Goal: Task Accomplishment & Management: Manage account settings

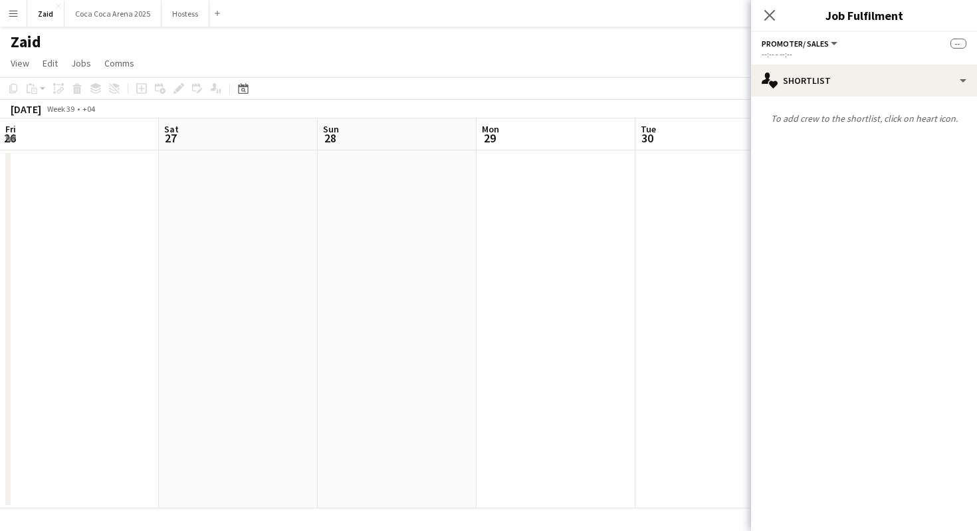
scroll to position [0, 313]
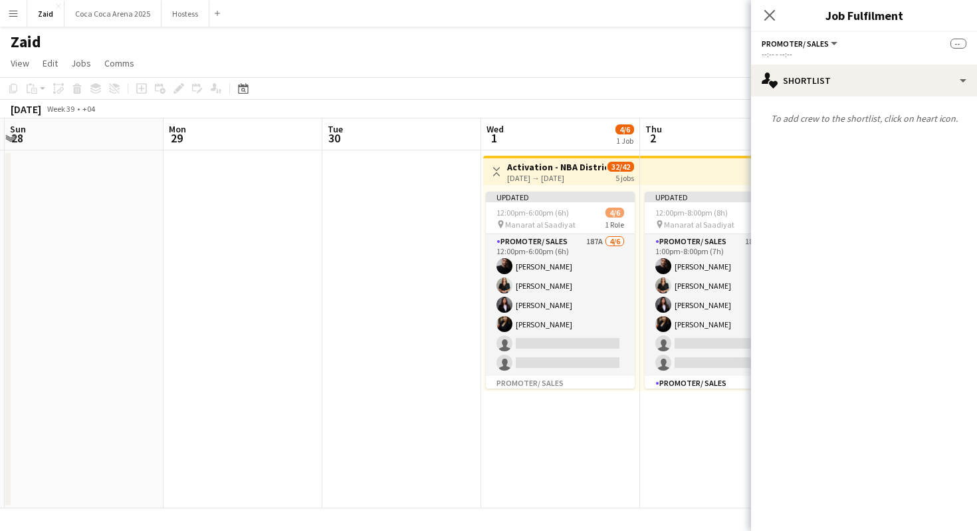
click at [388, 233] on app-date-cell at bounding box center [401, 329] width 159 height 358
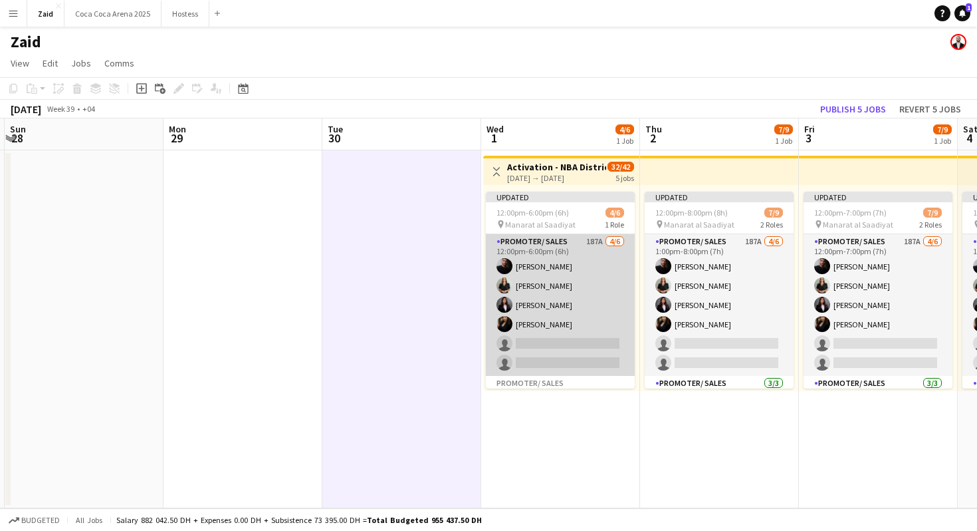
click at [526, 285] on app-card-role "Promoter/ Sales 187A 4/6 12:00pm-6:00pm (6h) Abdullah Hamad Daryna Ihnatenko Ha…" at bounding box center [560, 305] width 149 height 142
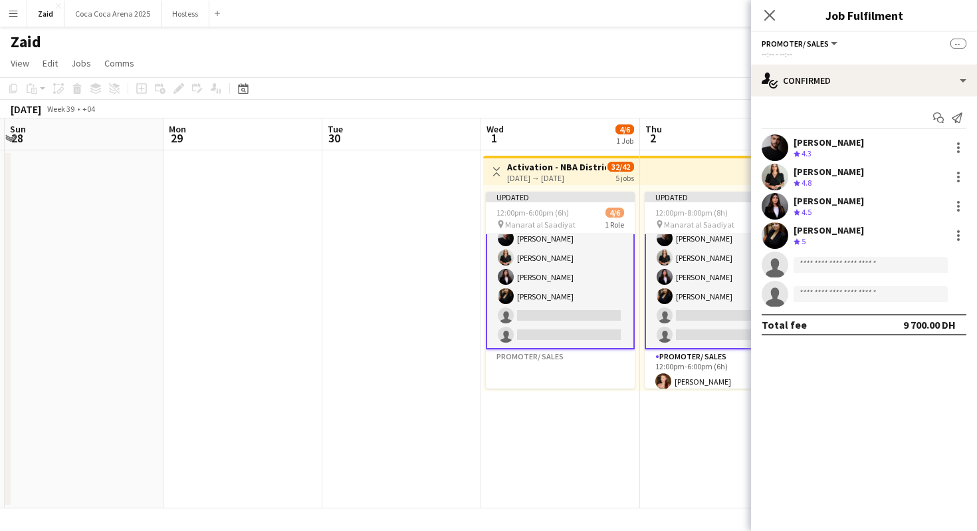
scroll to position [0, 0]
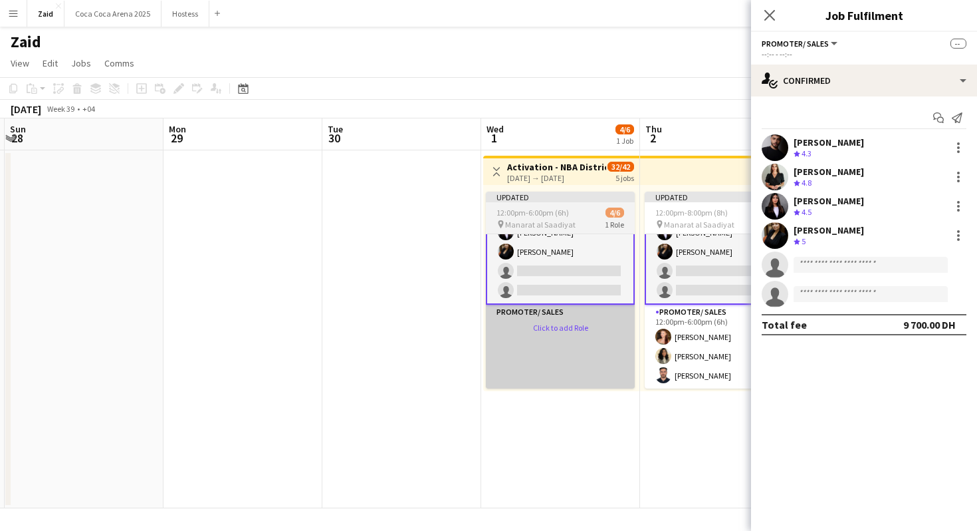
click at [569, 328] on app-card-role-placeholder "Promoter/ Sales Click to add Role" at bounding box center [560, 347] width 149 height 84
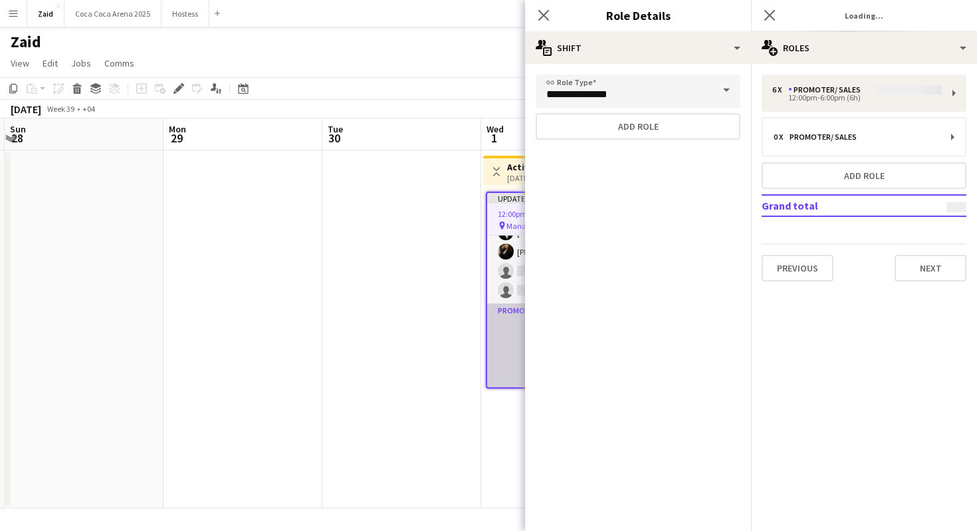
scroll to position [71, 0]
click at [358, 259] on app-date-cell at bounding box center [401, 329] width 159 height 358
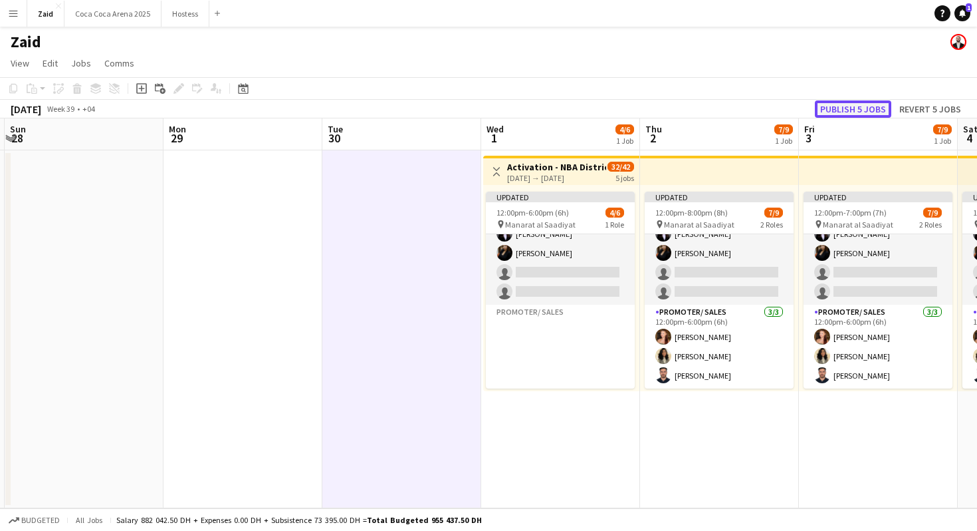
click at [860, 102] on button "Publish 5 jobs" at bounding box center [853, 108] width 76 height 17
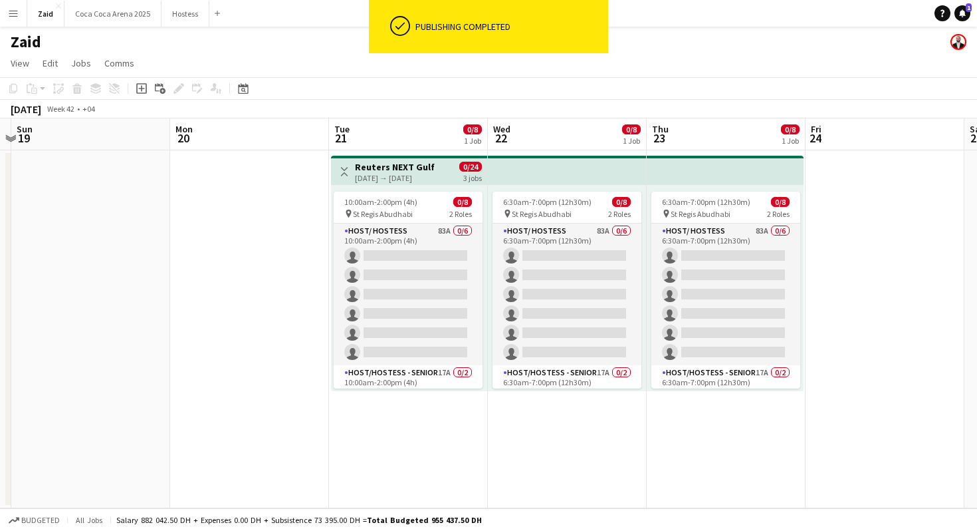
click at [21, 9] on button "Menu" at bounding box center [13, 13] width 27 height 27
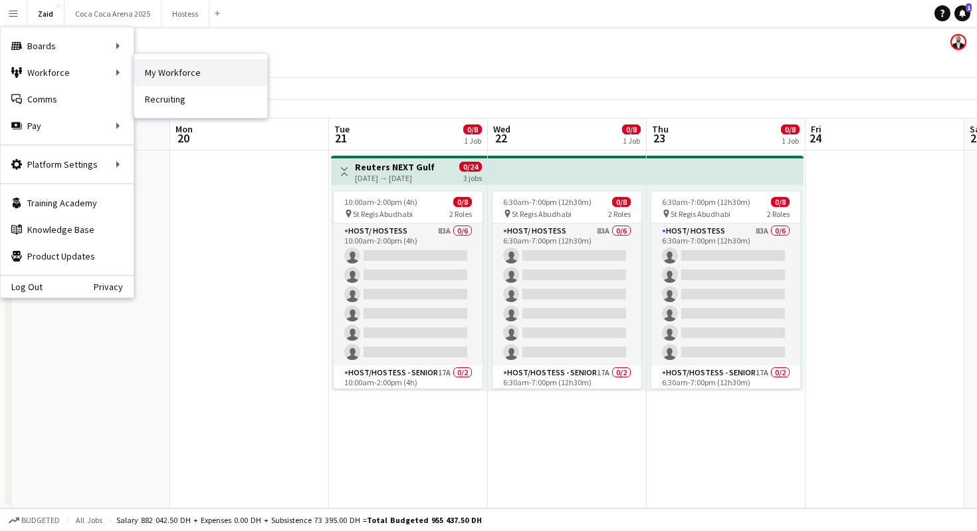
click at [157, 74] on link "My Workforce" at bounding box center [200, 72] width 133 height 27
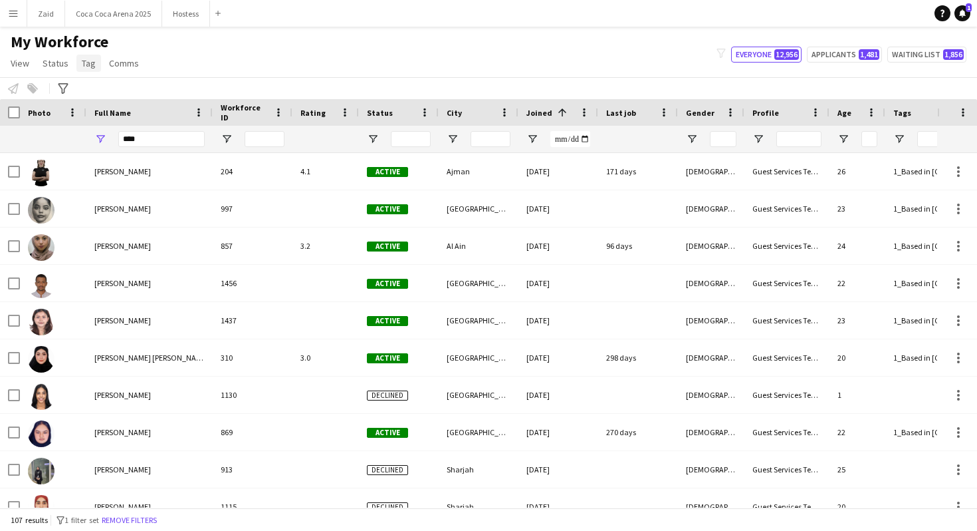
click at [83, 65] on span "Tag" at bounding box center [89, 63] width 14 height 12
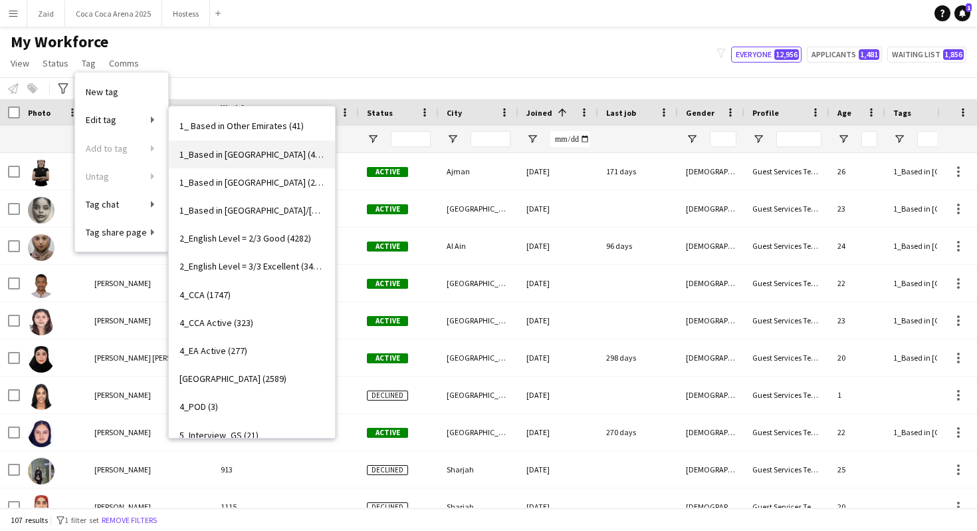
click at [213, 144] on link "1_Based in Abu Dhabi (4152)" at bounding box center [252, 154] width 166 height 28
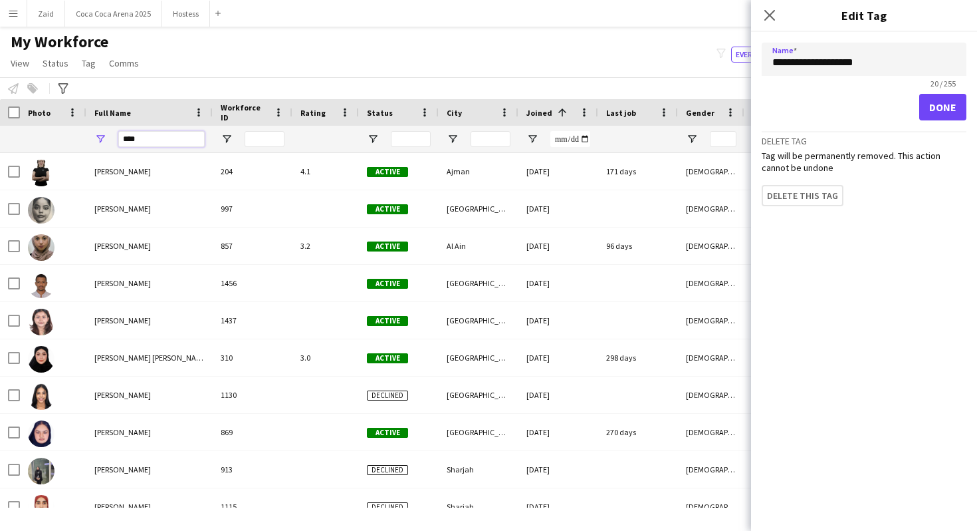
click at [163, 140] on input "****" at bounding box center [161, 139] width 86 height 16
click at [160, 166] on div "Arwa Alchoumari" at bounding box center [149, 171] width 126 height 37
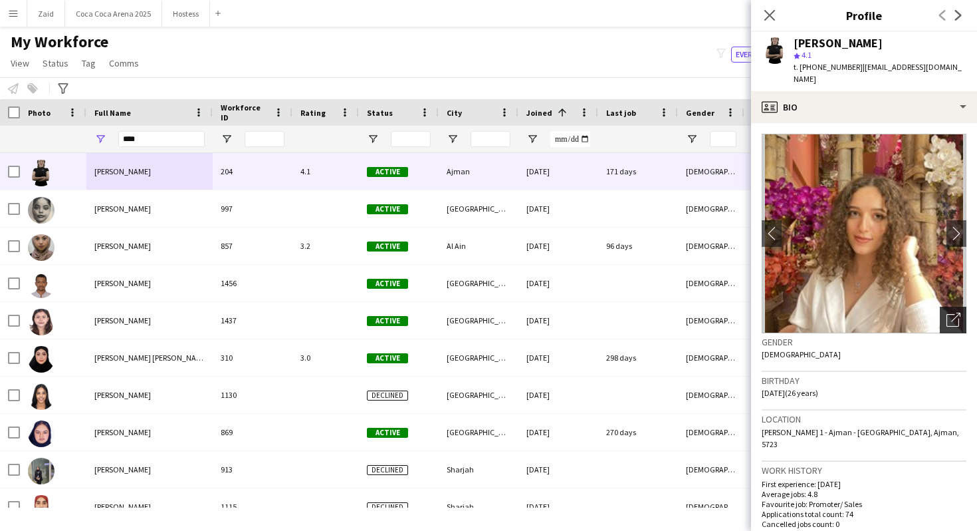
click at [956, 313] on icon "Open photos pop-in" at bounding box center [954, 320] width 14 height 14
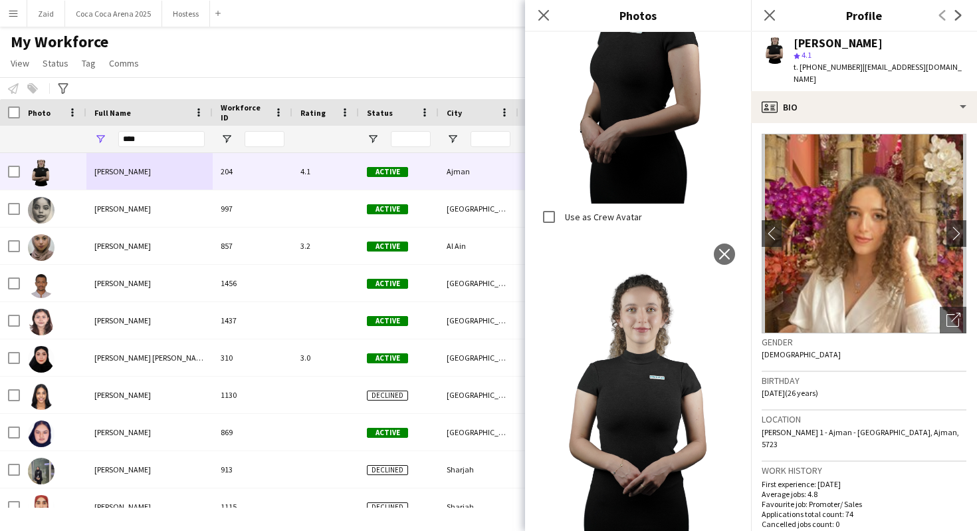
scroll to position [326, 0]
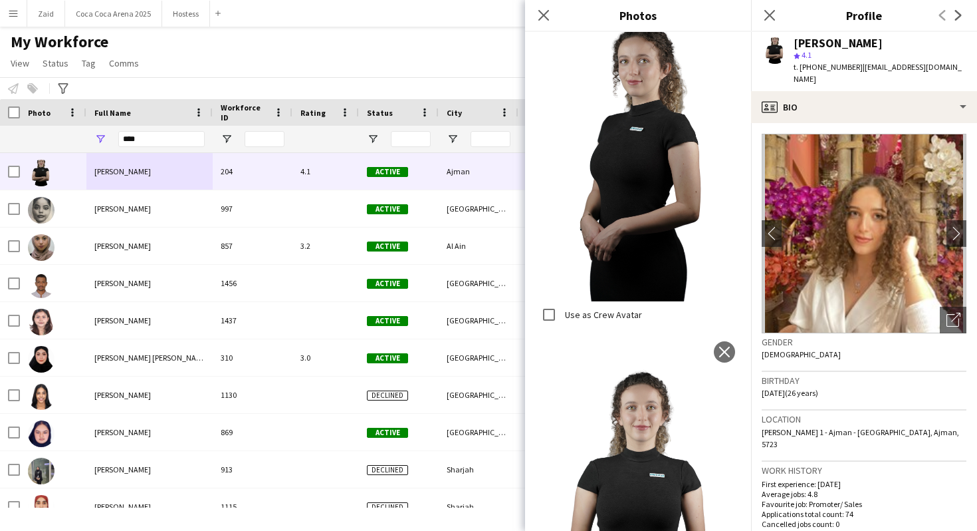
click at [415, 91] on div "Notify workforce Add to tag Select at least one crew to tag him or her. Advance…" at bounding box center [488, 88] width 977 height 22
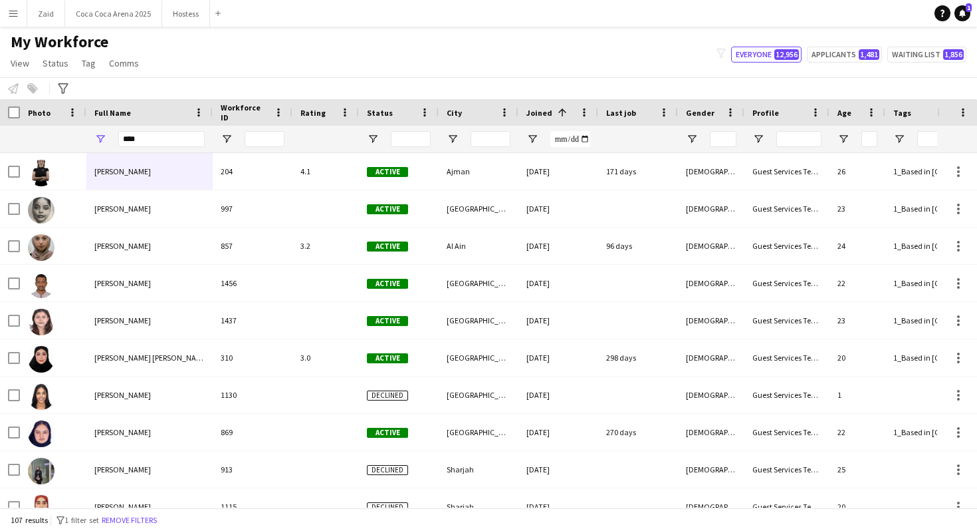
click at [44, 27] on main "My Workforce View Views Default view New view Update view Delete view Edit name…" at bounding box center [488, 270] width 977 height 486
click at [44, 8] on button "Zaid Close" at bounding box center [46, 14] width 38 height 26
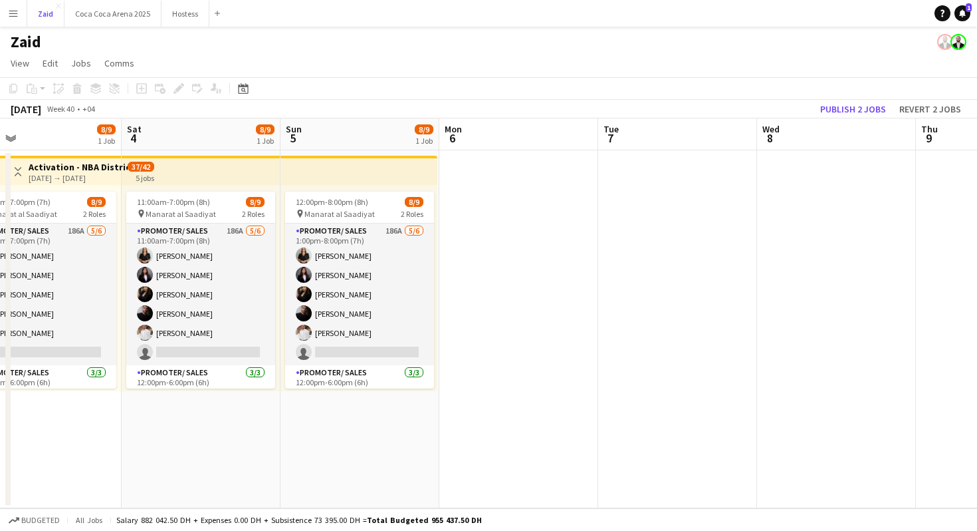
scroll to position [0, 322]
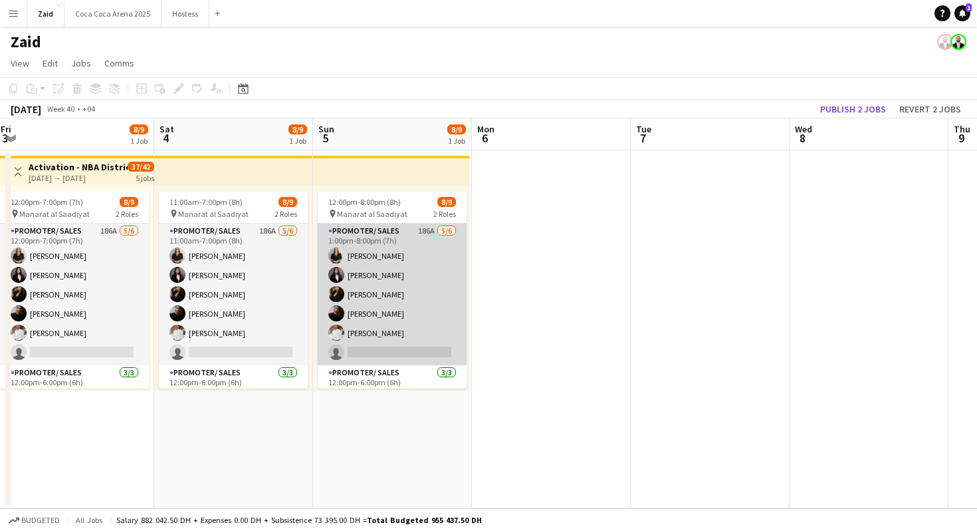
click at [413, 293] on app-card-role "Promoter/ Sales 186A [DATE] 1:00pm-8:00pm (7h) [PERSON_NAME] [PERSON_NAME] [PER…" at bounding box center [392, 294] width 149 height 142
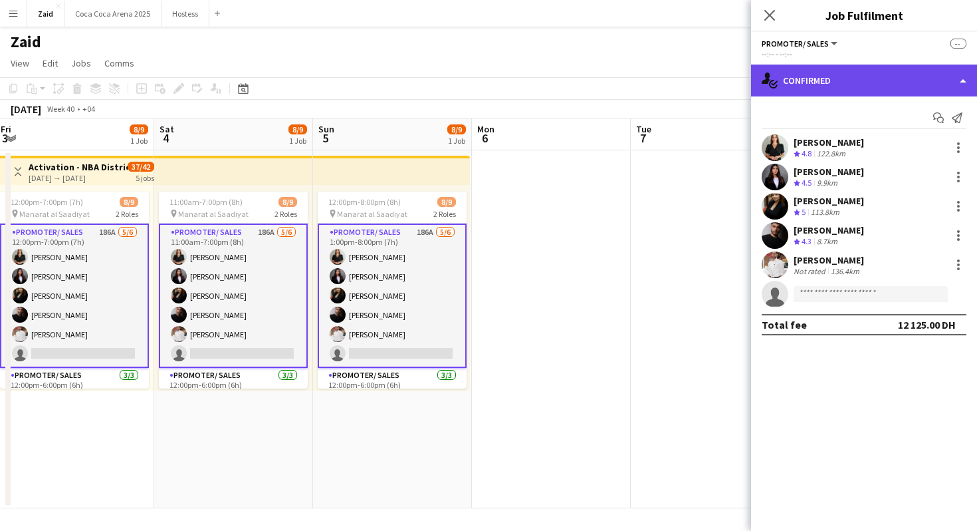
click at [846, 77] on div "single-neutral-actions-check-2 Confirmed" at bounding box center [864, 80] width 226 height 32
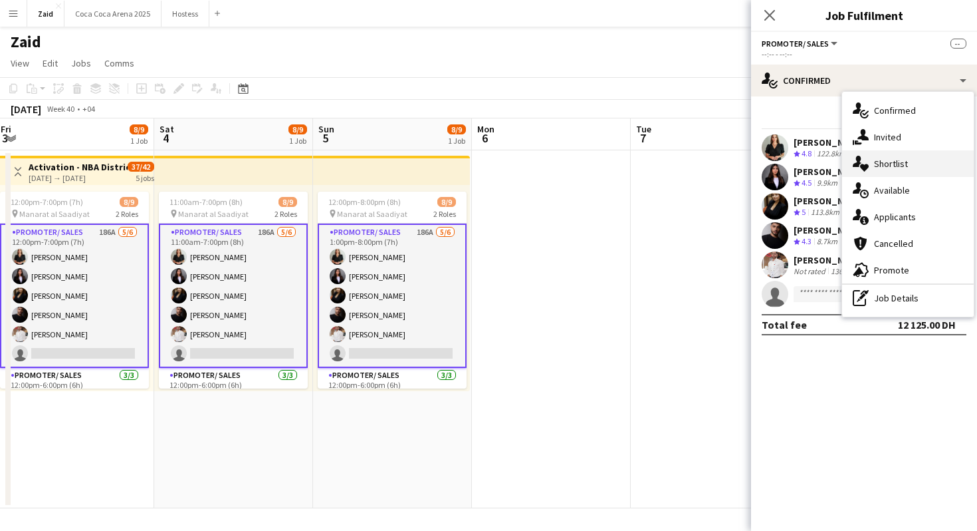
click at [916, 166] on div "single-neutral-actions-heart Shortlist" at bounding box center [908, 163] width 132 height 27
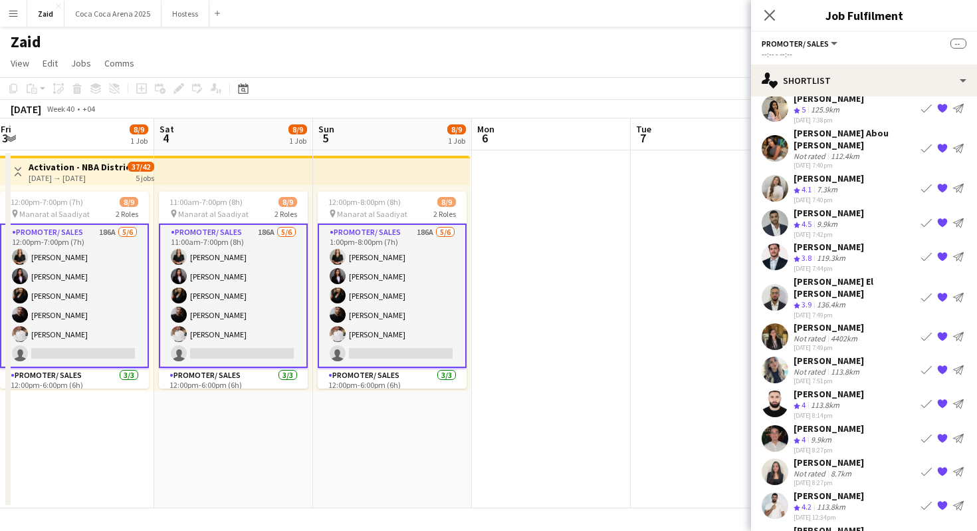
scroll to position [209, 0]
click at [944, 467] on app-icon "{{ spriteTitle }}" at bounding box center [943, 472] width 11 height 11
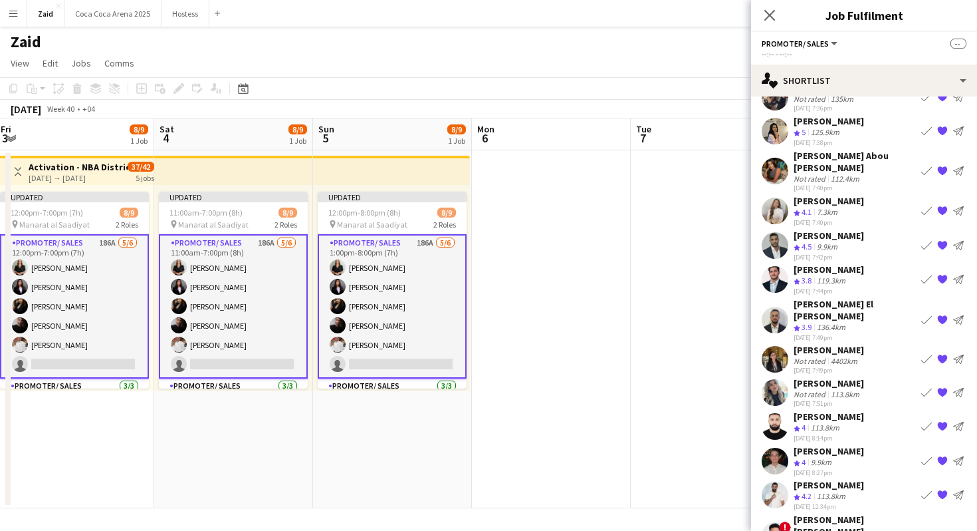
click at [943, 489] on app-icon "{{ spriteTitle }}" at bounding box center [943, 494] width 11 height 11
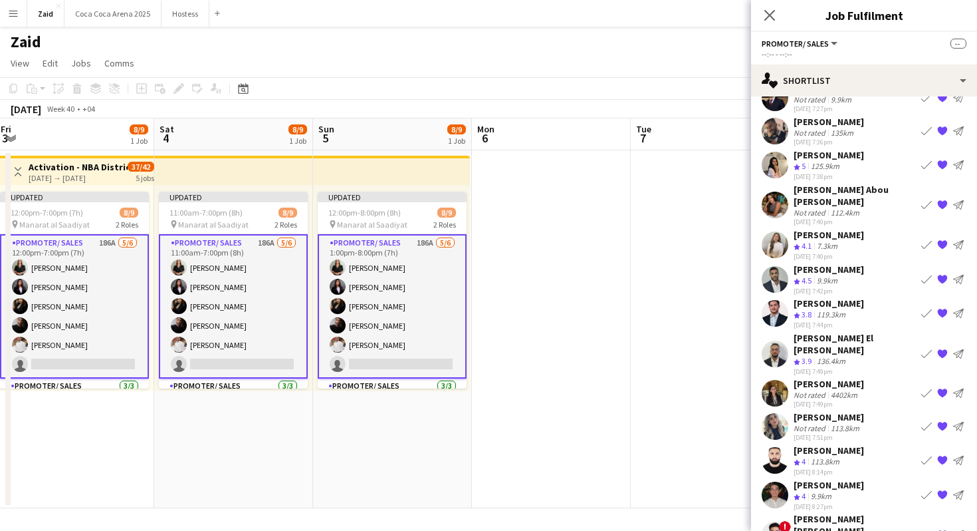
click at [945, 529] on app-icon "{{ spriteTitle }}" at bounding box center [943, 534] width 11 height 11
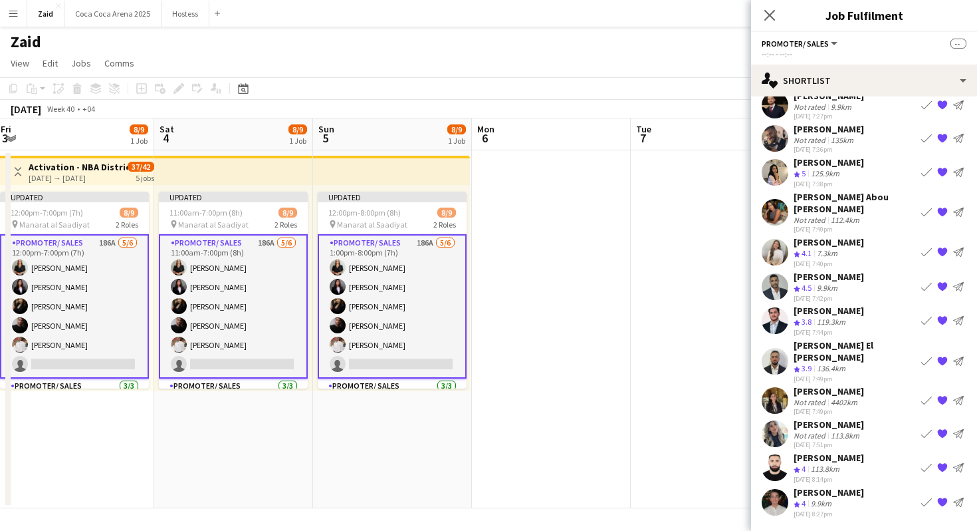
scroll to position [120, 0]
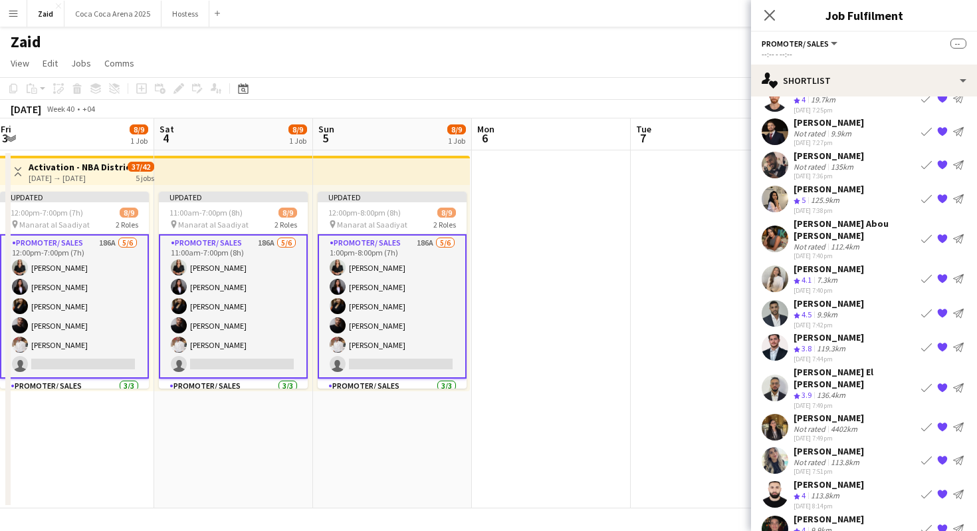
click at [944, 489] on app-icon "{{ spriteTitle }}" at bounding box center [943, 494] width 11 height 11
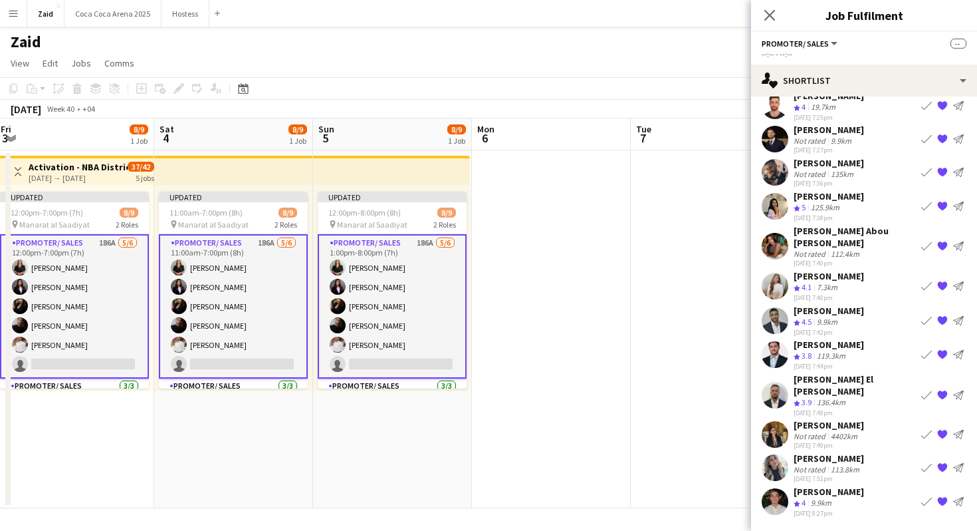
scroll to position [85, 0]
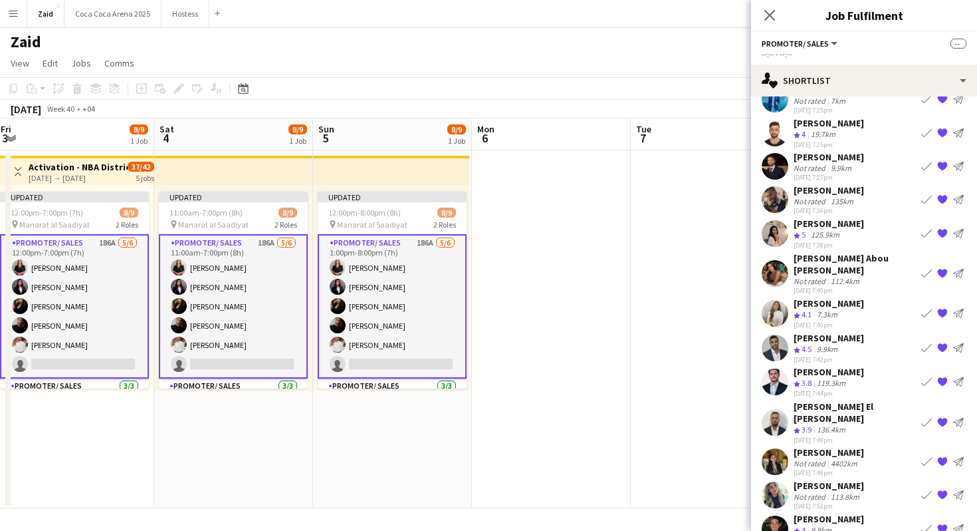
click at [944, 489] on app-icon "{{ spriteTitle }}" at bounding box center [943, 494] width 11 height 11
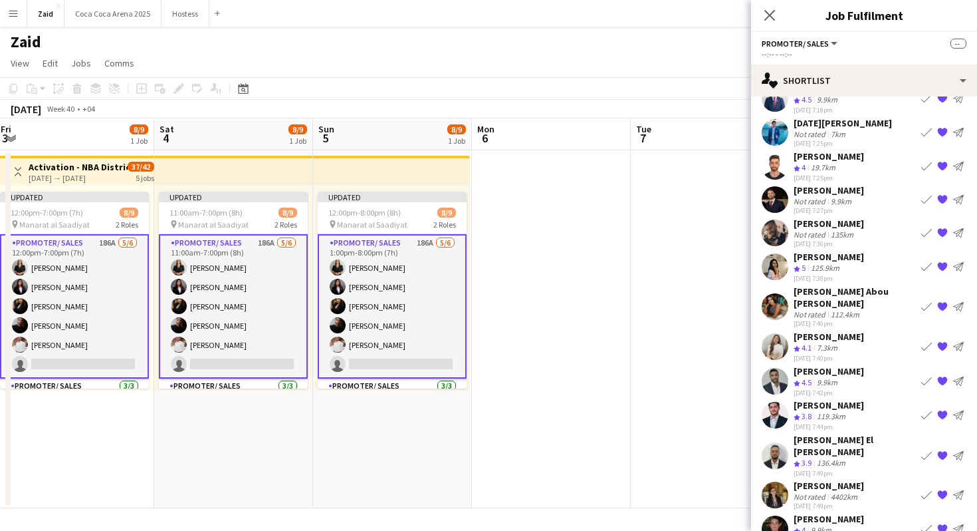
click at [944, 479] on div "Nadeen Almughrabi Not rated 4402km 28-08-2025 7:49pm Book crew {{ spriteTitle }…" at bounding box center [864, 494] width 226 height 31
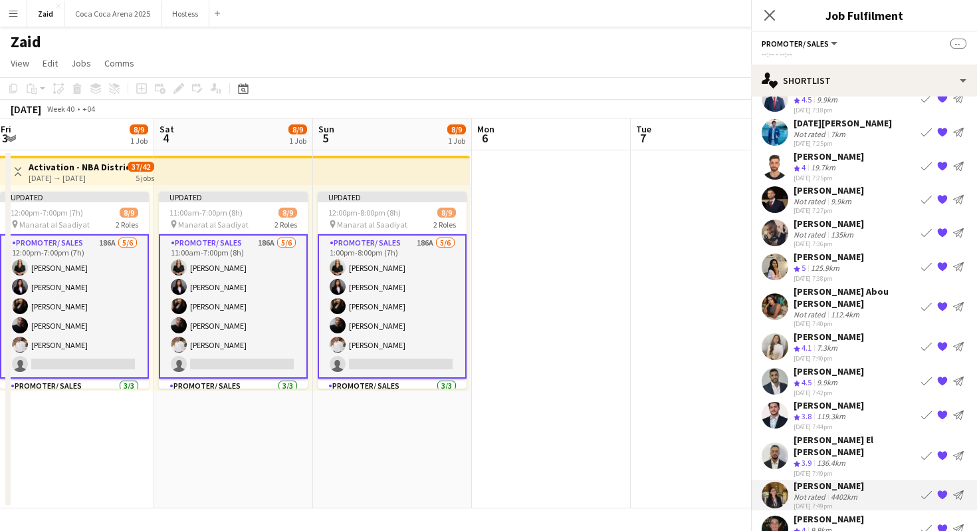
click at [948, 489] on app-icon "{{ spriteTitle }}" at bounding box center [943, 494] width 11 height 11
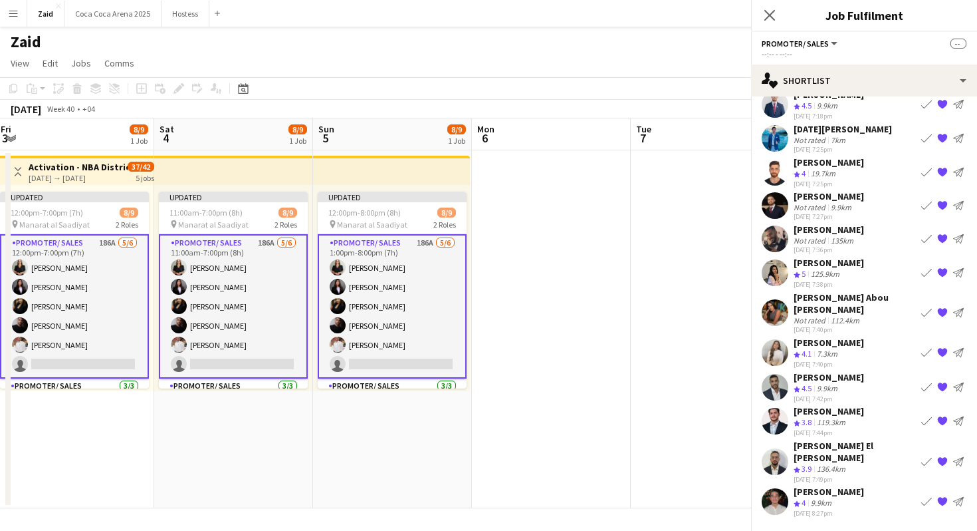
scroll to position [19, 0]
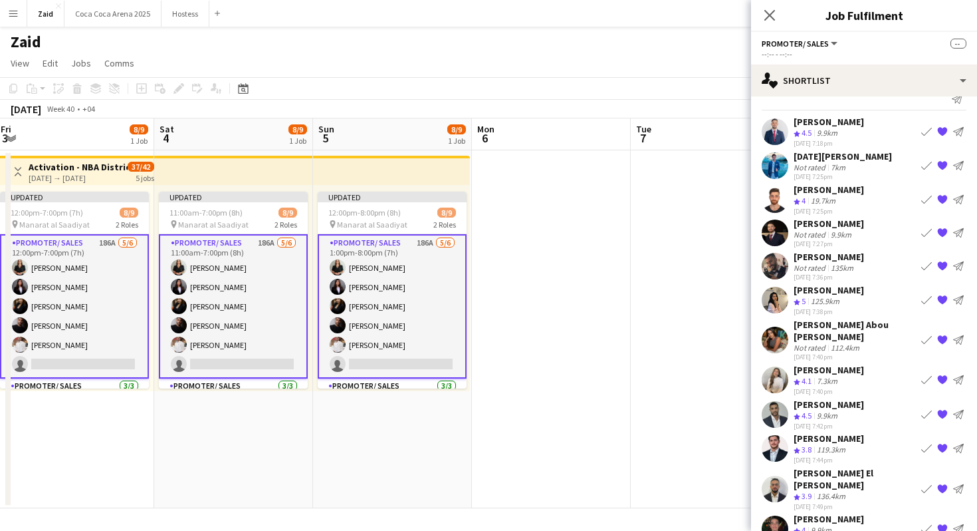
click at [944, 408] on app-icon "{{ spriteTitle }}" at bounding box center [943, 413] width 11 height 11
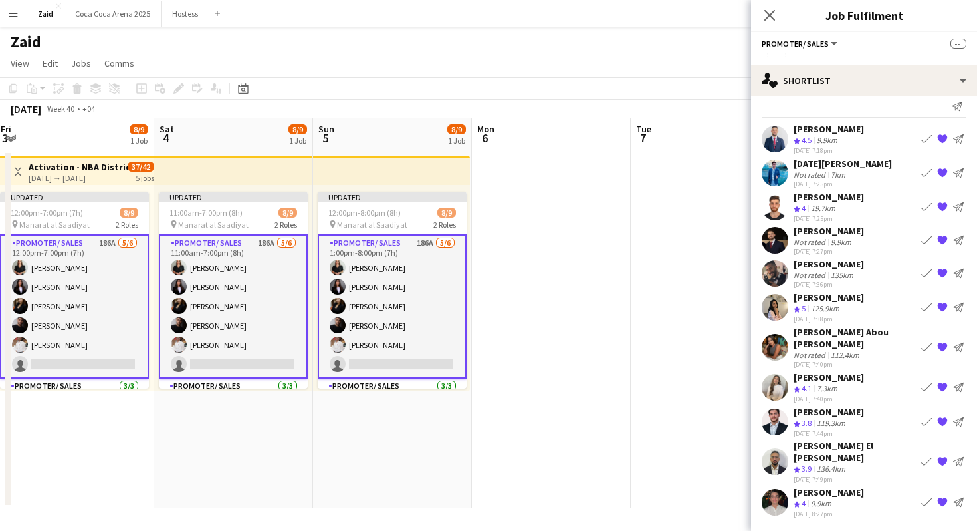
scroll to position [0, 0]
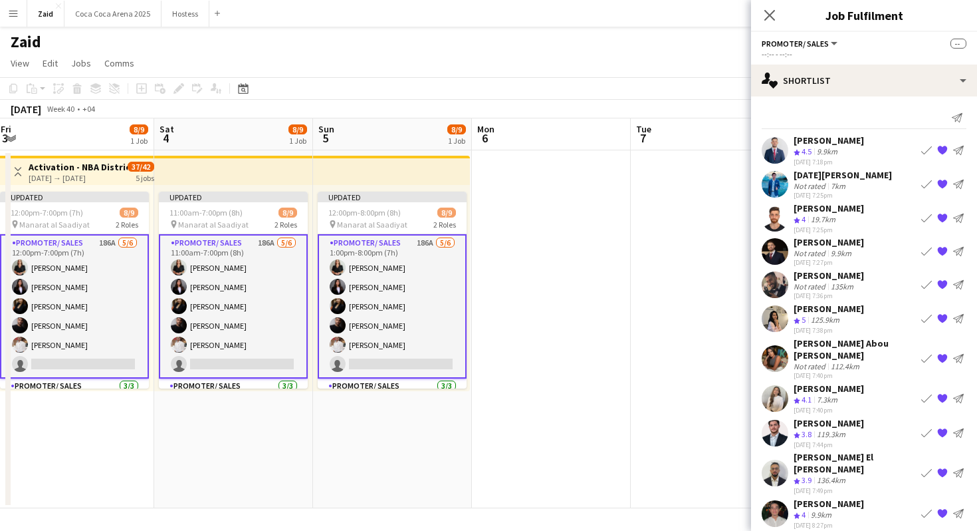
click at [948, 393] on app-icon "{{ spriteTitle }}" at bounding box center [943, 398] width 11 height 11
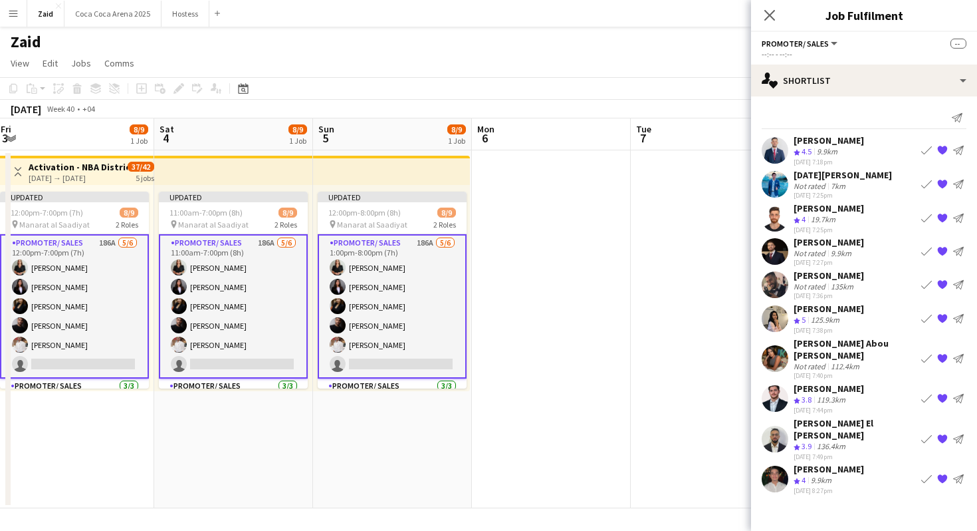
click at [946, 357] on button "{{ spriteTitle }}" at bounding box center [943, 358] width 16 height 16
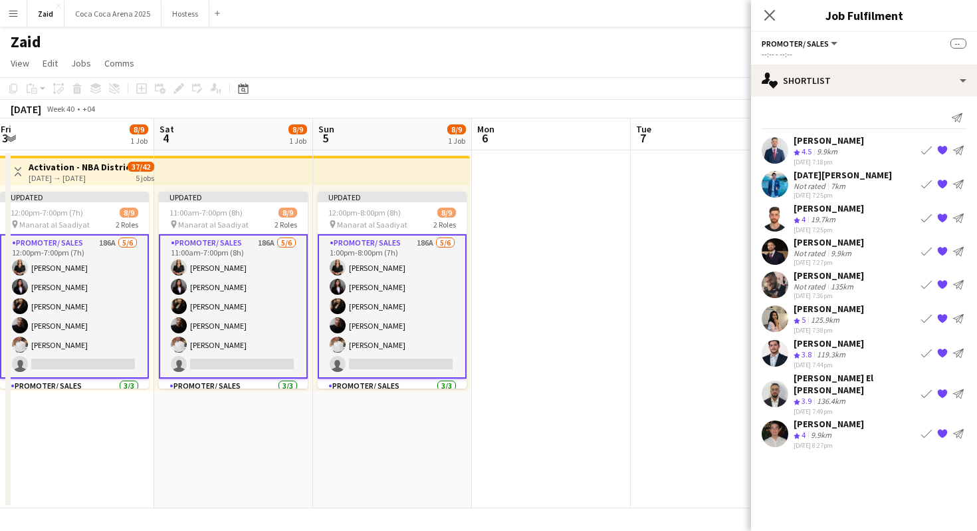
click at [938, 321] on app-icon "{{ spriteTitle }}" at bounding box center [943, 318] width 11 height 11
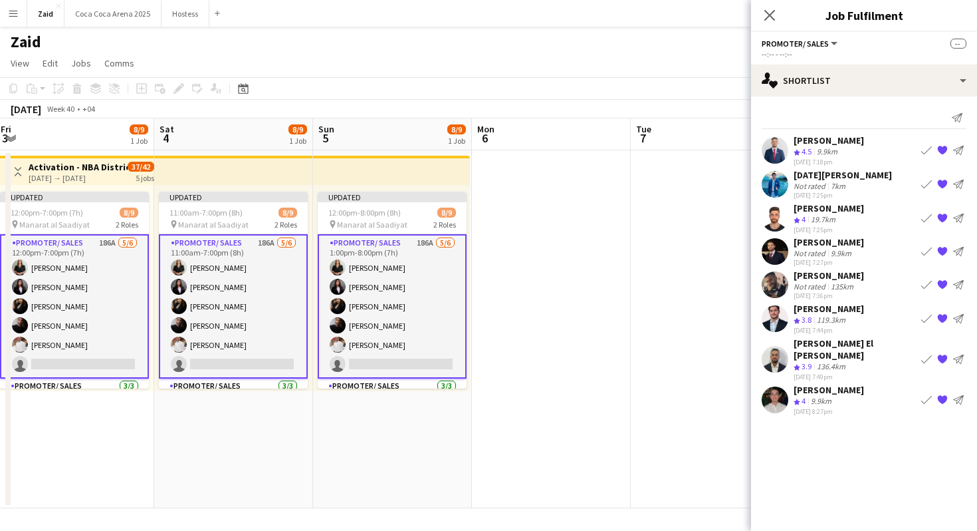
click at [940, 282] on app-icon "{{ spriteTitle }}" at bounding box center [943, 284] width 11 height 11
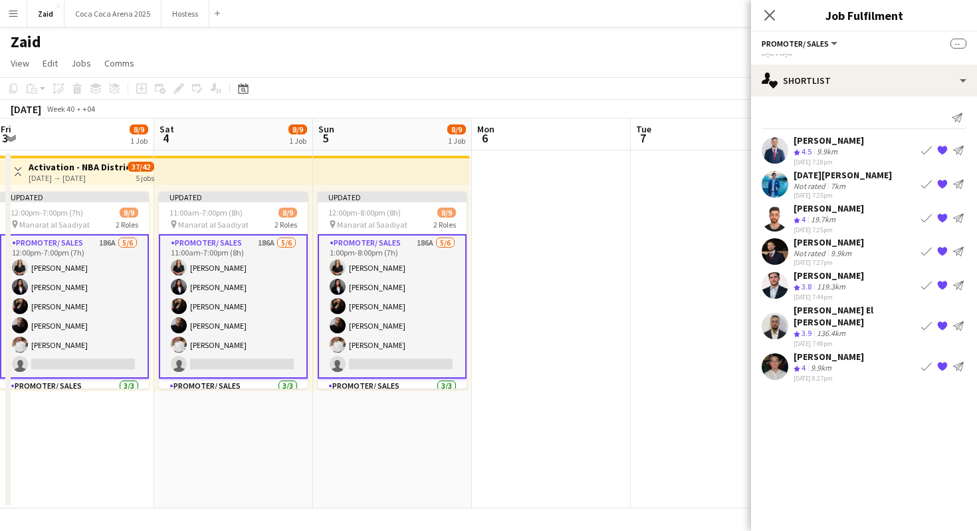
click at [940, 252] on app-icon "{{ spriteTitle }}" at bounding box center [943, 251] width 11 height 11
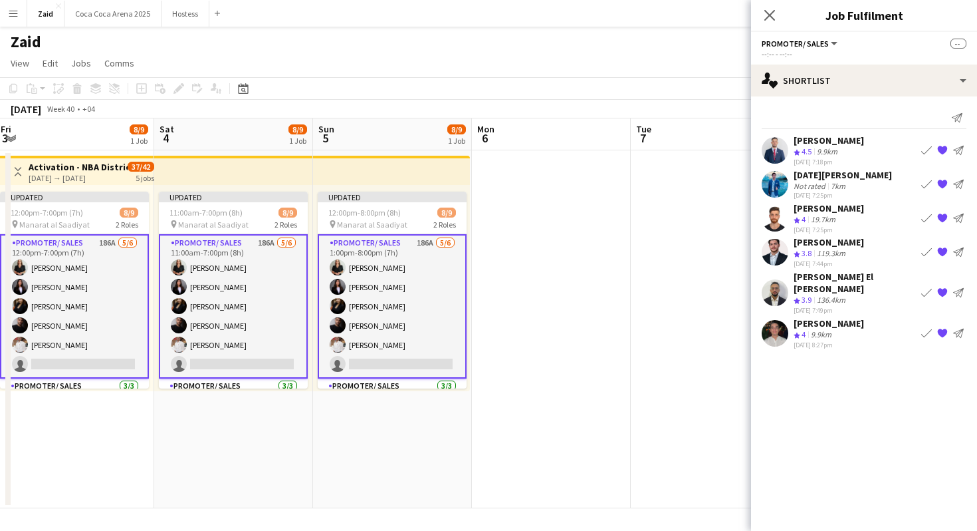
click at [940, 219] on app-icon "{{ spriteTitle }}" at bounding box center [943, 217] width 11 height 11
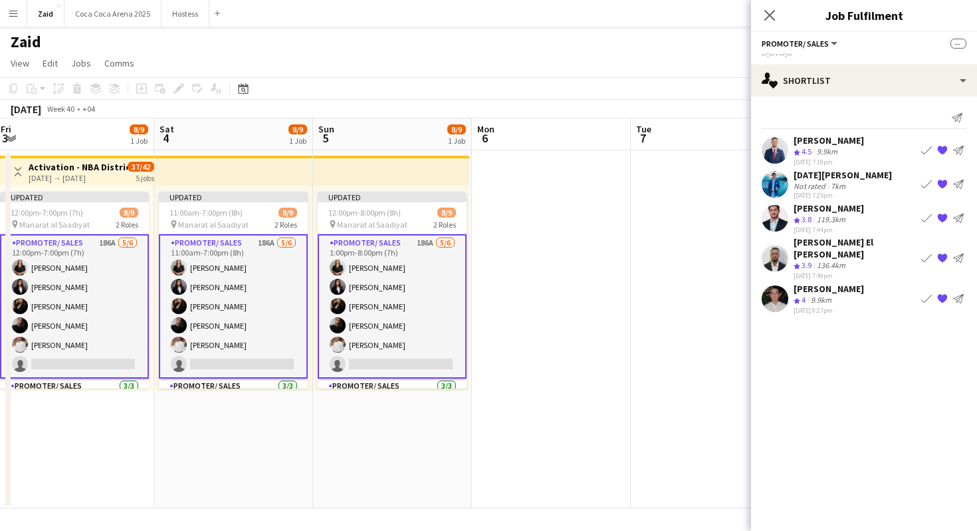
click at [940, 179] on app-icon "{{ spriteTitle }}" at bounding box center [943, 184] width 11 height 11
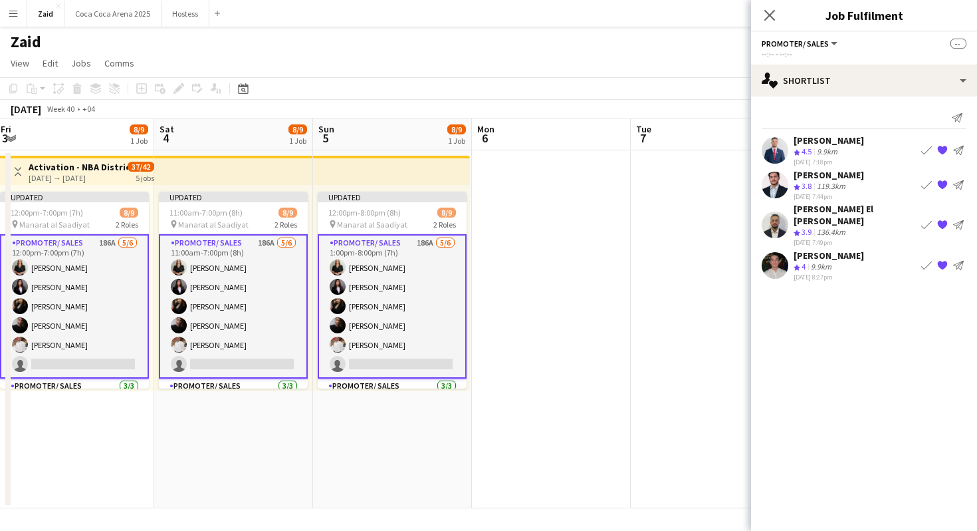
click at [940, 151] on app-icon "{{ spriteTitle }}" at bounding box center [943, 150] width 11 height 11
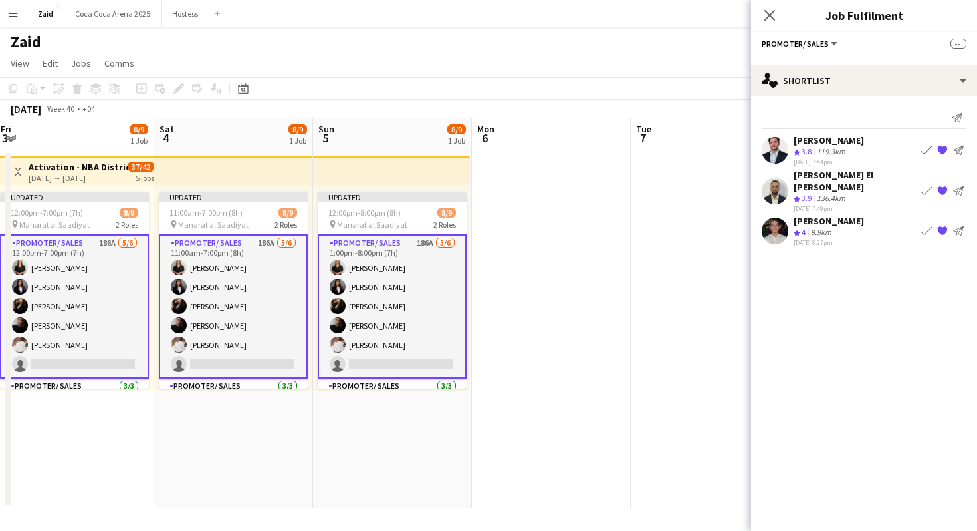
click at [699, 254] on app-date-cell at bounding box center [710, 329] width 159 height 358
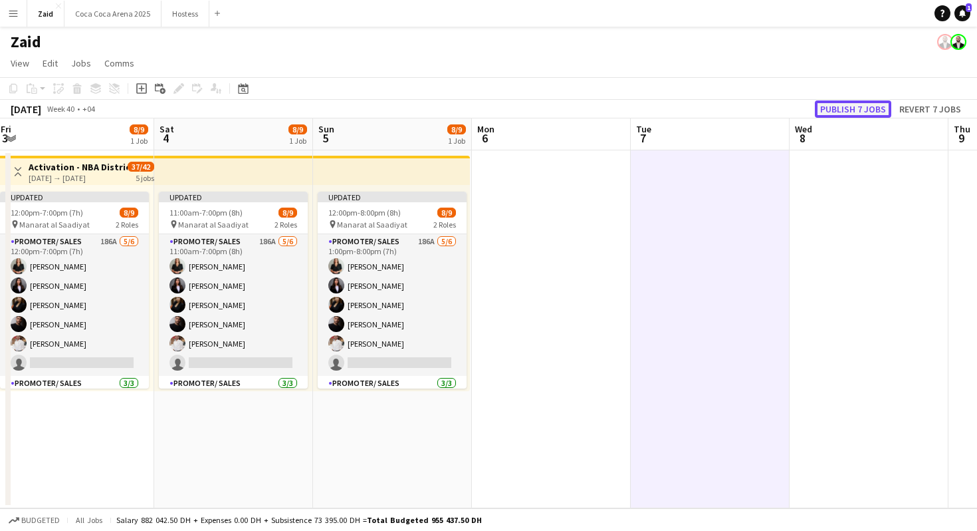
click at [862, 112] on button "Publish 7 jobs" at bounding box center [853, 108] width 76 height 17
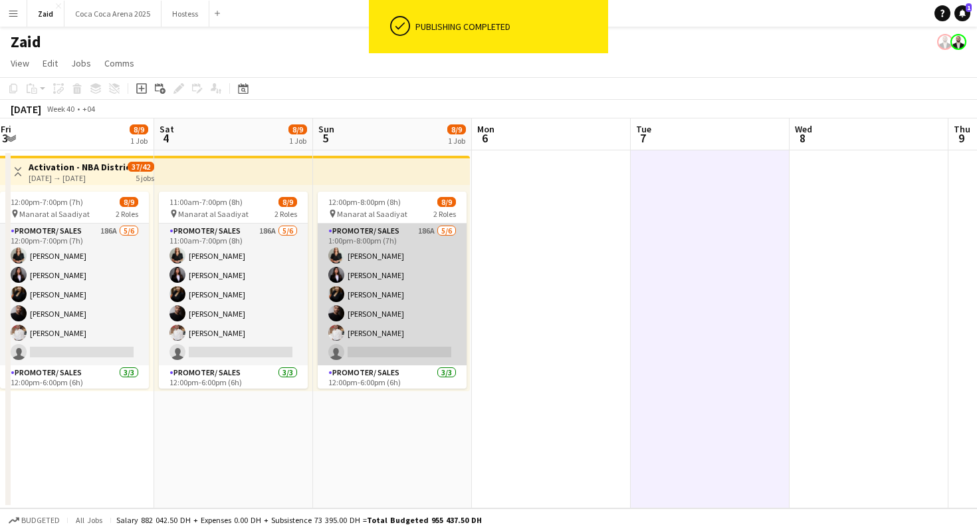
click at [388, 286] on app-card-role "Promoter/ Sales 186A [DATE] 1:00pm-8:00pm (7h) [PERSON_NAME] [PERSON_NAME] [PER…" at bounding box center [392, 294] width 149 height 142
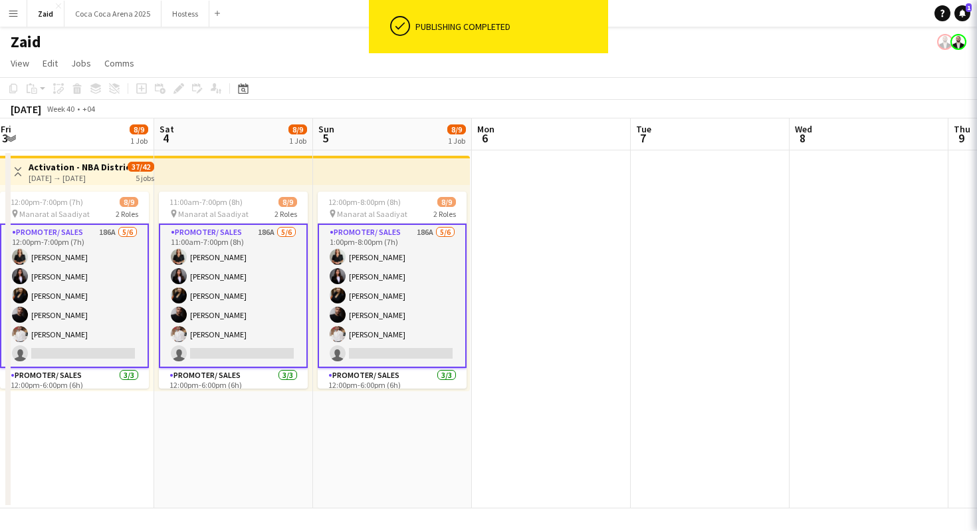
scroll to position [0, 322]
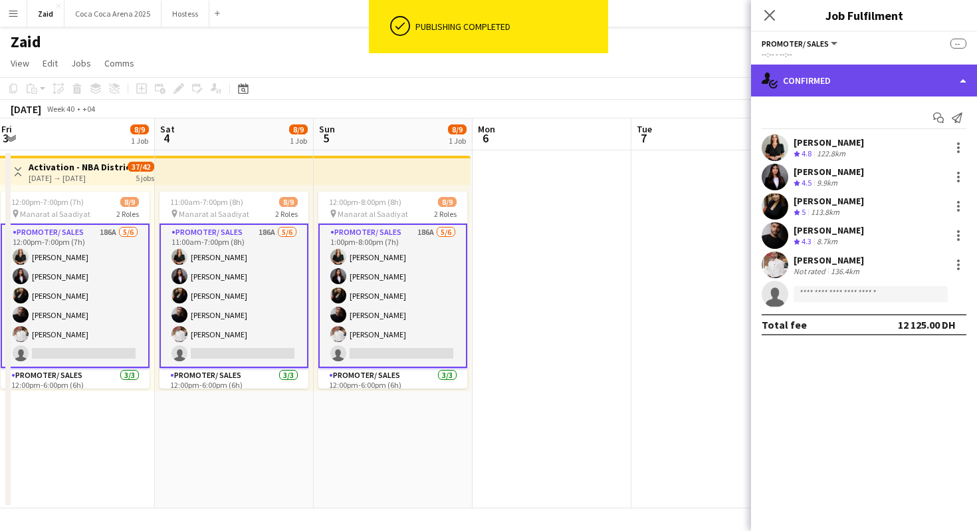
click at [908, 88] on div "single-neutral-actions-check-2 Confirmed" at bounding box center [864, 80] width 226 height 32
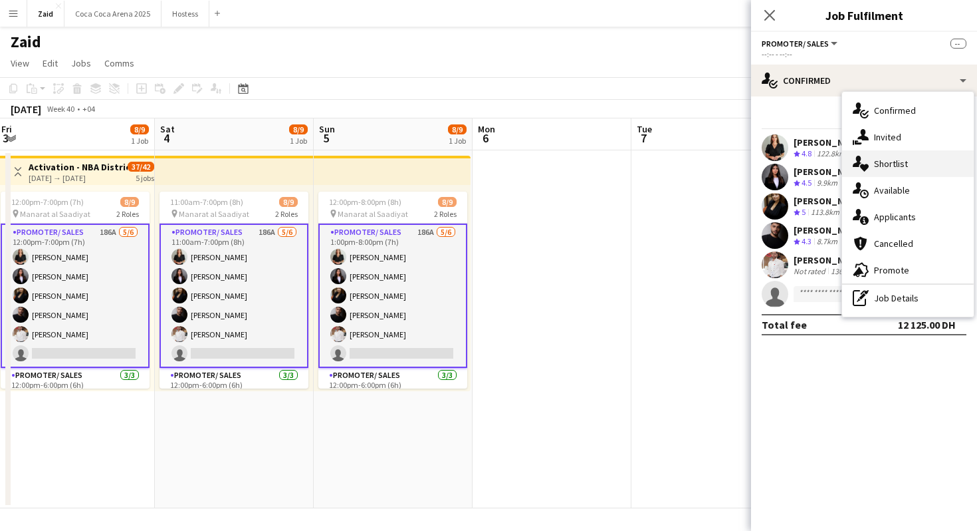
click at [926, 156] on div "single-neutral-actions-heart Shortlist" at bounding box center [908, 163] width 132 height 27
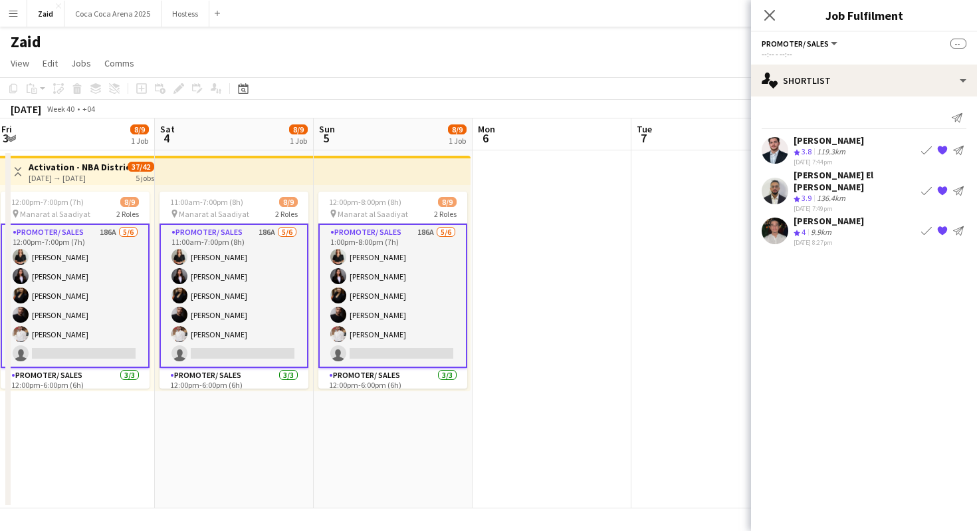
click at [404, 259] on app-card-role "Promoter/ Sales 186A [DATE] 1:00pm-8:00pm (7h) [PERSON_NAME] [PERSON_NAME] [PER…" at bounding box center [393, 295] width 149 height 144
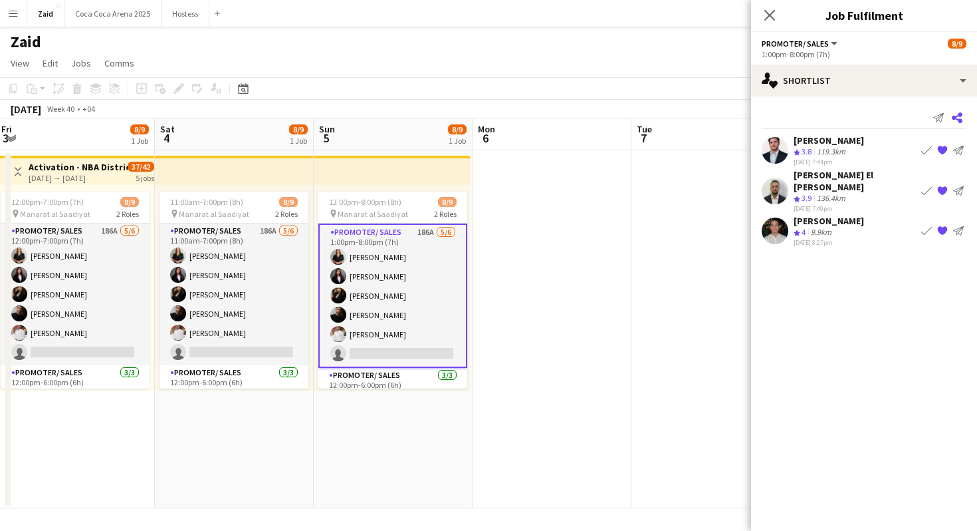
click at [958, 118] on icon "Share" at bounding box center [957, 117] width 11 height 11
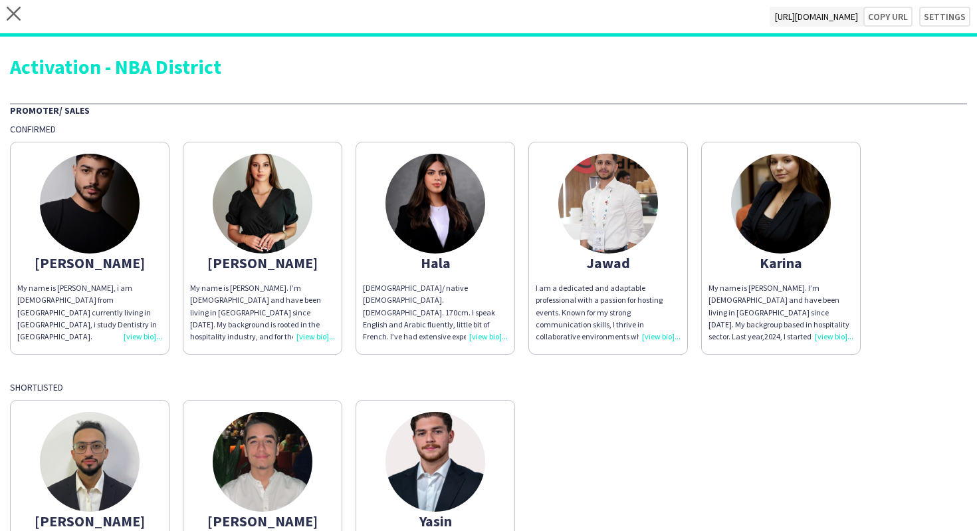
scroll to position [8, 0]
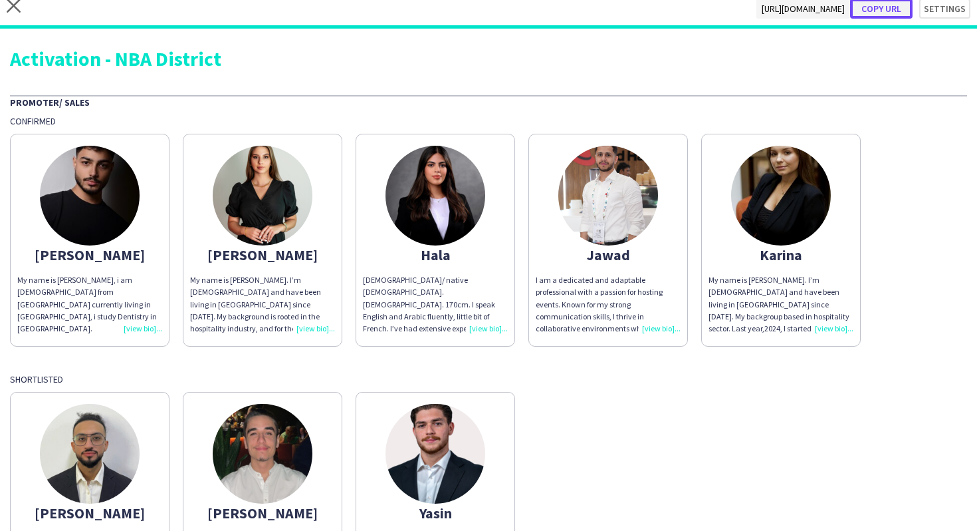
click at [888, 13] on button "Copy url" at bounding box center [881, 9] width 63 height 20
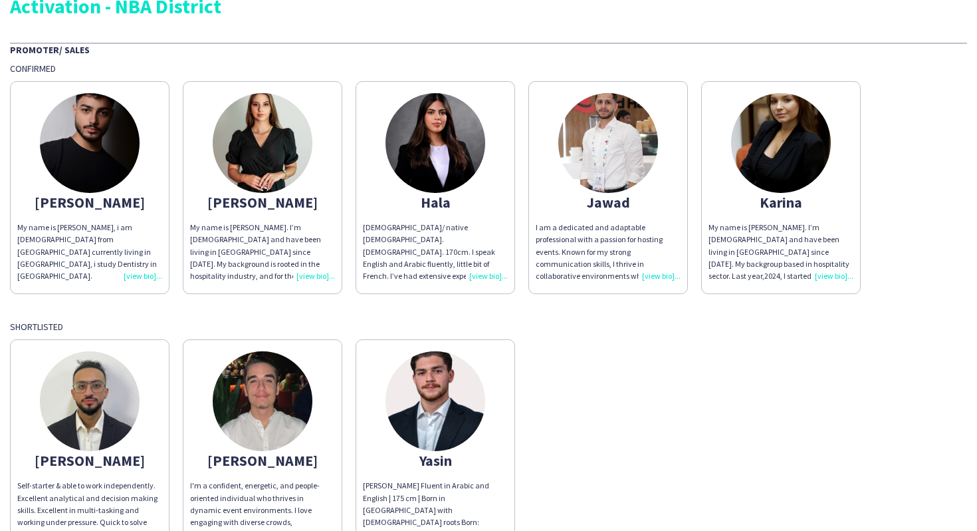
scroll to position [0, 0]
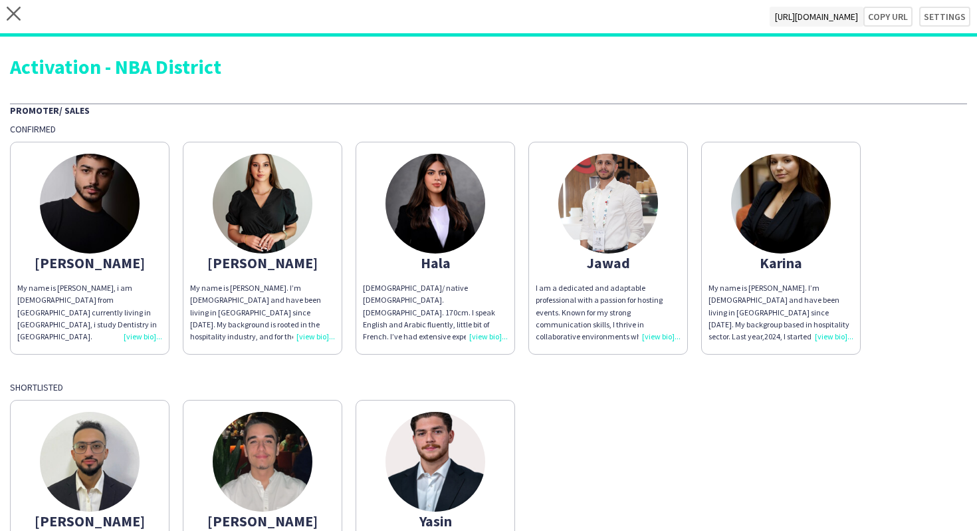
click at [158, 212] on app-share-pages-crew-card "Abdullah My name is Abdullah Hamad, i am 21 years old from Palestine currently …" at bounding box center [90, 248] width 160 height 213
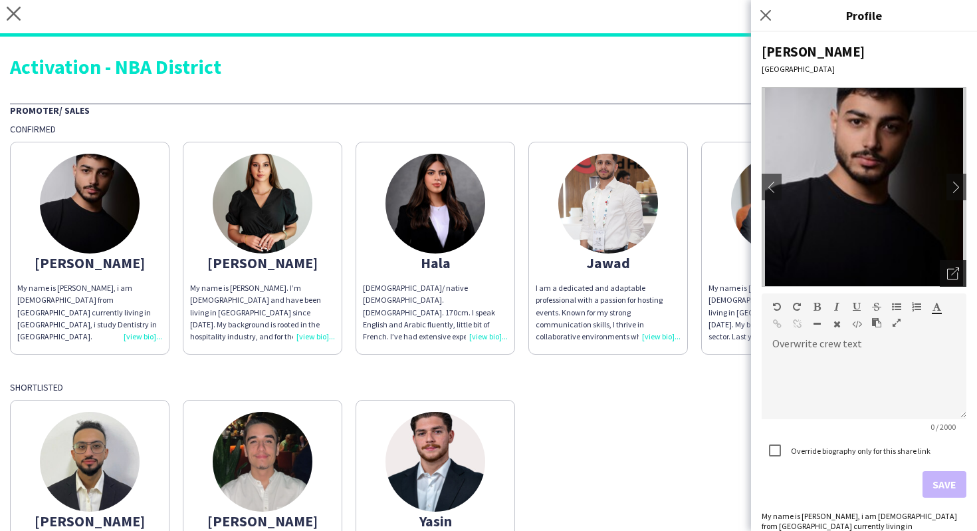
click at [952, 277] on icon "Open photos pop-in" at bounding box center [954, 273] width 12 height 12
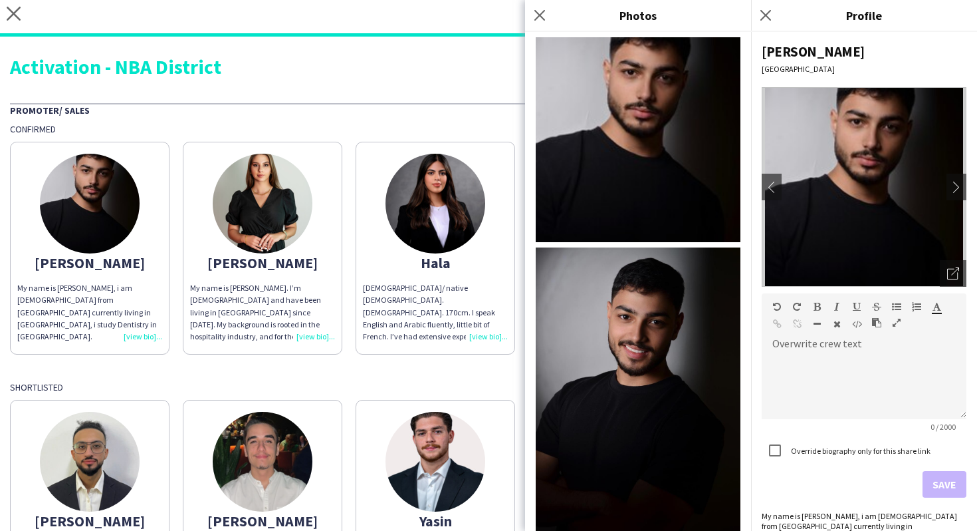
scroll to position [21, 0]
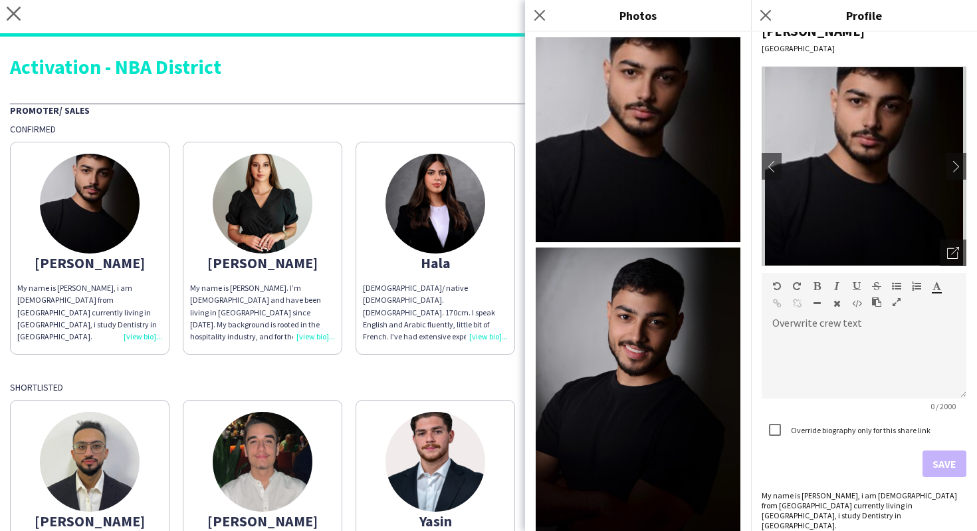
click at [478, 374] on div "Promoter/ Sales Confirmed Abdullah My name is Abdullah Hamad, i am 21 years old…" at bounding box center [489, 357] width 958 height 509
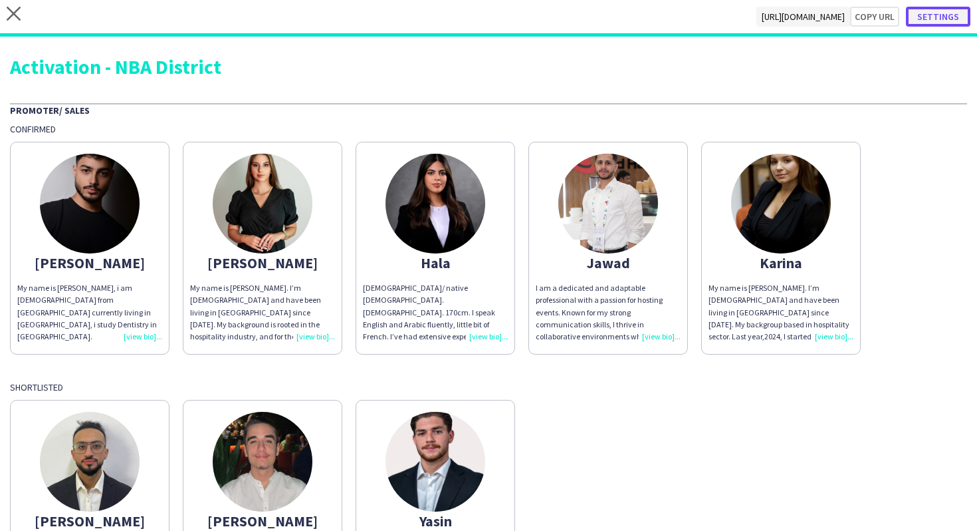
click at [954, 17] on button "Settings" at bounding box center [938, 17] width 64 height 20
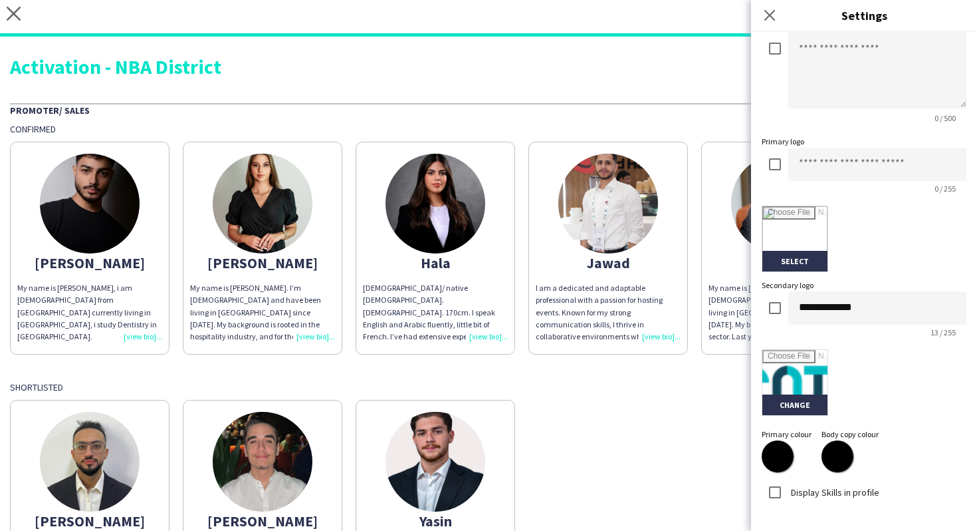
scroll to position [253, 0]
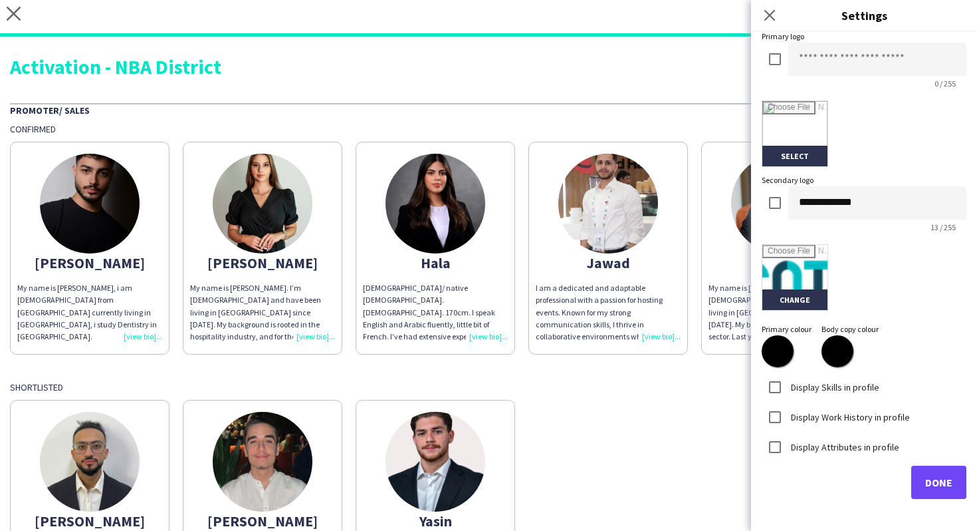
click at [833, 417] on label "Display Work History in profile" at bounding box center [850, 416] width 122 height 12
click at [830, 388] on label "Display Skills in profile" at bounding box center [834, 386] width 91 height 12
click at [841, 445] on label "Display Attributes in profile" at bounding box center [844, 446] width 111 height 12
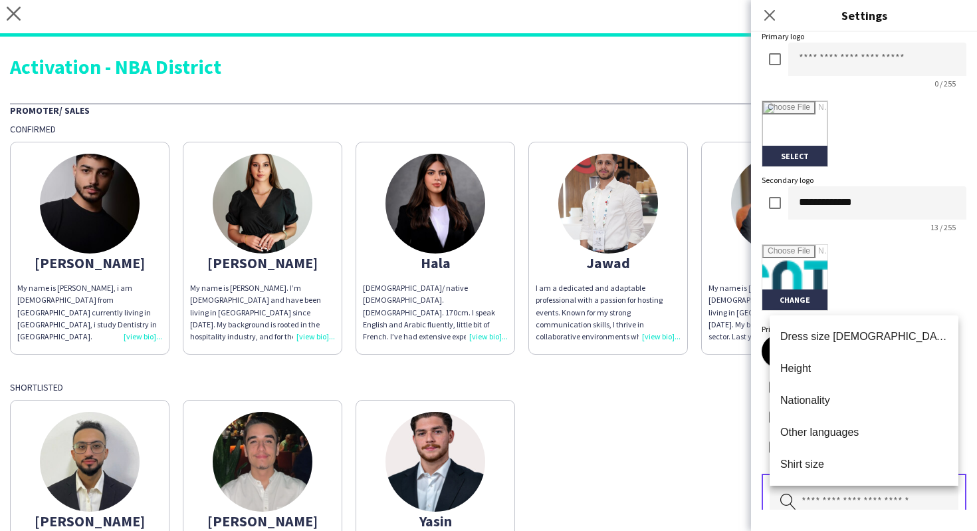
click at [845, 493] on input "text" at bounding box center [864, 501] width 189 height 33
click at [831, 438] on span "Other languages" at bounding box center [865, 432] width 168 height 13
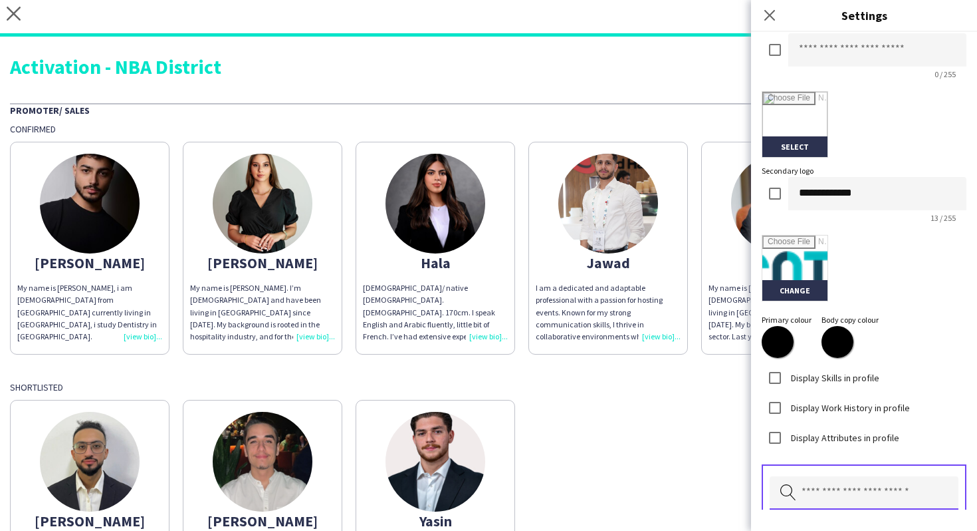
click at [835, 482] on input "text" at bounding box center [864, 492] width 189 height 33
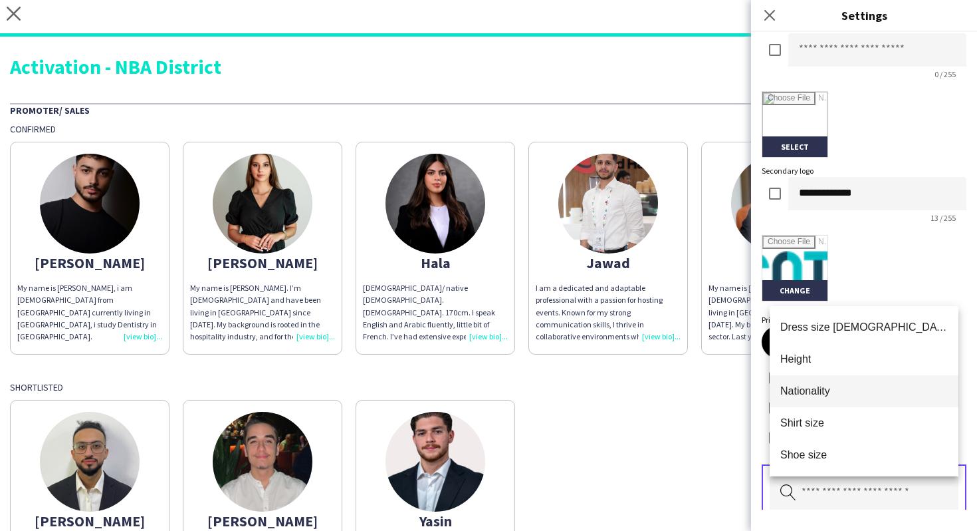
click at [838, 382] on mat-option "Nationality" at bounding box center [864, 391] width 189 height 32
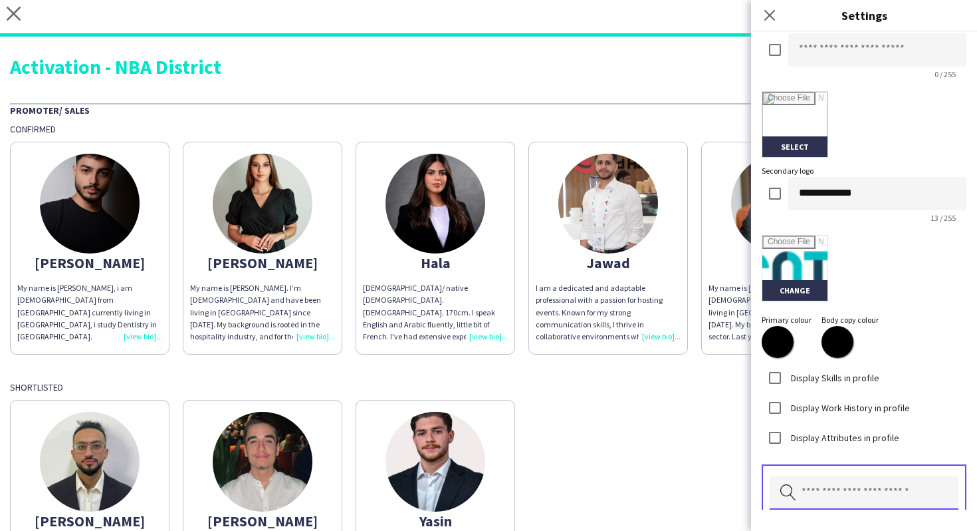
click at [848, 479] on input "text" at bounding box center [864, 492] width 189 height 33
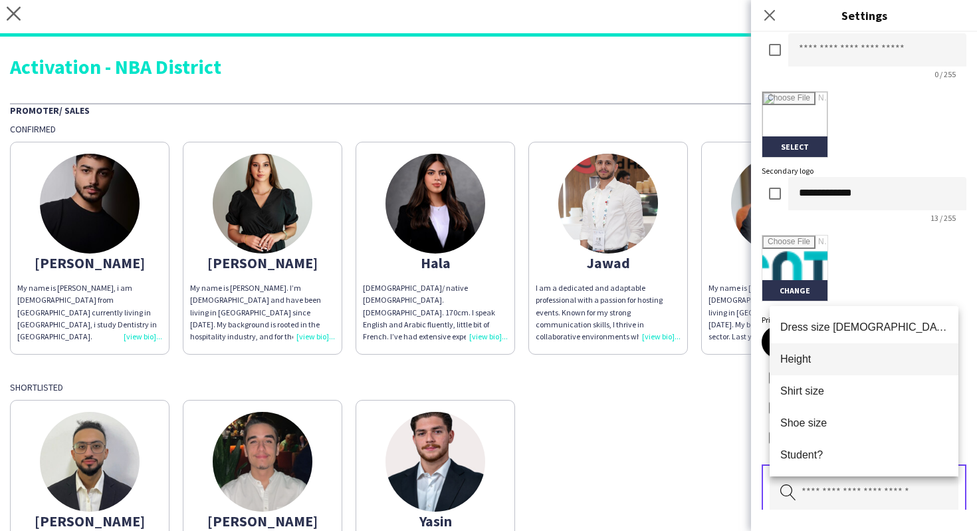
click at [845, 363] on span "Height" at bounding box center [865, 358] width 168 height 13
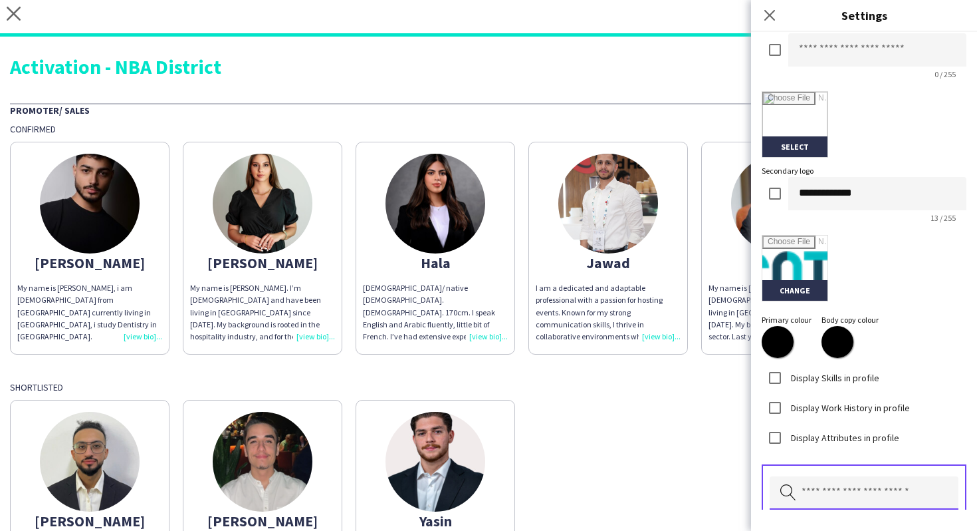
scroll to position [379, 0]
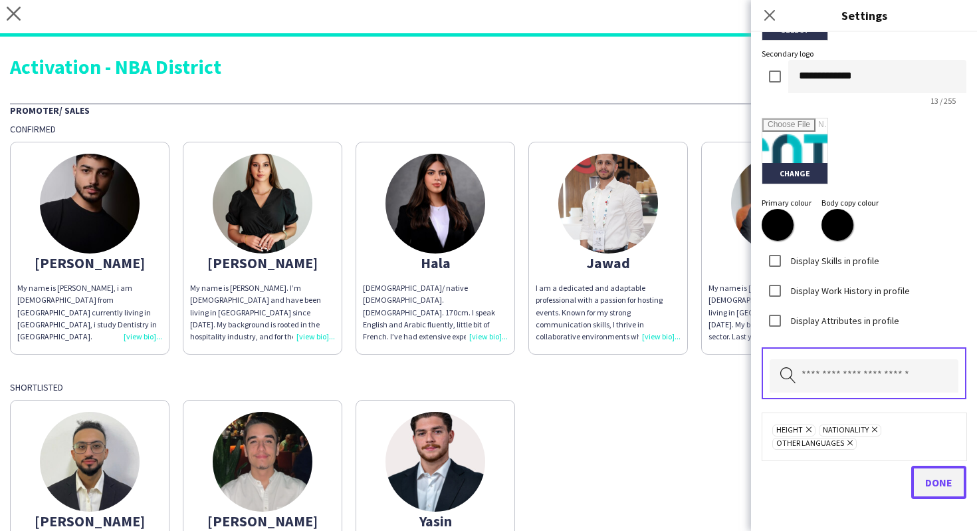
click at [939, 477] on span "Done" at bounding box center [939, 481] width 27 height 13
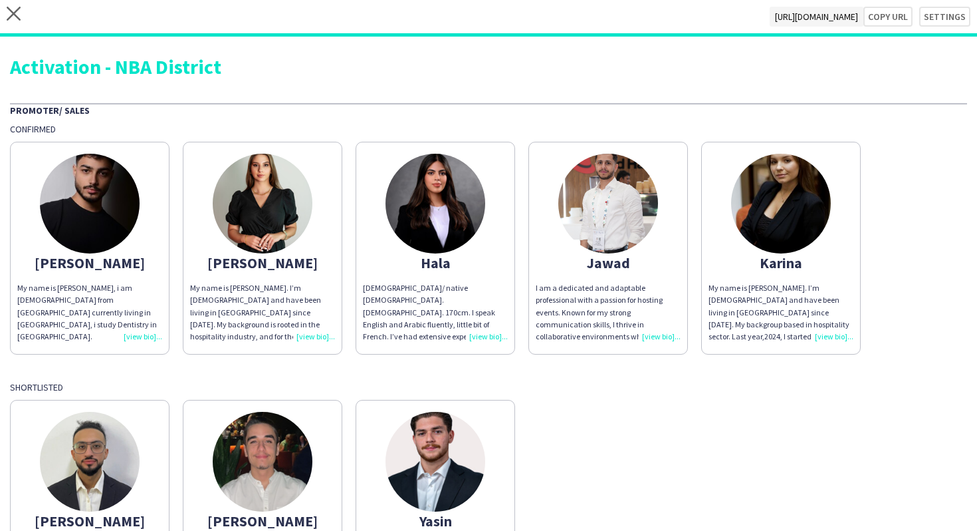
click at [624, 409] on div "Khalid Self-starter & able to work independently. Excellent analytical and deci…" at bounding box center [489, 502] width 958 height 219
click at [130, 233] on img at bounding box center [90, 204] width 100 height 100
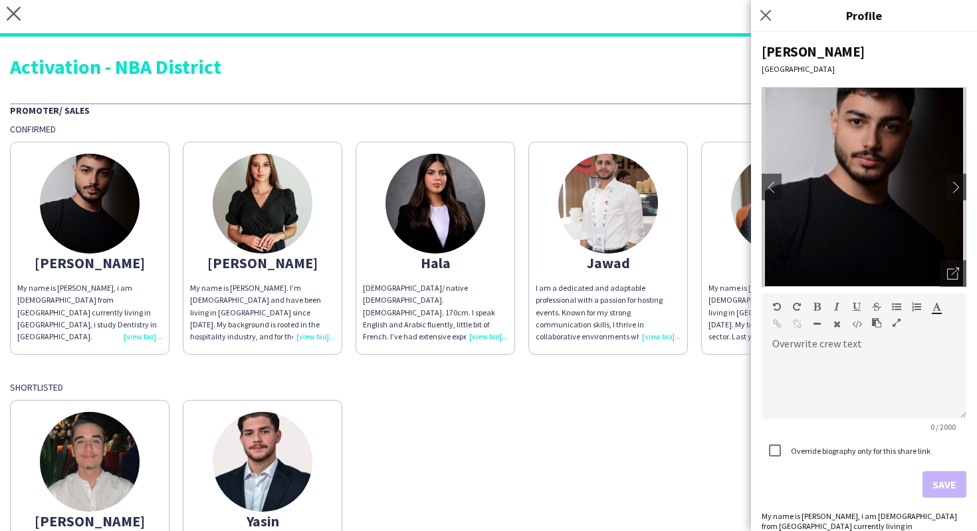
scroll to position [125, 0]
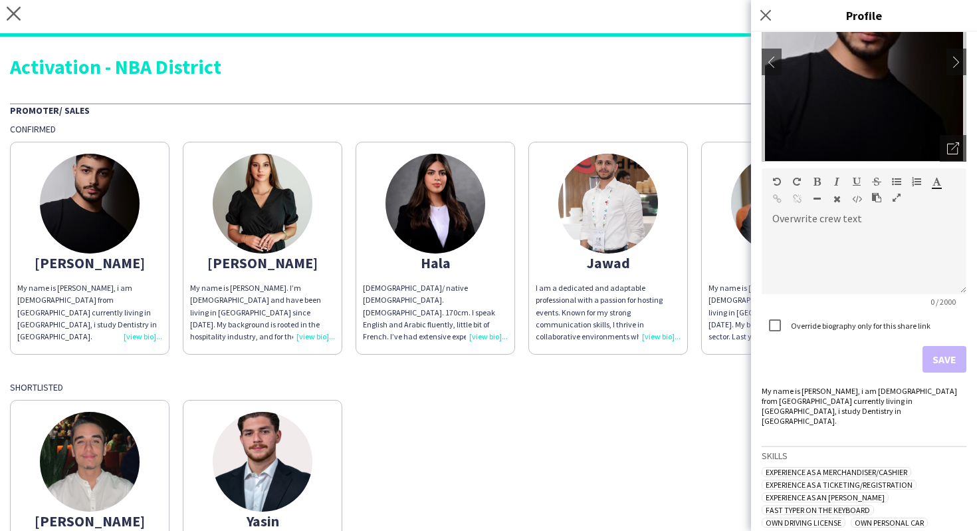
click at [284, 228] on img at bounding box center [263, 204] width 100 height 100
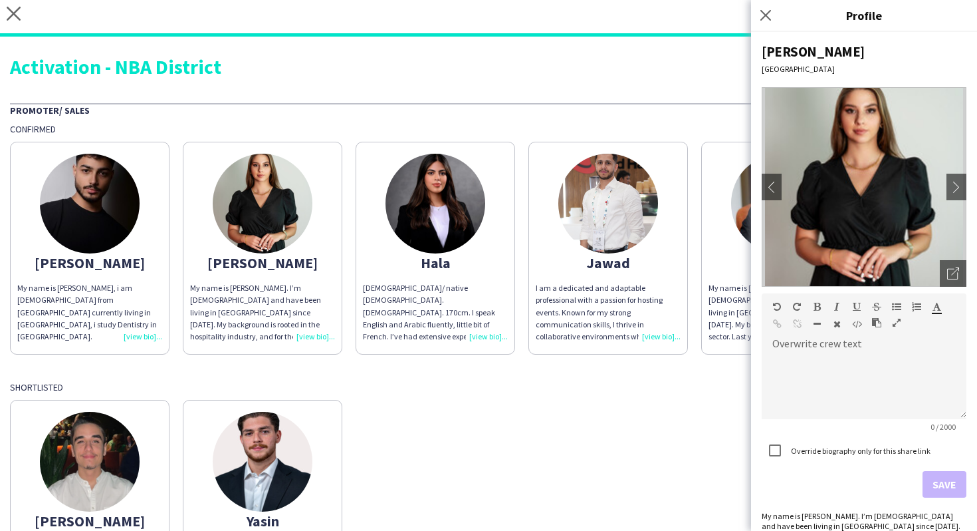
scroll to position [571, 0]
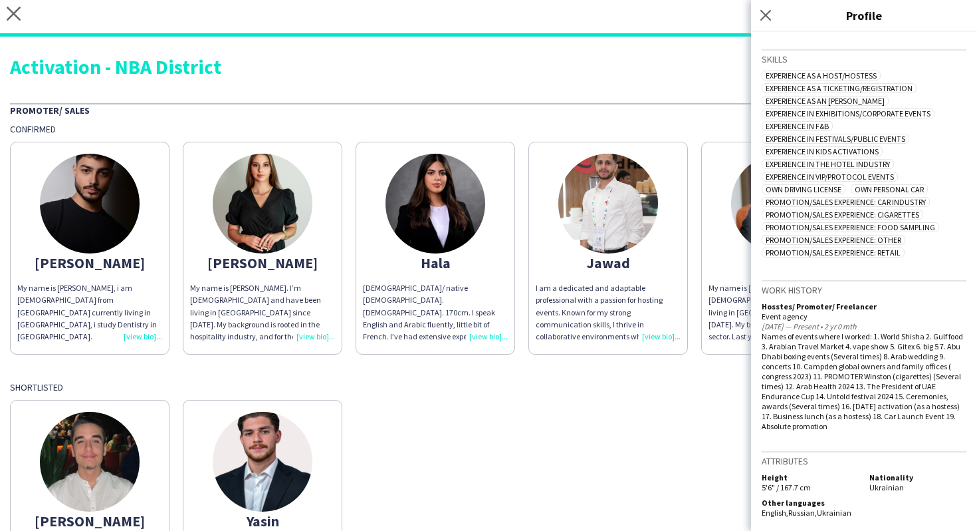
click at [352, 265] on div "Abdullah My name is Abdullah Hamad, i am 21 years old from Palestine currently …" at bounding box center [489, 244] width 958 height 219
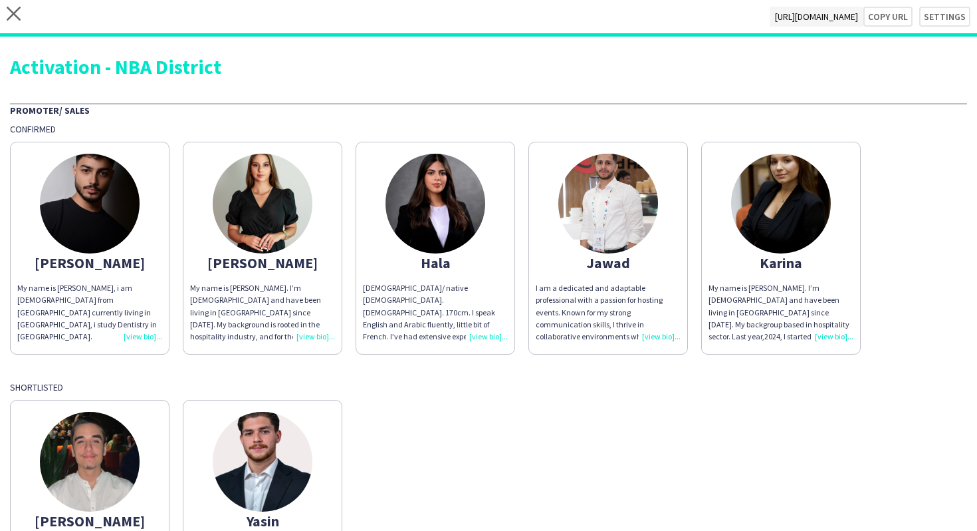
click at [396, 266] on div "Hala" at bounding box center [435, 263] width 145 height 12
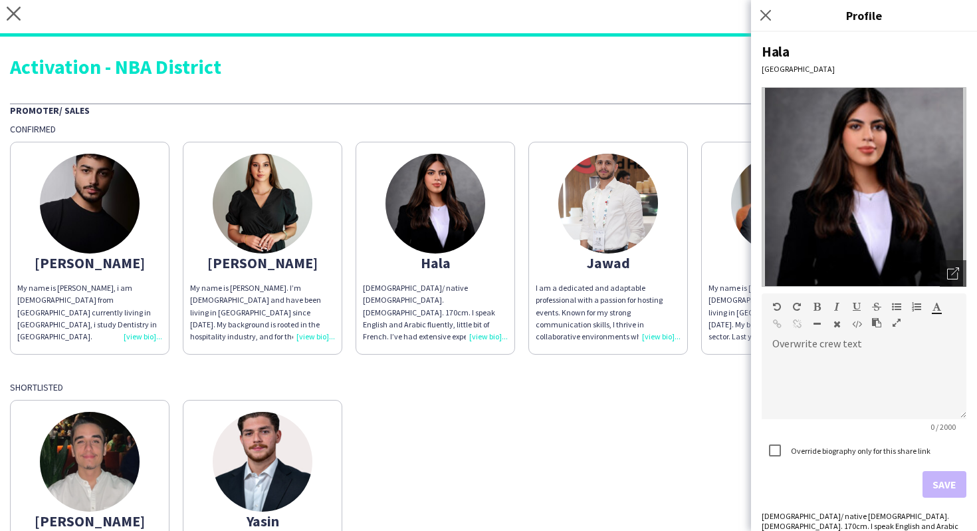
scroll to position [403, 0]
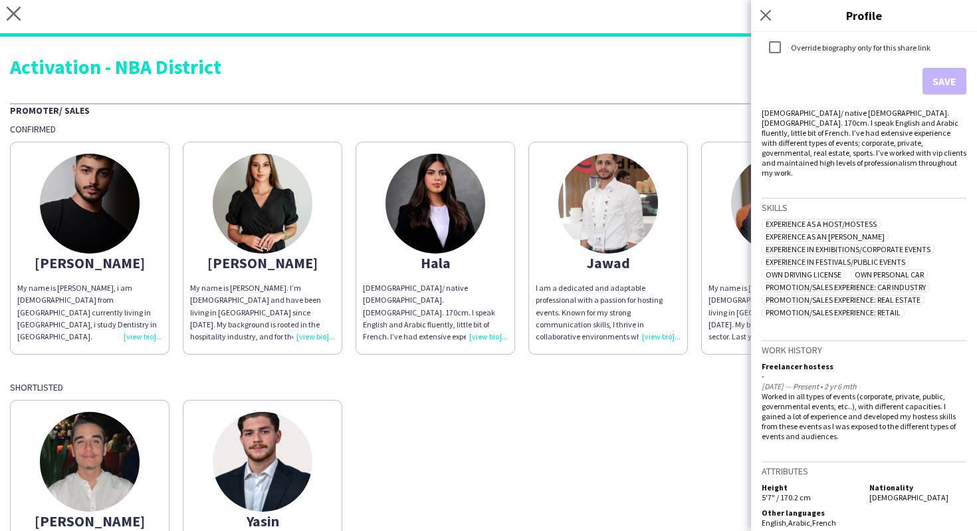
click at [612, 241] on img at bounding box center [609, 204] width 100 height 100
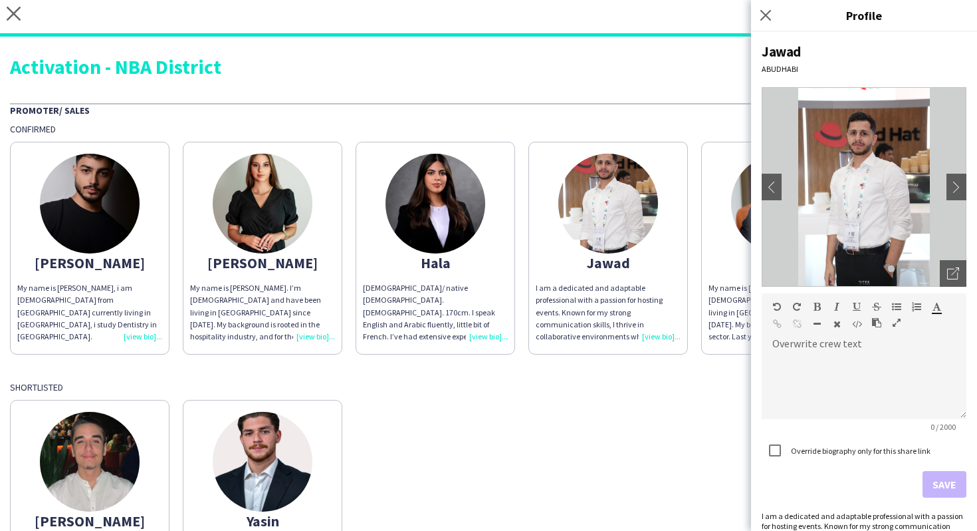
scroll to position [317, 0]
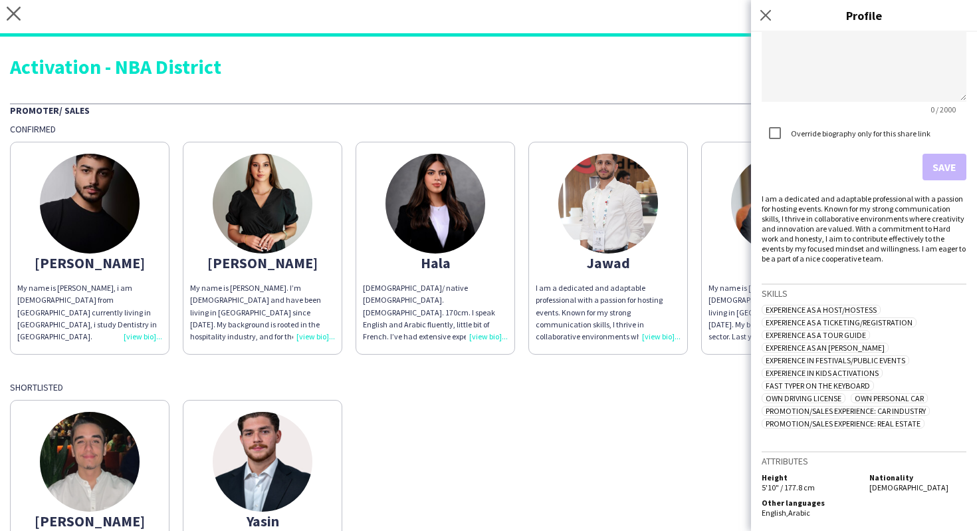
click at [682, 247] on app-share-pages-crew-card "Jawad I am a dedicated and adaptable professional with a passion for hosting ev…" at bounding box center [609, 248] width 160 height 213
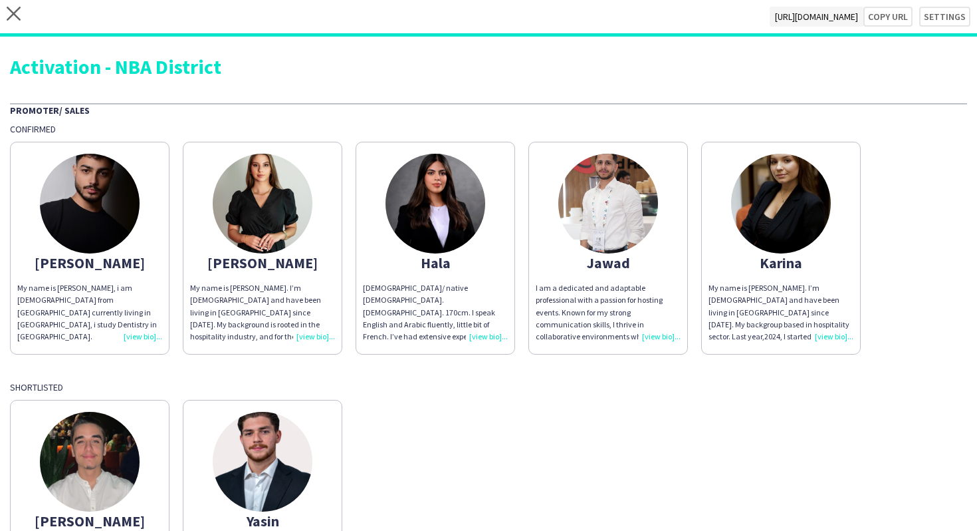
click at [800, 305] on div "My name is [PERSON_NAME]. I’m [DEMOGRAPHIC_DATA] and have been living in [GEOGR…" at bounding box center [781, 312] width 145 height 61
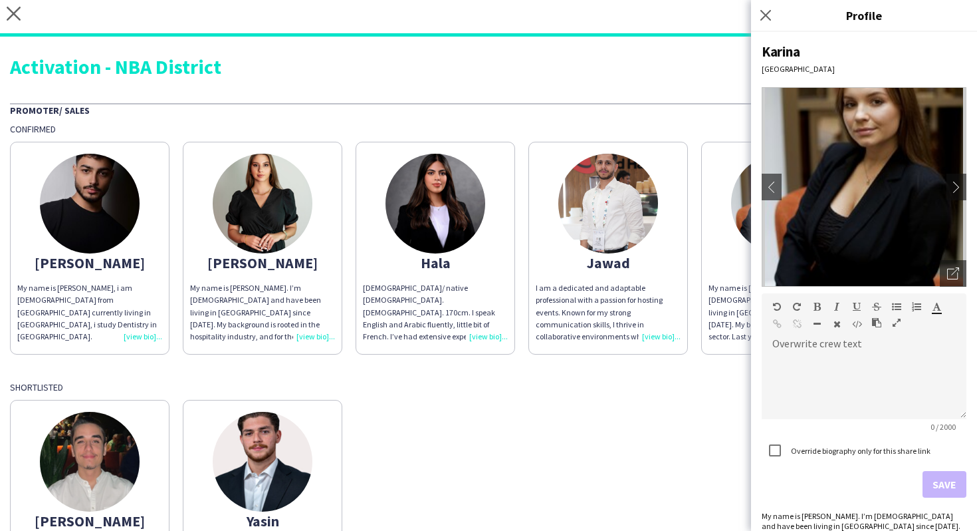
scroll to position [449, 0]
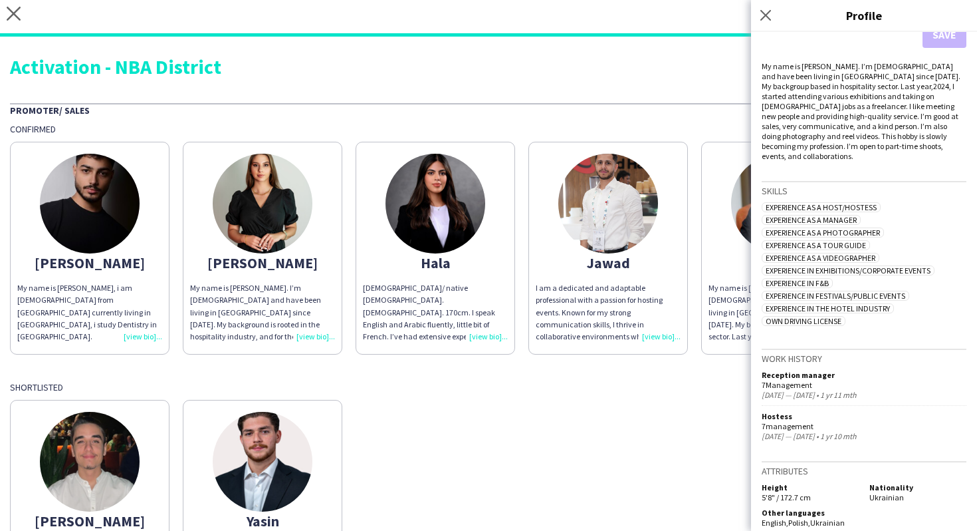
click at [350, 467] on div "Mohamad I'm a confident, energetic, and people-oriented individual who thrives …" at bounding box center [489, 502] width 958 height 219
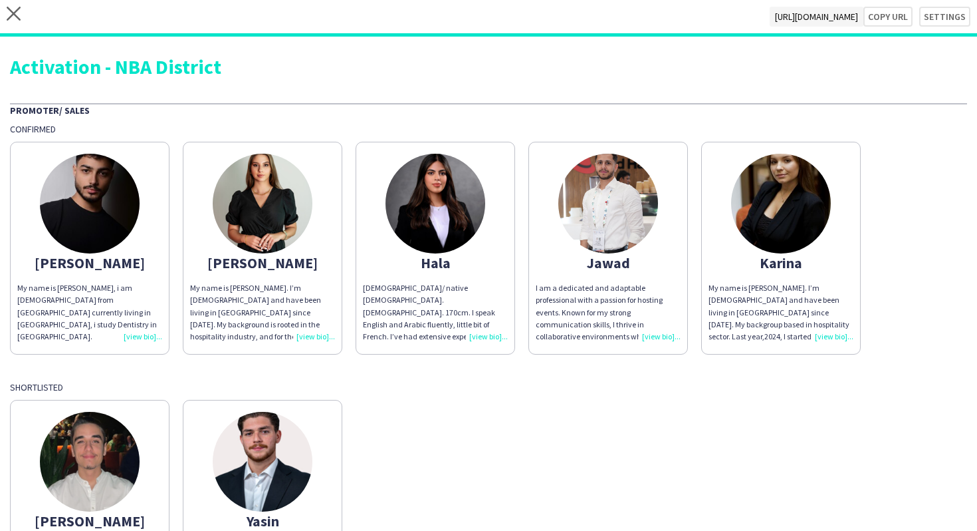
click at [324, 466] on app-share-pages-crew-card "Yasin Yasin M Sharif Alshawish Fluent in Arabic and English | 175 cm | Born in …" at bounding box center [263, 506] width 160 height 213
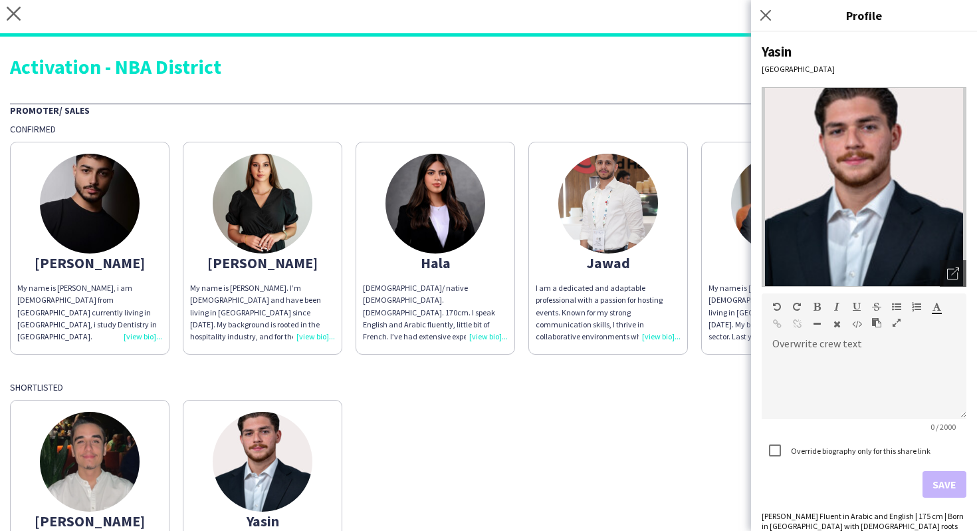
scroll to position [340, 0]
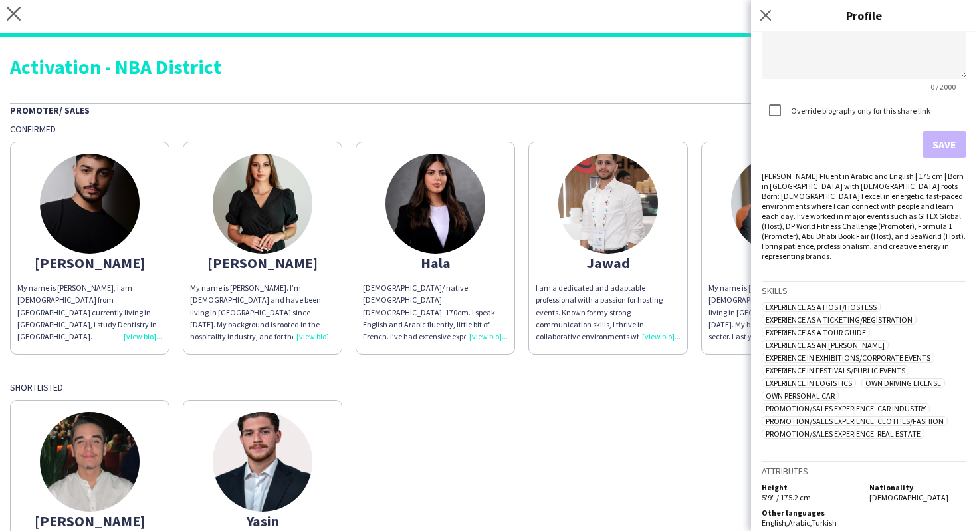
click at [145, 461] on app-share-pages-crew-card "Mohamad I'm a confident, energetic, and people-oriented individual who thrives …" at bounding box center [90, 506] width 160 height 213
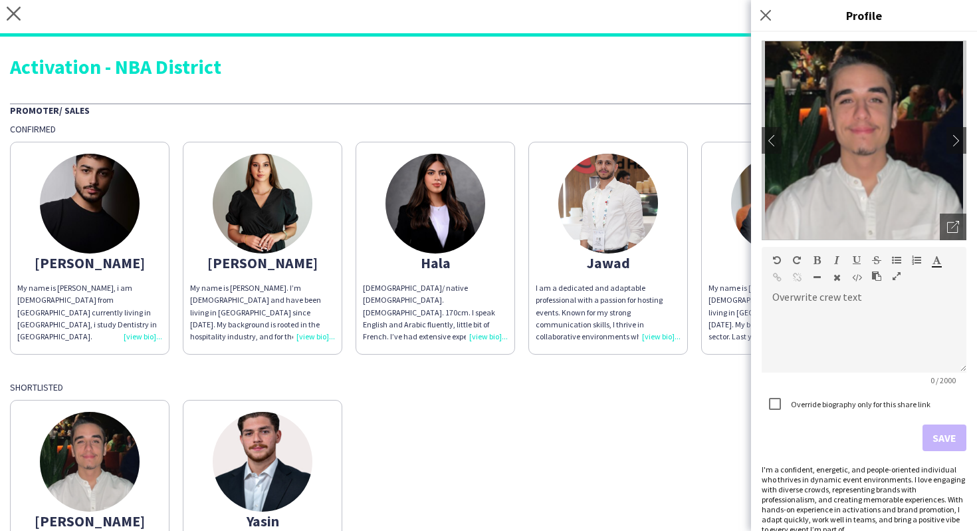
scroll to position [0, 0]
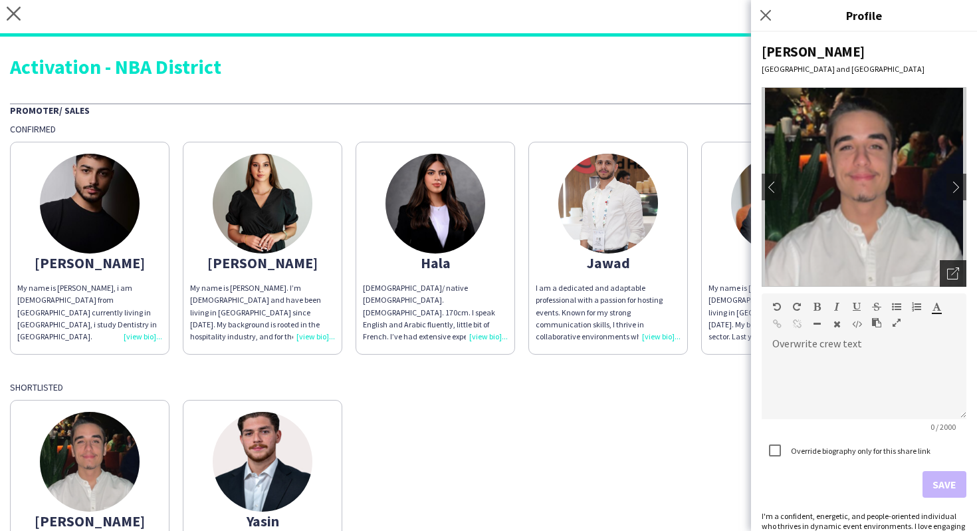
click at [946, 263] on div "Open photos pop-in" at bounding box center [953, 273] width 27 height 27
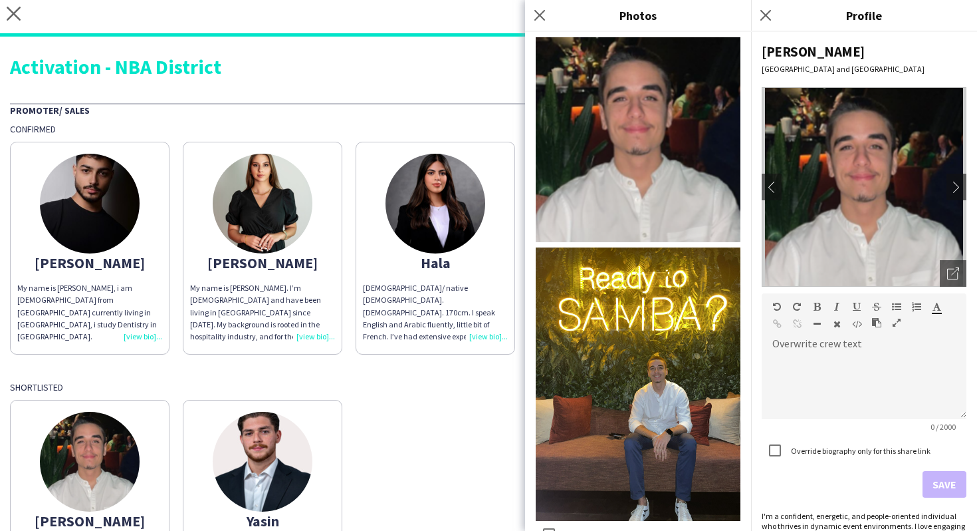
click at [487, 390] on div "Shortlisted" at bounding box center [489, 387] width 958 height 12
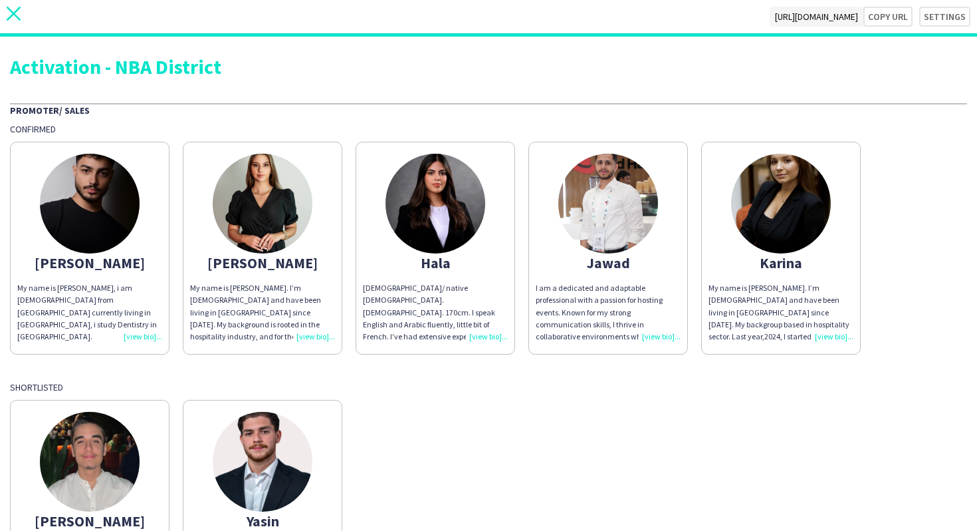
click at [13, 10] on icon "close" at bounding box center [14, 14] width 14 height 14
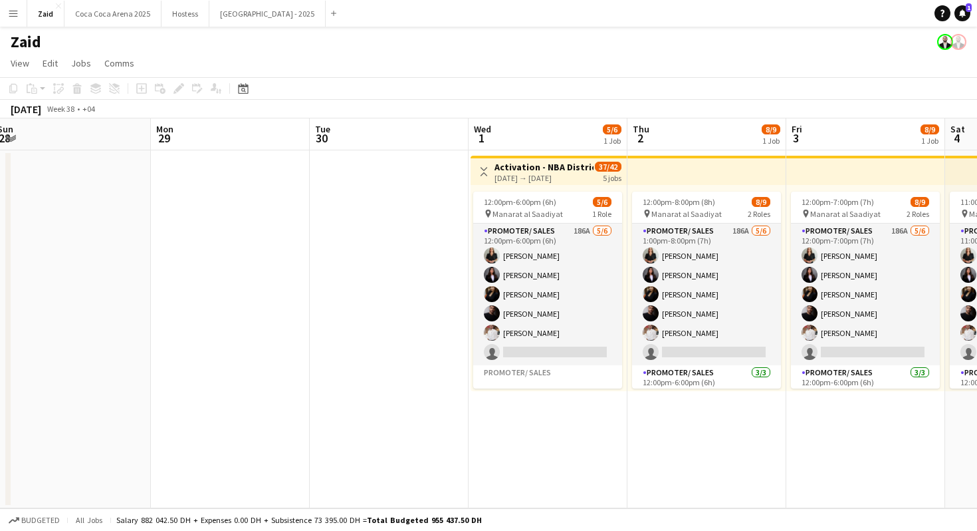
scroll to position [0, 646]
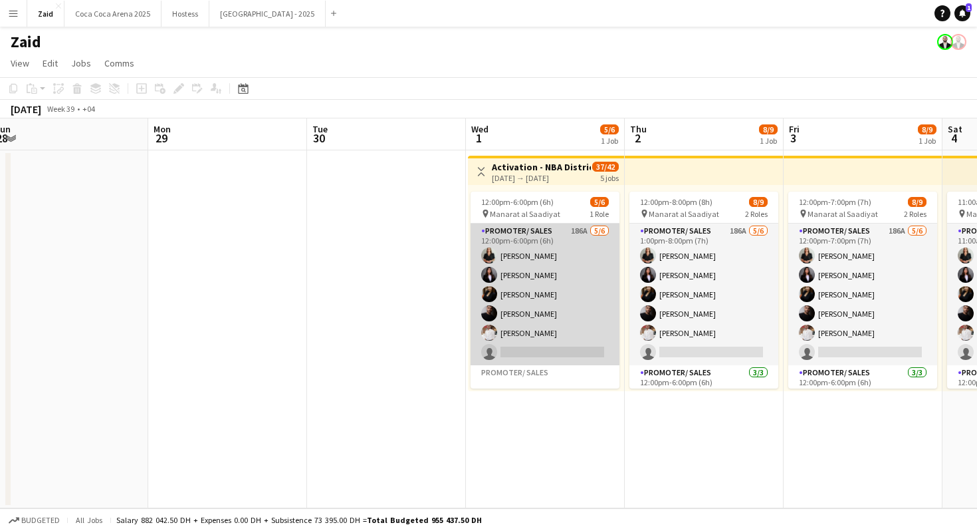
click at [598, 271] on app-card-role "Promoter/ Sales 186A [DATE] 12:00pm-6:00pm (6h) [PERSON_NAME] [PERSON_NAME] [PE…" at bounding box center [545, 294] width 149 height 142
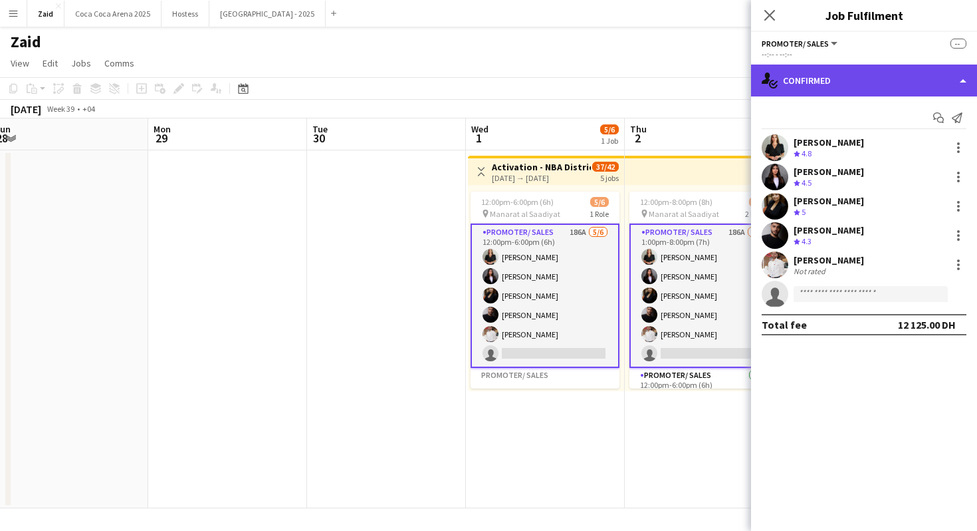
click at [875, 88] on div "single-neutral-actions-check-2 Confirmed" at bounding box center [864, 80] width 226 height 32
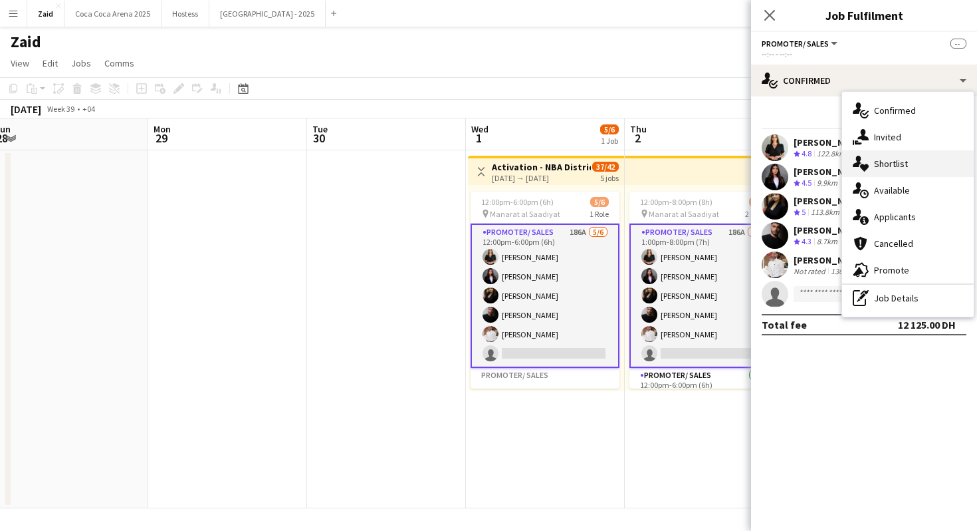
click at [896, 153] on div "single-neutral-actions-heart Shortlist" at bounding box center [908, 163] width 132 height 27
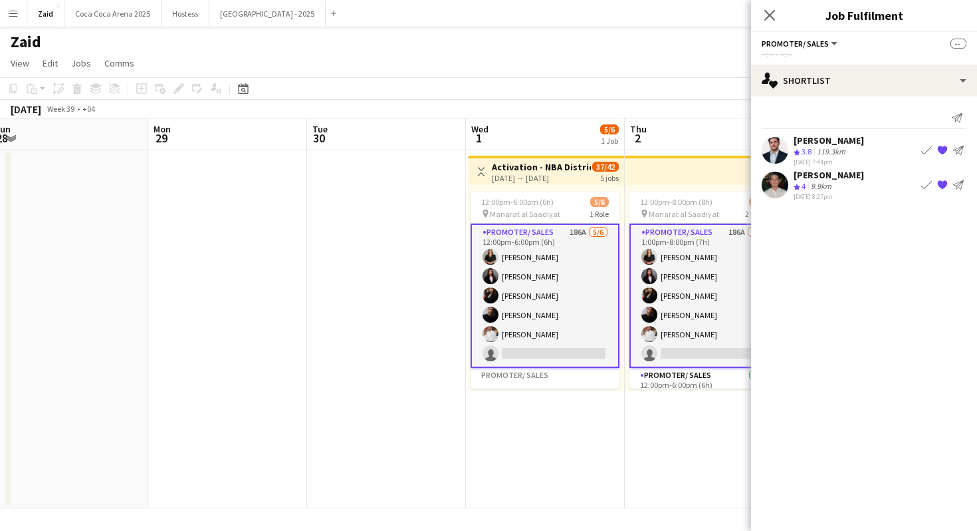
click at [926, 183] on app-icon "Book crew" at bounding box center [927, 184] width 11 height 11
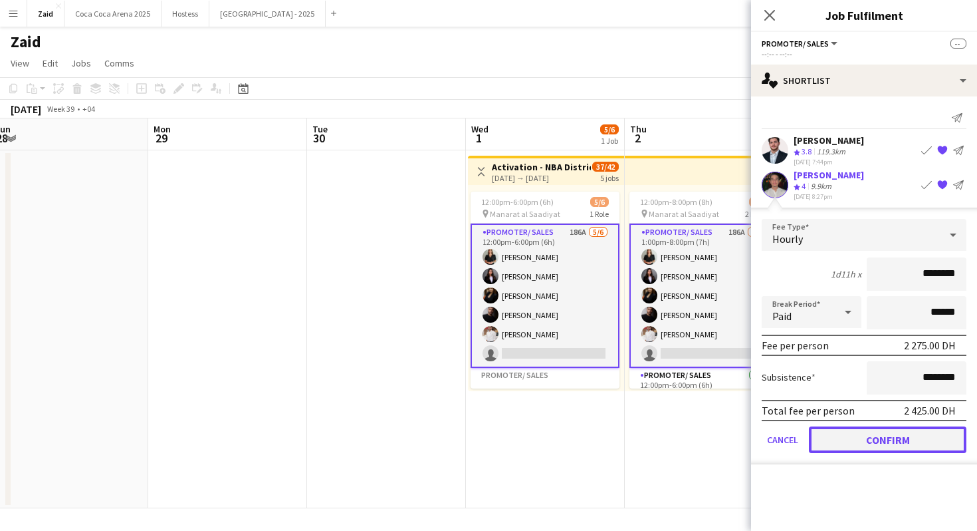
click at [910, 443] on button "Confirm" at bounding box center [888, 439] width 158 height 27
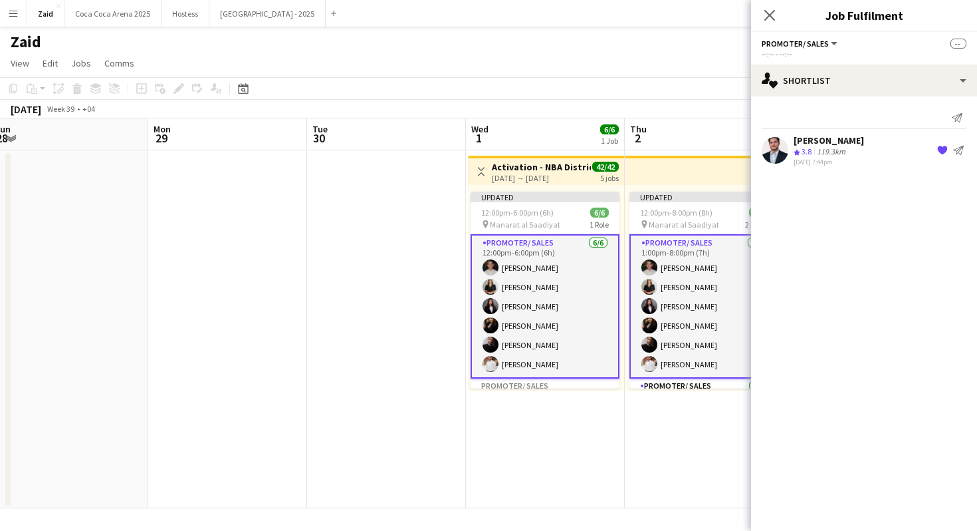
click at [678, 428] on app-date-cell "Updated 12:00pm-8:00pm (8h) 9/9 pin Manarat al Saadiyat 2 Roles Promoter/ Sales…" at bounding box center [704, 329] width 159 height 358
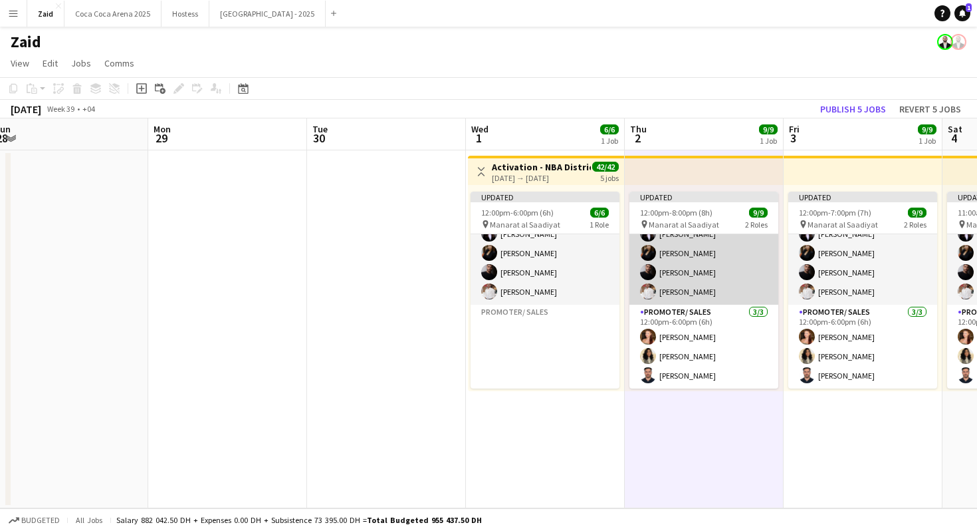
scroll to position [23, 0]
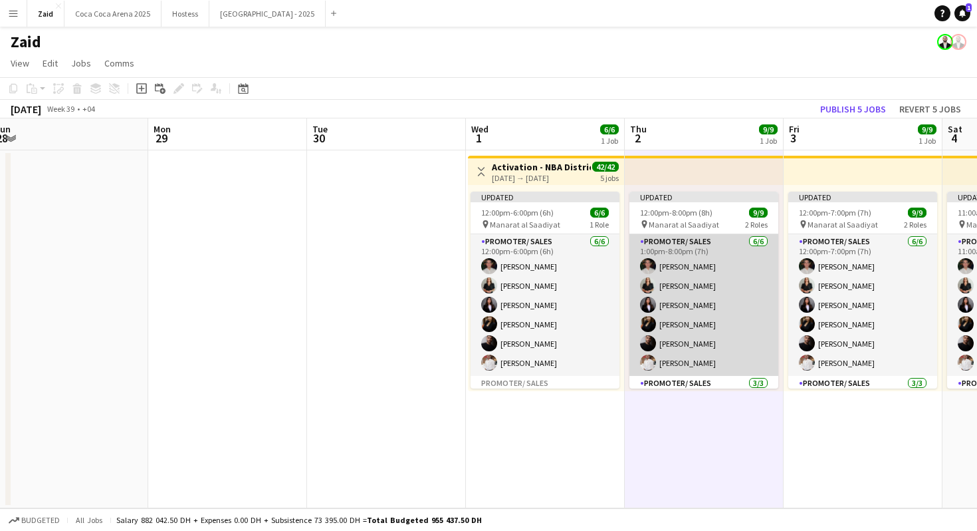
click at [664, 320] on app-card-role "Promoter/ Sales 6/6 1:00pm-8:00pm (7h) Mohamad Alirksusi Daryna Ihnatenko Hala …" at bounding box center [704, 305] width 149 height 142
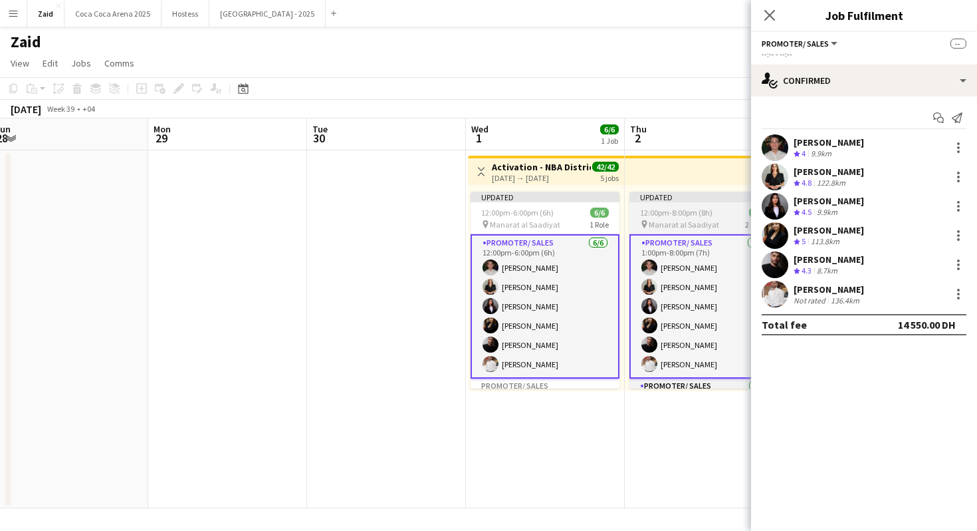
click at [720, 203] on app-job-card "Updated 12:00pm-8:00pm (8h) 9/9 pin Manarat al Saadiyat 2 Roles Promoter/ Sales…" at bounding box center [704, 290] width 149 height 197
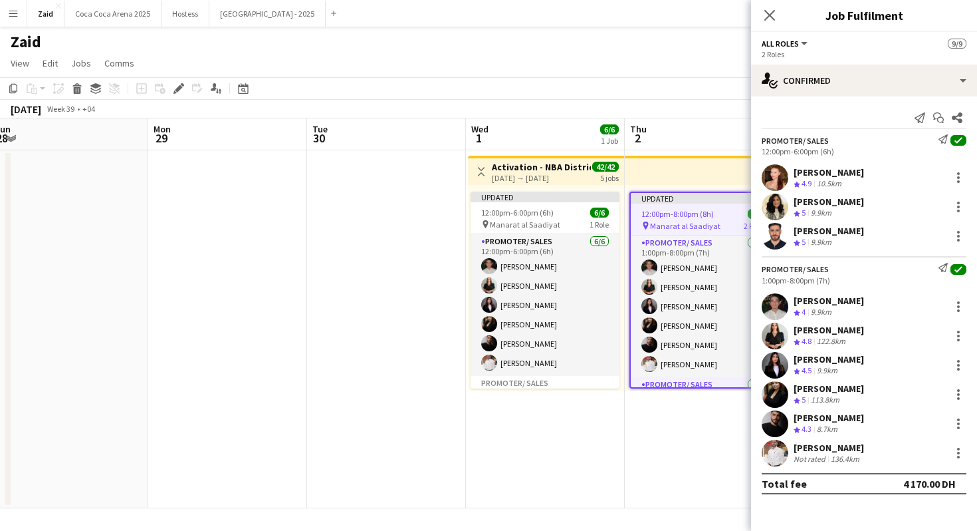
click at [730, 408] on app-date-cell "Updated 12:00pm-8:00pm (8h) 9/9 pin Manarat al Saadiyat 2 Roles Promoter/ Sales…" at bounding box center [704, 329] width 159 height 358
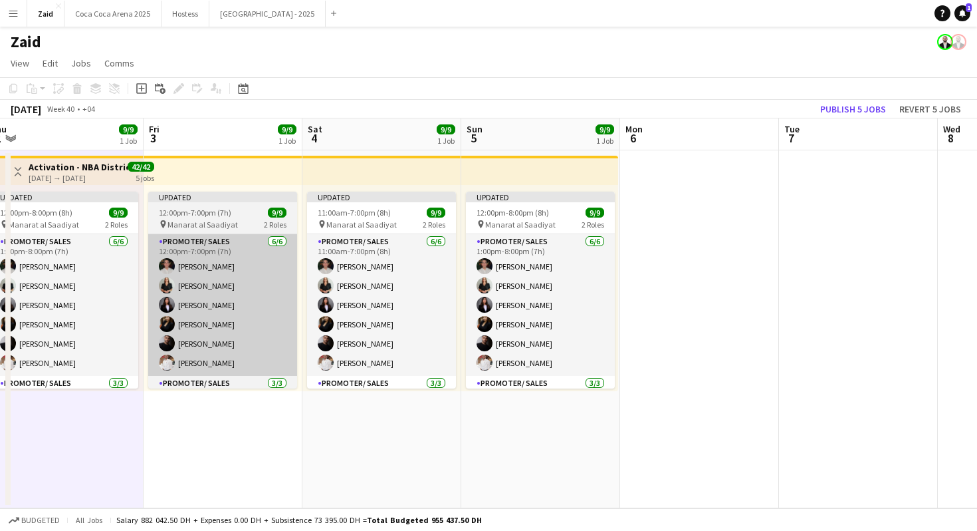
scroll to position [0, 632]
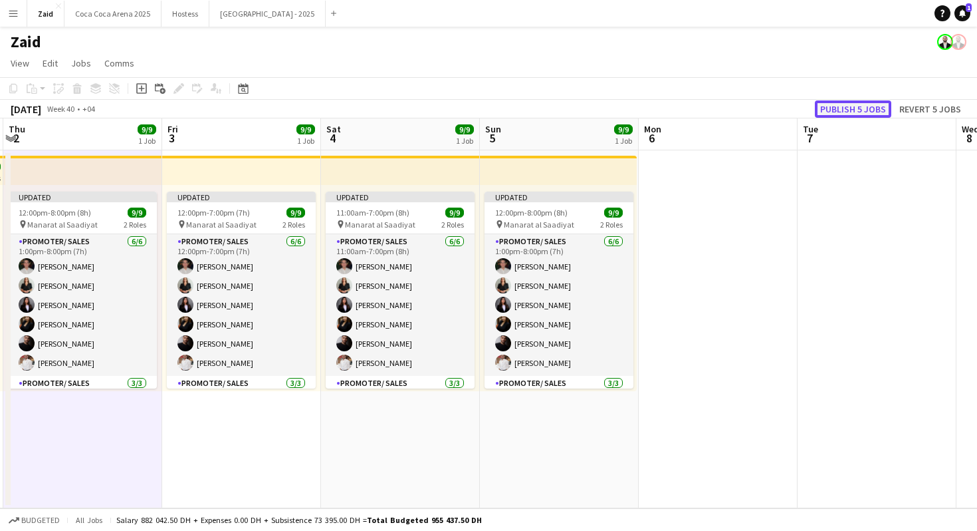
click at [846, 105] on button "Publish 5 jobs" at bounding box center [853, 108] width 76 height 17
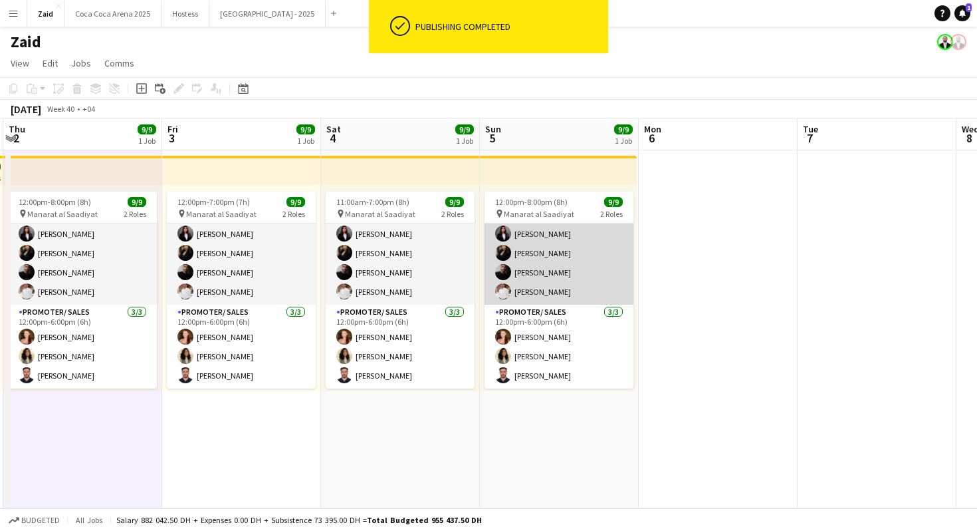
scroll to position [0, 0]
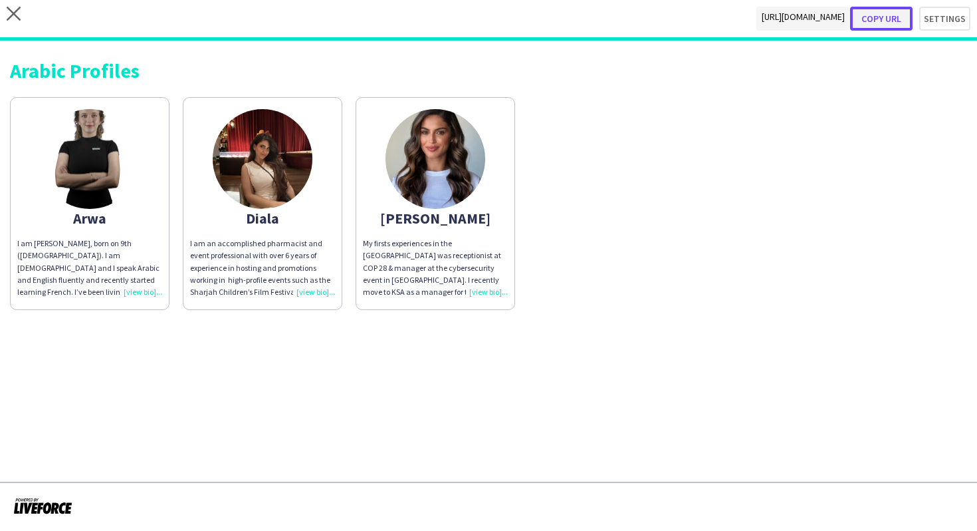
click at [892, 23] on button "Copy url" at bounding box center [881, 19] width 63 height 24
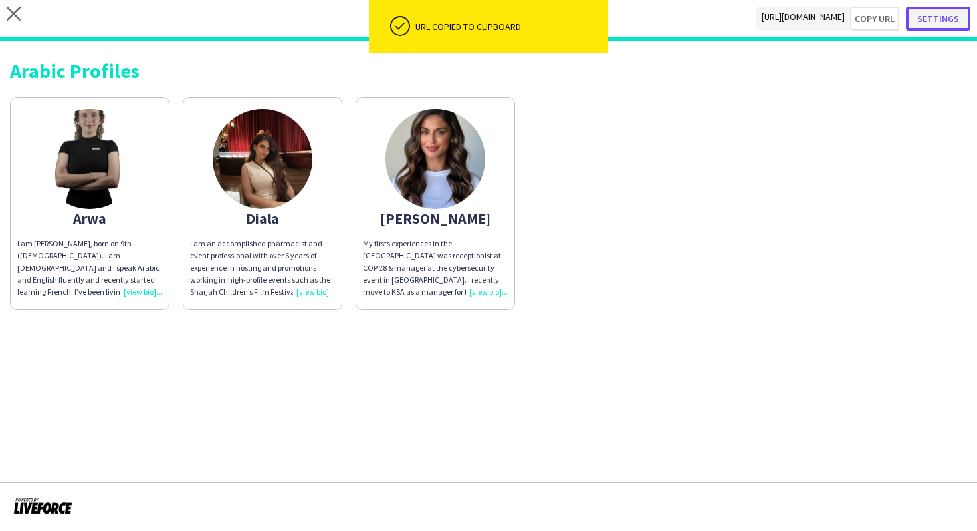
click at [933, 12] on button "Settings" at bounding box center [938, 19] width 64 height 24
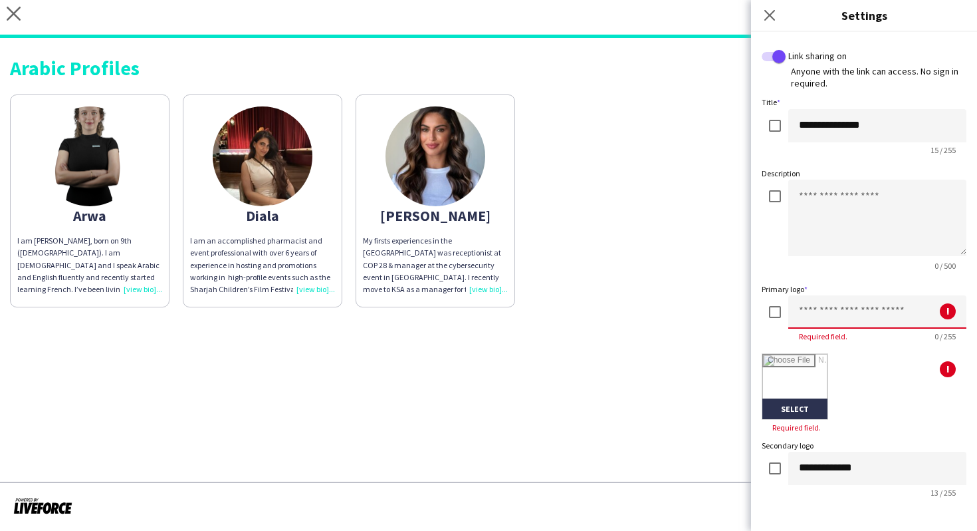
click at [803, 319] on input at bounding box center [878, 311] width 178 height 33
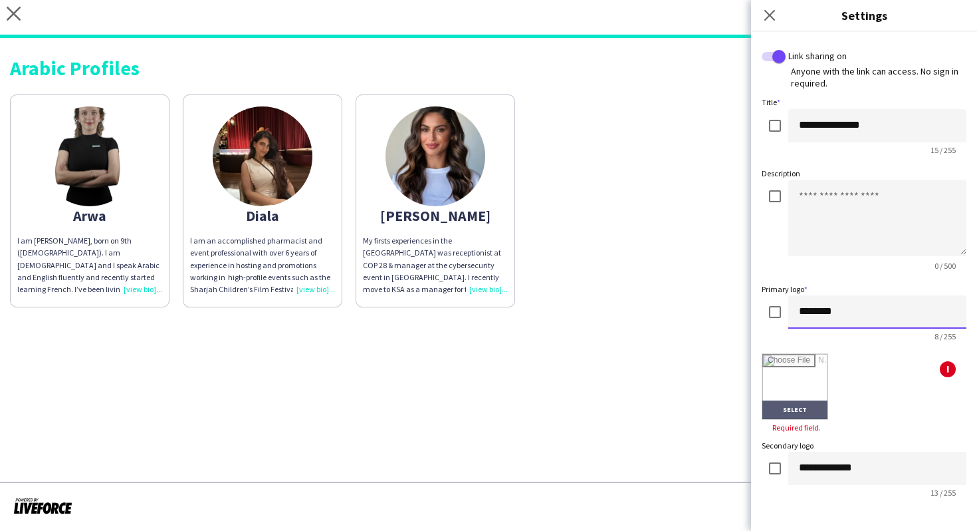
type input "********"
click at [791, 386] on input "file" at bounding box center [795, 386] width 65 height 65
type input "**********"
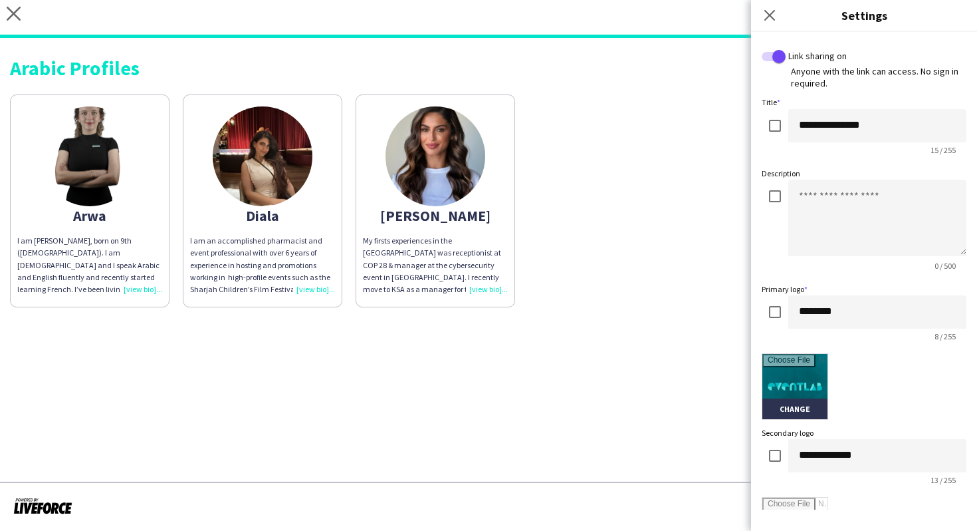
scroll to position [253, 0]
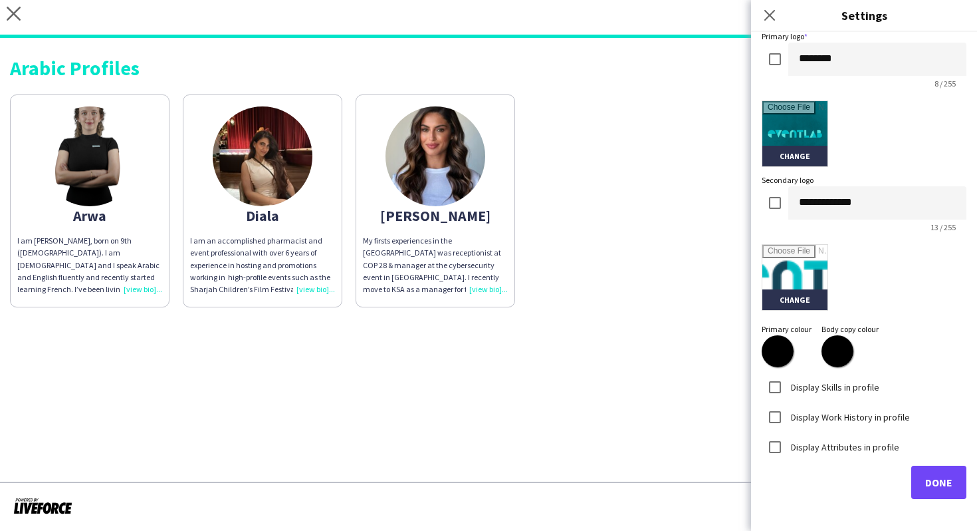
click at [836, 384] on label "Display Skills in profile" at bounding box center [834, 386] width 91 height 12
click at [839, 428] on div "Display Work History in profile" at bounding box center [836, 417] width 148 height 27
click at [838, 413] on label "Display Work History in profile" at bounding box center [850, 416] width 122 height 12
click at [838, 444] on label "Display Attributes in profile" at bounding box center [844, 446] width 111 height 12
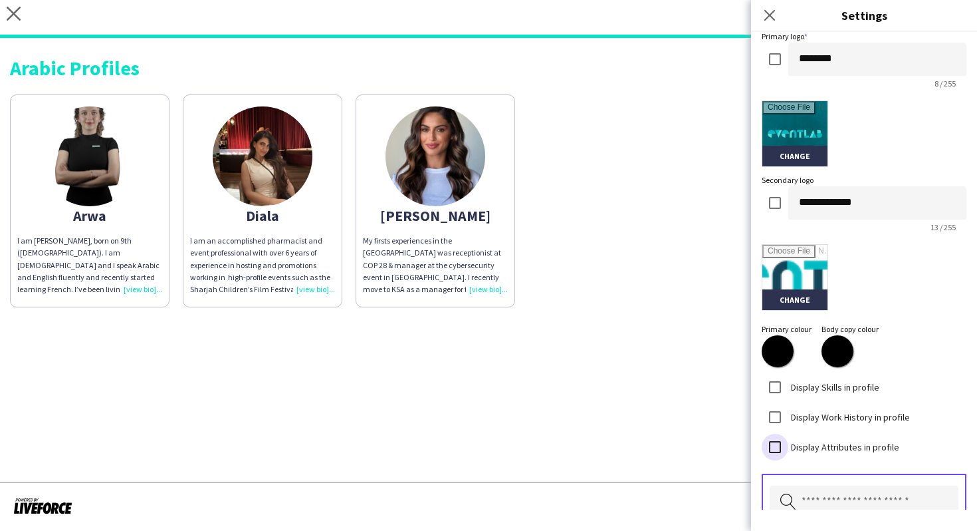
scroll to position [301, 0]
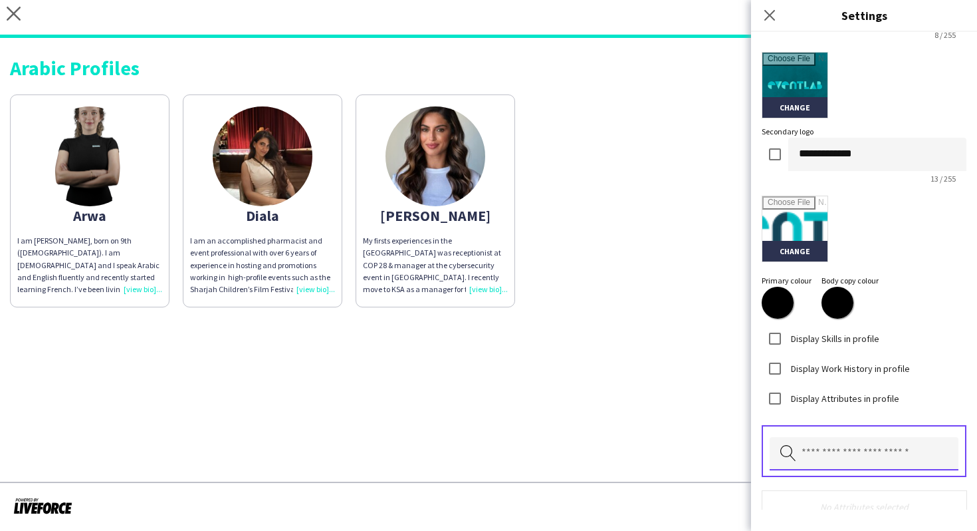
click at [809, 461] on input "text" at bounding box center [864, 453] width 189 height 33
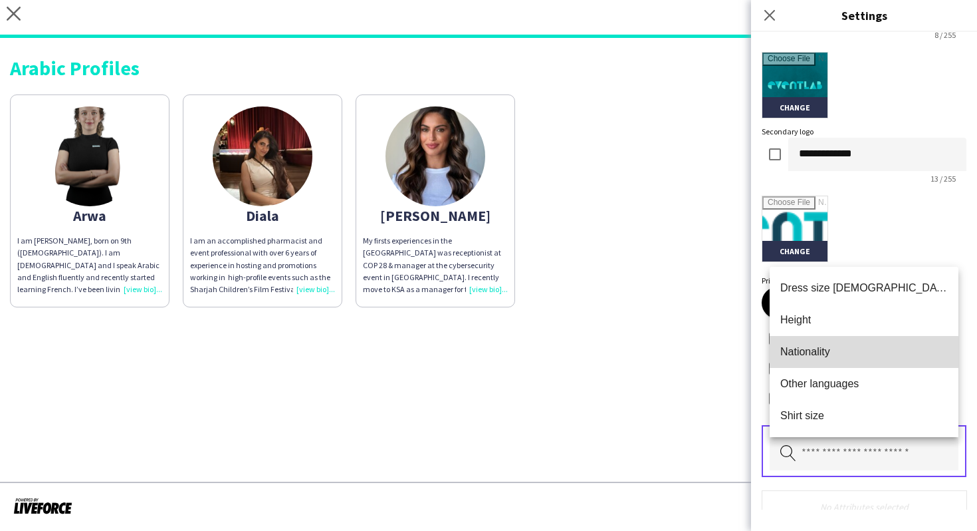
click at [815, 356] on span "Nationality" at bounding box center [865, 351] width 168 height 13
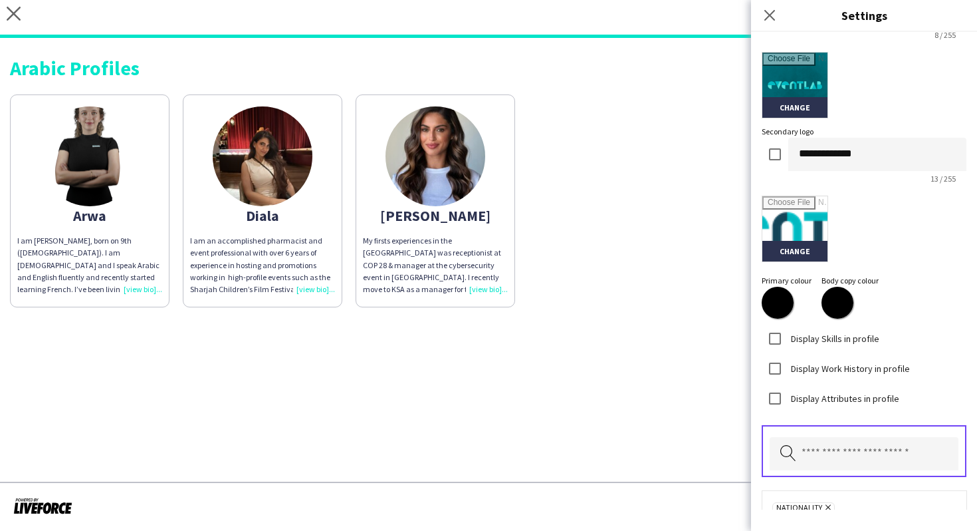
click at [834, 430] on div "Pick attributes to display" at bounding box center [864, 451] width 205 height 52
click at [834, 442] on input "text" at bounding box center [864, 453] width 189 height 33
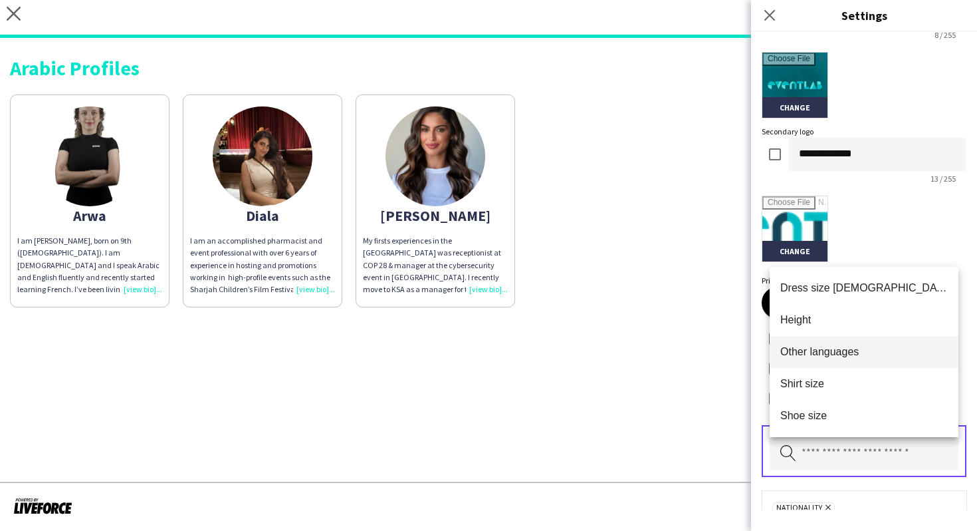
click at [834, 358] on mat-option "Other languages" at bounding box center [864, 352] width 189 height 32
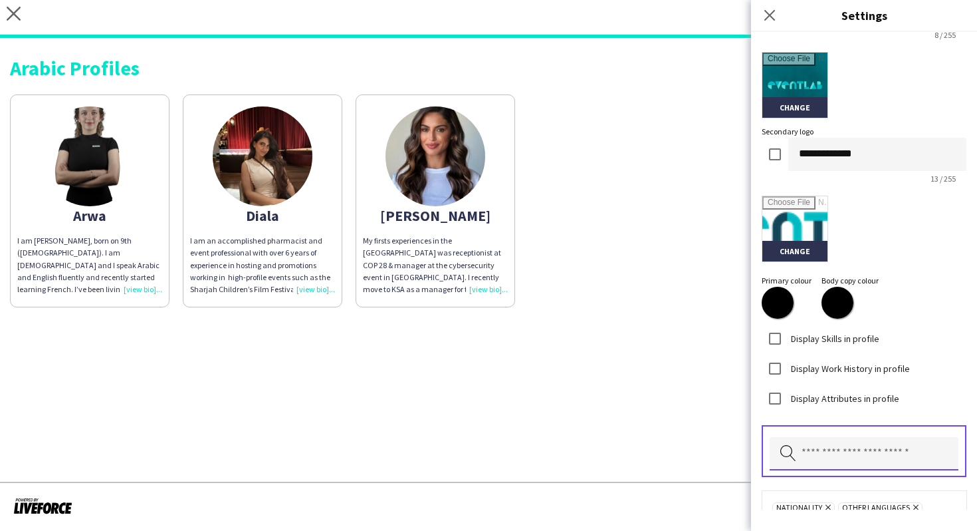
click at [852, 442] on input "text" at bounding box center [864, 453] width 189 height 33
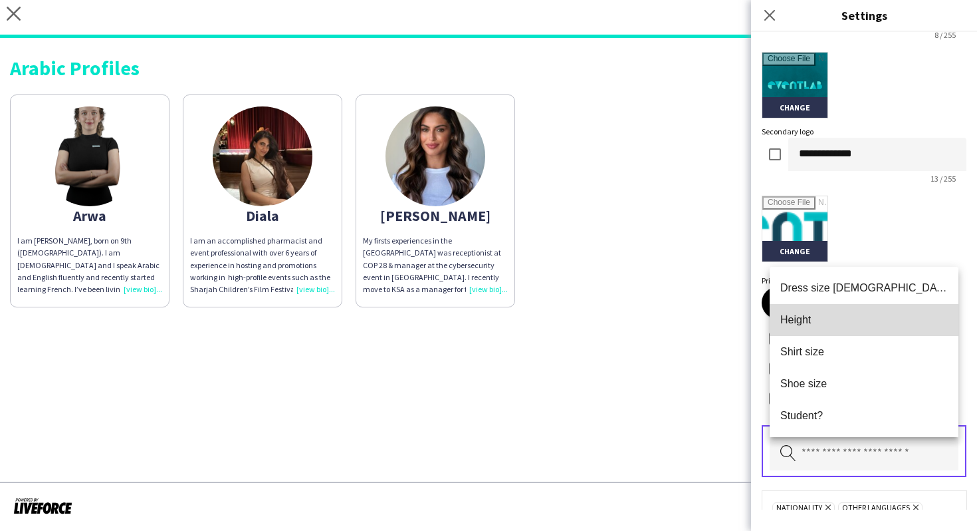
click at [849, 331] on mat-option "Height" at bounding box center [864, 320] width 189 height 32
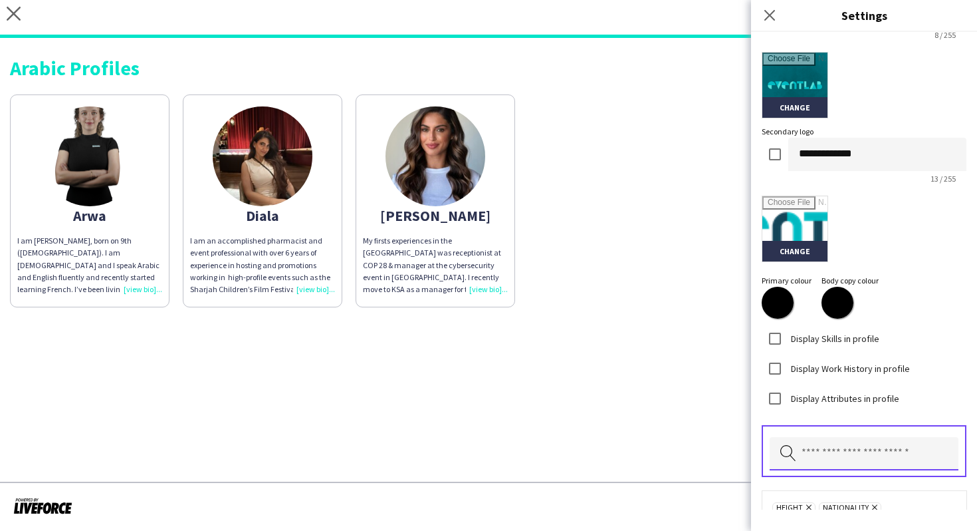
scroll to position [379, 0]
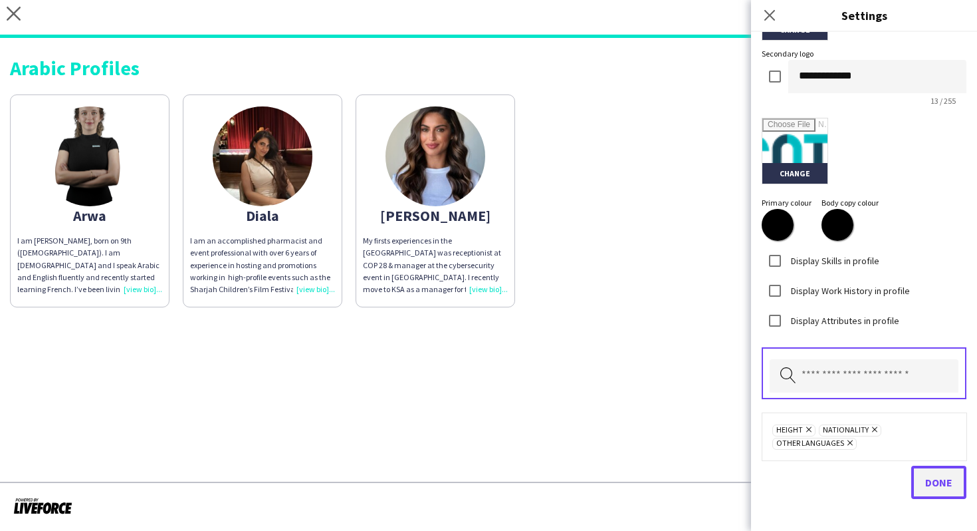
click at [933, 485] on span "Done" at bounding box center [939, 481] width 27 height 13
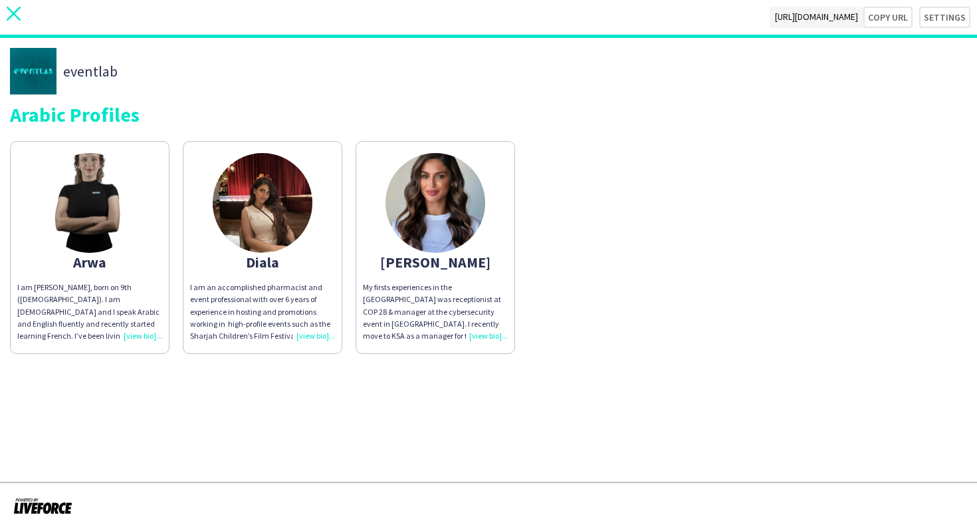
click at [12, 12] on icon at bounding box center [14, 14] width 14 height 14
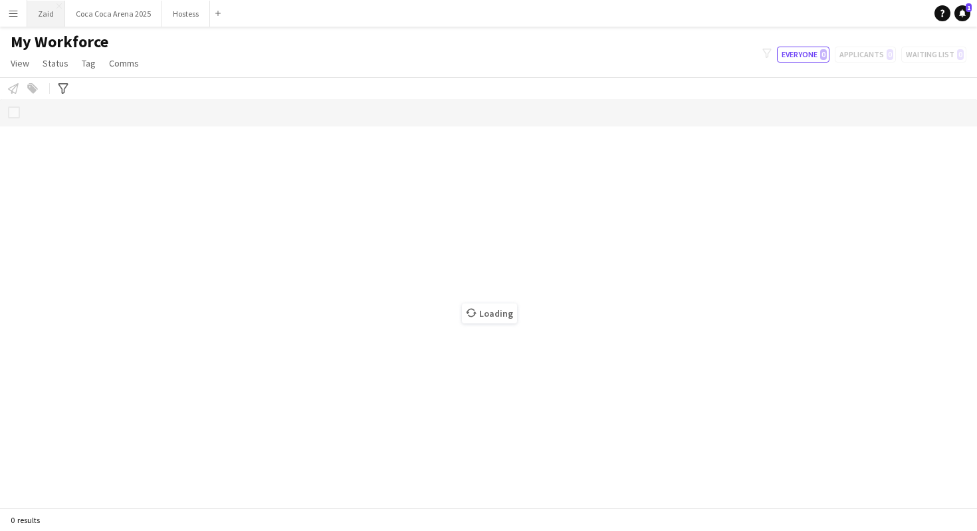
click at [46, 18] on button "Zaid Close" at bounding box center [46, 14] width 38 height 26
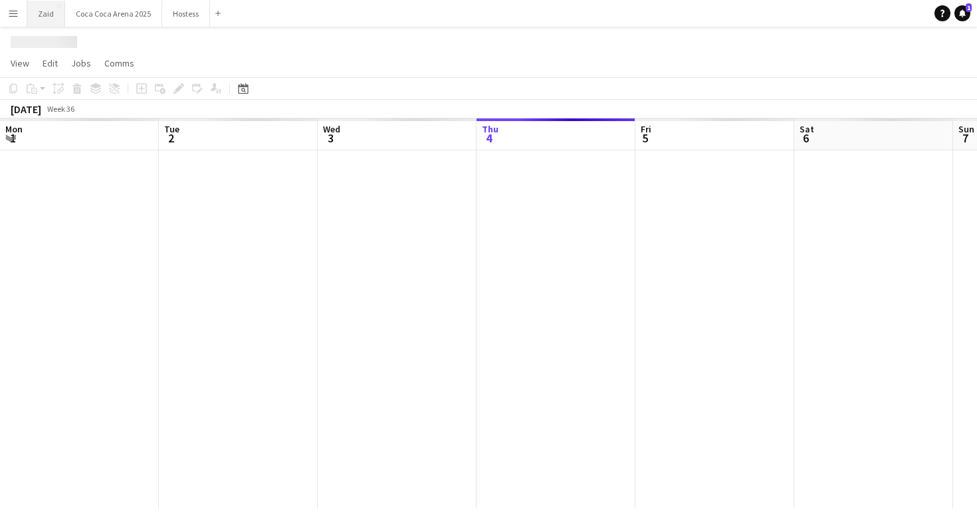
scroll to position [0, 318]
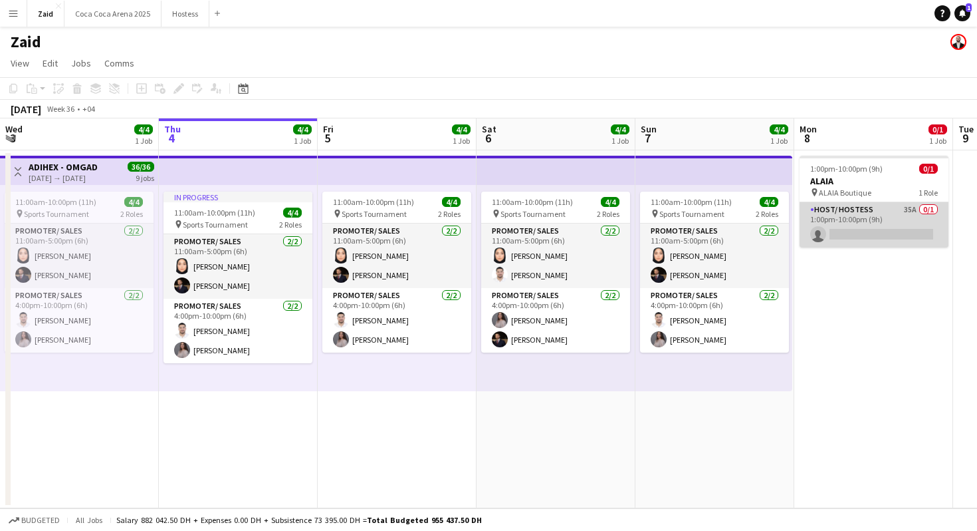
click at [864, 204] on app-card-role "Host/ Hostess 35A 0/1 1:00pm-10:00pm (9h) single-neutral-actions" at bounding box center [874, 224] width 149 height 45
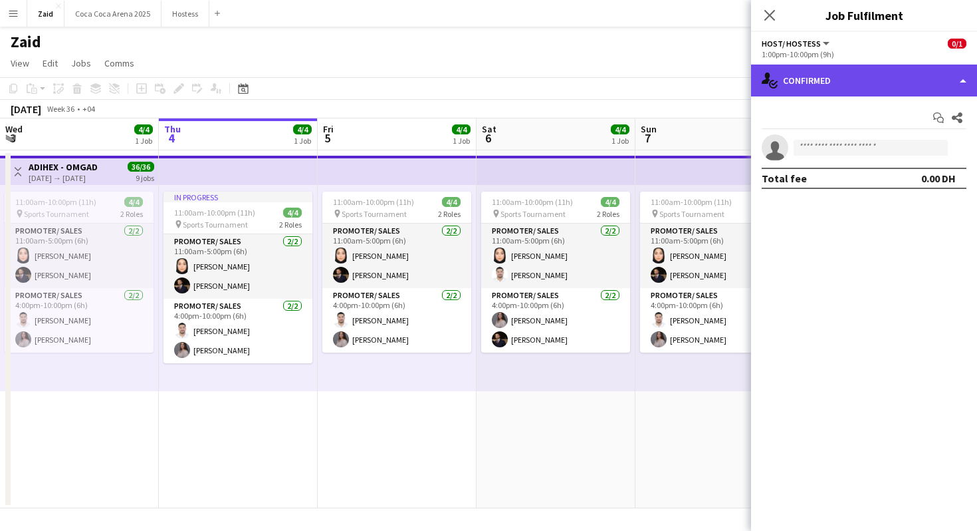
click at [913, 80] on div "single-neutral-actions-check-2 Confirmed" at bounding box center [864, 80] width 226 height 32
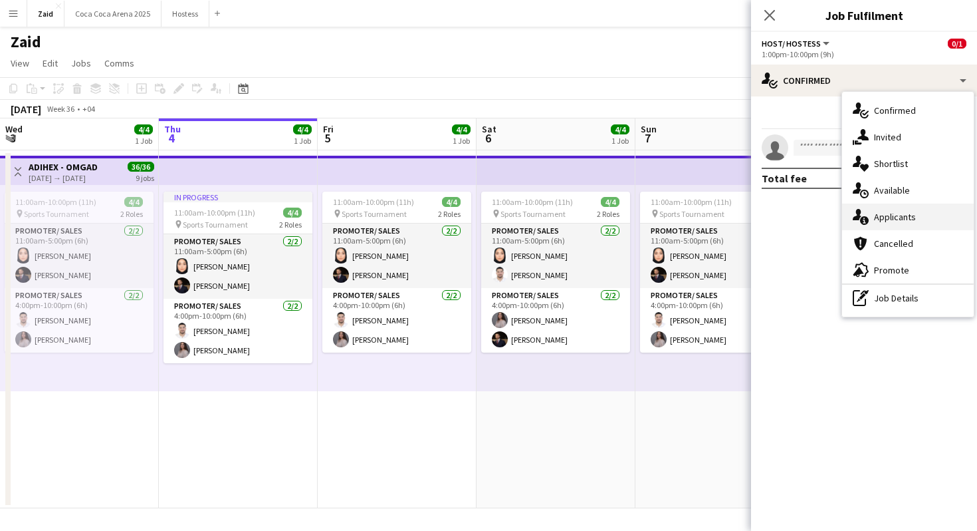
click at [926, 213] on div "single-neutral-actions-information Applicants" at bounding box center [908, 216] width 132 height 27
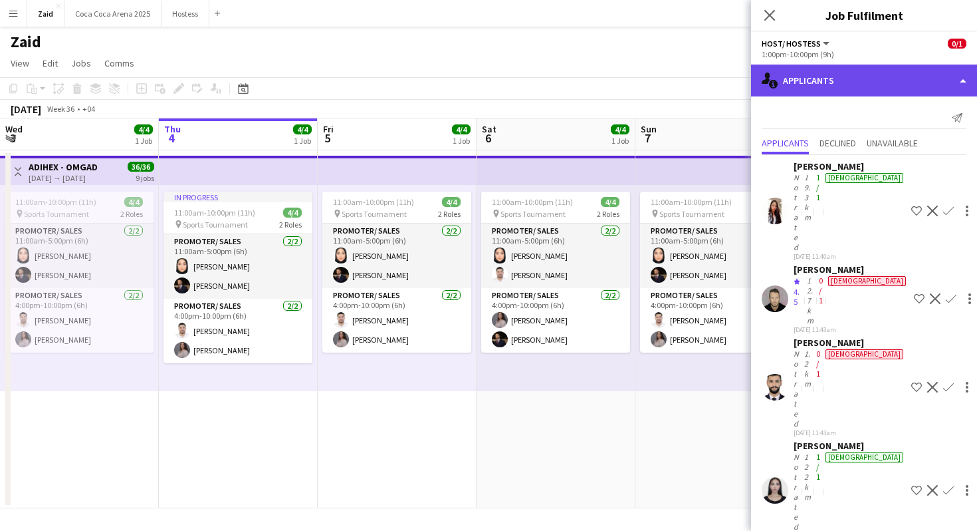
click at [892, 79] on div "single-neutral-actions-information Applicants" at bounding box center [864, 80] width 226 height 32
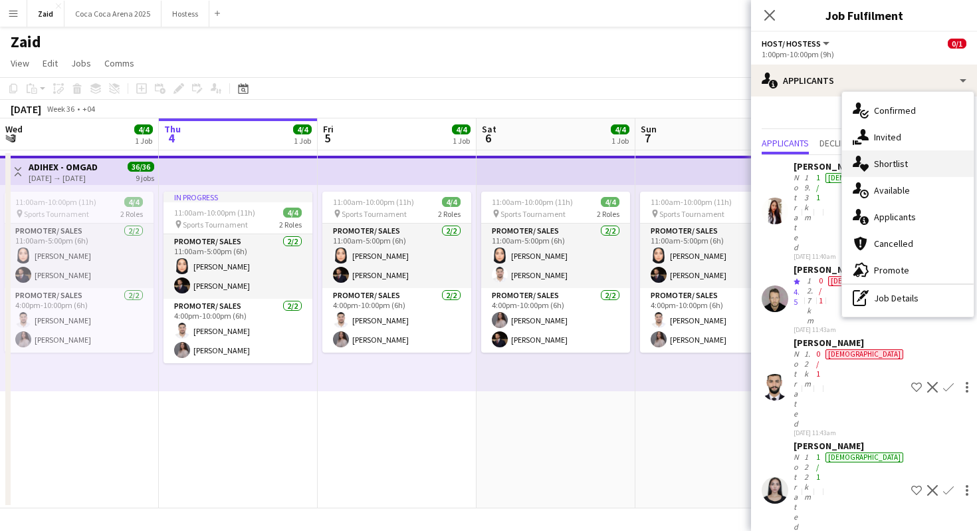
click at [920, 155] on div "single-neutral-actions-heart Shortlist" at bounding box center [908, 163] width 132 height 27
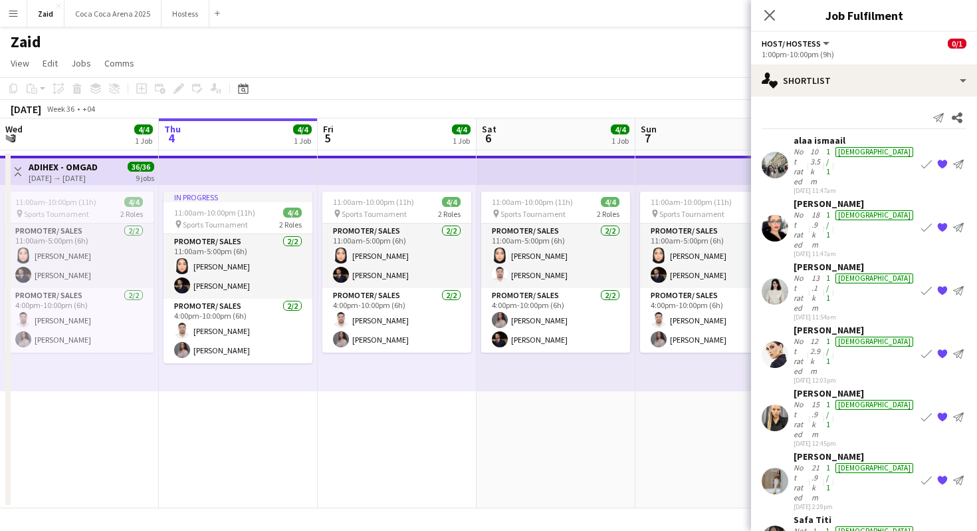
click at [818, 98] on div "Send notification Share [GEOGRAPHIC_DATA] ismaail Not rated 103.5km 1/1 [DEMOGR…" at bounding box center [864, 336] width 226 height 481
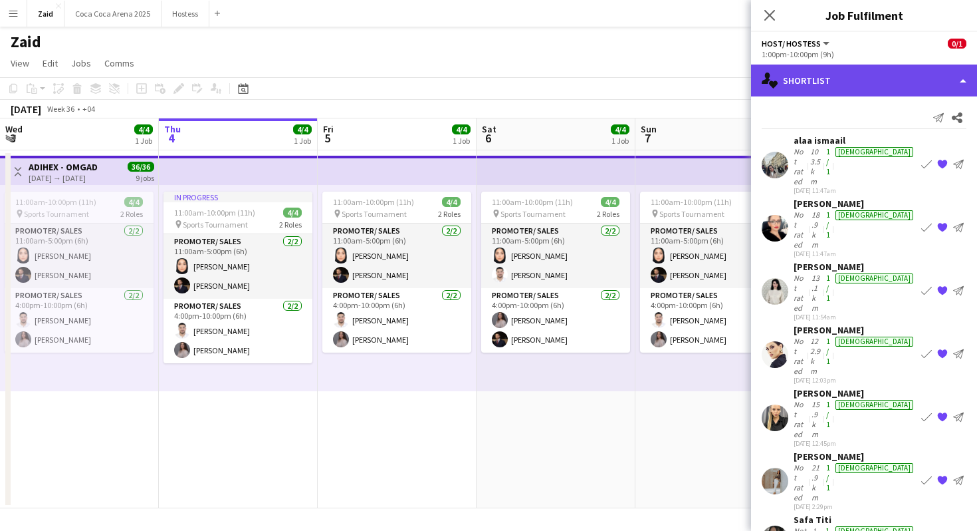
click at [818, 78] on div "single-neutral-actions-heart Shortlist" at bounding box center [864, 80] width 226 height 32
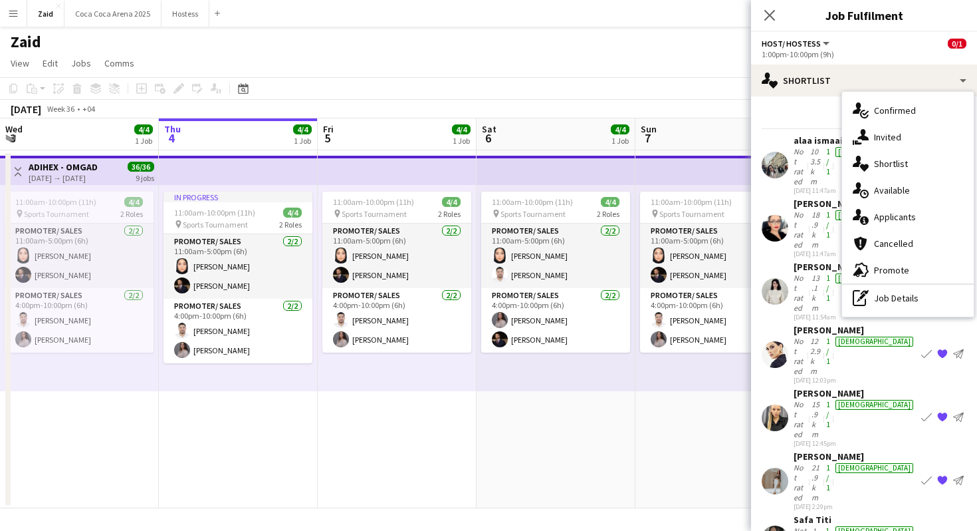
click at [789, 387] on div "[PERSON_NAME] Not rated 15.9km 1/1 [DEMOGRAPHIC_DATA] [DATE] 12:45pm Book crew …" at bounding box center [864, 417] width 226 height 61
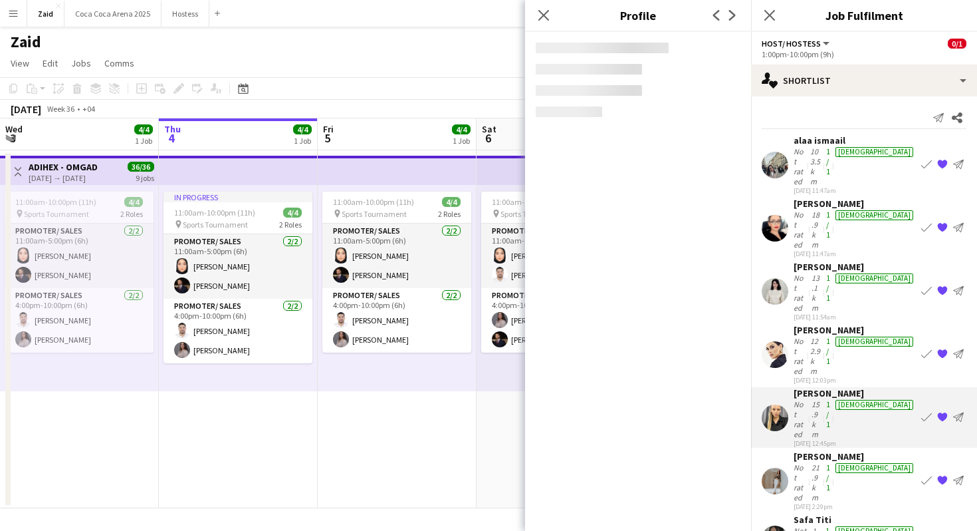
click at [829, 324] on div "[PERSON_NAME]" at bounding box center [855, 330] width 122 height 12
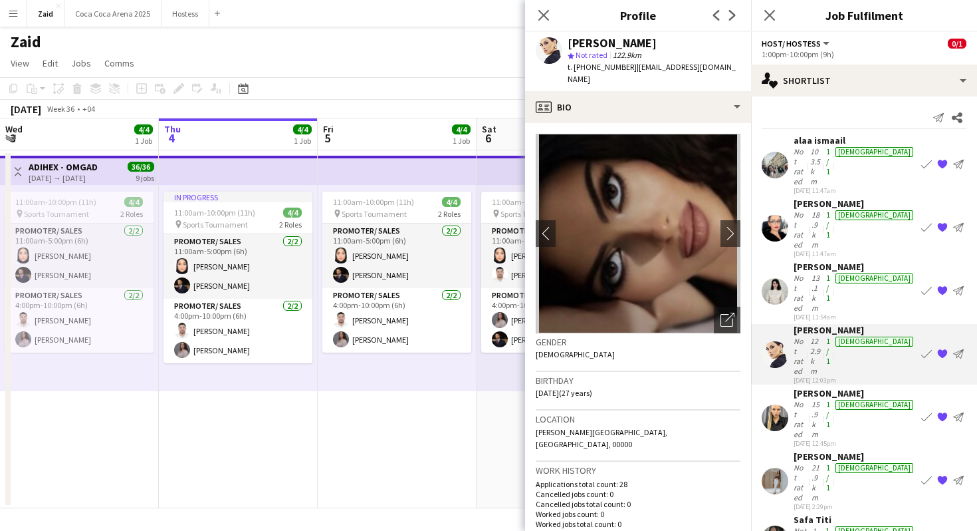
click at [944, 349] on app-icon "{{ spriteTitle }}" at bounding box center [943, 354] width 11 height 11
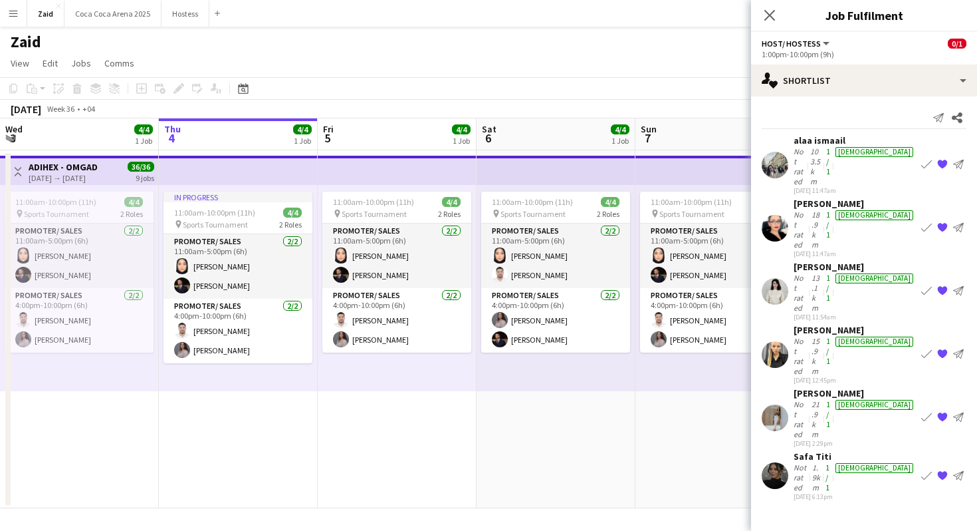
click at [881, 64] on app-options-switcher "Host/ Hostess All roles Host/ Hostess 0/1 1:00pm-10:00pm (9h)" at bounding box center [864, 48] width 226 height 33
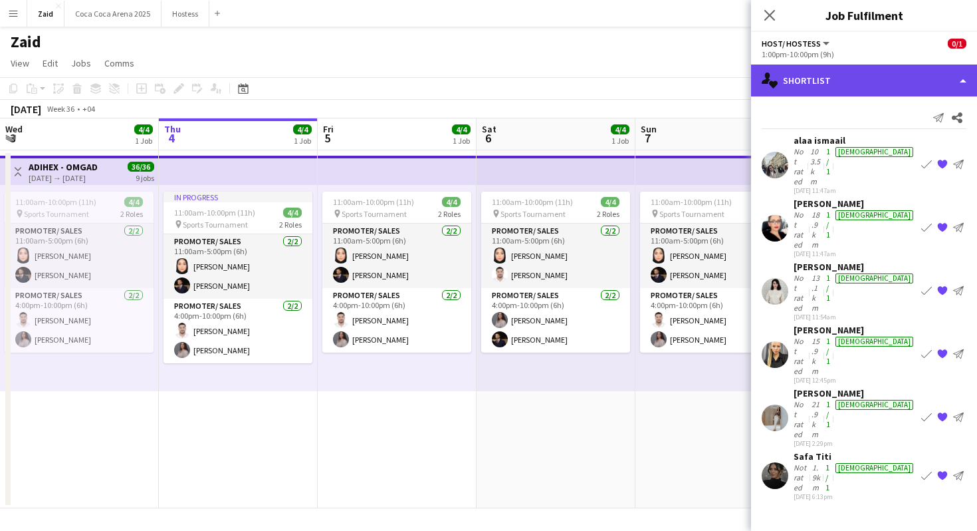
click at [887, 75] on div "single-neutral-actions-heart Shortlist" at bounding box center [864, 80] width 226 height 32
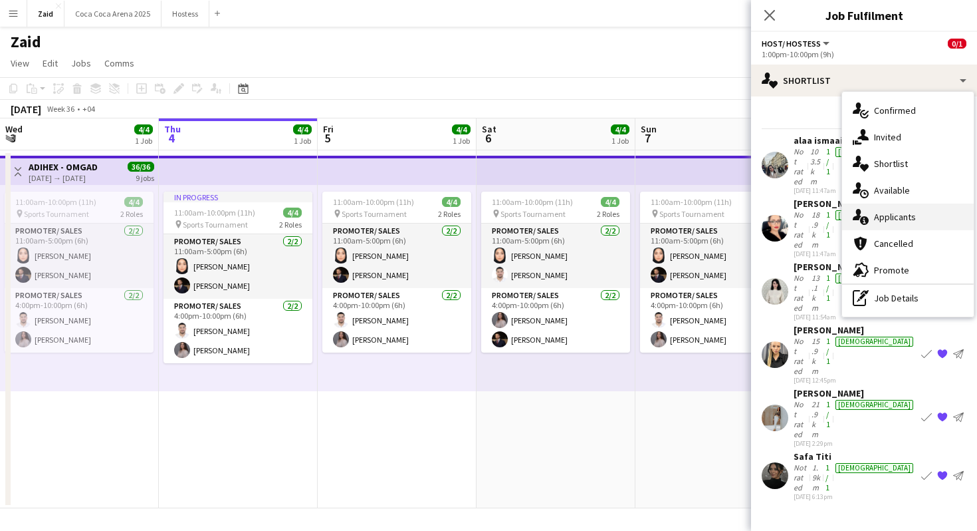
click at [911, 213] on span "Applicants" at bounding box center [895, 217] width 42 height 12
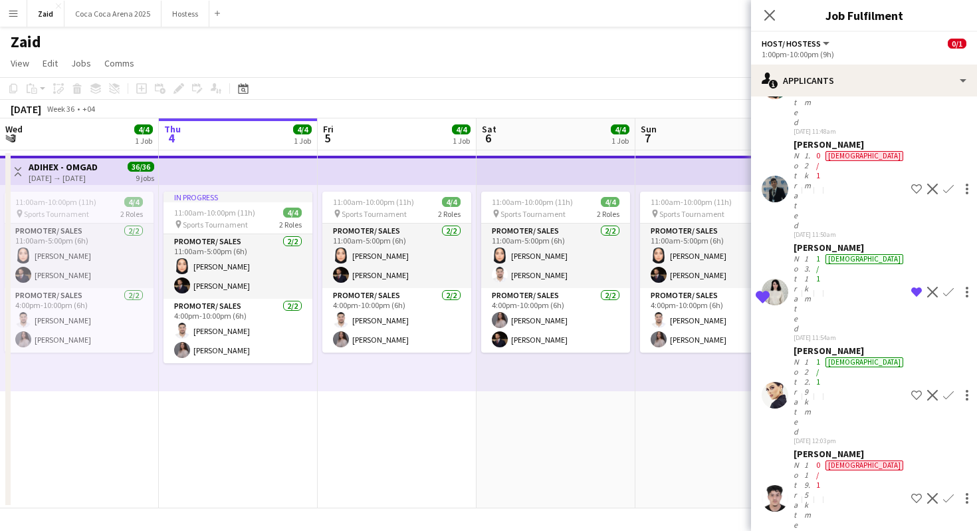
scroll to position [1029, 0]
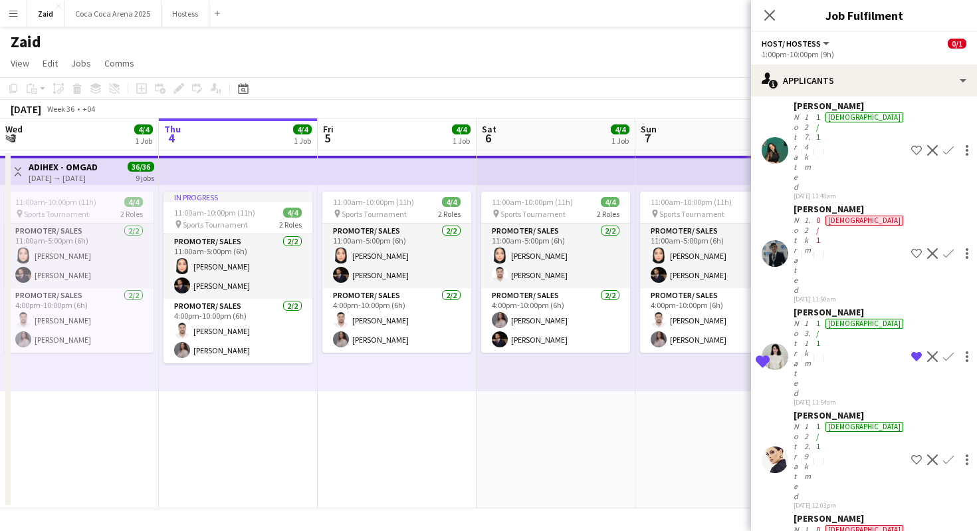
scroll to position [596, 0]
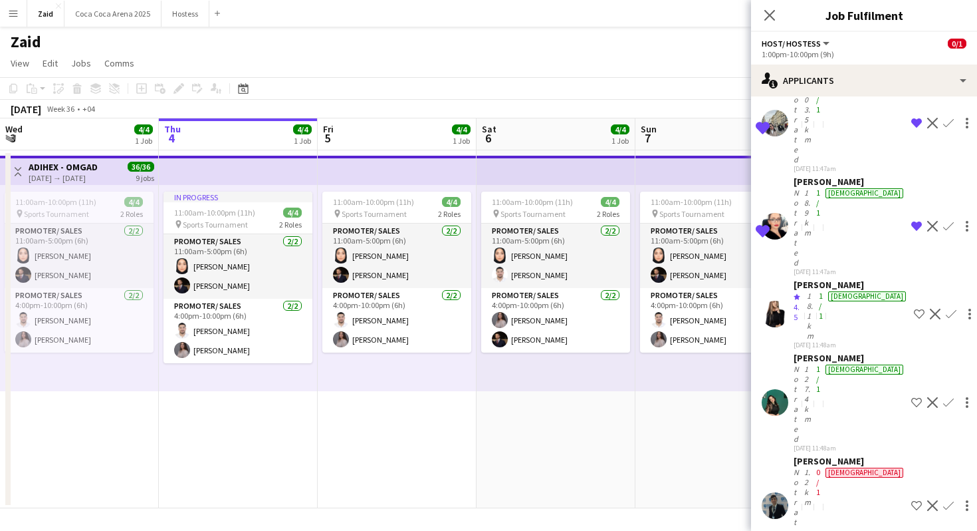
click at [683, 486] on app-date-cell "11:00am-10:00pm (11h) 4/4 pin Sports Tournament 2 Roles Promoter/ Sales [DATE] …" at bounding box center [715, 329] width 159 height 358
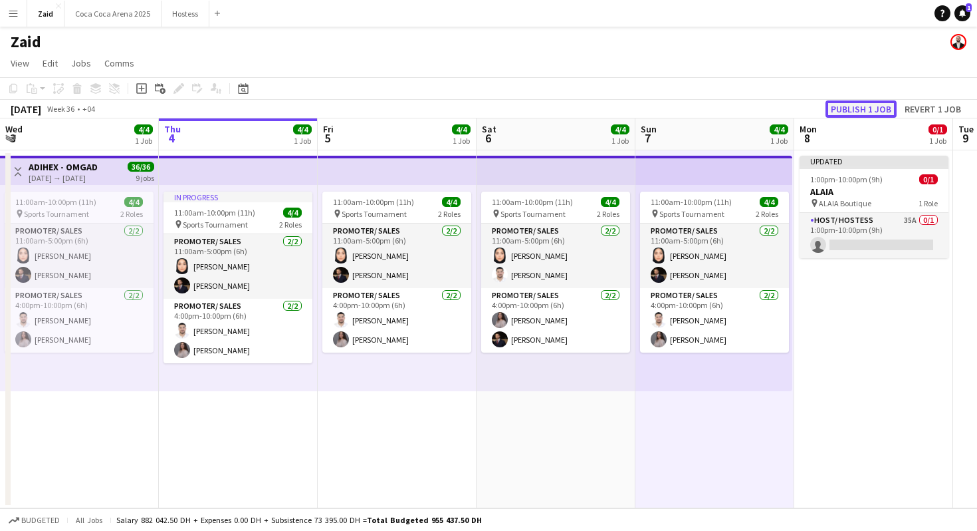
click at [853, 108] on button "Publish 1 job" at bounding box center [861, 108] width 71 height 17
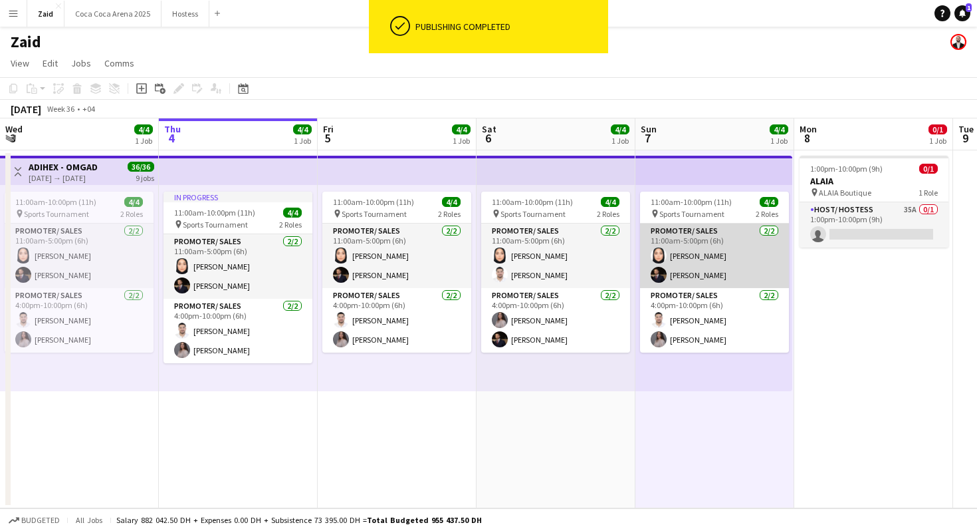
click at [673, 254] on app-card-role "Promoter/ Sales [DATE] 11:00am-5:00pm (6h) [PERSON_NAME] [PERSON_NAME]" at bounding box center [714, 255] width 149 height 64
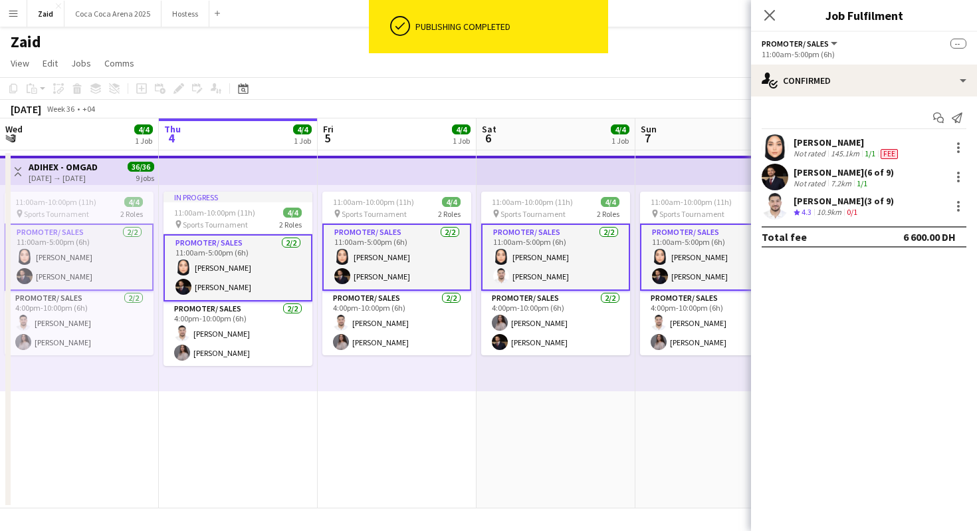
click at [700, 168] on app-top-bar at bounding box center [714, 170] width 157 height 29
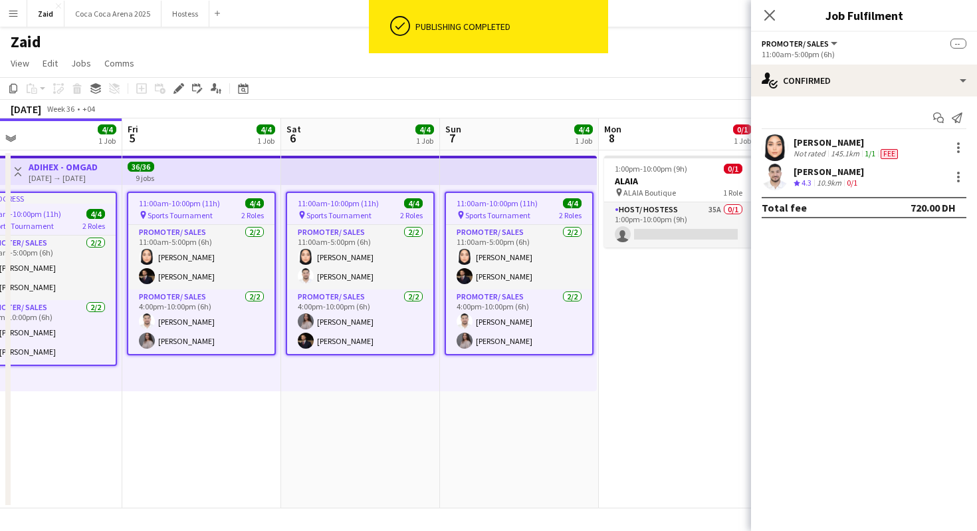
scroll to position [0, 539]
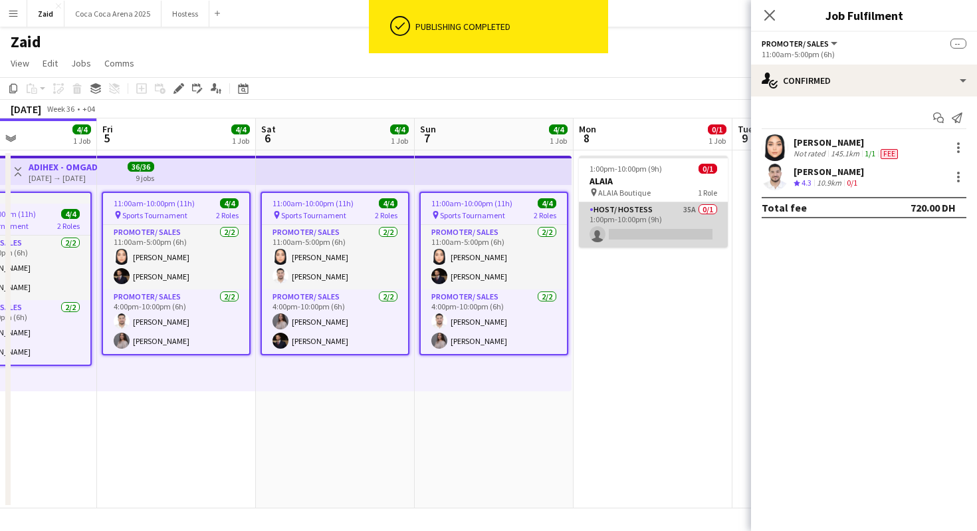
click at [662, 224] on app-card-role "Host/ Hostess 35A 0/1 1:00pm-10:00pm (9h) single-neutral-actions" at bounding box center [653, 224] width 149 height 45
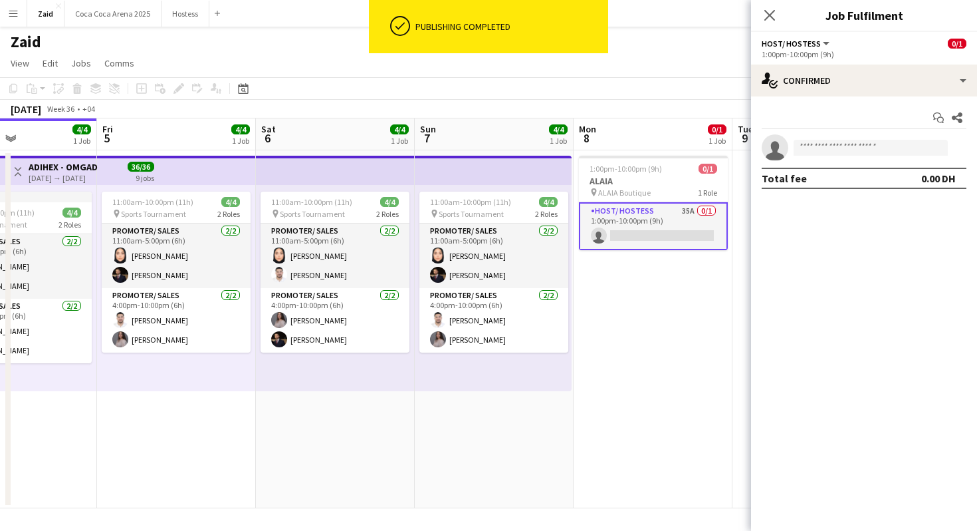
click at [902, 61] on app-options-switcher "Host/ Hostess All roles Host/ Hostess 0/1 1:00pm-10:00pm (9h)" at bounding box center [864, 48] width 226 height 33
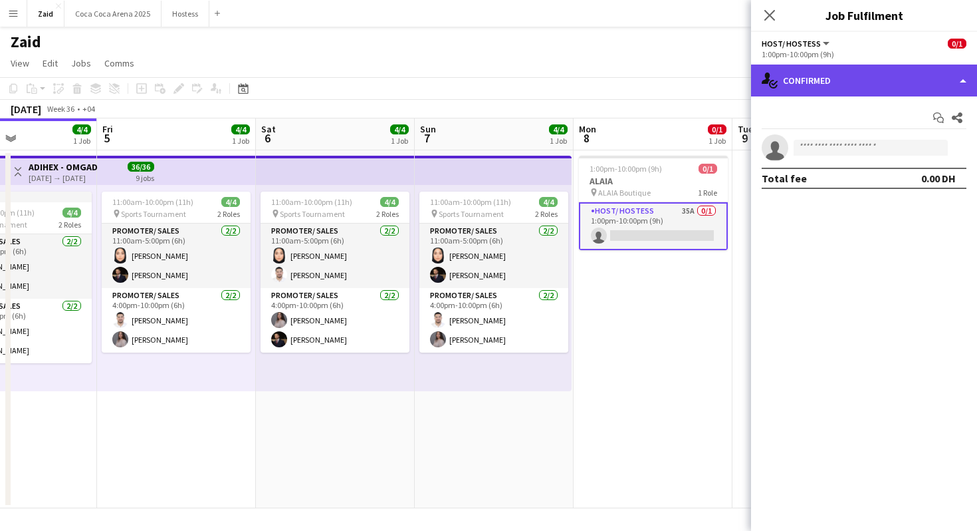
click at [908, 76] on div "single-neutral-actions-check-2 Confirmed" at bounding box center [864, 80] width 226 height 32
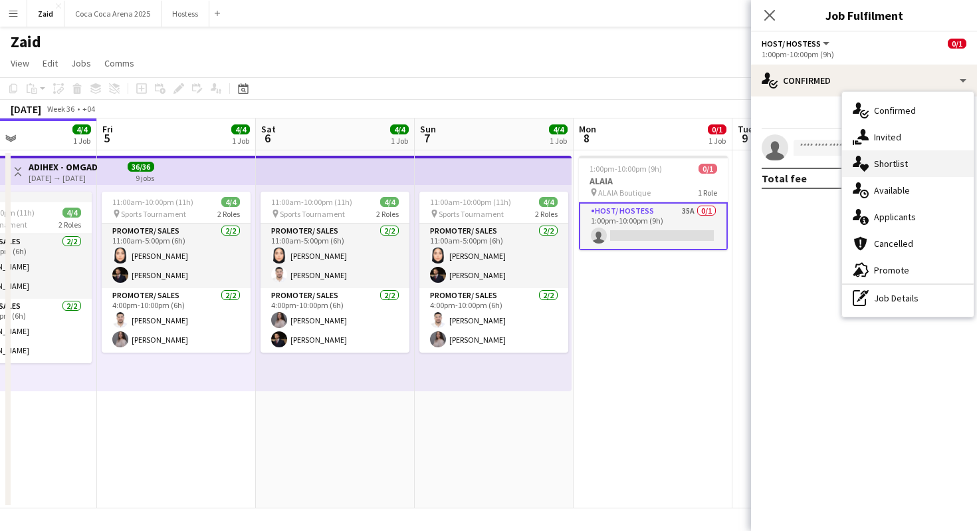
click at [904, 164] on span "Shortlist" at bounding box center [891, 164] width 34 height 12
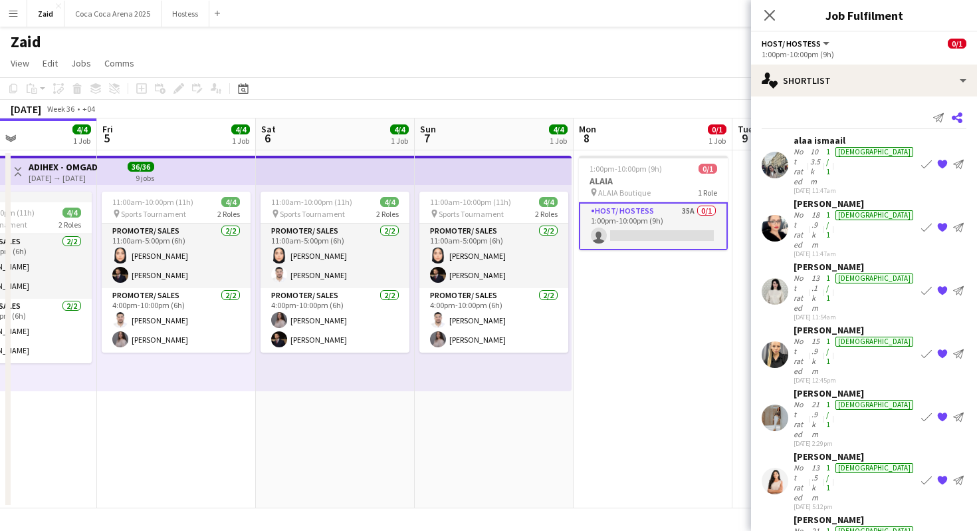
click at [965, 115] on app-icon "Share" at bounding box center [957, 117] width 19 height 19
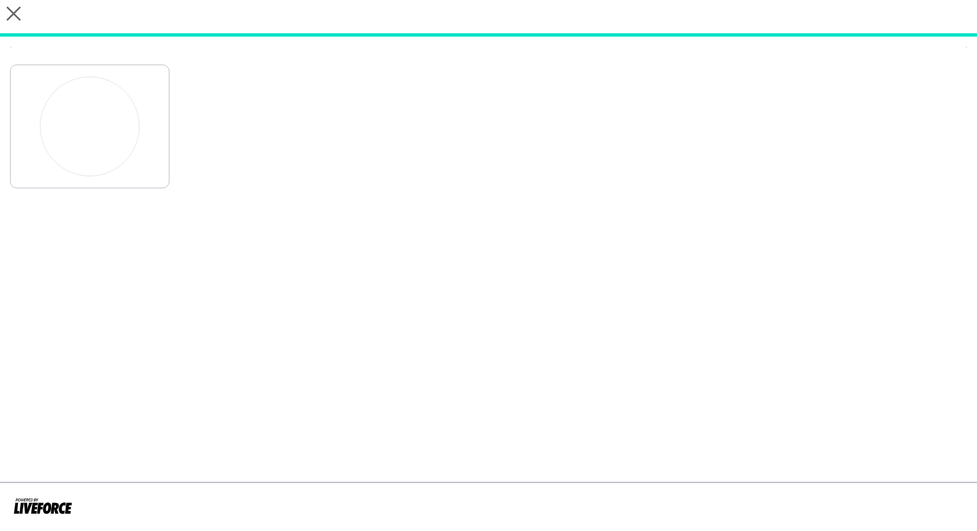
click at [948, 124] on div at bounding box center [489, 123] width 958 height 130
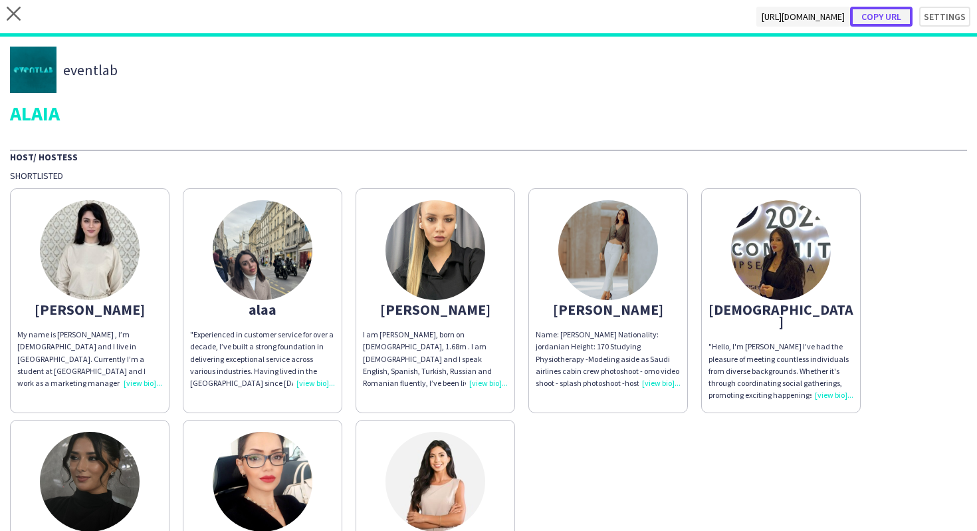
click at [899, 11] on button "Copy url" at bounding box center [881, 17] width 63 height 20
type textarea "**********"
click at [84, 267] on img at bounding box center [90, 250] width 100 height 100
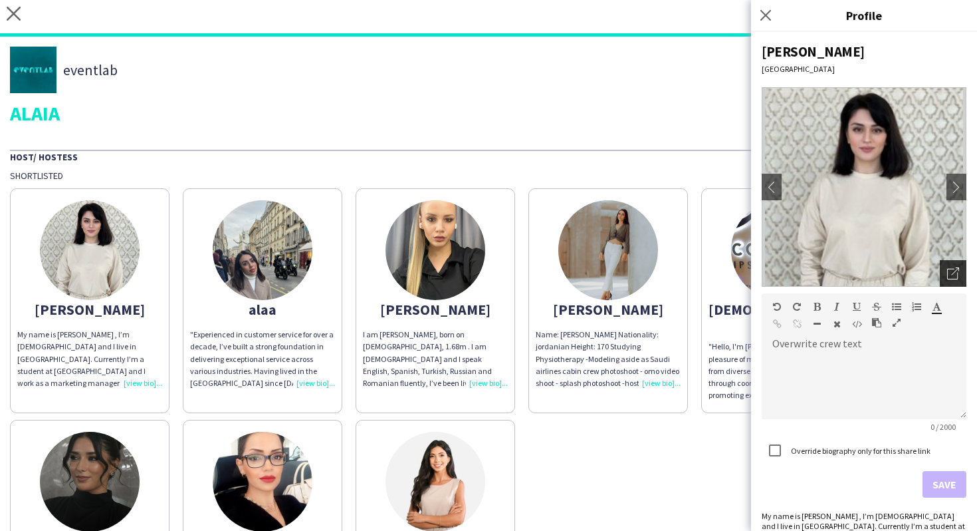
click at [961, 277] on div "Open photos pop-in" at bounding box center [953, 273] width 27 height 27
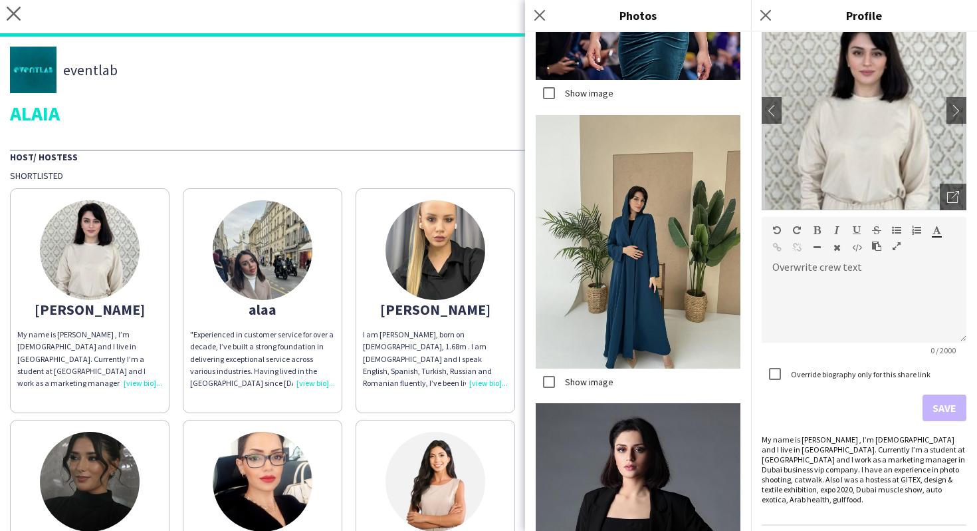
scroll to position [665, 0]
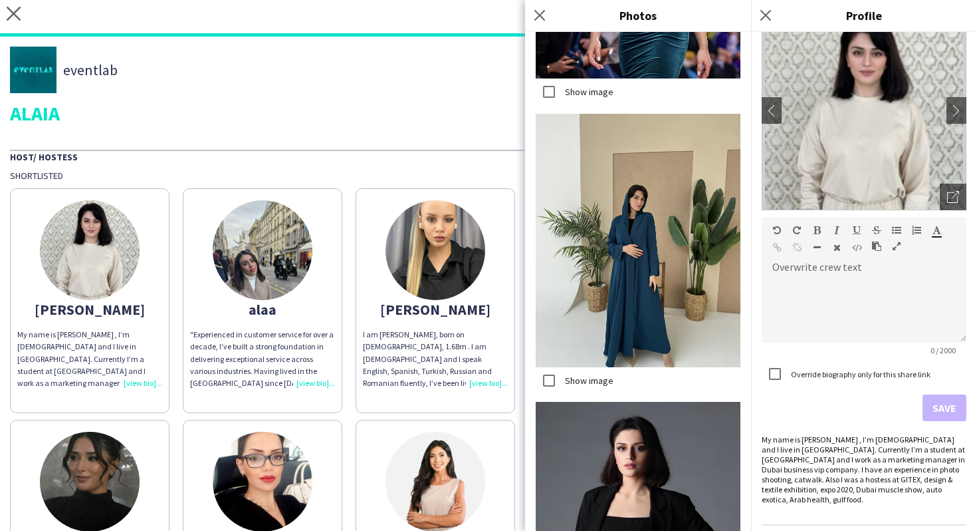
click at [399, 126] on div "eventlab ALAIA Host/ Hostess Shortlisted [PERSON_NAME] My name is [PERSON_NAME]…" at bounding box center [488, 340] width 977 height 606
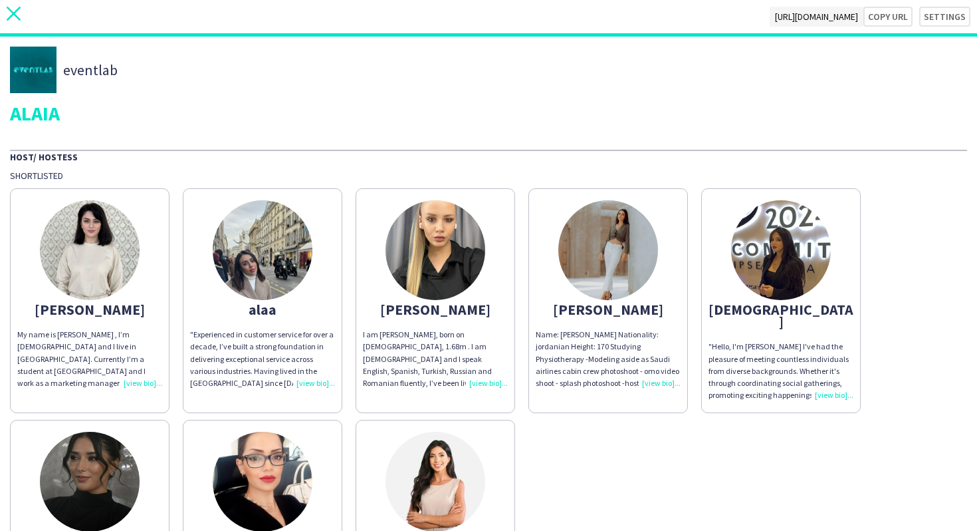
click at [9, 7] on icon "close" at bounding box center [14, 14] width 14 height 14
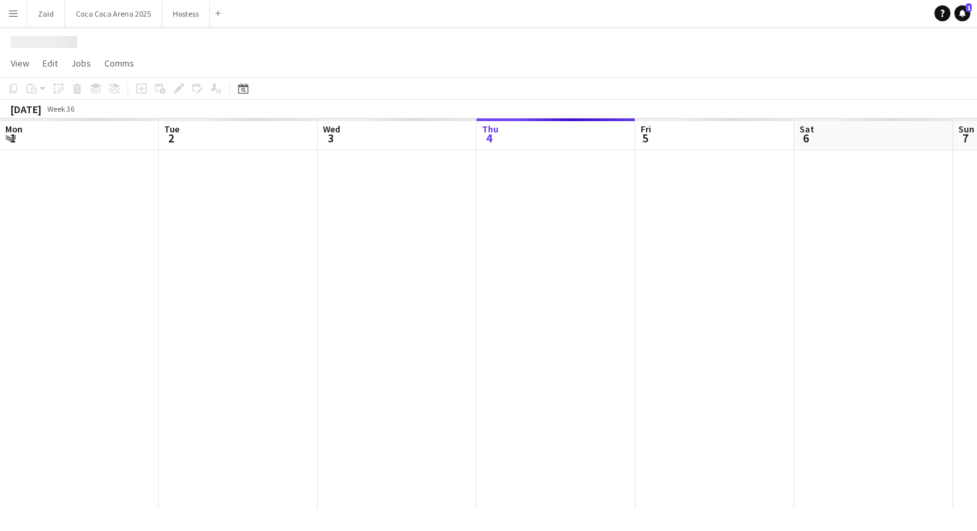
scroll to position [0, 318]
click at [53, 17] on button "Zaid Close" at bounding box center [46, 14] width 38 height 26
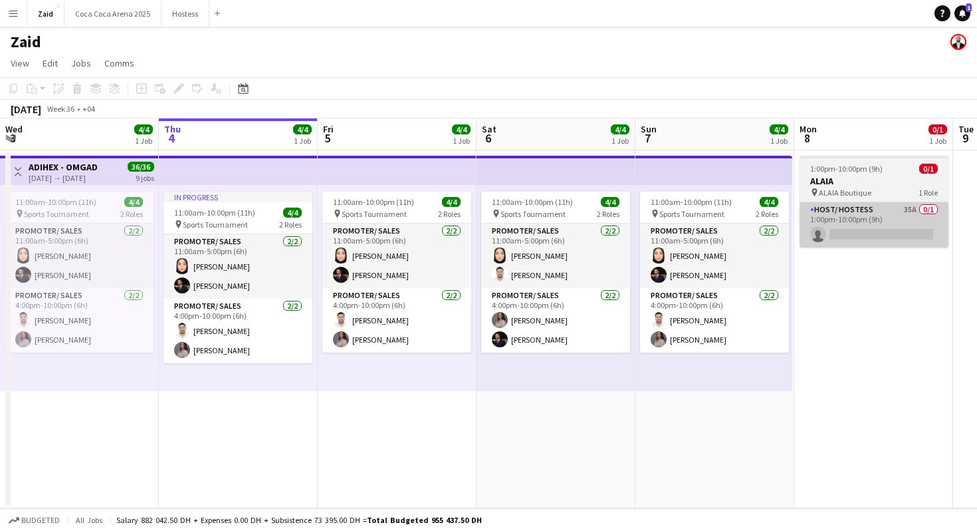
click at [848, 232] on app-card-role "Host/ Hostess 35A 0/1 1:00pm-10:00pm (9h) single-neutral-actions" at bounding box center [874, 224] width 149 height 45
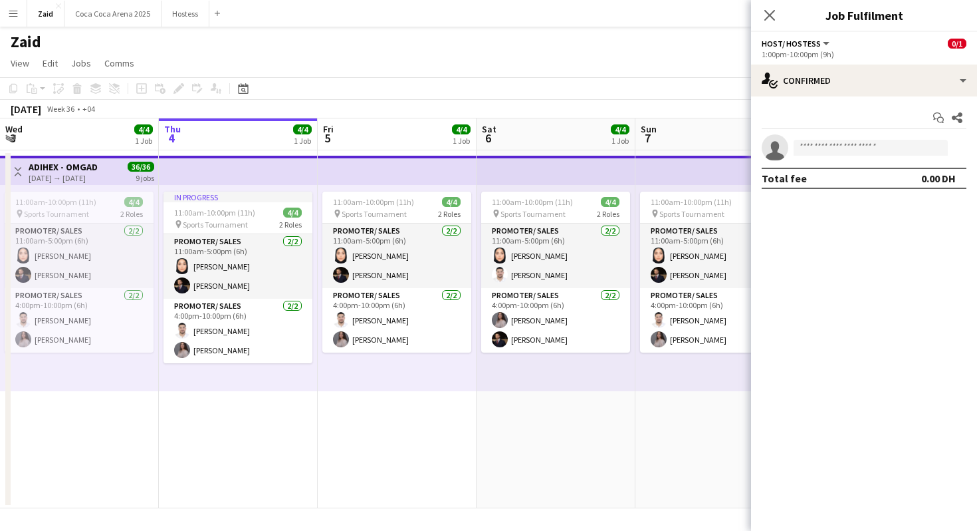
click at [619, 451] on app-date-cell "11:00am-10:00pm (11h) 4/4 pin Sports Tournament 2 Roles Promoter/ Sales [DATE] …" at bounding box center [556, 329] width 159 height 358
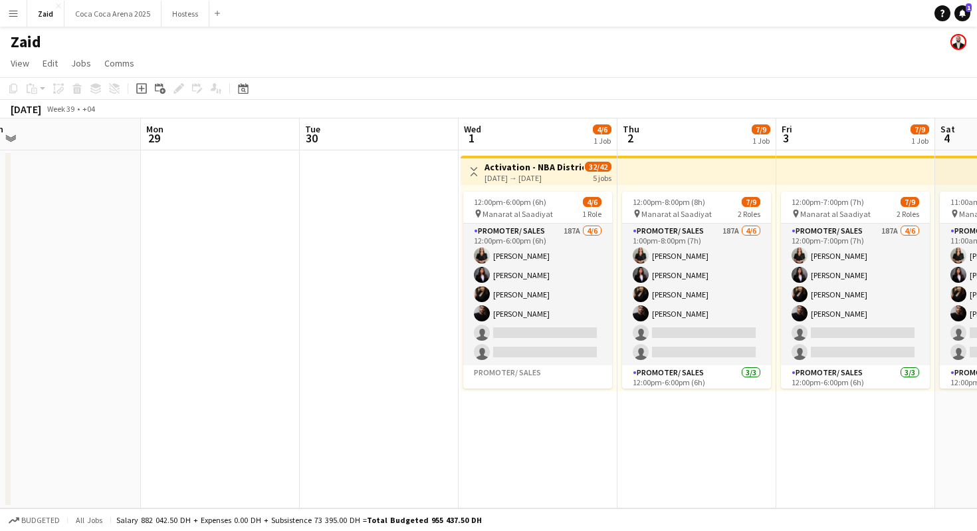
scroll to position [0, 425]
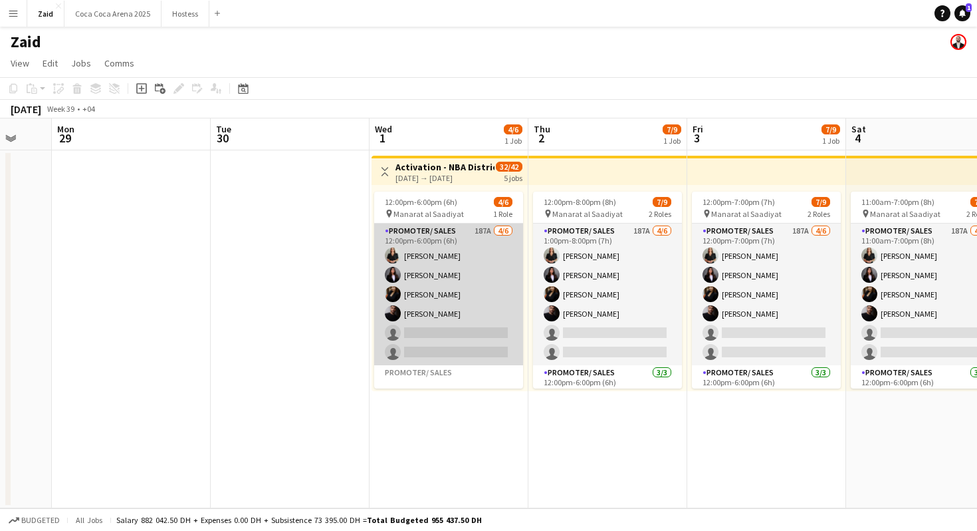
click at [487, 319] on app-card-role "Promoter/ Sales 187A [DATE] 12:00pm-6:00pm (6h) [PERSON_NAME] [PERSON_NAME] [PE…" at bounding box center [448, 294] width 149 height 142
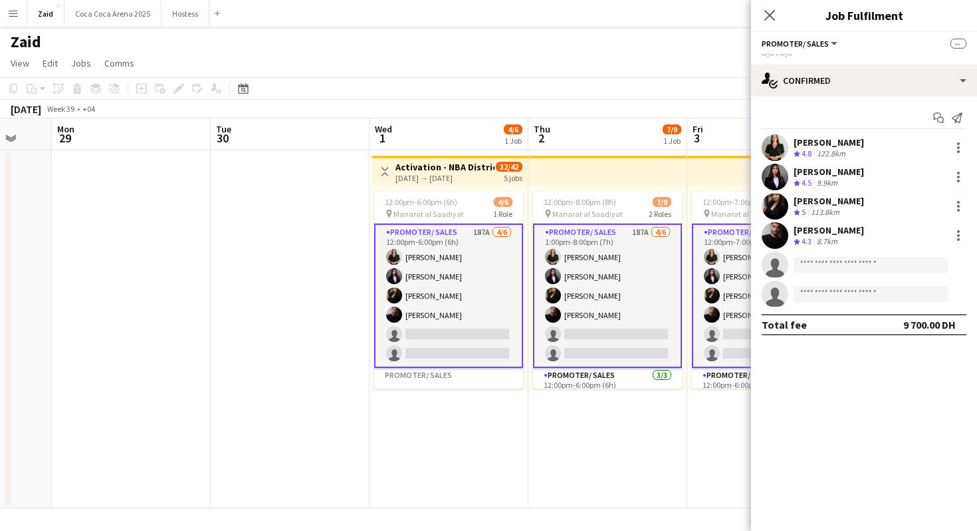
click at [831, 101] on div "Start chat Send notification [PERSON_NAME] Crew rating 4.8 122.8km Hala Salman …" at bounding box center [864, 220] width 226 height 249
click at [832, 247] on div "8.7km" at bounding box center [828, 241] width 26 height 11
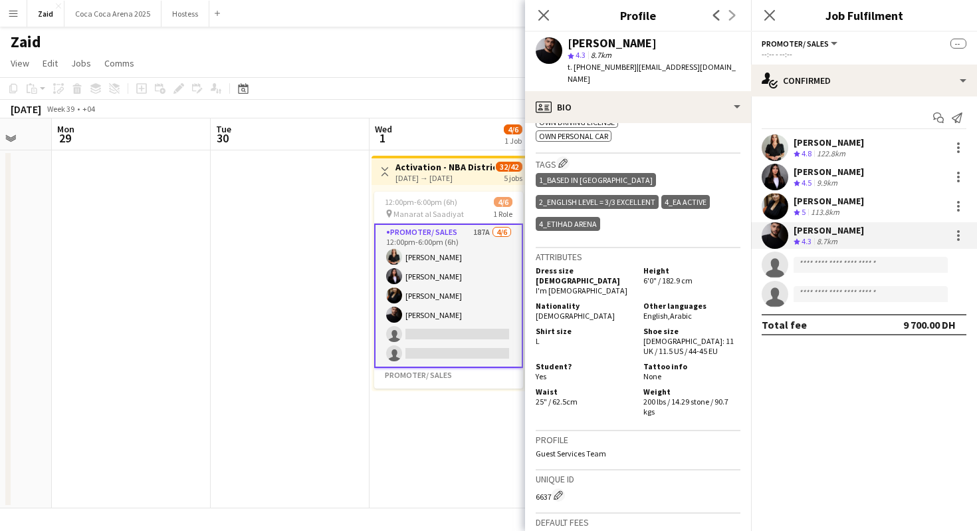
scroll to position [606, 0]
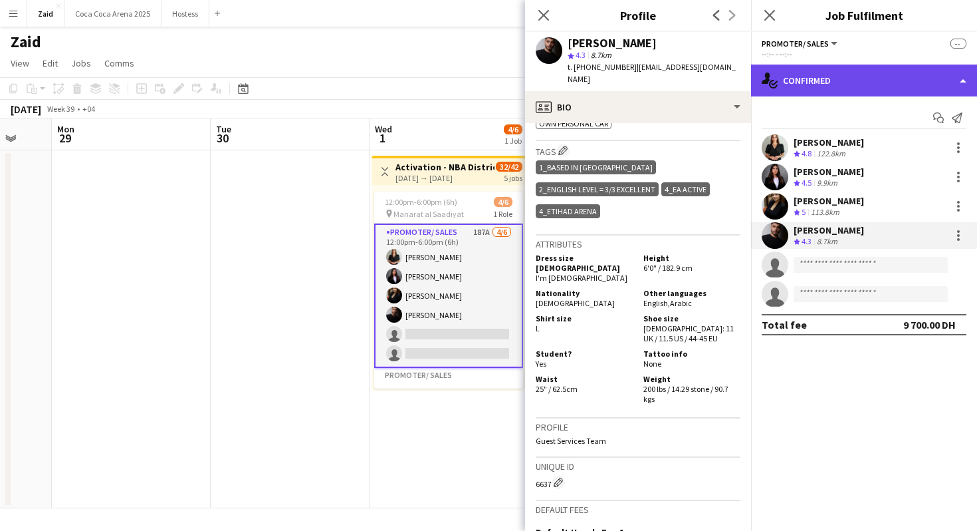
click at [831, 88] on div "single-neutral-actions-check-2 Confirmed" at bounding box center [864, 80] width 226 height 32
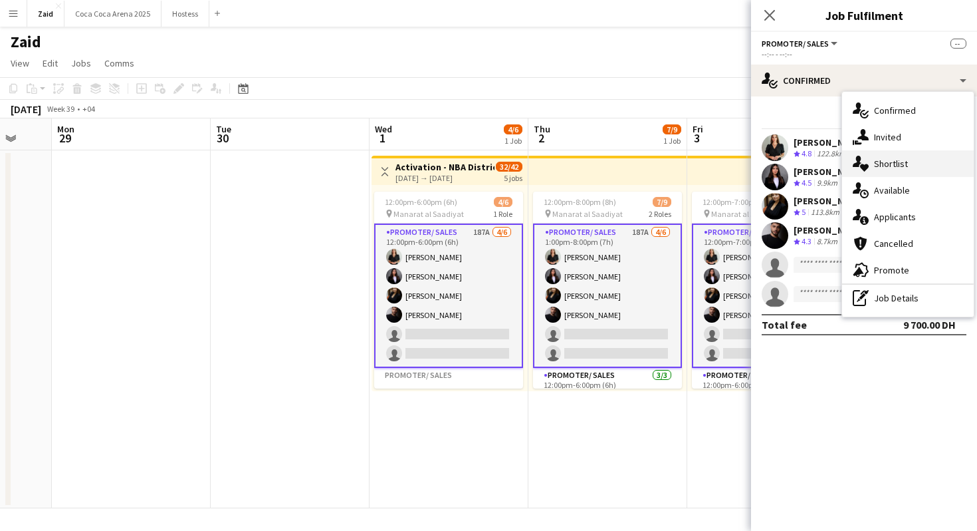
click at [886, 173] on div "single-neutral-actions-heart Shortlist" at bounding box center [908, 163] width 132 height 27
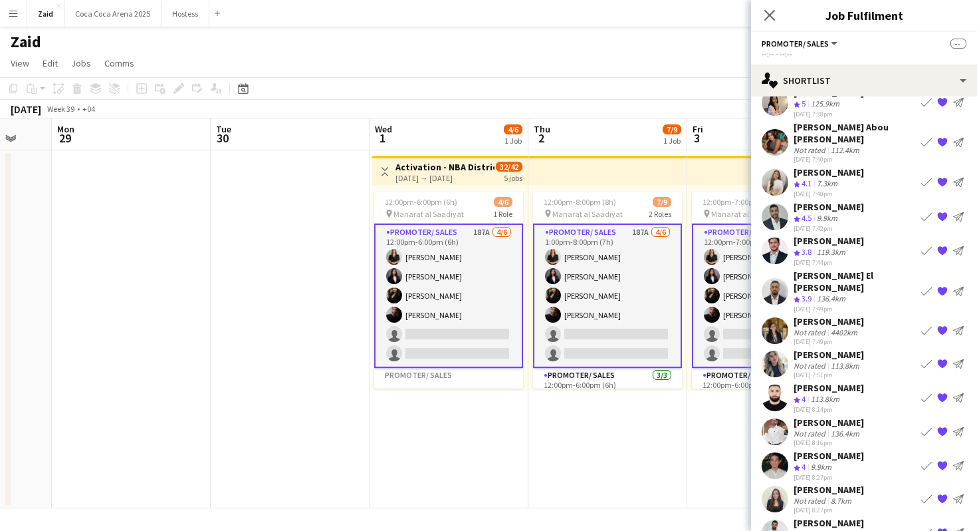
scroll to position [254, 0]
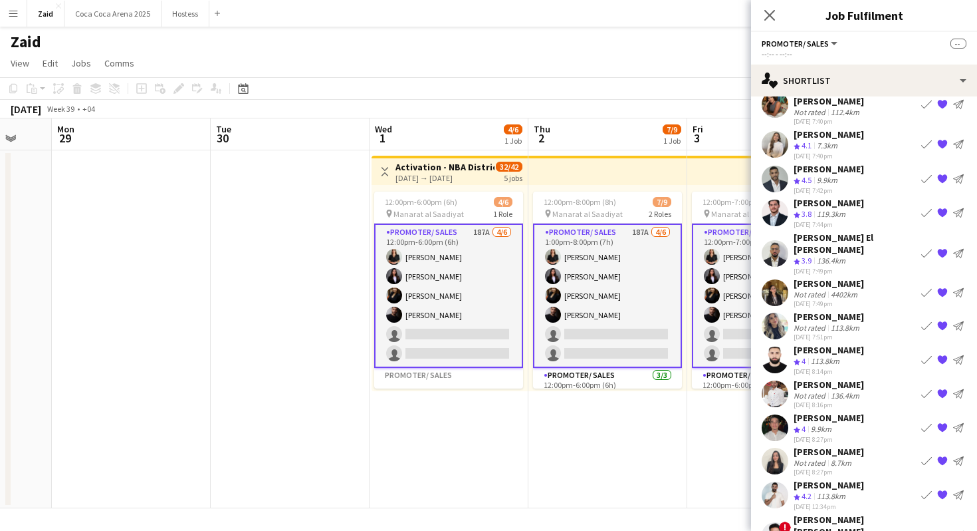
click at [854, 255] on div "Crew rating 3.9 136.4km" at bounding box center [855, 260] width 122 height 11
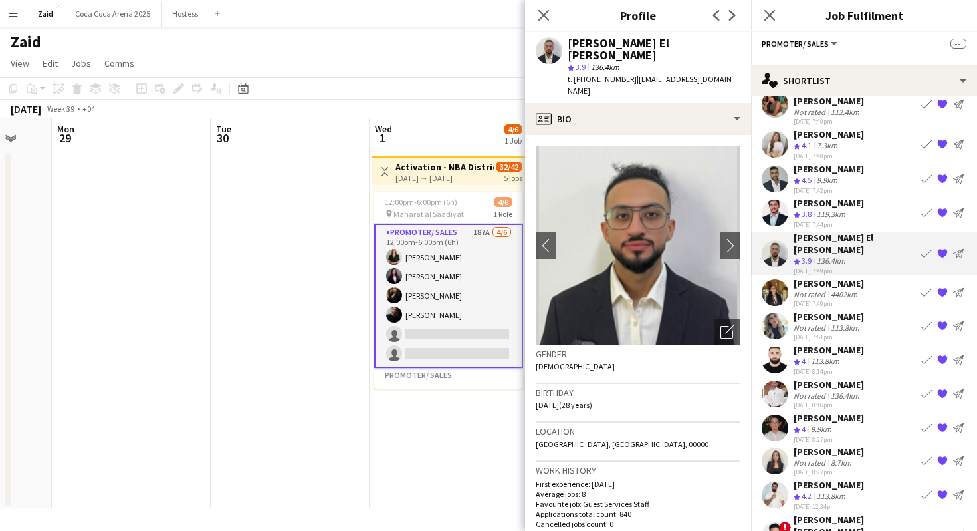
click at [854, 209] on div "Crew rating 3.8 119.3km" at bounding box center [829, 214] width 70 height 11
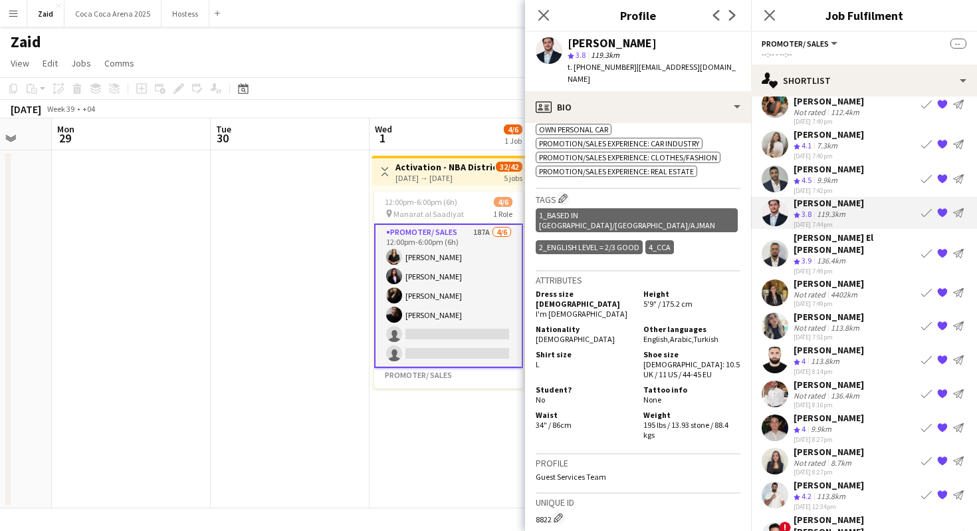
scroll to position [620, 0]
click at [838, 378] on div "[PERSON_NAME]" at bounding box center [829, 384] width 70 height 12
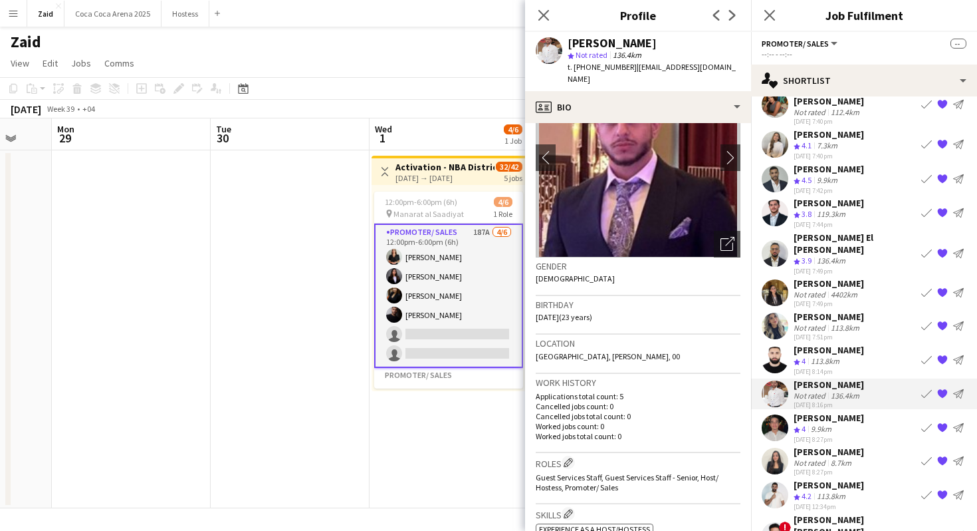
scroll to position [0, 0]
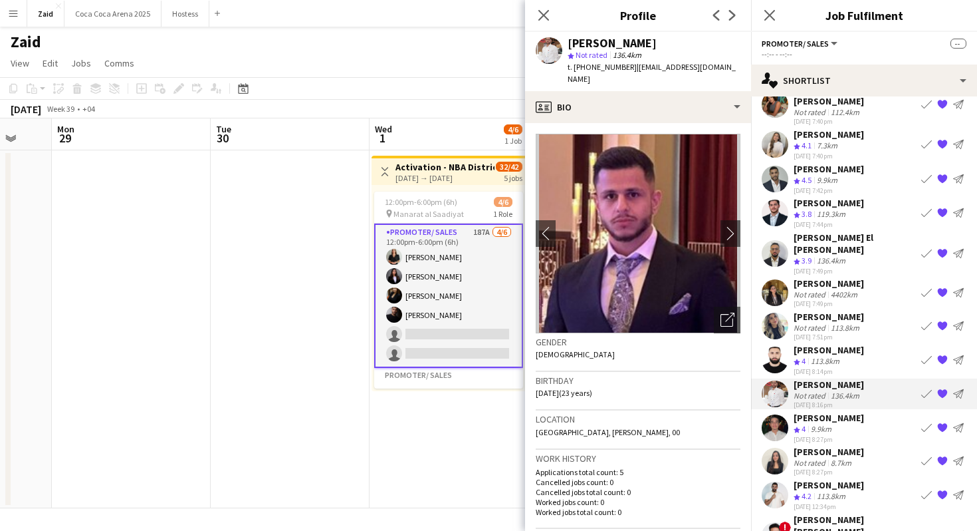
click at [831, 356] on div "113.8km" at bounding box center [826, 361] width 34 height 11
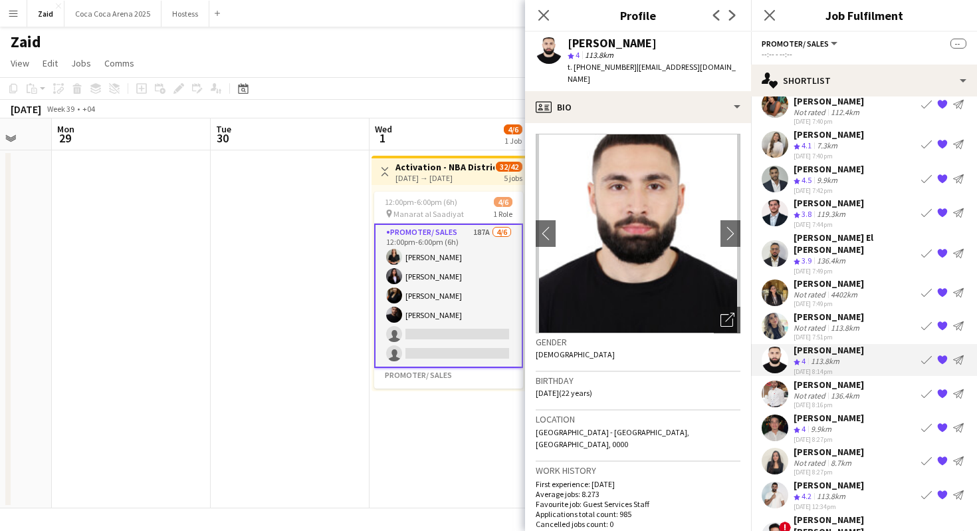
click at [836, 412] on div "[PERSON_NAME]" at bounding box center [829, 418] width 70 height 12
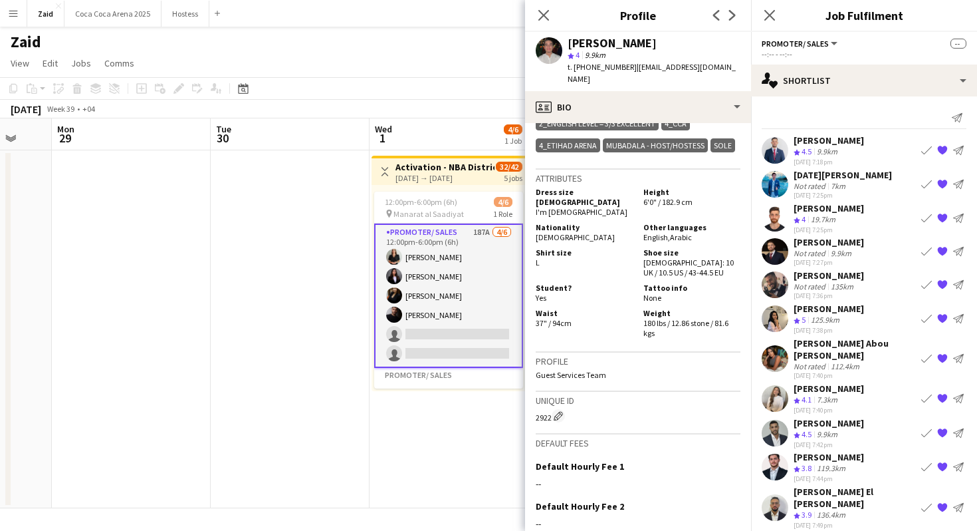
click at [820, 463] on div "119.3km" at bounding box center [832, 468] width 34 height 11
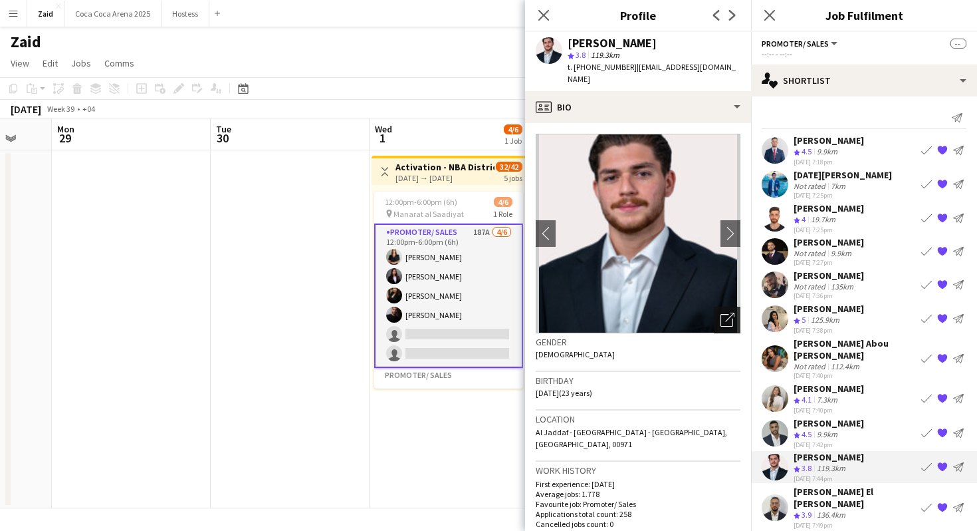
click at [726, 313] on icon "Open photos pop-in" at bounding box center [728, 320] width 14 height 14
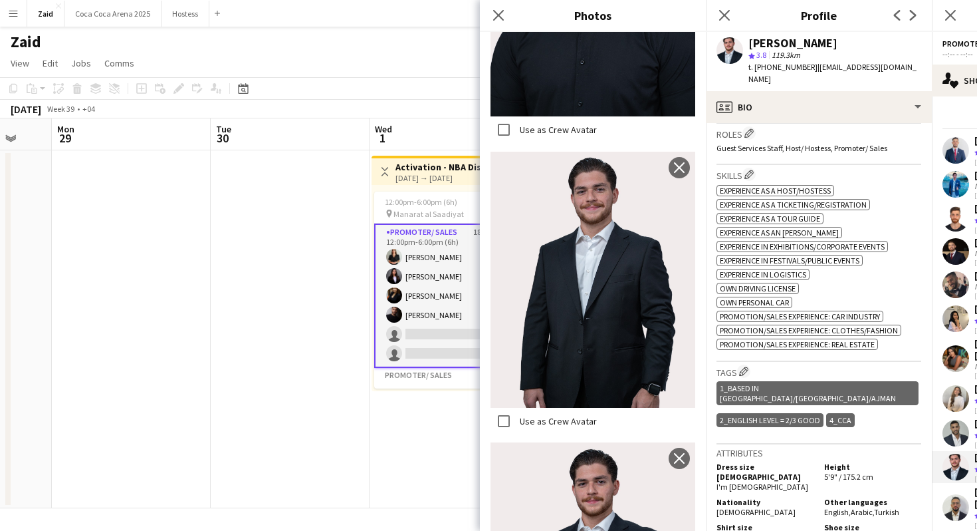
scroll to position [457, 0]
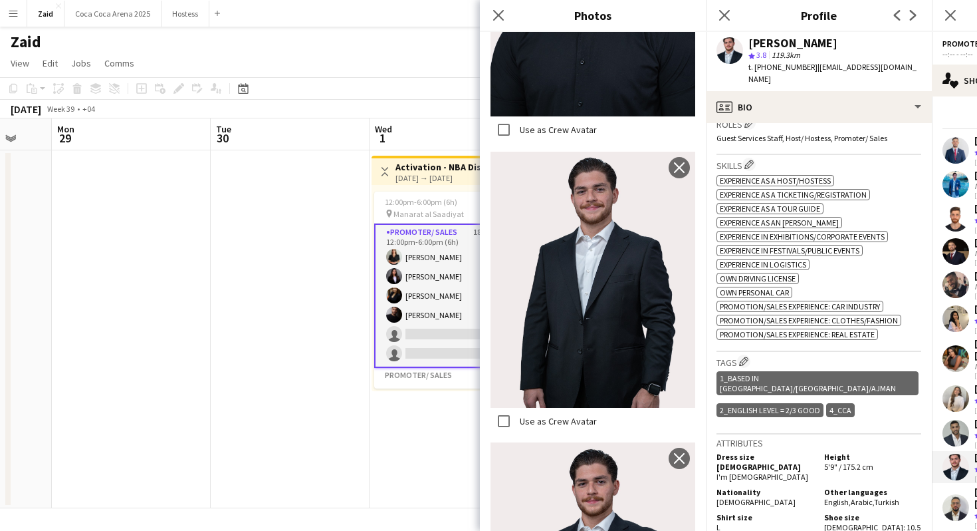
click at [872, 368] on div "1_Based in [GEOGRAPHIC_DATA]/[GEOGRAPHIC_DATA]/Ajman 2_English Level = 2/3 Good…" at bounding box center [819, 395] width 205 height 54
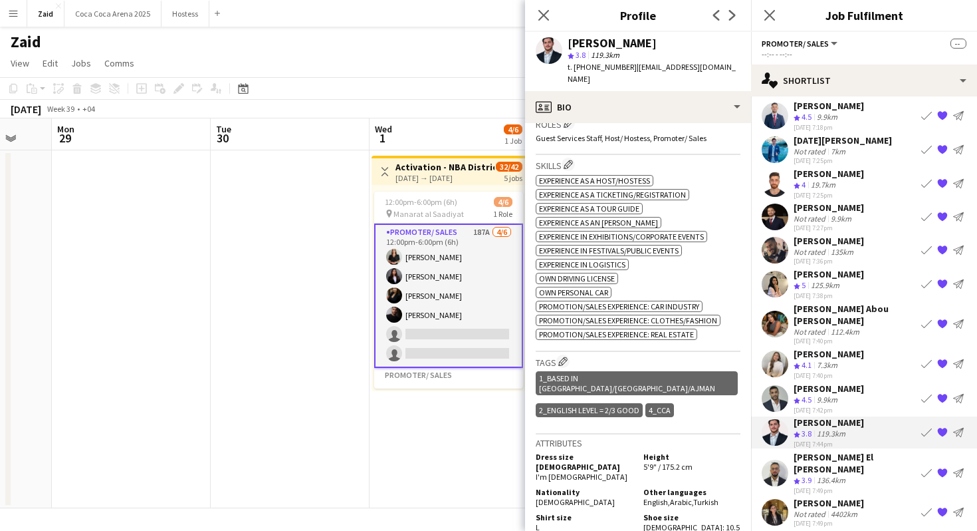
scroll to position [41, 0]
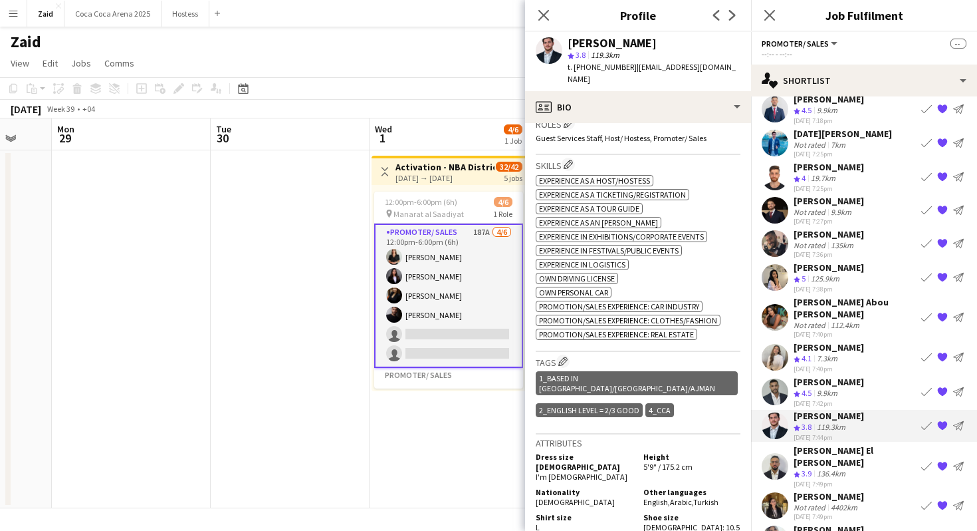
click at [852, 320] on div "112.4km" at bounding box center [846, 325] width 34 height 10
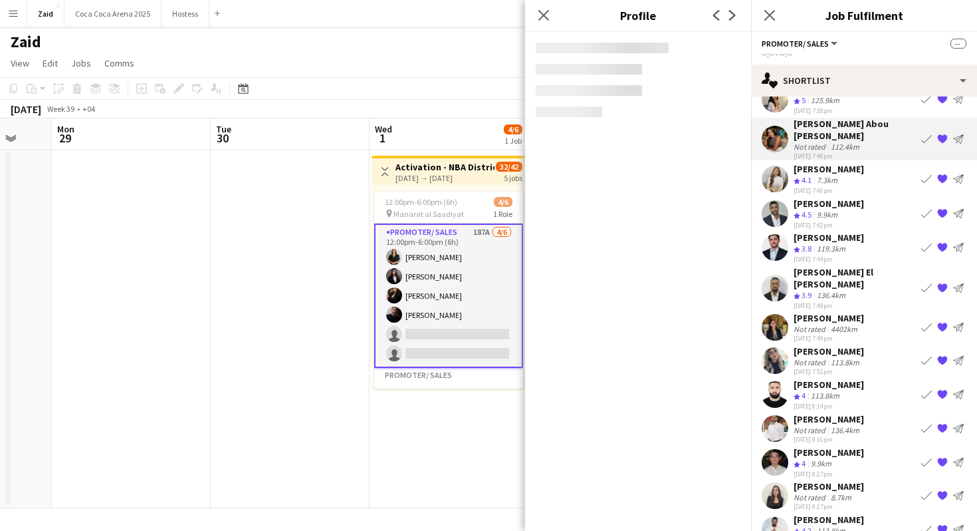
scroll to position [243, 0]
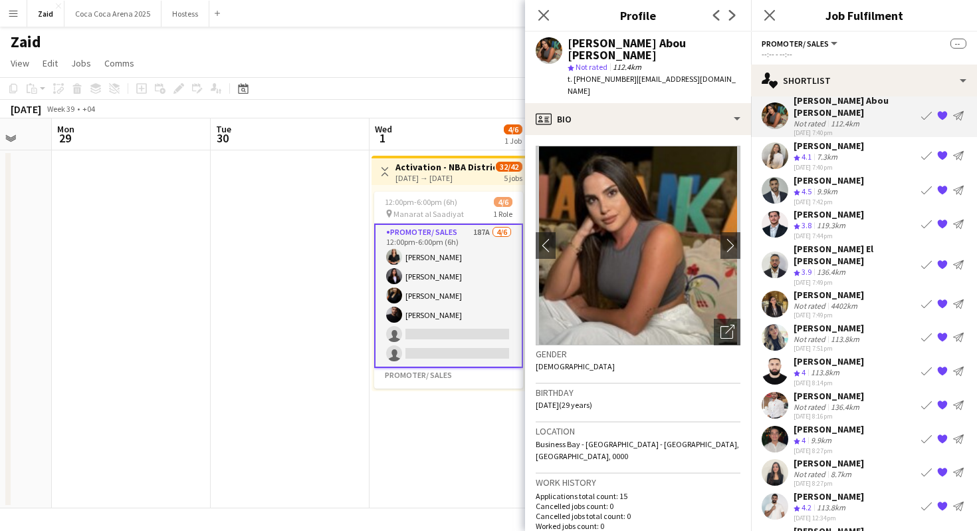
click at [834, 435] on div "9.9km" at bounding box center [822, 440] width 26 height 11
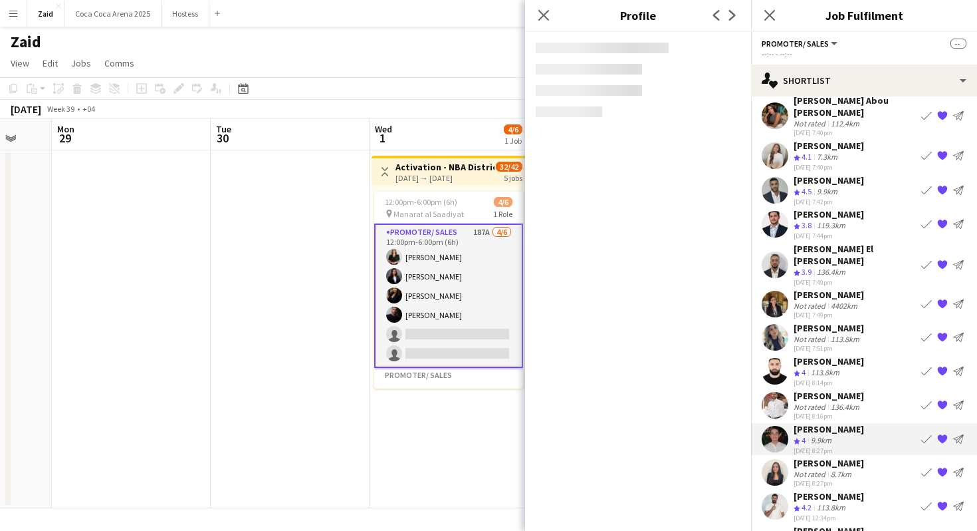
scroll to position [254, 0]
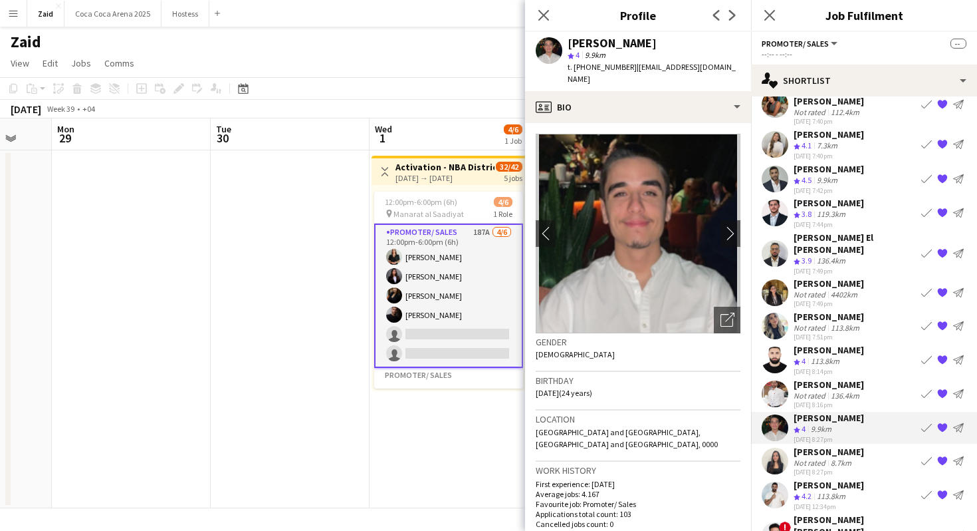
click at [844, 378] on div "[PERSON_NAME]" at bounding box center [829, 384] width 70 height 12
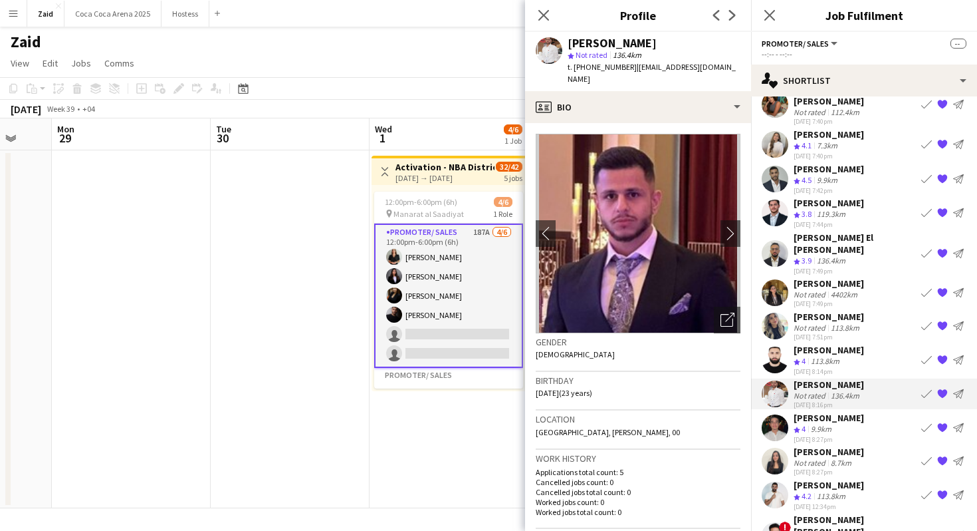
click at [928, 388] on app-icon "Book crew" at bounding box center [927, 393] width 11 height 11
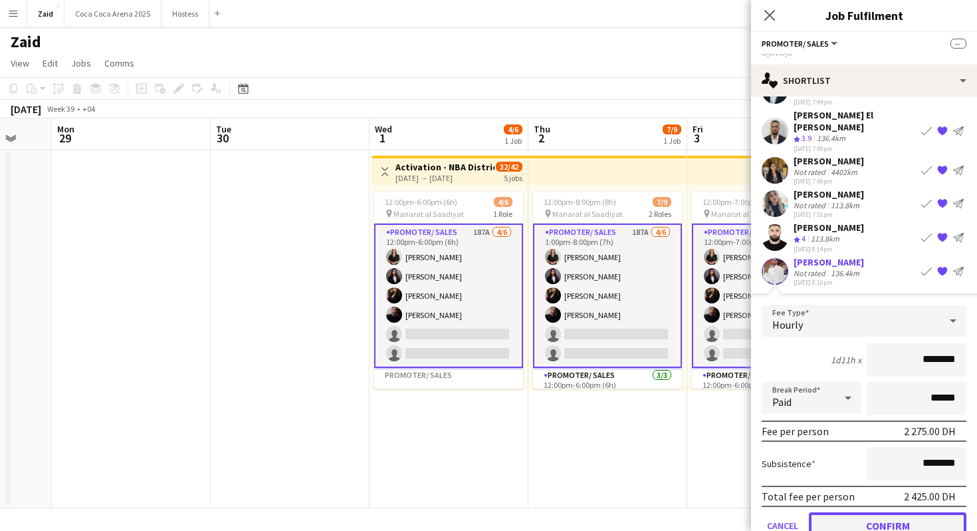
click at [882, 512] on button "Confirm" at bounding box center [888, 525] width 158 height 27
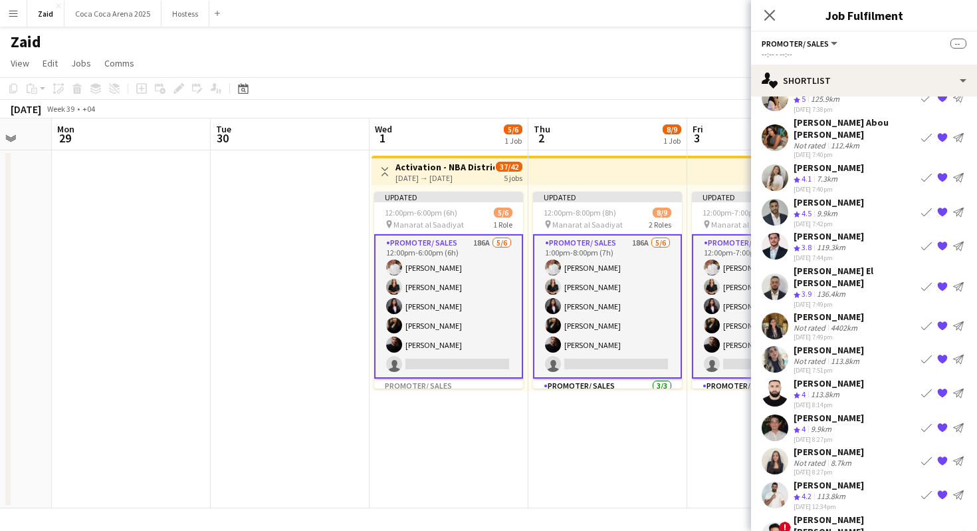
click at [688, 394] on app-date-cell "Updated 12:00pm-7:00pm (7h) 8/9 pin Manarat al Saadiyat 2 Roles Promoter/ Sales…" at bounding box center [767, 329] width 159 height 358
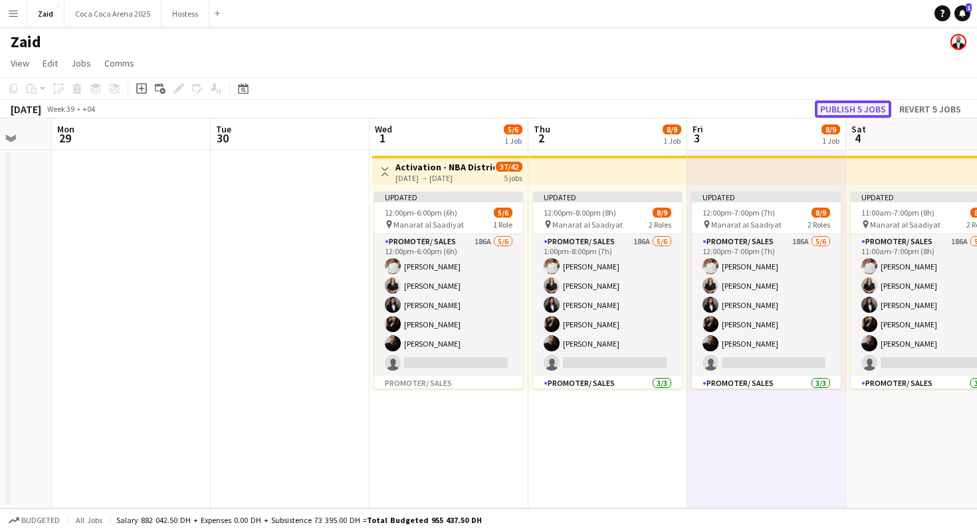
click at [840, 105] on button "Publish 5 jobs" at bounding box center [853, 108] width 76 height 17
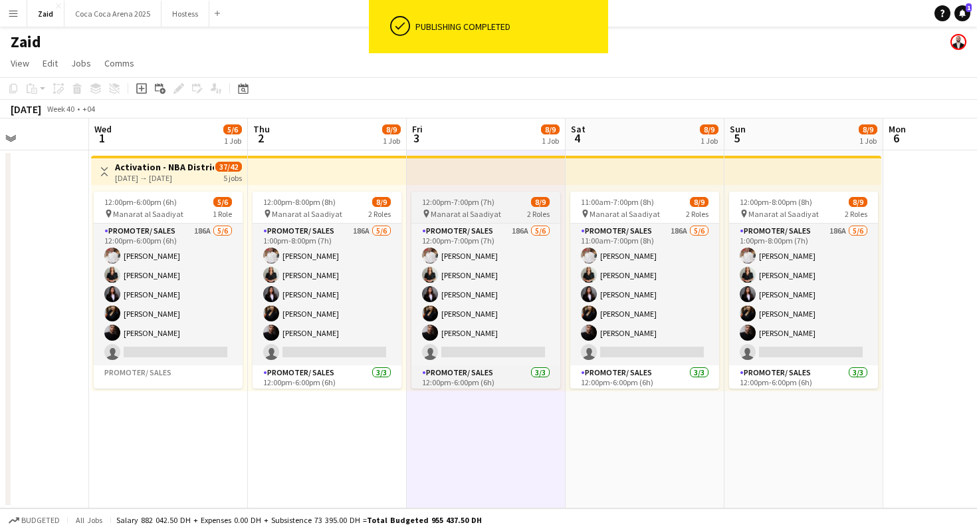
scroll to position [0, 391]
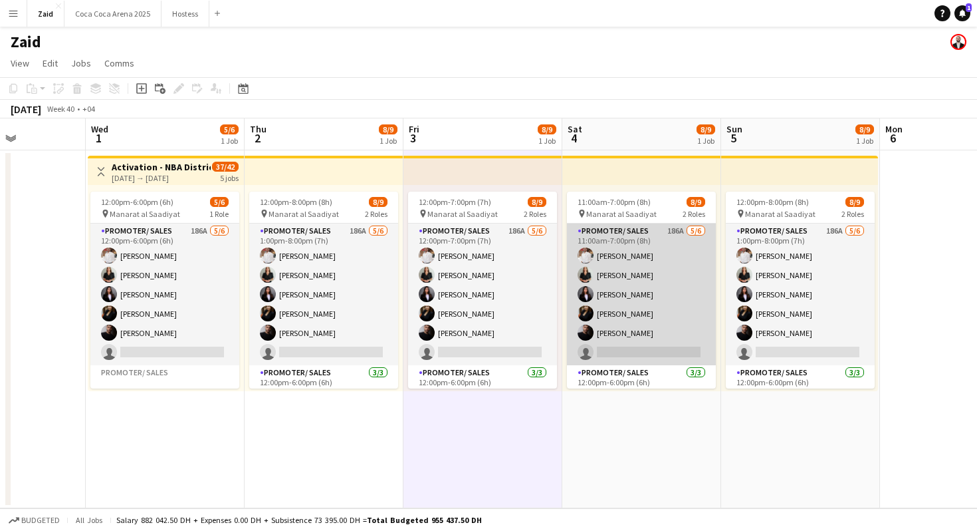
click at [658, 281] on app-card-role "Promoter/ Sales 186A [DATE] 11:00am-7:00pm (8h) [PERSON_NAME] [PERSON_NAME] [PE…" at bounding box center [641, 294] width 149 height 142
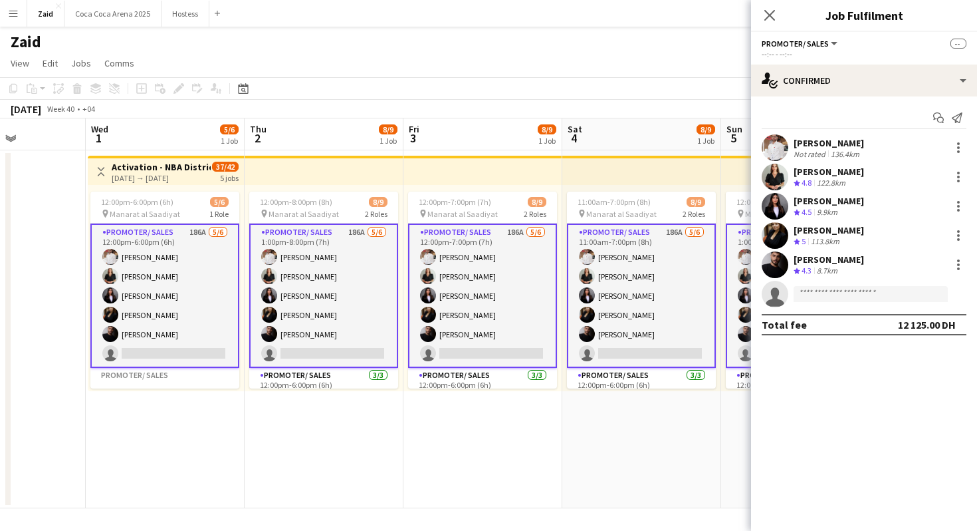
click at [632, 455] on app-date-cell "11:00am-7:00pm (8h) 8/9 pin Manarat al Saadiyat 2 Roles Promoter/ Sales 186A [D…" at bounding box center [642, 329] width 159 height 358
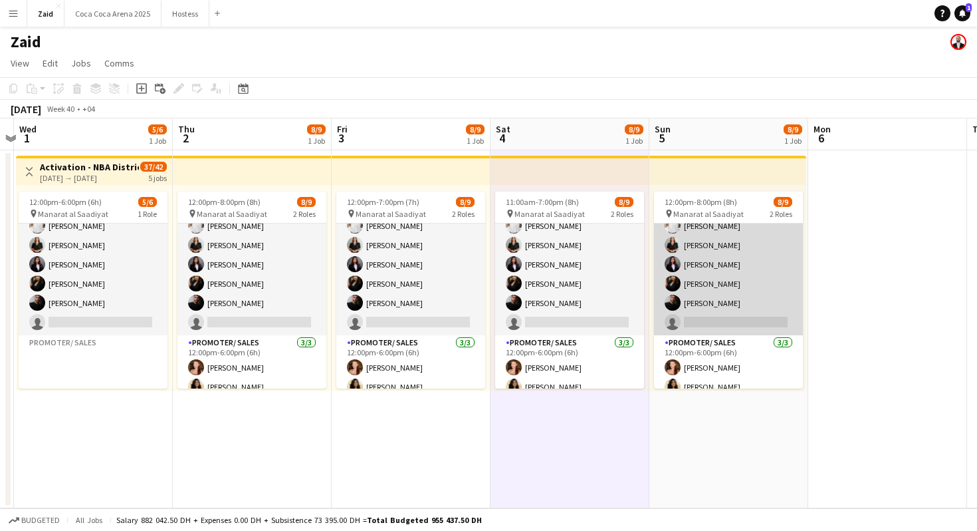
scroll to position [0, 0]
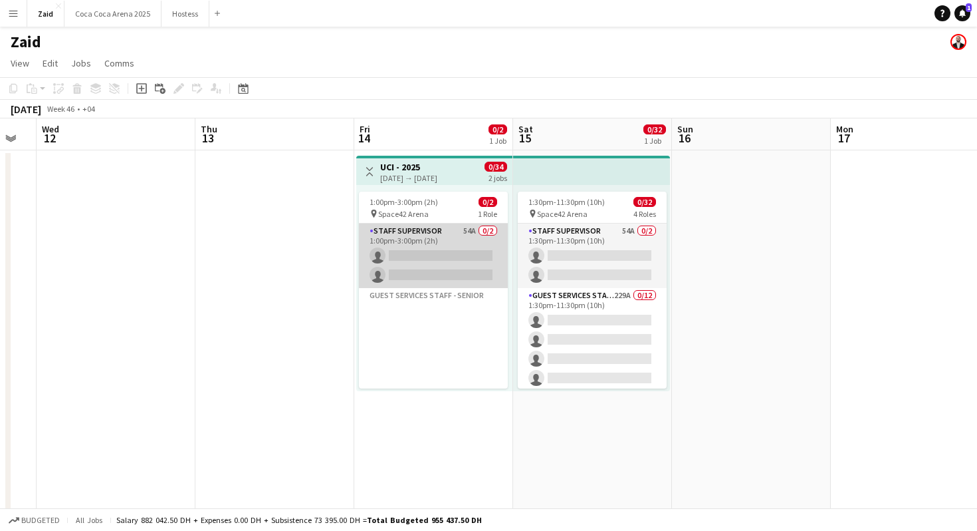
click at [471, 255] on app-card-role "Staff Supervisor 54A 0/2 1:00pm-3:00pm (2h) single-neutral-actions single-neutr…" at bounding box center [433, 255] width 149 height 64
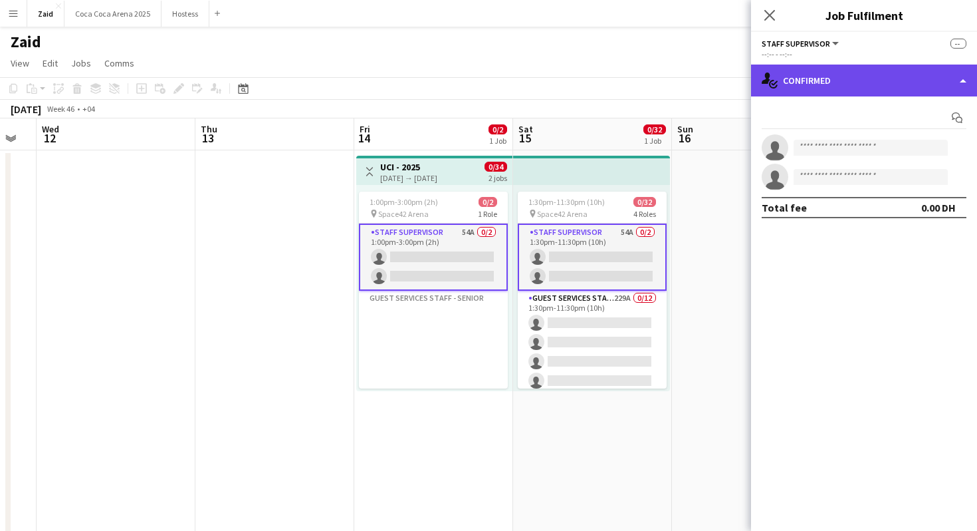
click at [851, 95] on div "single-neutral-actions-check-2 Confirmed" at bounding box center [864, 80] width 226 height 32
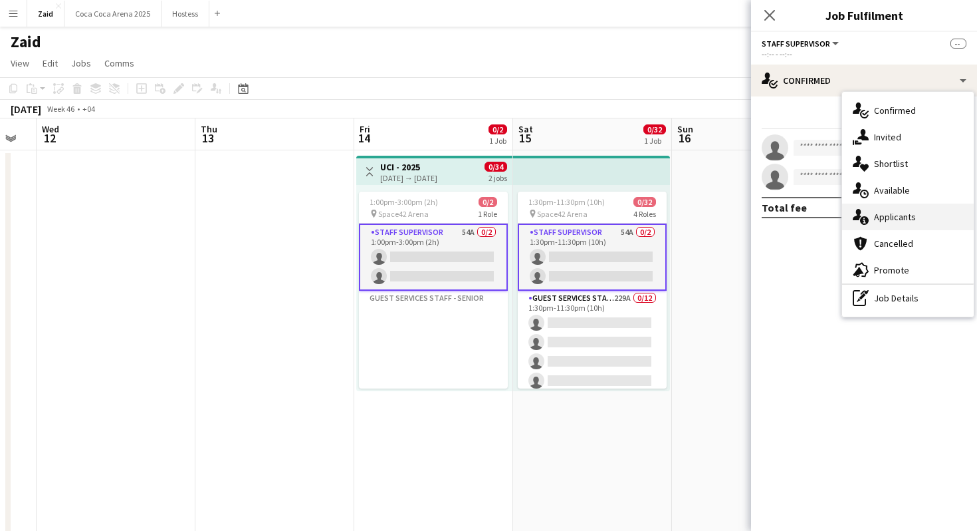
click at [904, 218] on span "Applicants" at bounding box center [895, 217] width 42 height 12
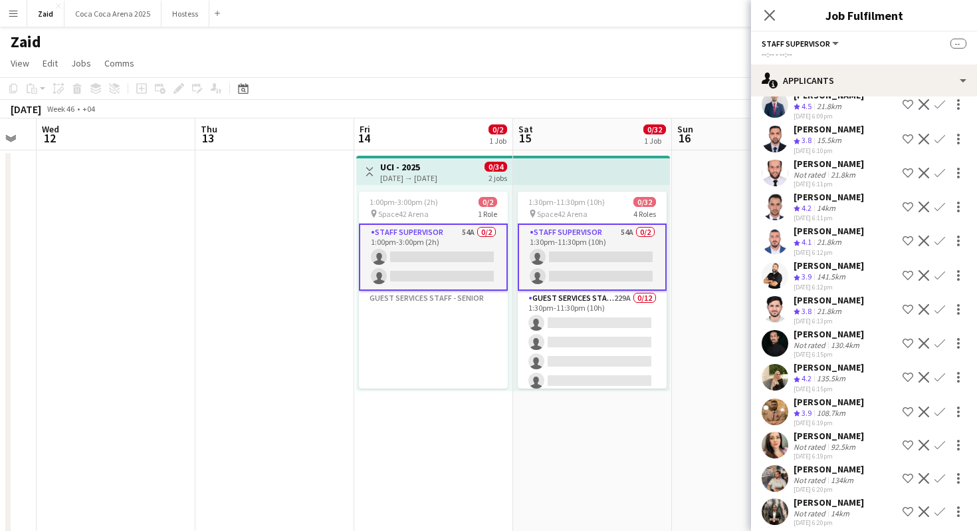
click at [836, 350] on div "[DATE] 6:15pm" at bounding box center [829, 354] width 70 height 9
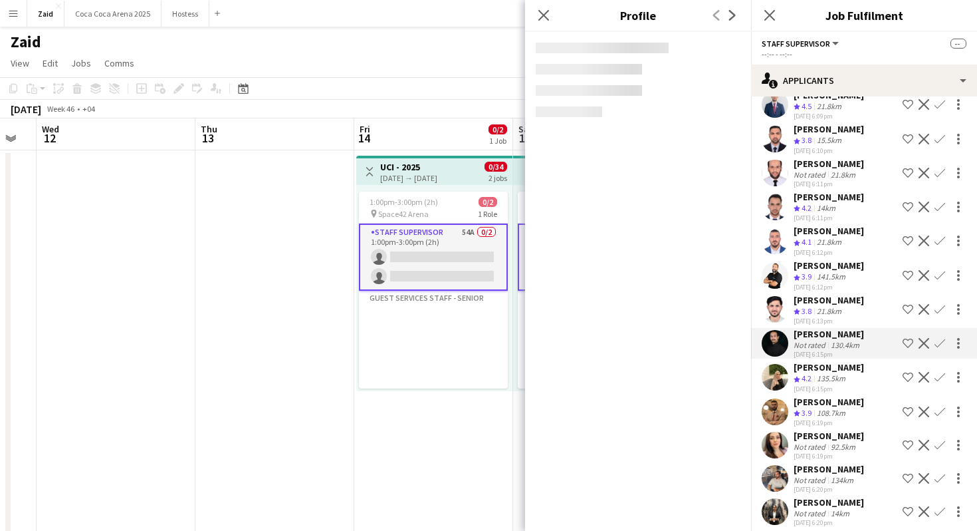
click at [835, 271] on div "141.5km" at bounding box center [832, 276] width 34 height 11
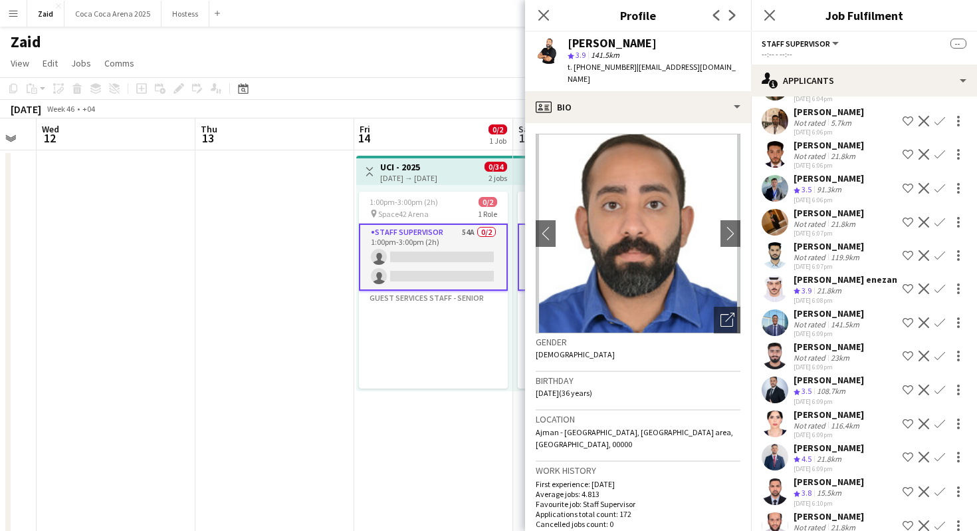
click at [832, 252] on div "119.9km" at bounding box center [846, 257] width 34 height 10
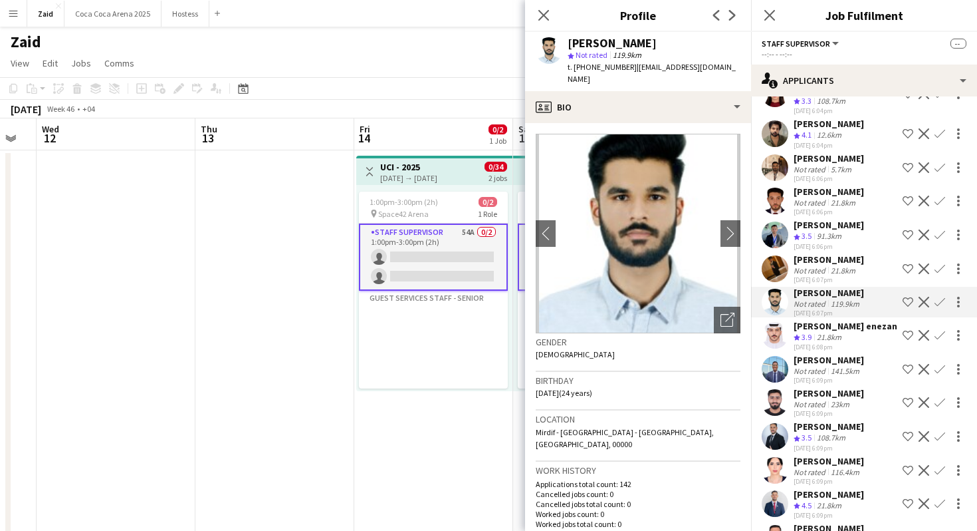
click at [805, 342] on div "[DATE] 6:08pm" at bounding box center [846, 346] width 104 height 9
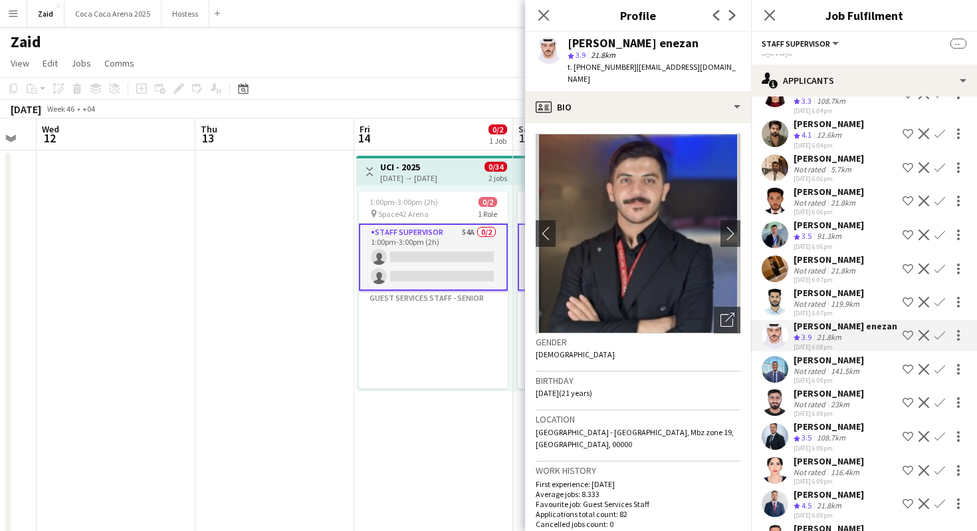
click at [834, 366] on div "141.5km" at bounding box center [846, 371] width 34 height 10
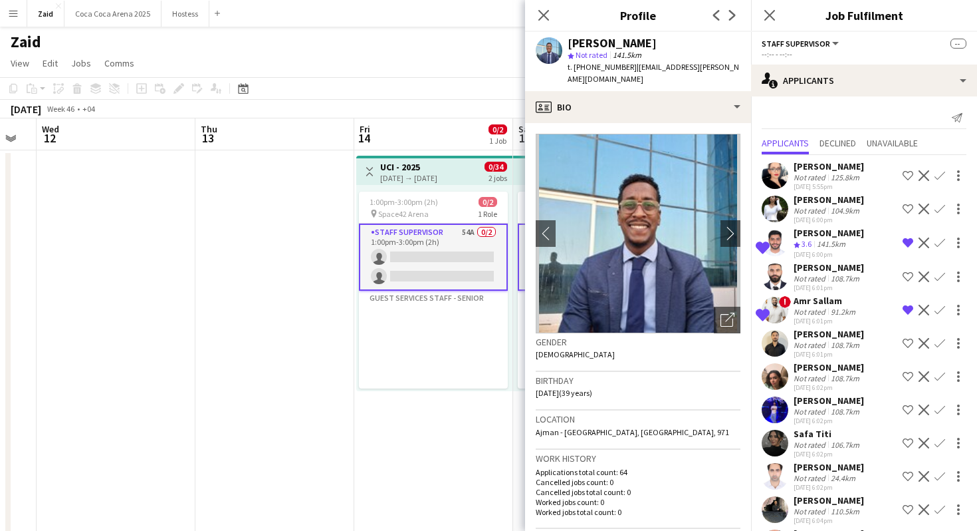
click at [839, 241] on div "141.5km" at bounding box center [832, 244] width 34 height 11
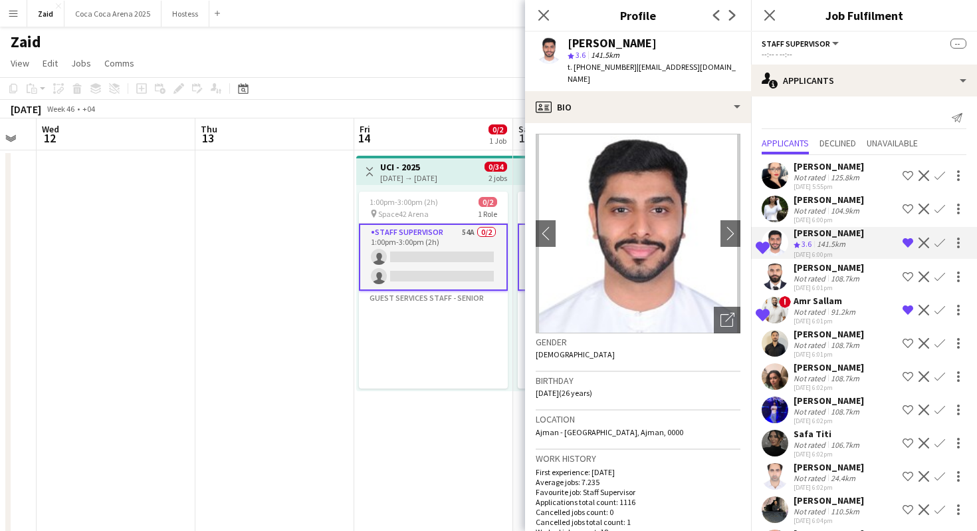
click at [837, 344] on div "108.7km" at bounding box center [846, 345] width 34 height 10
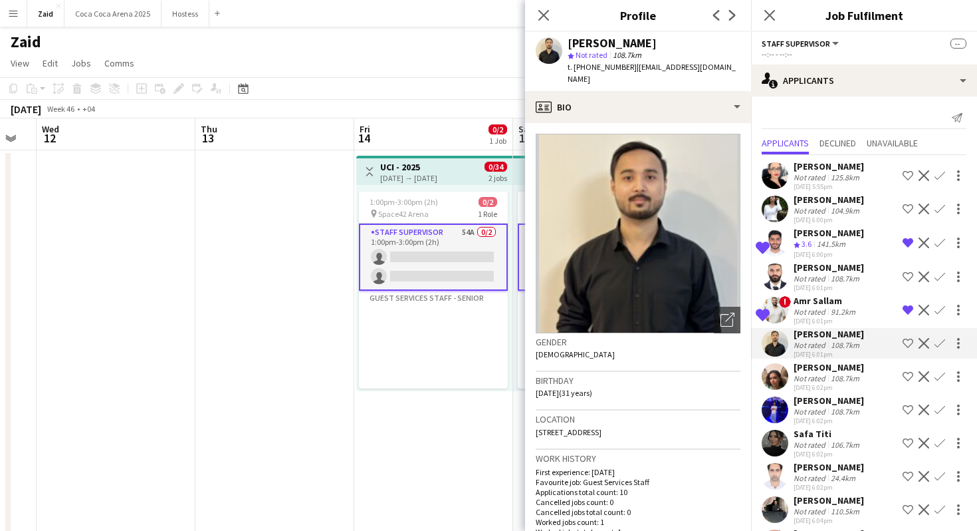
click at [829, 388] on div "[DATE] 6:02pm" at bounding box center [829, 387] width 70 height 9
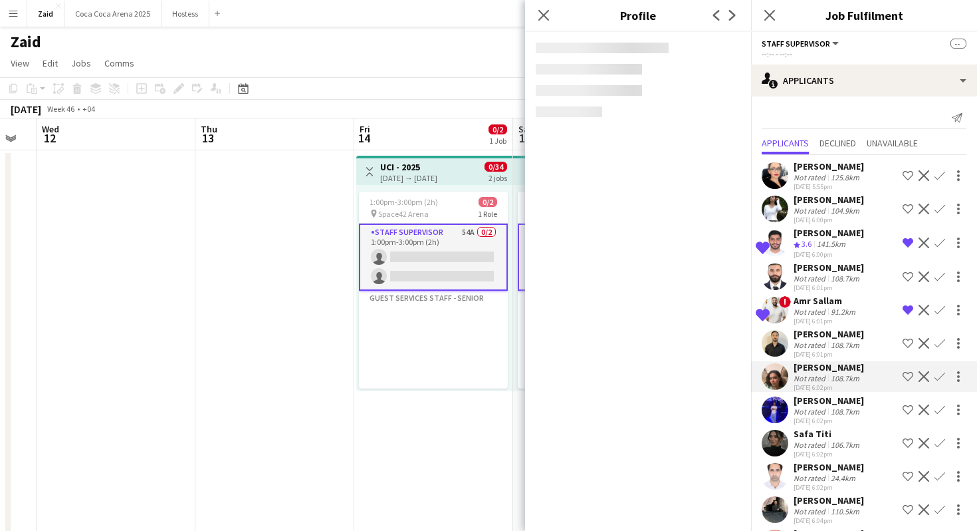
click at [831, 410] on div "108.7km" at bounding box center [846, 411] width 34 height 10
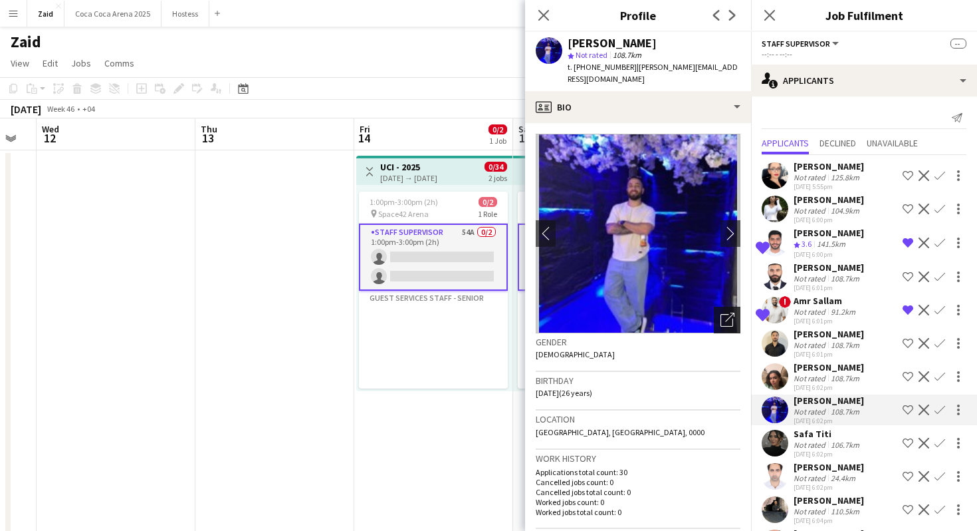
click at [731, 313] on icon "Open photos pop-in" at bounding box center [728, 320] width 14 height 14
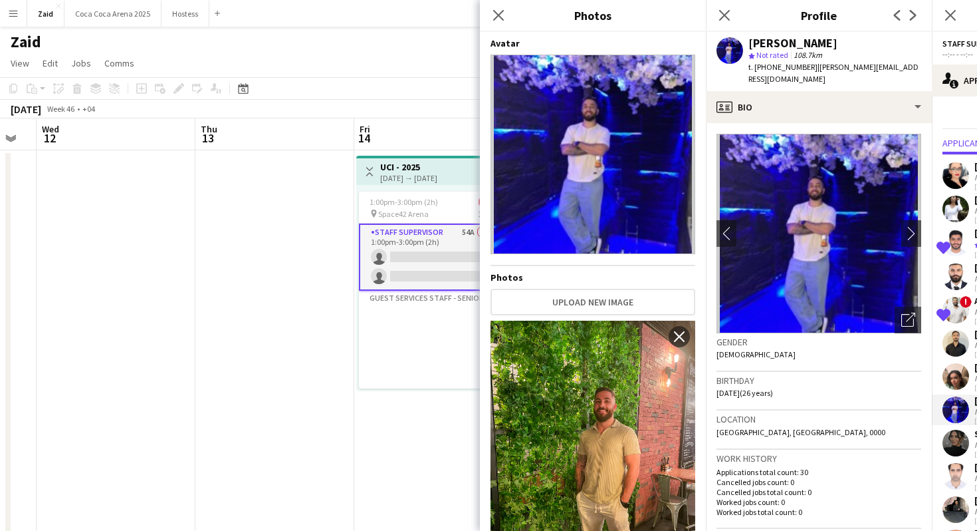
click at [833, 413] on h3 "Location" at bounding box center [819, 419] width 205 height 12
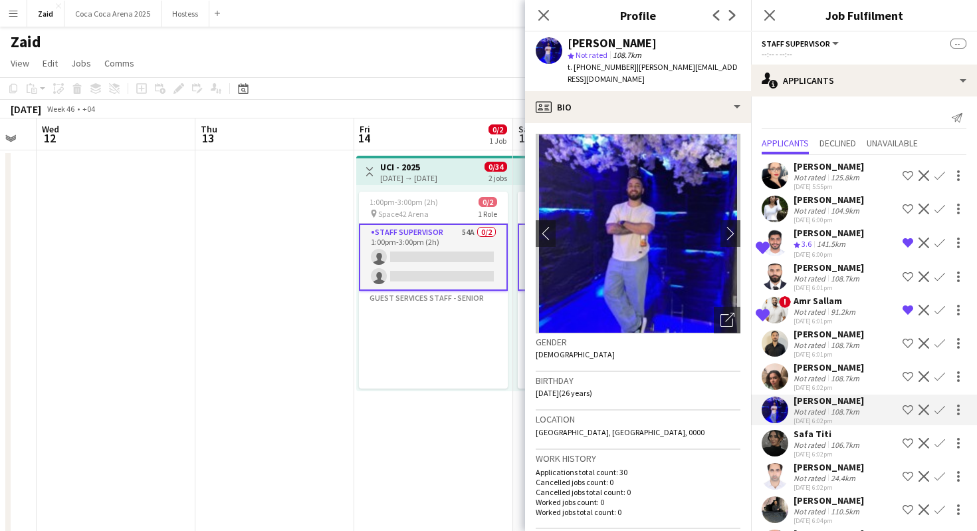
click at [906, 415] on button "Shortlist crew" at bounding box center [908, 410] width 16 height 16
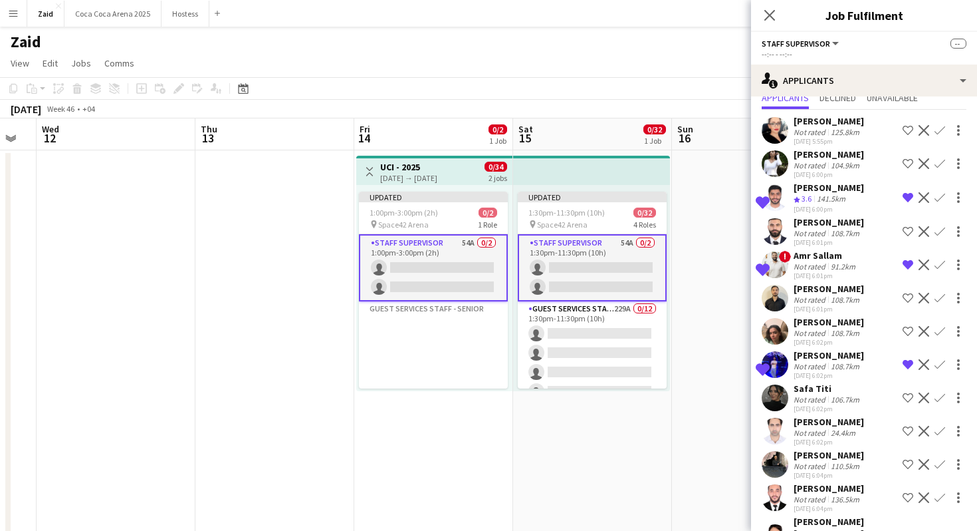
scroll to position [47, 0]
click at [860, 400] on div "106.7km" at bounding box center [846, 398] width 34 height 10
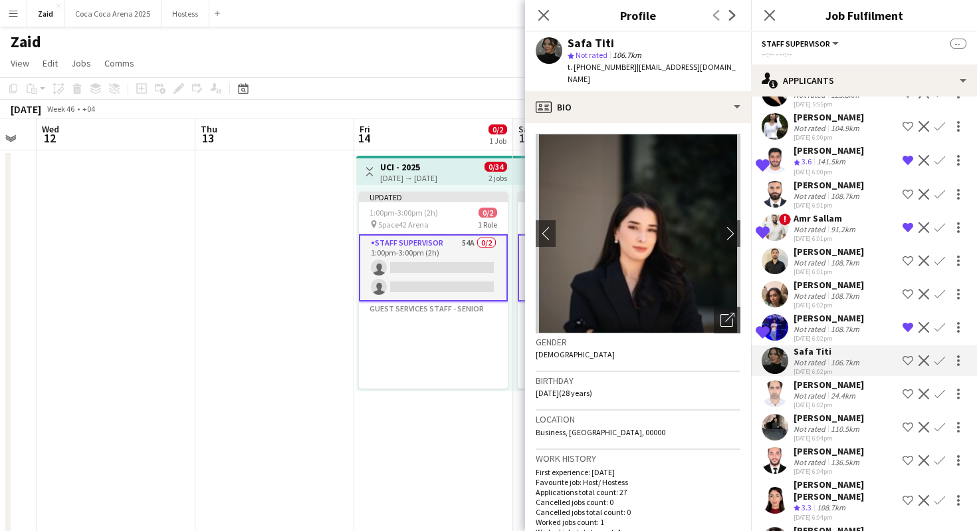
scroll to position [92, 0]
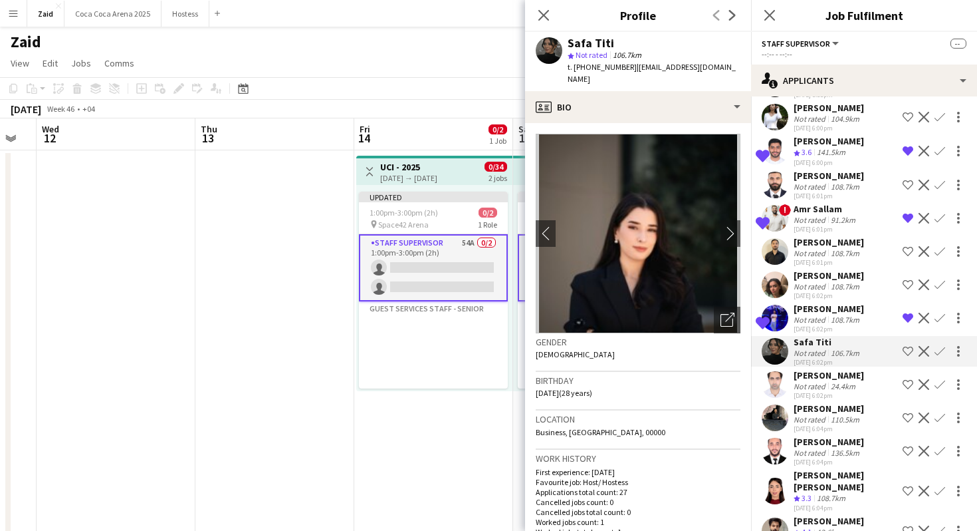
click at [871, 412] on div "[PERSON_NAME] Not rated 110.5km [DATE] 6:04pm Shortlist crew Decline Confirm" at bounding box center [864, 417] width 226 height 31
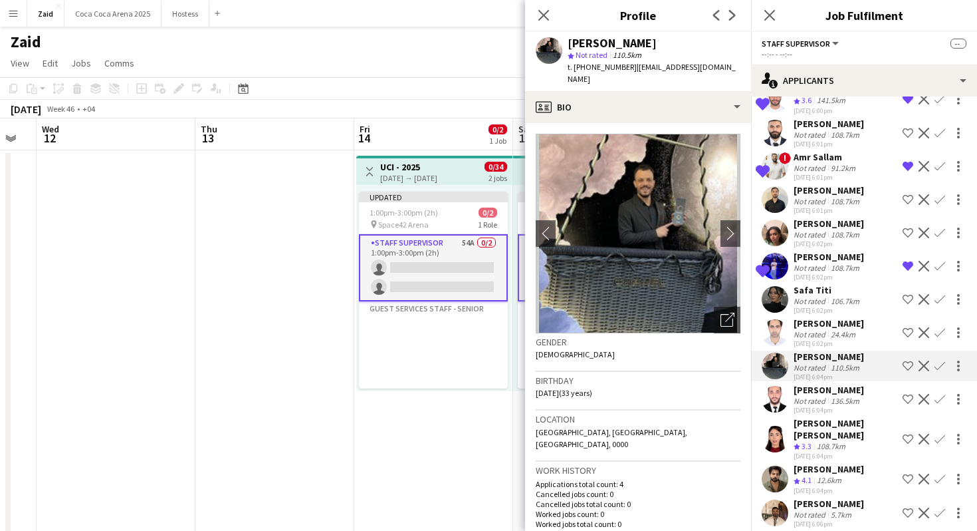
scroll to position [152, 0]
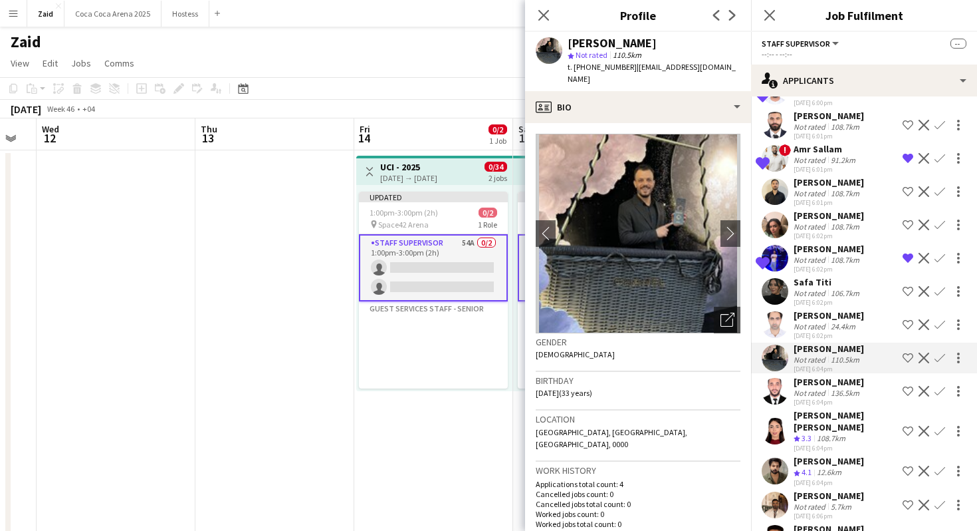
click at [872, 394] on div "[PERSON_NAME] Not rated 136.5km [DATE] 6:04pm Shortlist crew Decline Confirm" at bounding box center [864, 391] width 226 height 31
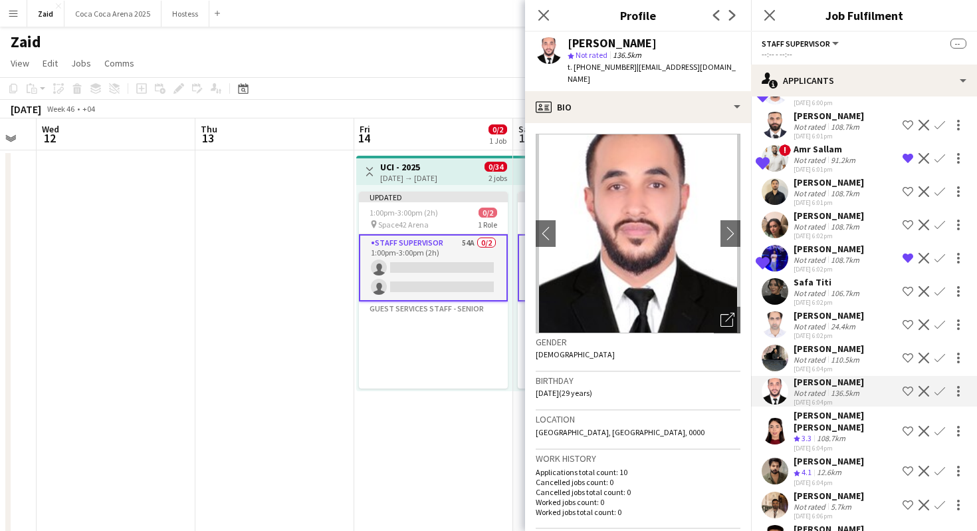
click at [873, 423] on div "[PERSON_NAME] [PERSON_NAME] Crew rating 3.3 108.7km [DATE] 6:04pm Shortlist cre…" at bounding box center [864, 431] width 226 height 44
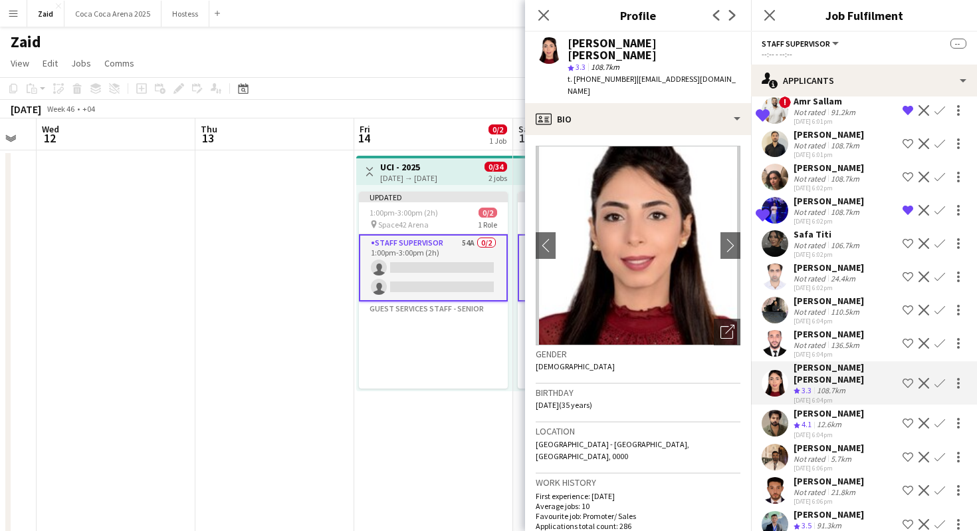
scroll to position [206, 0]
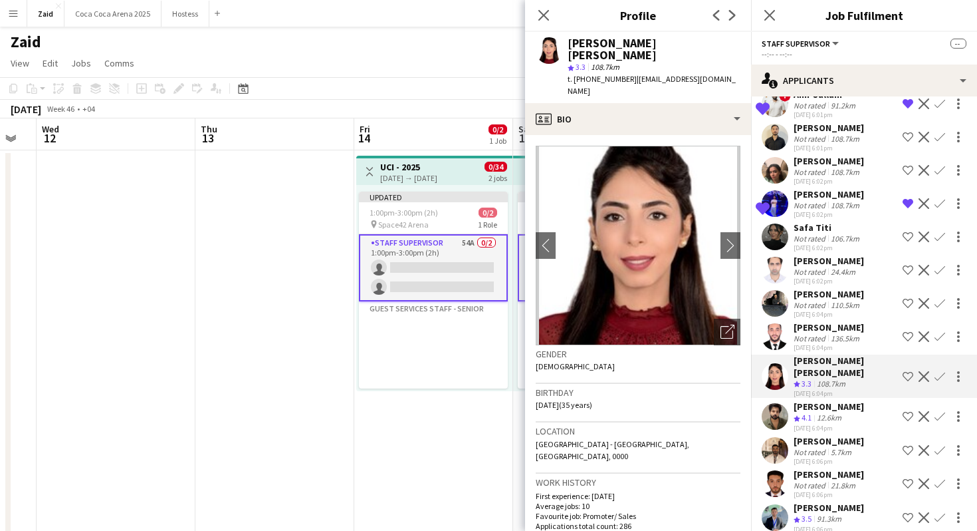
click at [873, 435] on div "[PERSON_NAME] Not rated 5.7km [DATE] 6:06pm Shortlist crew Decline Confirm" at bounding box center [864, 450] width 226 height 31
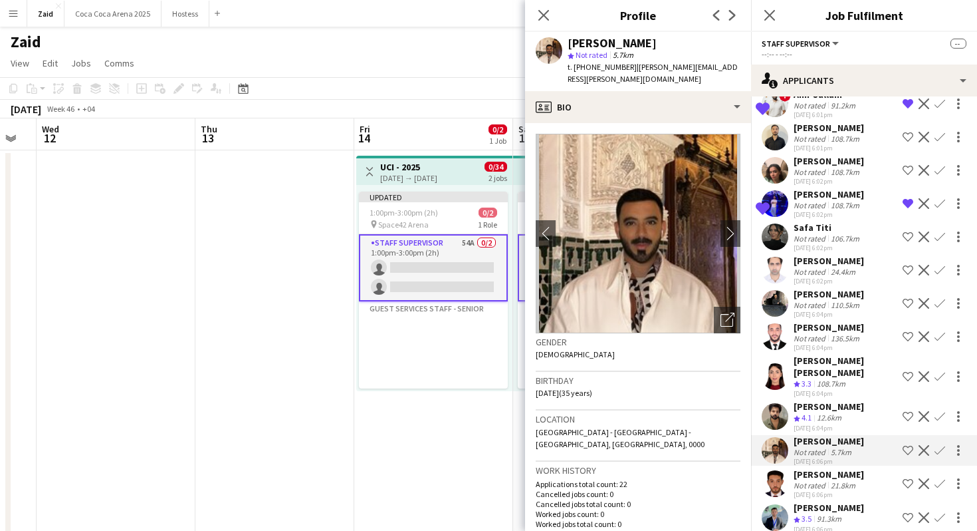
scroll to position [255, 0]
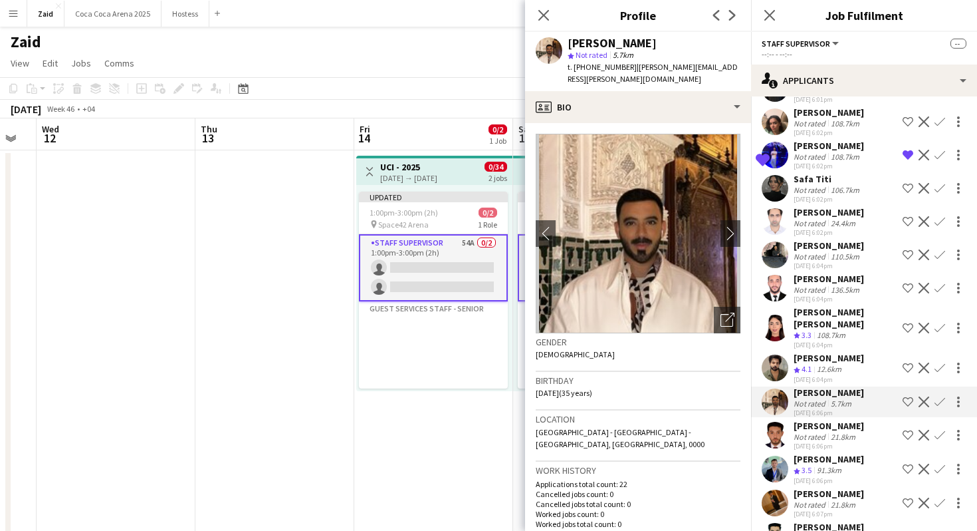
click at [873, 423] on div "[PERSON_NAME] Not rated 21.8km [DATE] 6:06pm Shortlist crew Decline Confirm" at bounding box center [864, 435] width 226 height 31
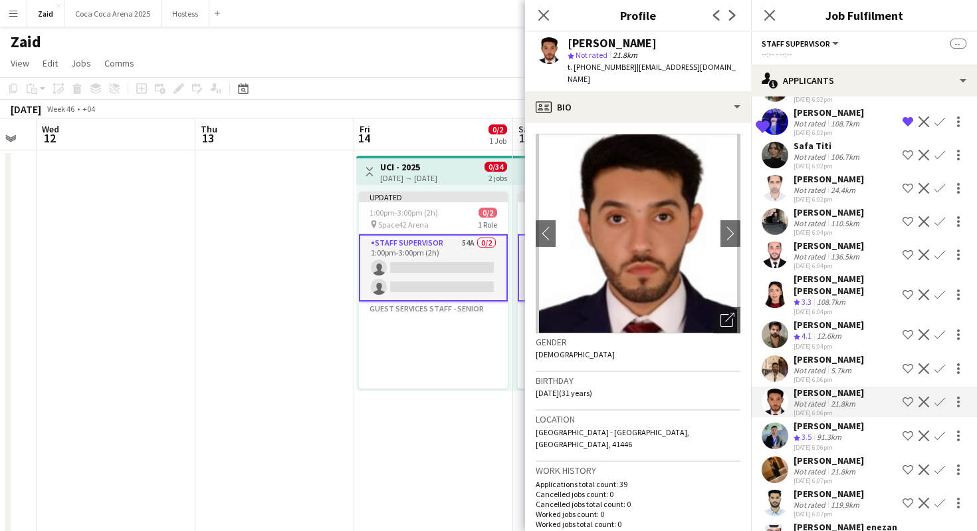
scroll to position [296, 0]
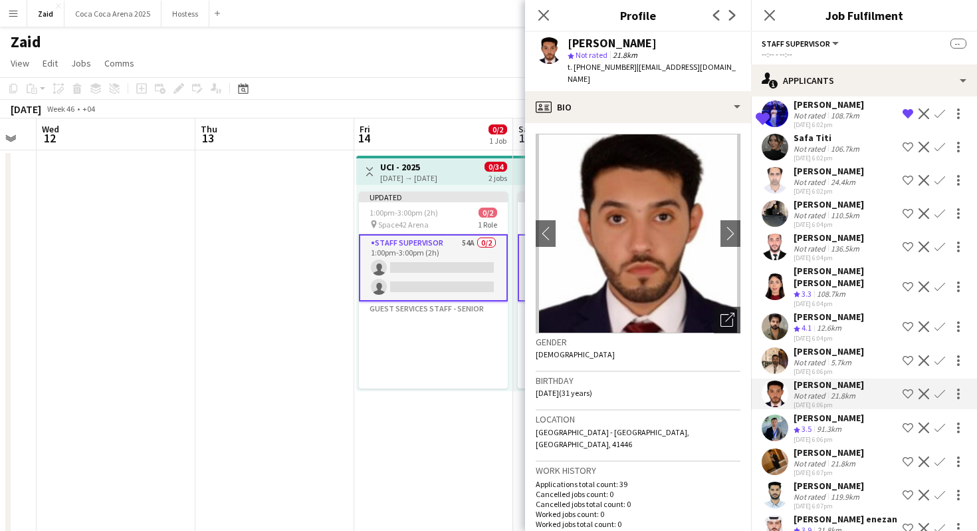
click at [873, 423] on div "[PERSON_NAME] Crew rating 3.5 91.3km [DATE] 6:06pm Shortlist crew Decline Confi…" at bounding box center [864, 428] width 226 height 32
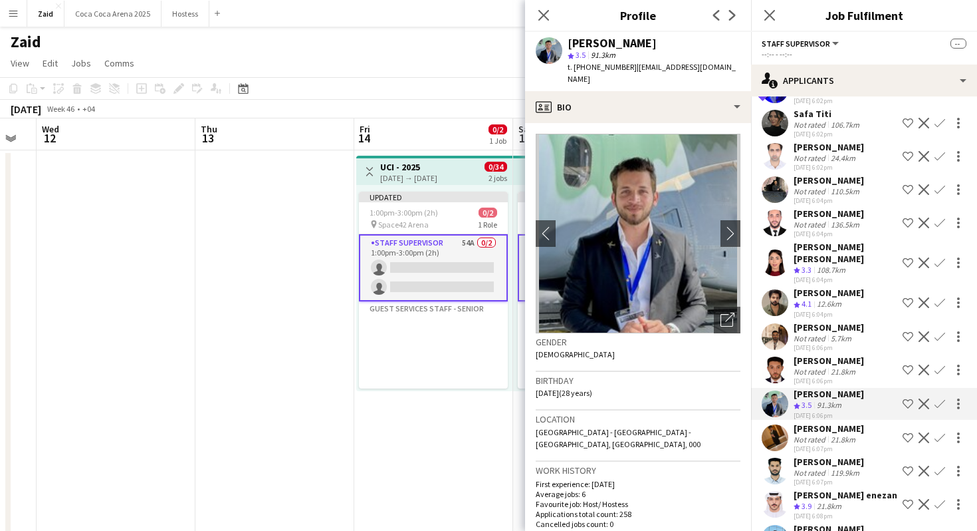
scroll to position [342, 0]
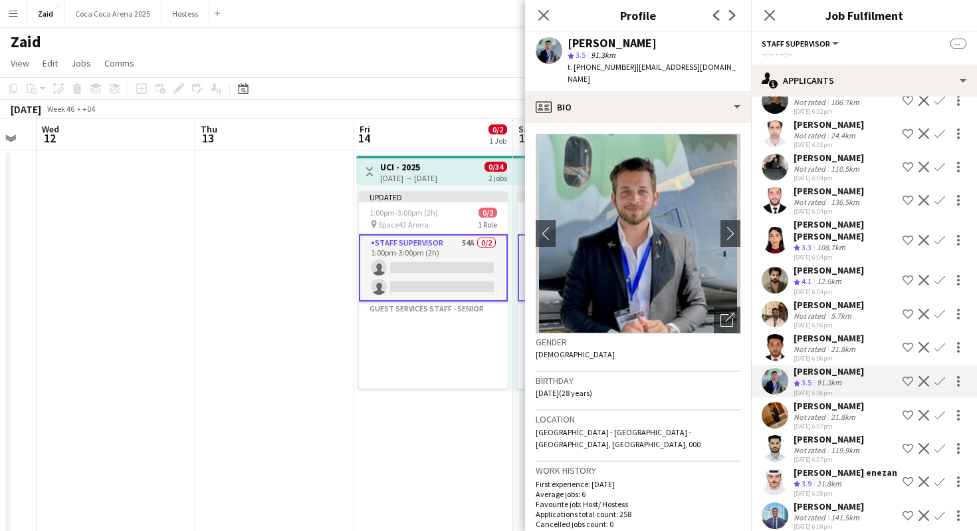
click at [870, 404] on div "[PERSON_NAME] Not rated 21.8km [DATE] 6:07pm Shortlist crew Decline Confirm" at bounding box center [864, 415] width 226 height 31
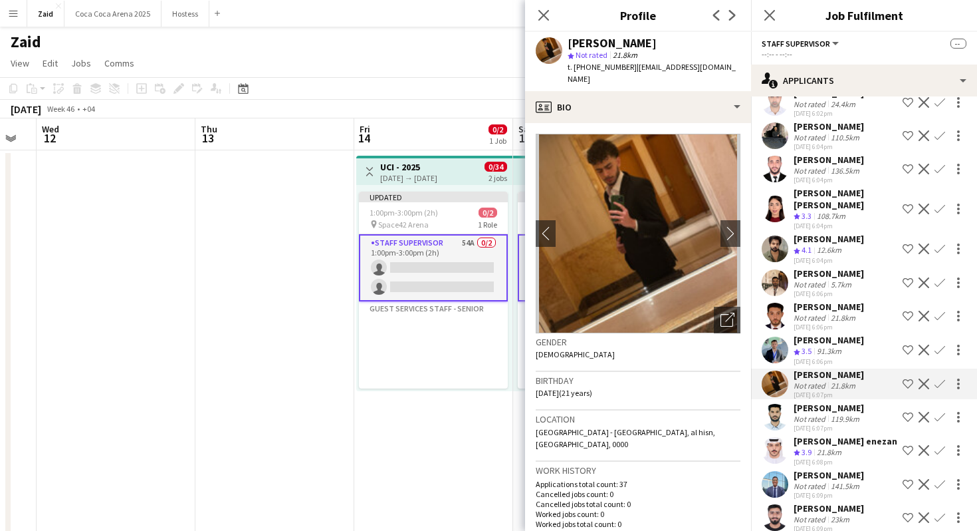
scroll to position [374, 0]
click at [870, 404] on div "Saad Bin Daud Not rated 119.9km [DATE] 6:07pm Shortlist crew Decline Confirm" at bounding box center [864, 416] width 226 height 31
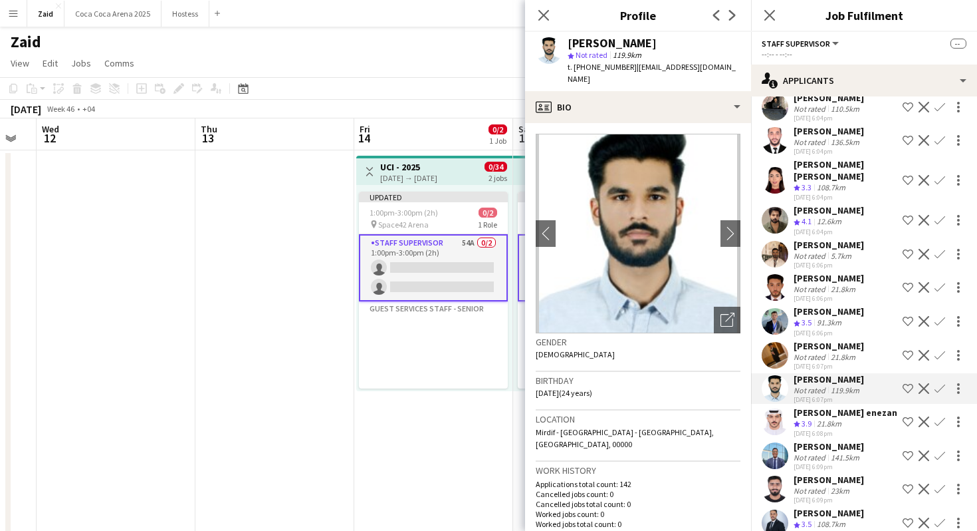
click at [870, 406] on div "[PERSON_NAME] enezan Crew rating 3.9 21.8km [DATE] 6:08pm Shortlist crew Declin…" at bounding box center [864, 422] width 226 height 32
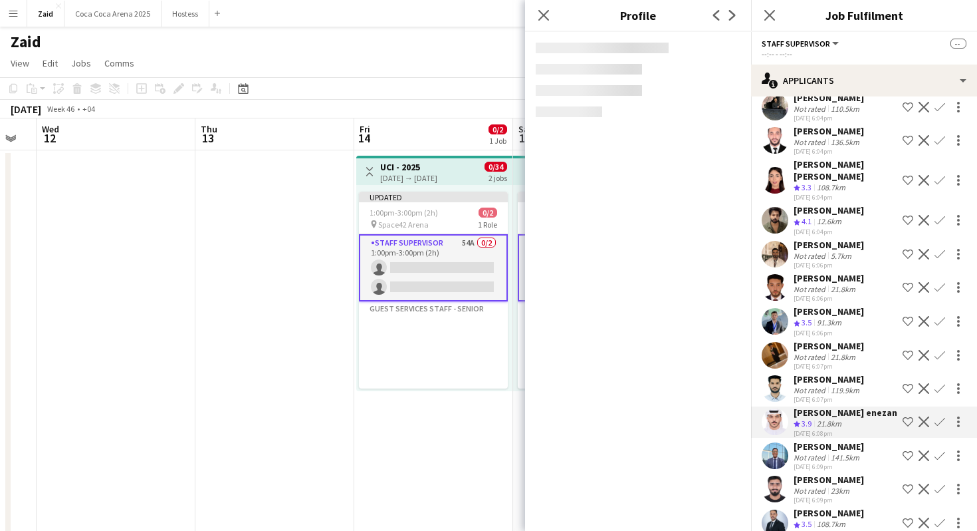
scroll to position [434, 0]
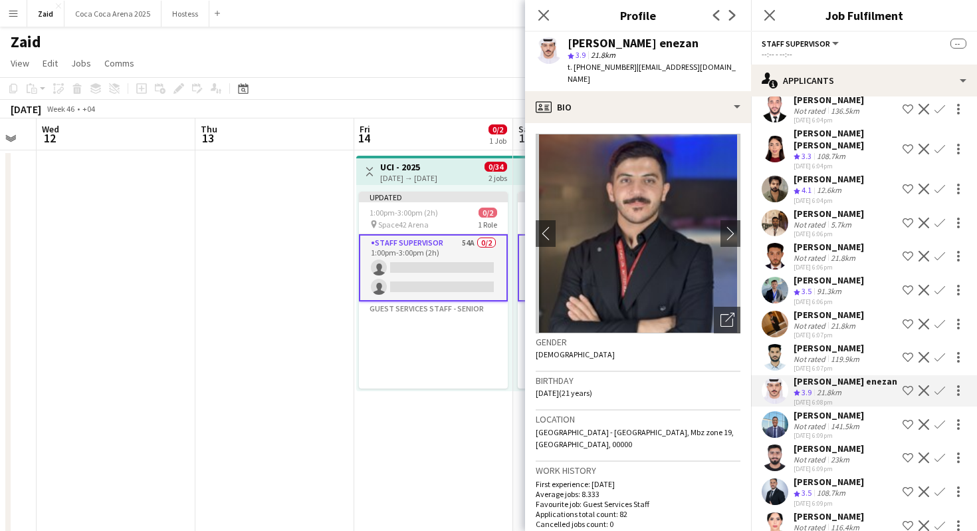
click at [870, 409] on div "[PERSON_NAME] Not rated 141.5km [DATE] 6:09pm Shortlist crew Decline Confirm" at bounding box center [864, 424] width 226 height 31
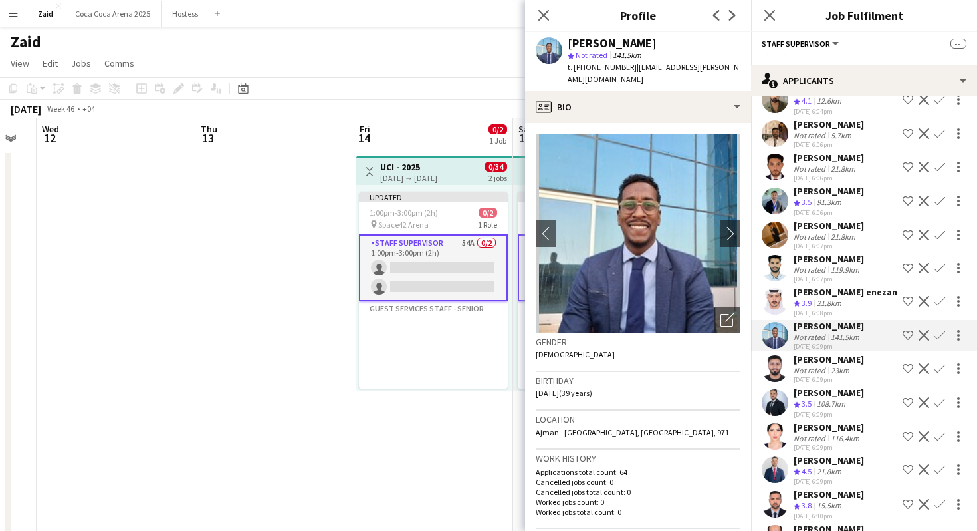
scroll to position [521, 0]
click at [858, 467] on div "Crew rating 4.5 21.8km" at bounding box center [829, 472] width 70 height 11
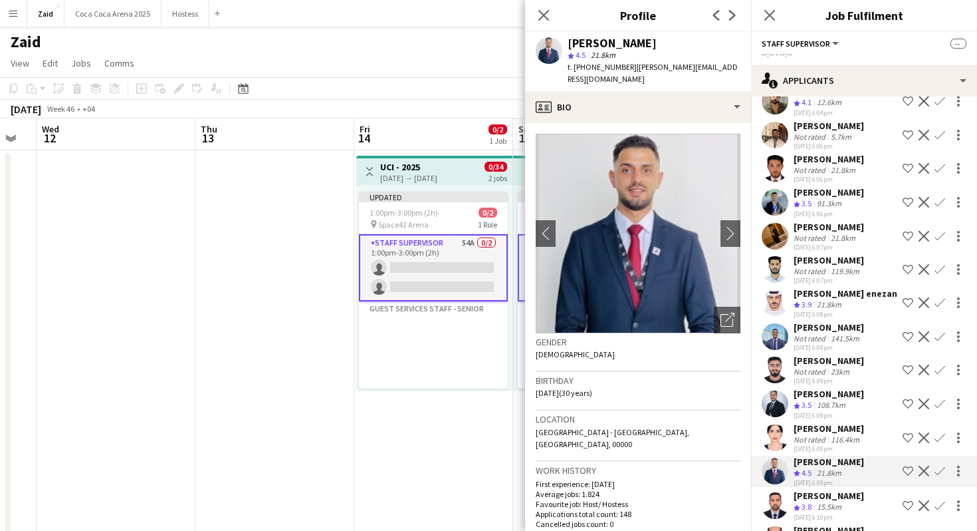
click at [843, 388] on div "[PERSON_NAME]" at bounding box center [829, 394] width 70 height 12
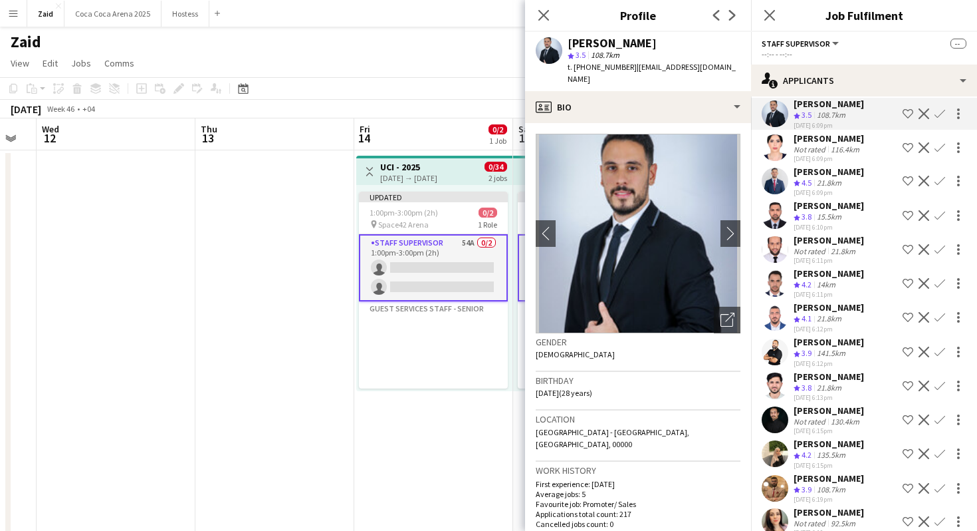
scroll to position [813, 0]
click at [836, 403] on div "[PERSON_NAME]" at bounding box center [829, 409] width 70 height 12
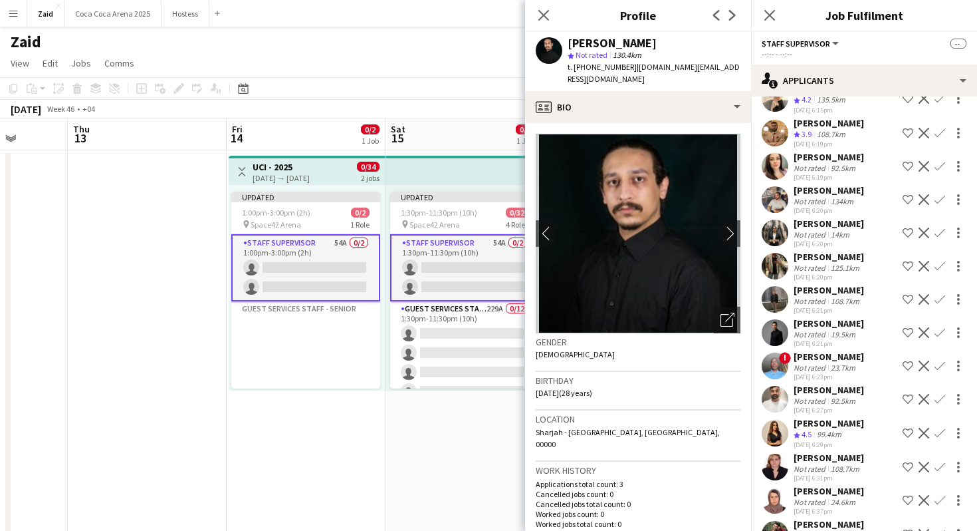
scroll to position [0, 428]
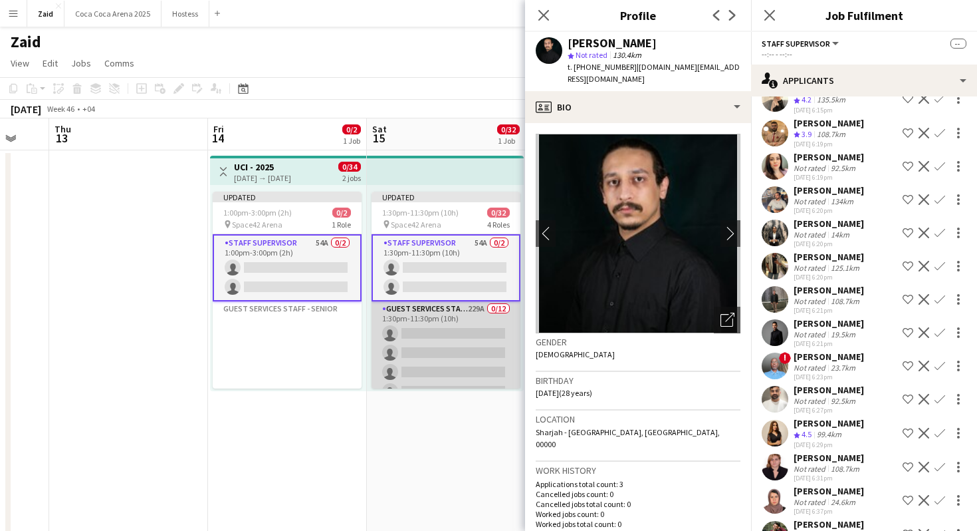
click at [457, 336] on app-card-role "Guest Services Staff - Senior 229A 0/12 1:30pm-11:30pm (10h) single-neutral-act…" at bounding box center [446, 429] width 149 height 257
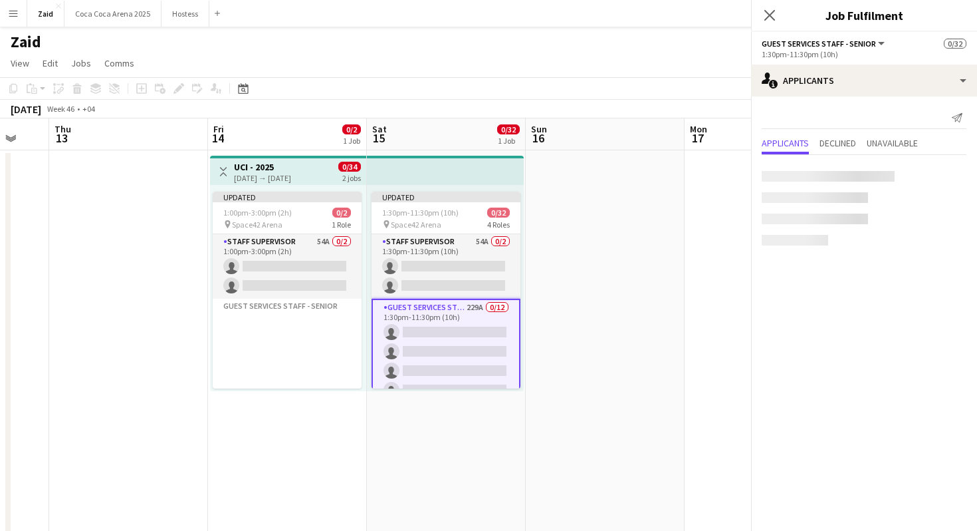
scroll to position [0, 0]
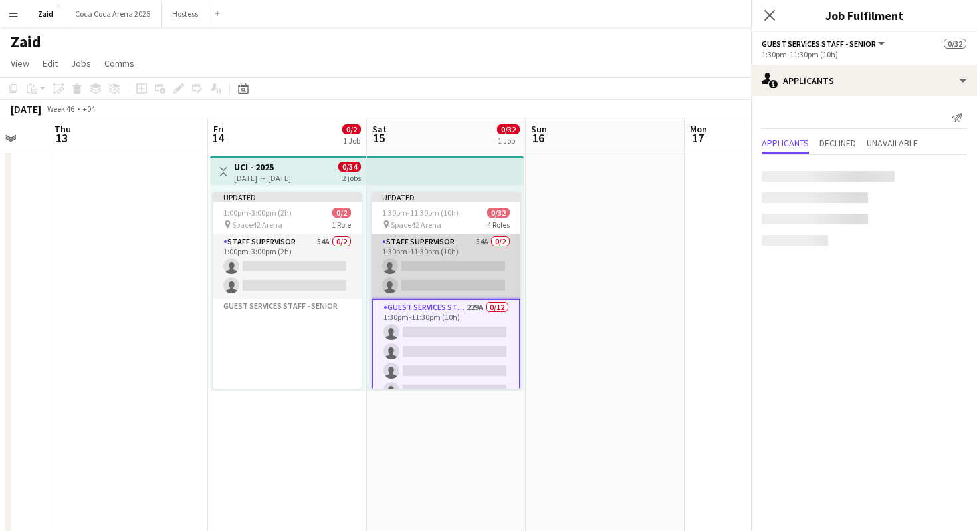
click at [466, 277] on app-card-role "Staff Supervisor 54A 0/2 1:30pm-11:30pm (10h) single-neutral-actions single-neu…" at bounding box center [446, 266] width 149 height 64
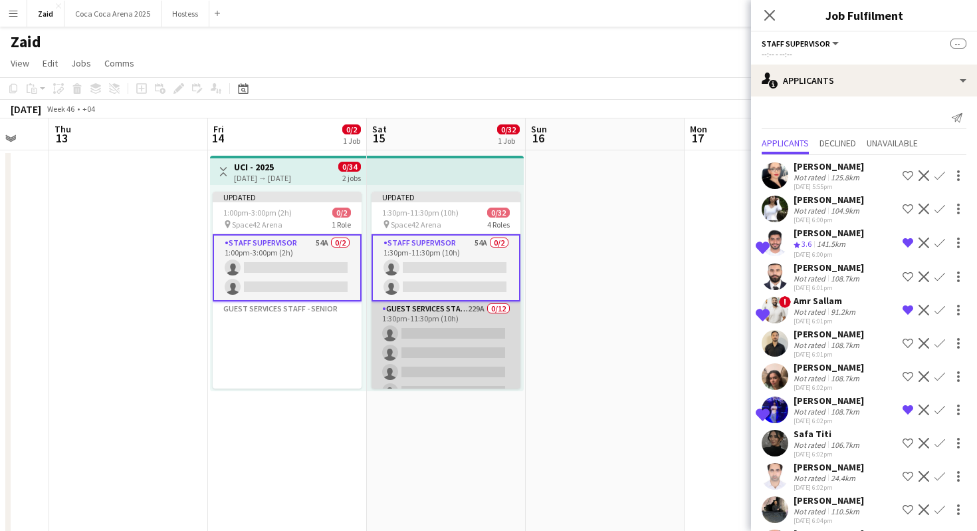
click at [473, 301] on app-card-role "Guest Services Staff - Senior 229A 0/12 1:30pm-11:30pm (10h) single-neutral-act…" at bounding box center [446, 429] width 149 height 257
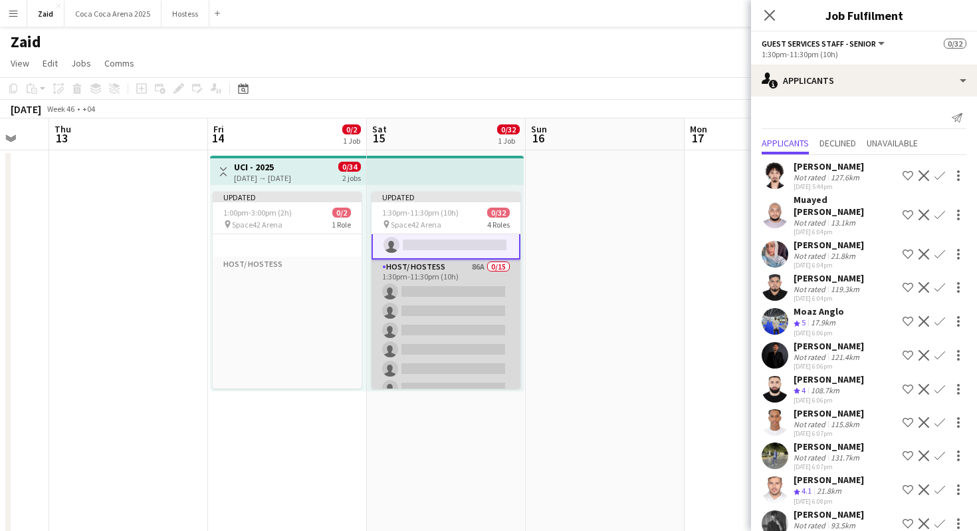
scroll to position [342, 0]
click at [494, 355] on app-card-role "Host/ Hostess 86A 0/15 1:30pm-11:30pm (10h) single-neutral-actions single-neutr…" at bounding box center [446, 373] width 149 height 315
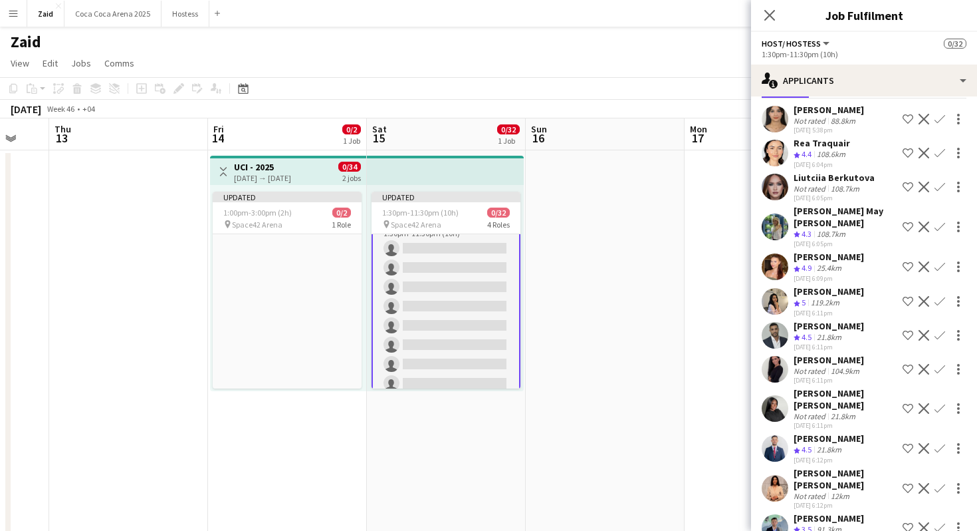
scroll to position [0, 0]
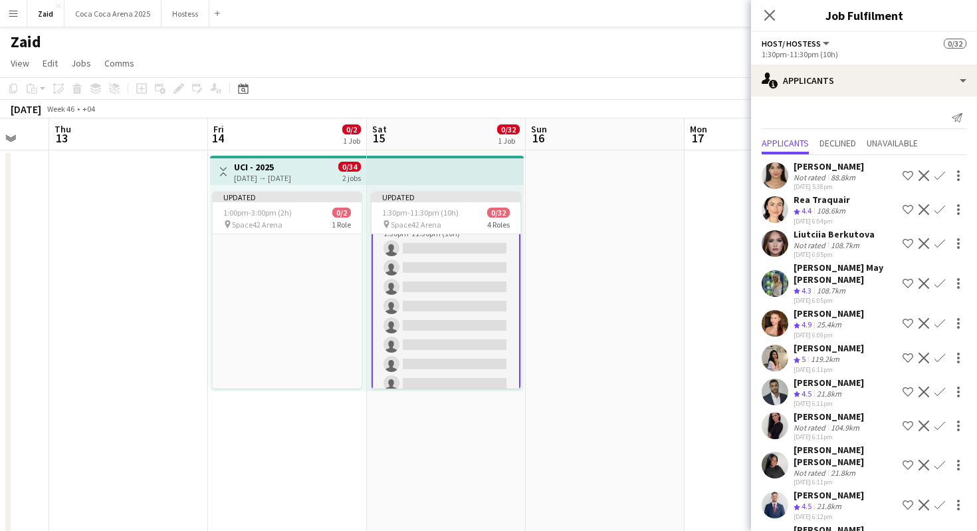
click at [593, 293] on app-date-cell at bounding box center [605, 393] width 159 height 487
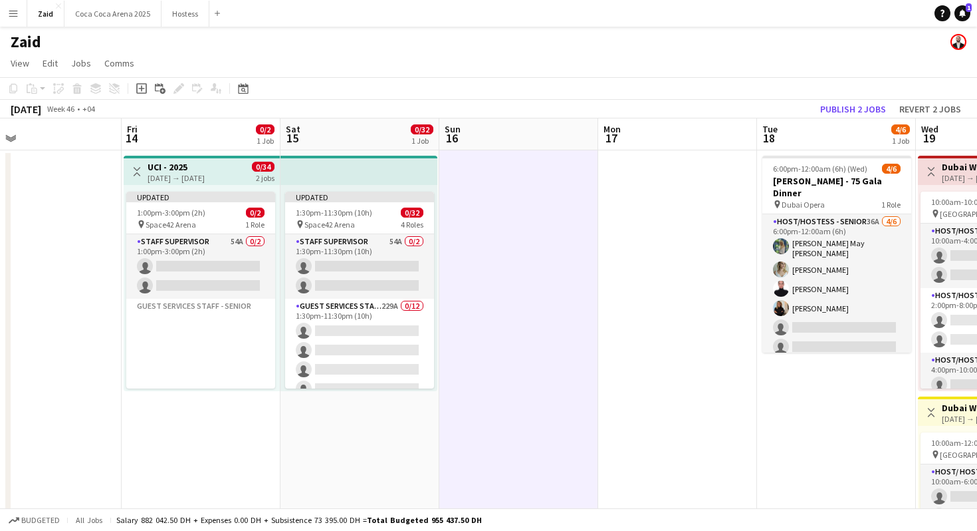
scroll to position [0, 515]
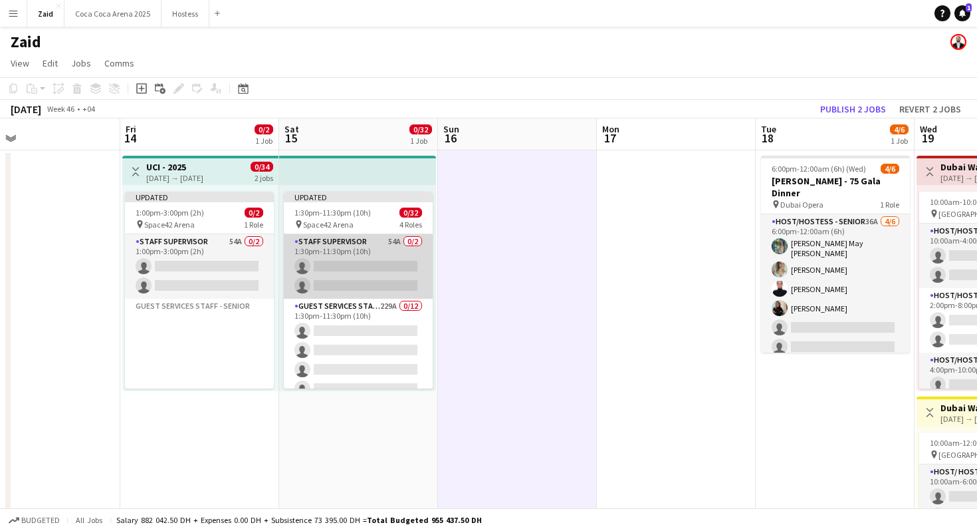
click at [373, 255] on app-card-role "Staff Supervisor 54A 0/2 1:30pm-11:30pm (10h) single-neutral-actions single-neu…" at bounding box center [358, 266] width 149 height 64
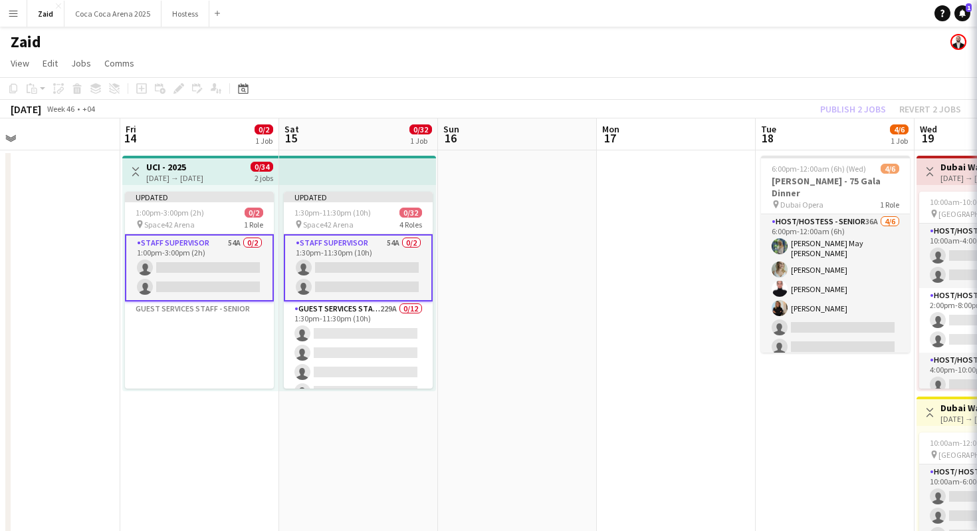
click at [450, 251] on app-date-cell at bounding box center [517, 393] width 159 height 487
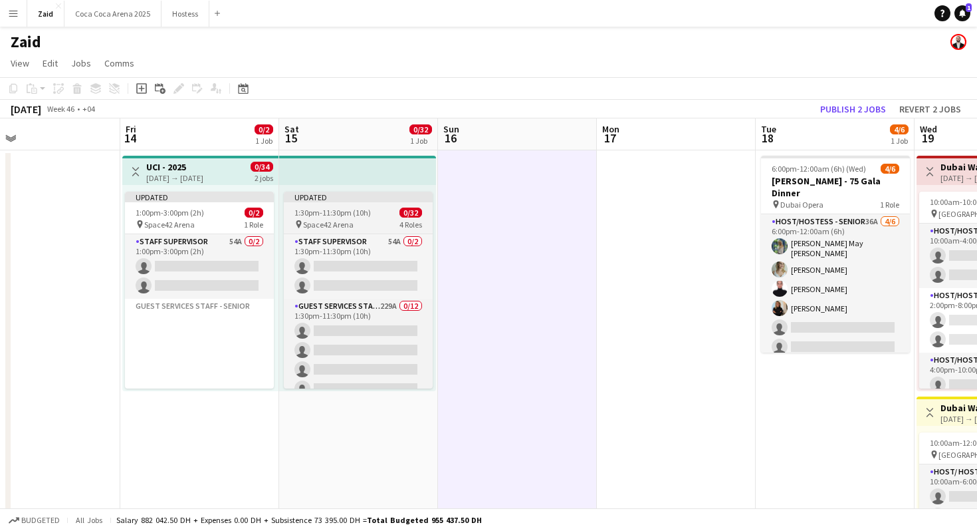
click at [402, 217] on app-job-card "Updated 1:30pm-11:30pm (10h) 0/32 pin Space42 Arena 4 Roles Staff Supervisor 54…" at bounding box center [358, 290] width 149 height 197
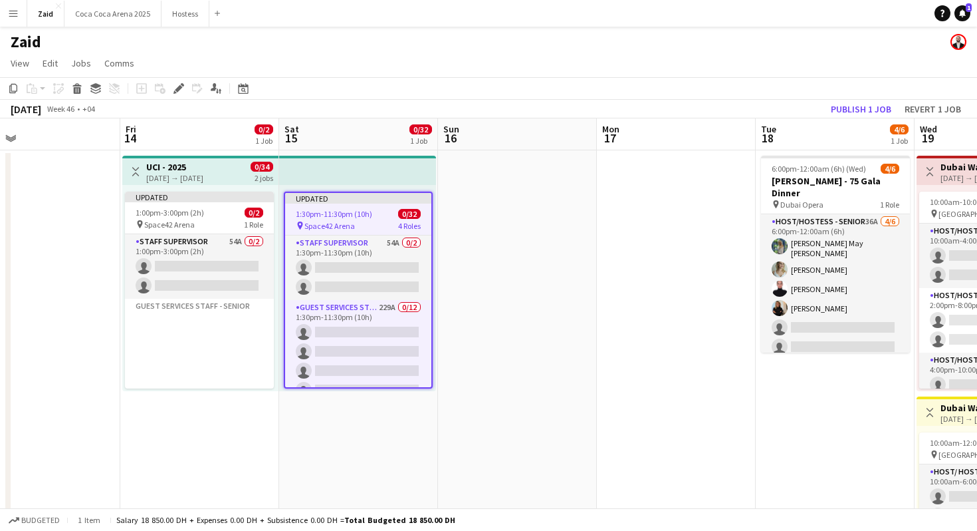
click at [547, 243] on app-date-cell at bounding box center [517, 393] width 159 height 487
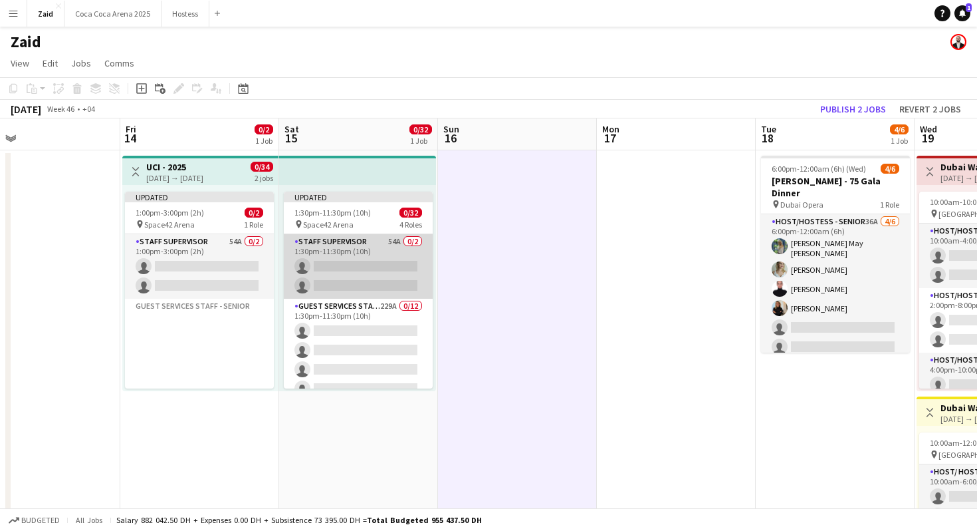
click at [383, 256] on app-card-role "Staff Supervisor 54A 0/2 1:30pm-11:30pm (10h) single-neutral-actions single-neu…" at bounding box center [358, 266] width 149 height 64
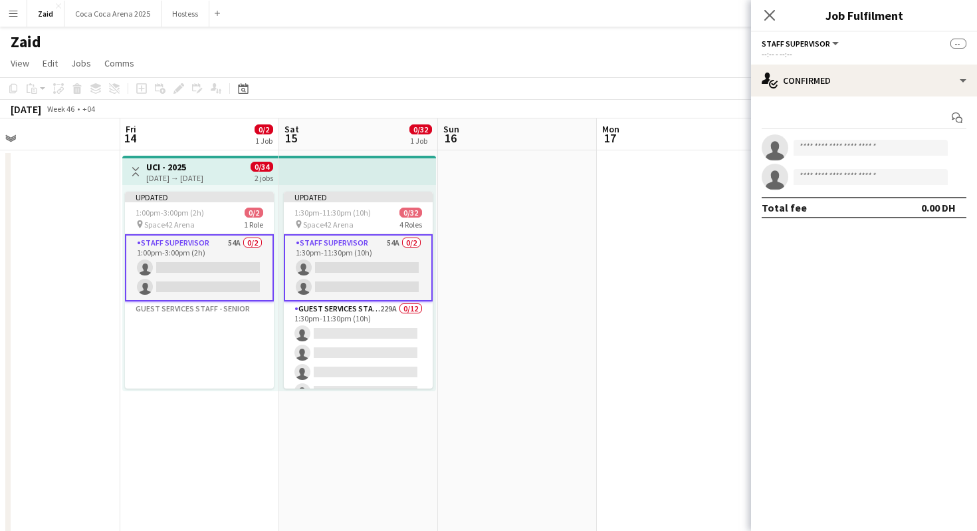
click at [498, 281] on app-date-cell at bounding box center [517, 393] width 159 height 487
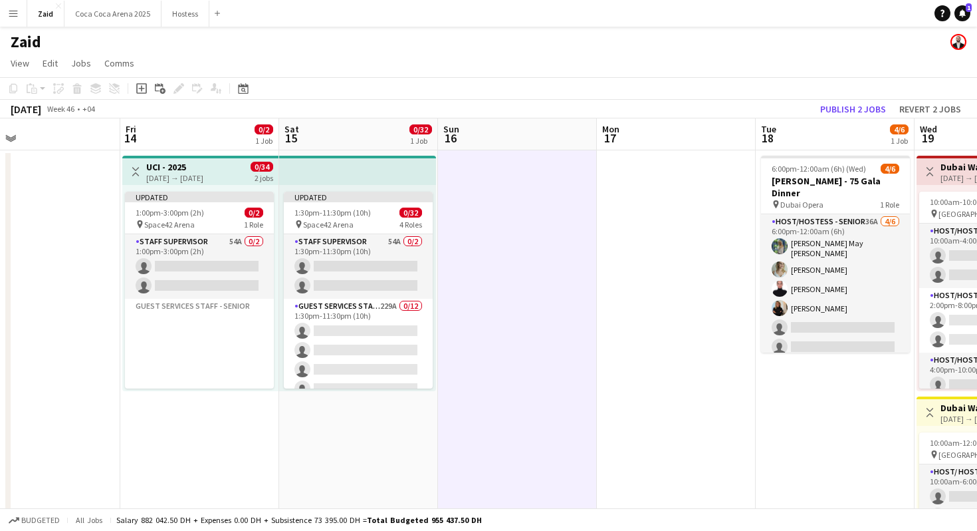
scroll to position [0, 515]
click at [862, 109] on button "Publish 2 jobs" at bounding box center [853, 108] width 76 height 17
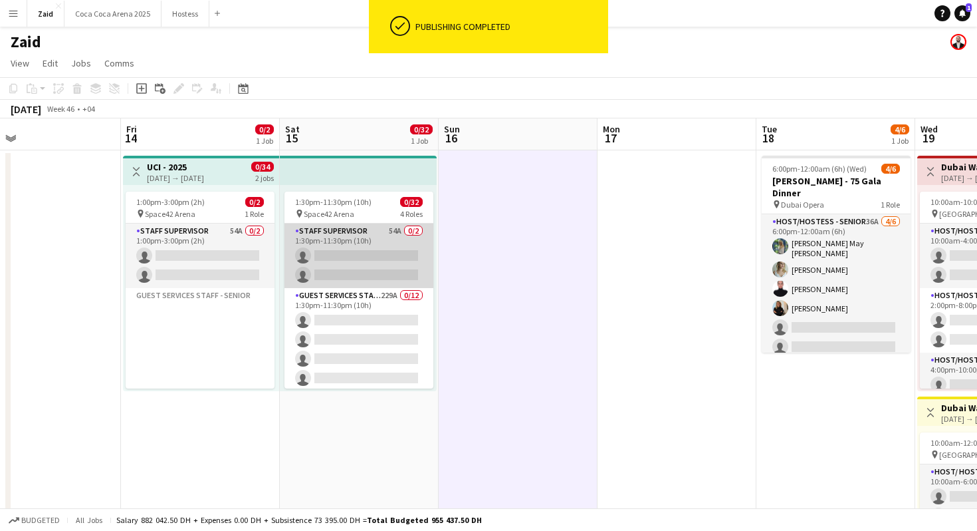
click at [352, 247] on app-card-role "Staff Supervisor 54A 0/2 1:30pm-11:30pm (10h) single-neutral-actions single-neu…" at bounding box center [359, 255] width 149 height 64
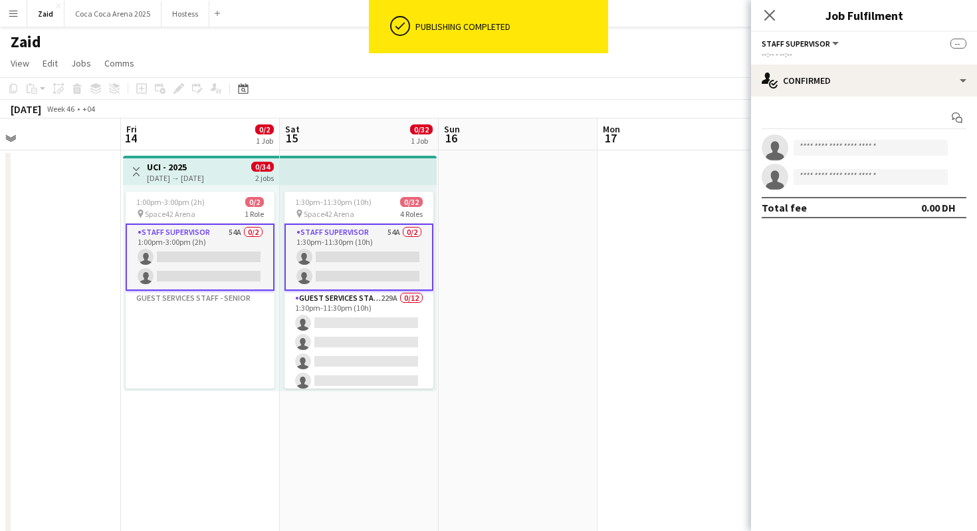
click at [858, 61] on app-options-switcher "Staff Supervisor All roles Staff Supervisor -- --:-- - --:--" at bounding box center [864, 48] width 226 height 33
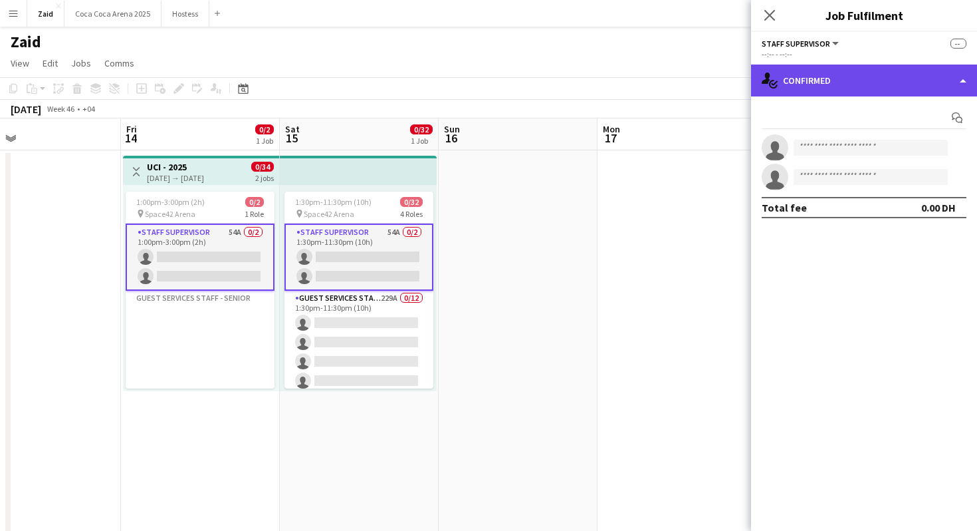
click at [862, 72] on div "single-neutral-actions-check-2 Confirmed" at bounding box center [864, 80] width 226 height 32
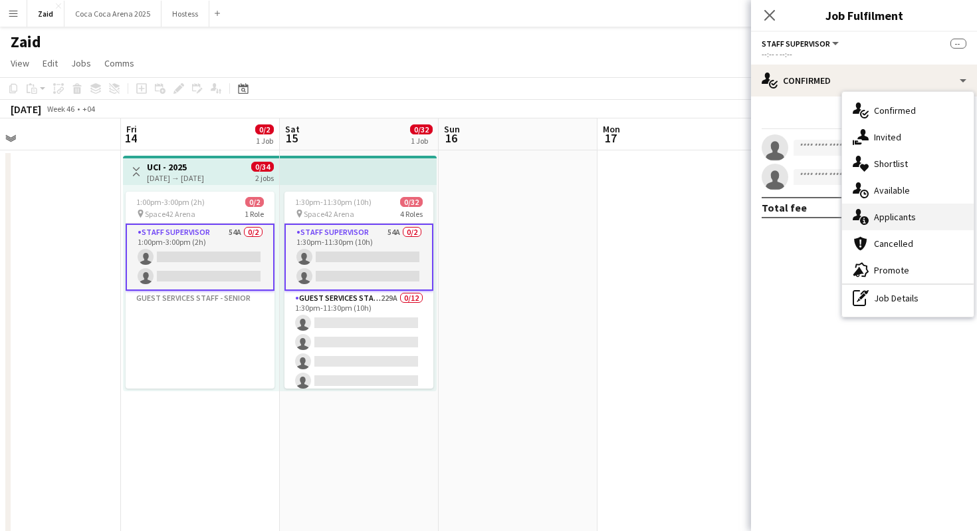
click at [915, 212] on div "single-neutral-actions-information Applicants" at bounding box center [908, 216] width 132 height 27
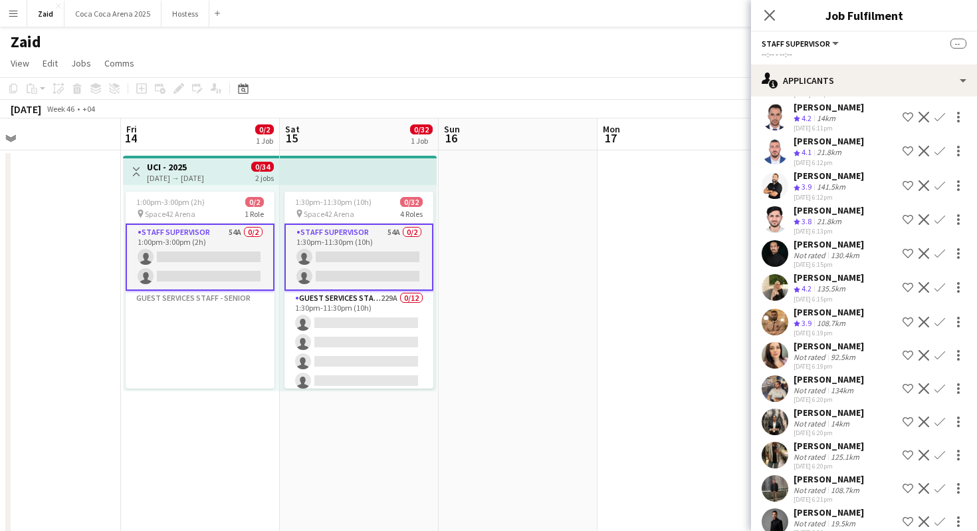
scroll to position [1451, 0]
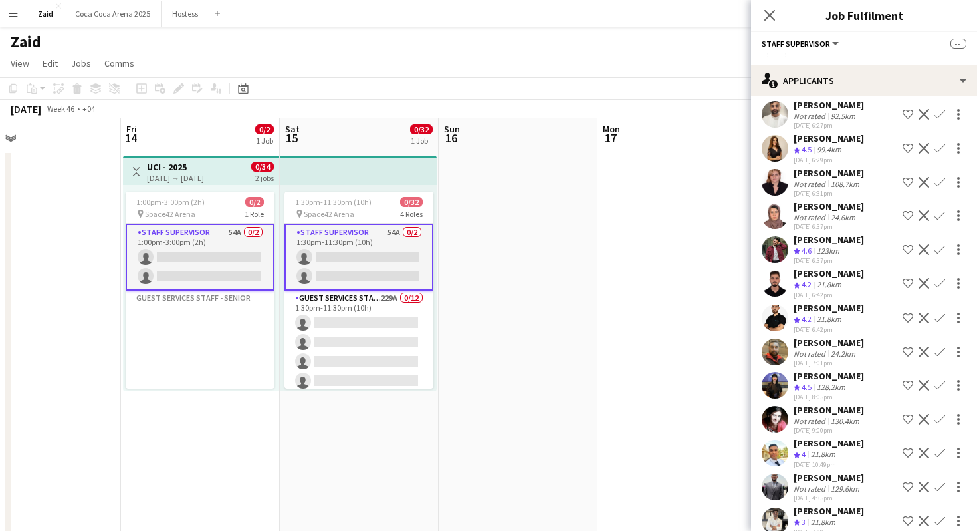
click at [904, 313] on app-icon "Shortlist crew" at bounding box center [908, 318] width 11 height 11
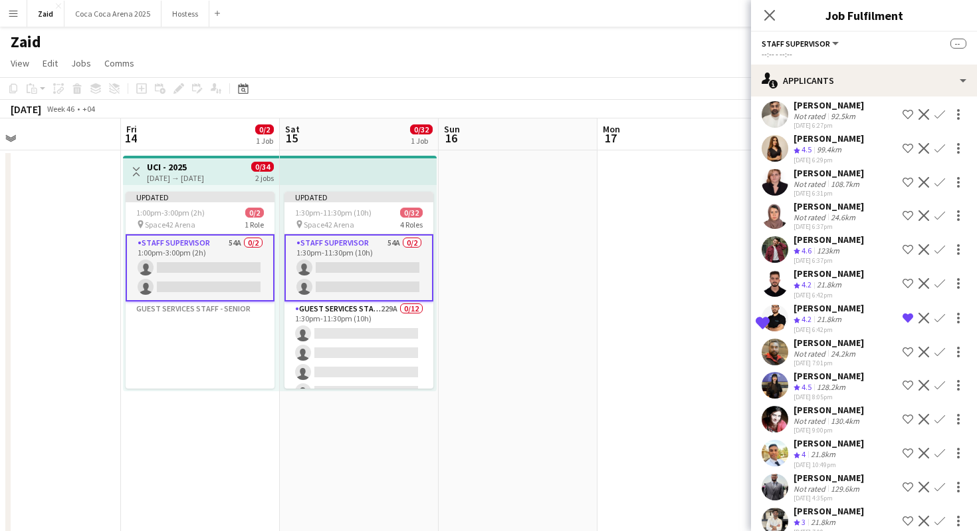
click at [902, 377] on button "Shortlist crew" at bounding box center [908, 385] width 16 height 16
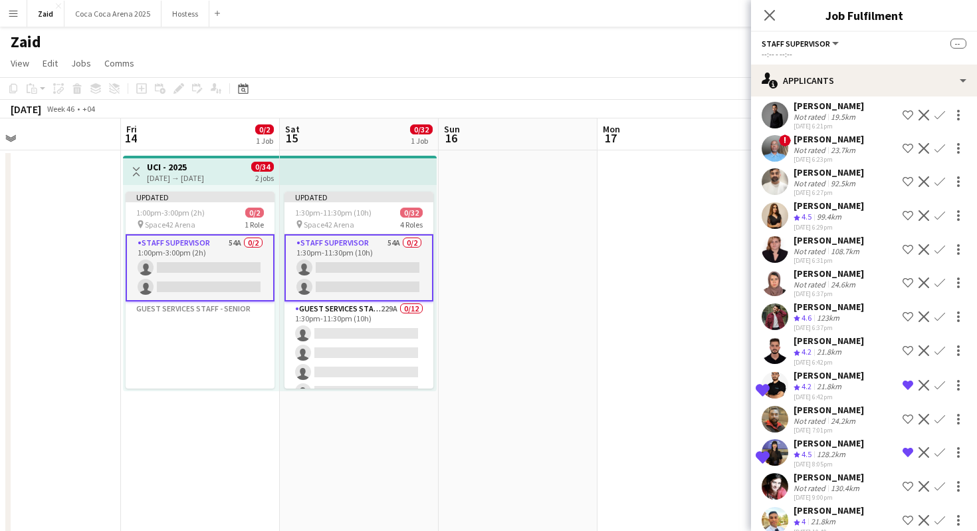
scroll to position [1382, 0]
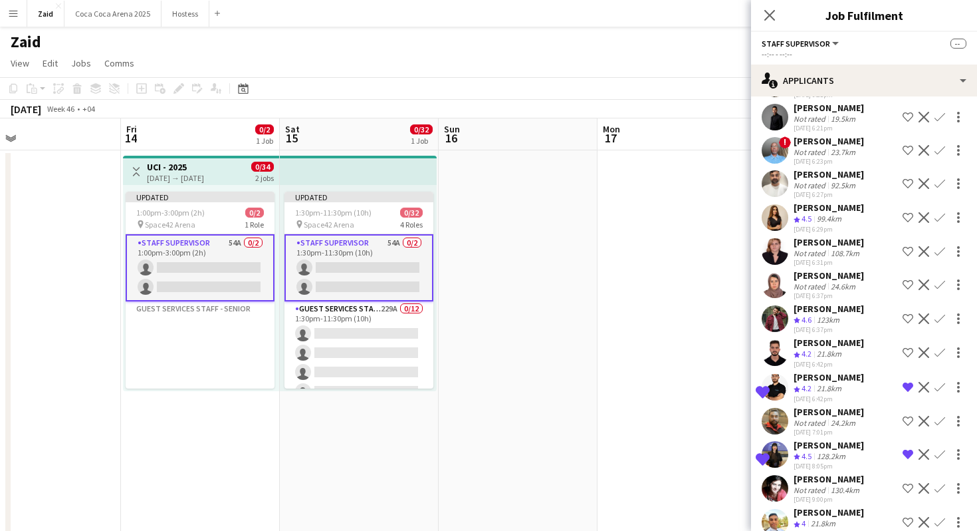
click at [905, 311] on button "Shortlist crew" at bounding box center [908, 319] width 16 height 16
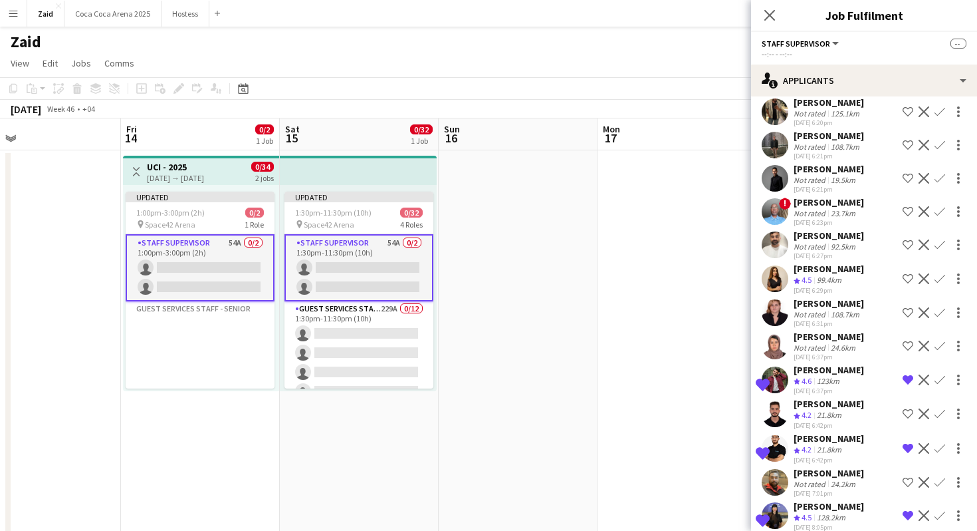
scroll to position [1241, 0]
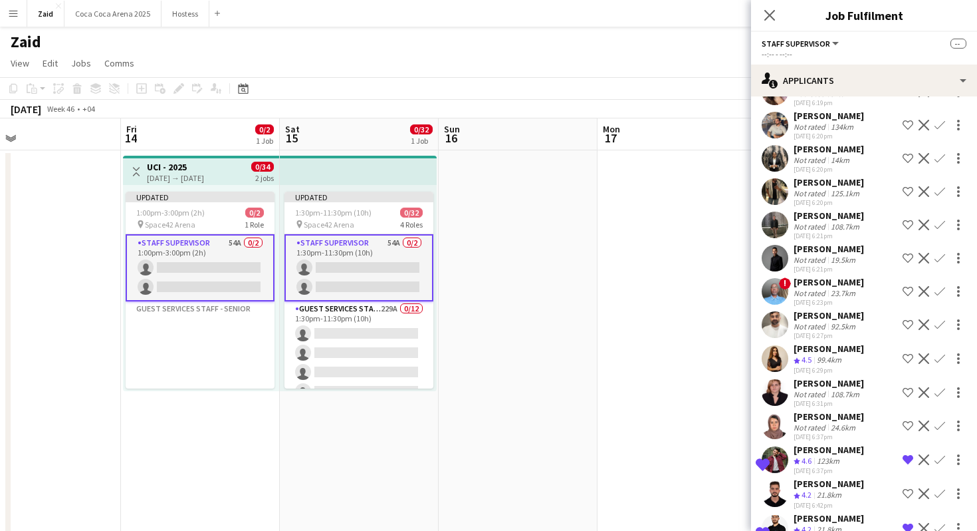
click at [850, 288] on div "23.7km" at bounding box center [844, 293] width 30 height 10
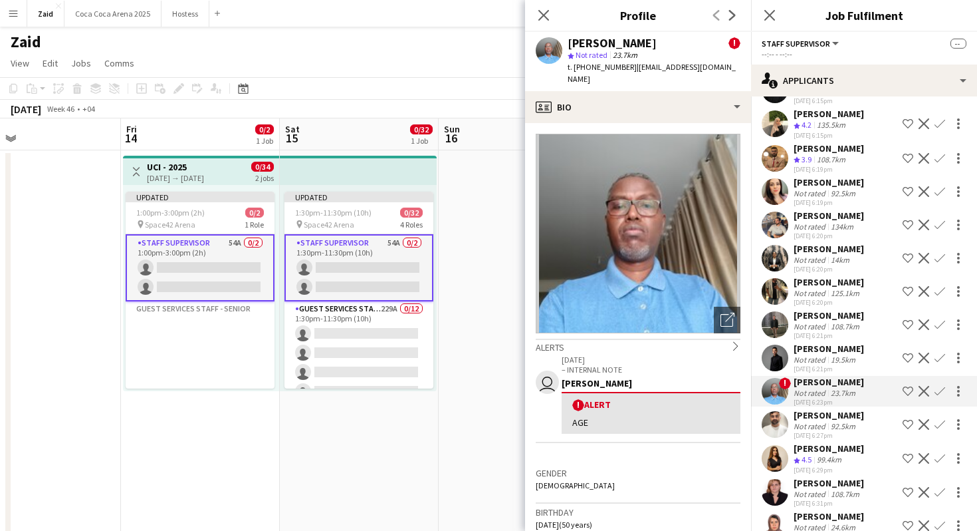
scroll to position [1140, 0]
click at [856, 222] on div "Not rated 134km" at bounding box center [829, 227] width 70 height 10
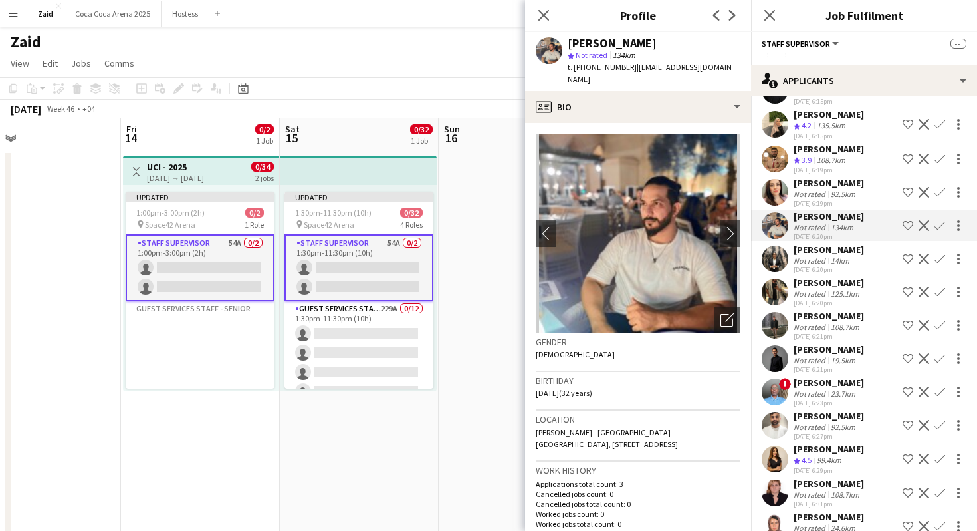
scroll to position [1053, 0]
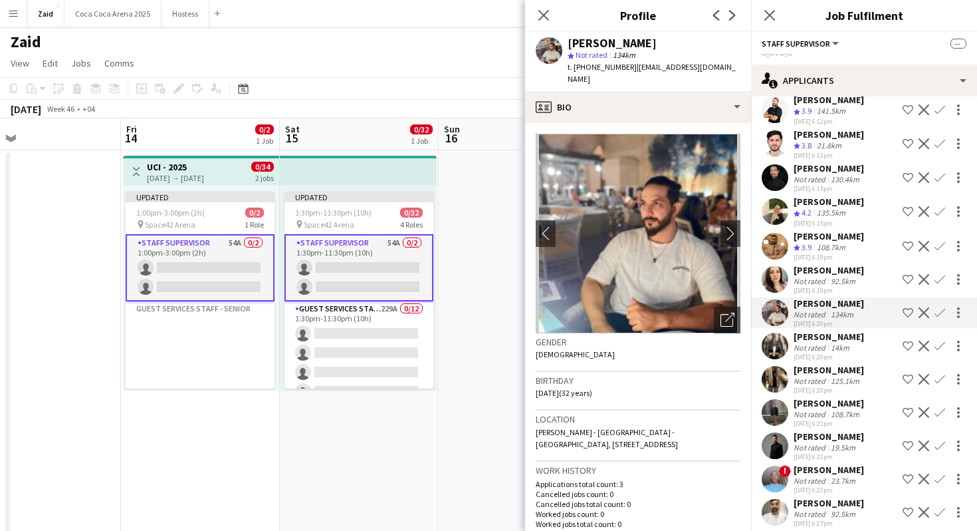
click at [864, 230] on div "[PERSON_NAME]" at bounding box center [829, 236] width 70 height 12
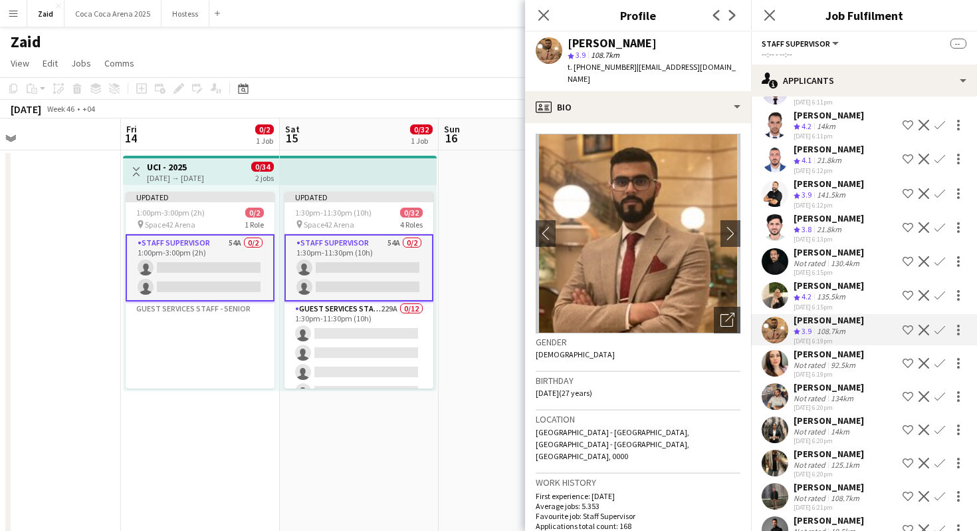
scroll to position [968, 0]
click at [870, 222] on div "[PERSON_NAME] Crew rating 3.8 21.8km [DATE] 6:13pm Shortlist crew Decline Confi…" at bounding box center [864, 229] width 226 height 32
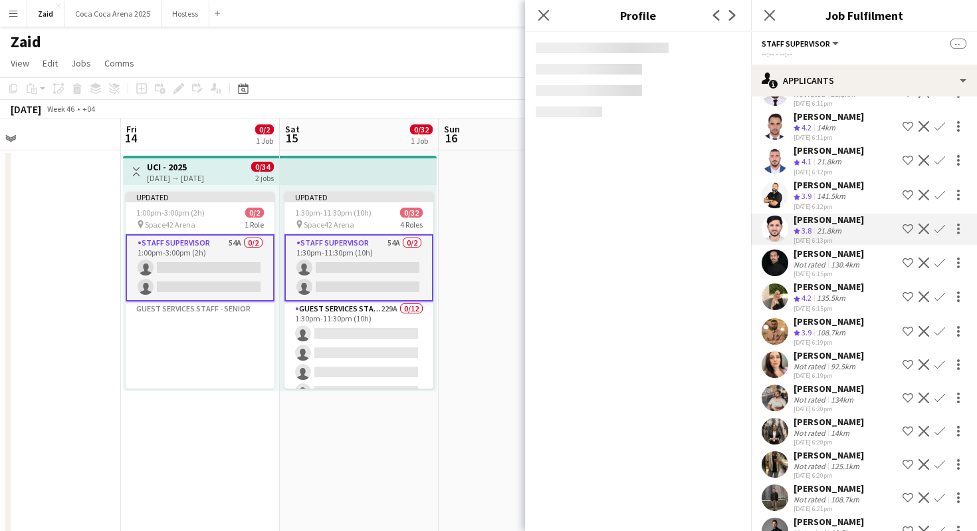
click at [868, 213] on div "[PERSON_NAME] Crew rating 3.8 21.8km [DATE] 6:13pm Shortlist crew Decline Confi…" at bounding box center [864, 229] width 226 height 32
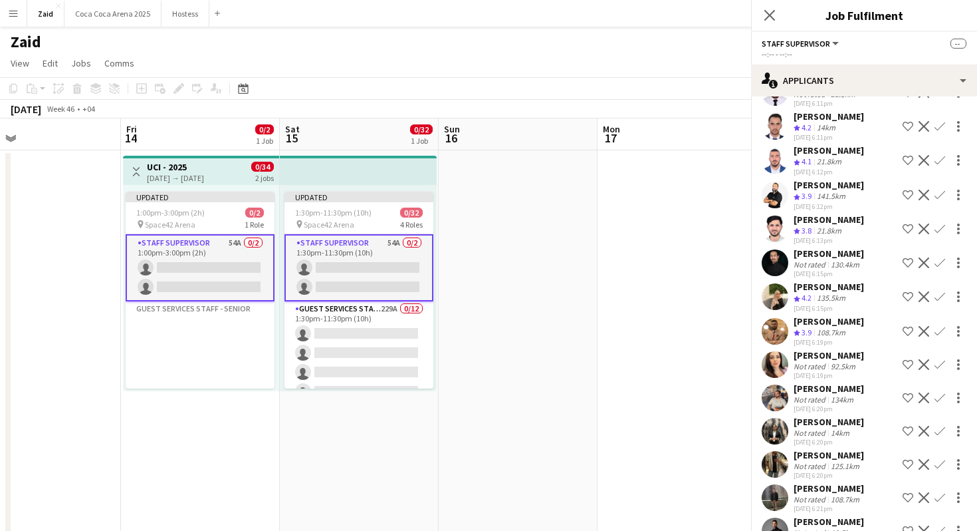
click at [866, 186] on div "[PERSON_NAME] Crew rating 3.9 141.5km [DATE] 6:12pm Shortlist crew Decline Conf…" at bounding box center [864, 195] width 226 height 32
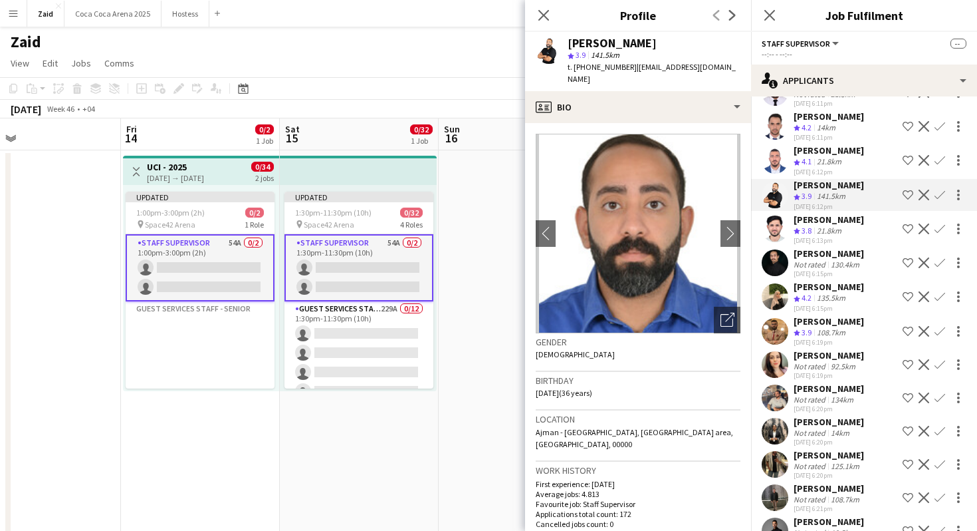
click at [903, 190] on app-icon "Shortlist crew" at bounding box center [908, 195] width 11 height 11
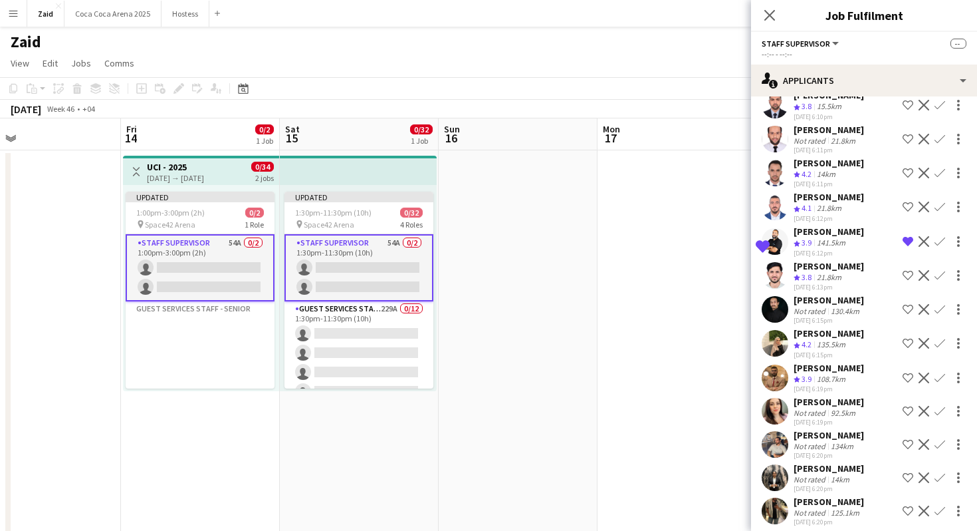
scroll to position [916, 0]
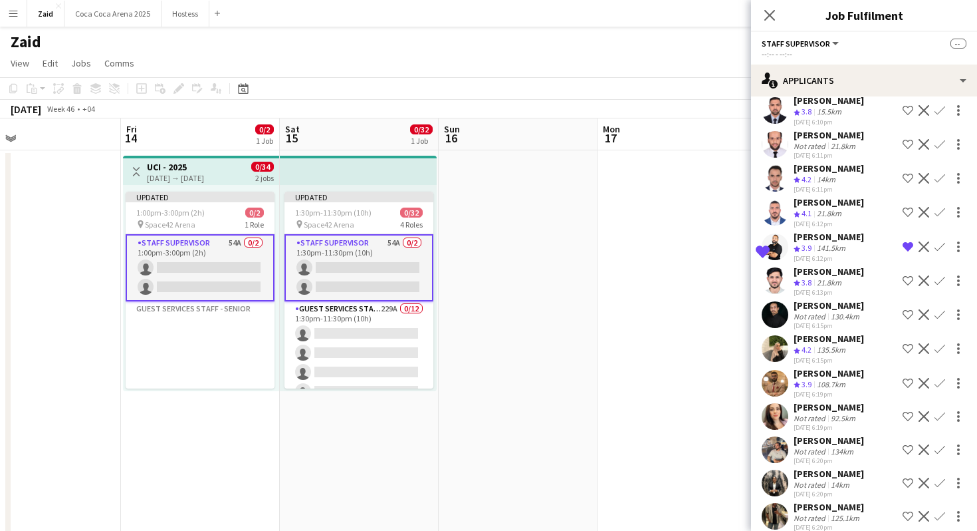
click at [905, 207] on app-icon "Shortlist crew" at bounding box center [908, 212] width 11 height 11
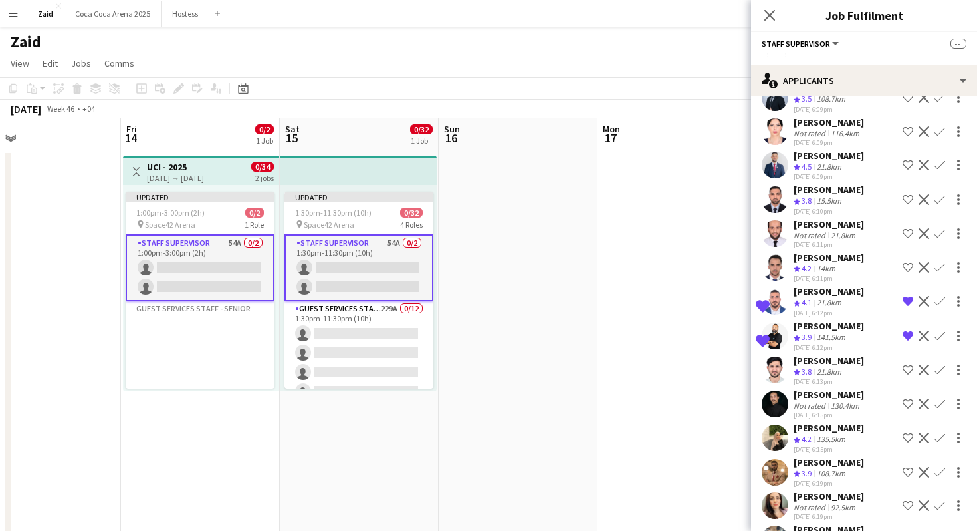
scroll to position [770, 0]
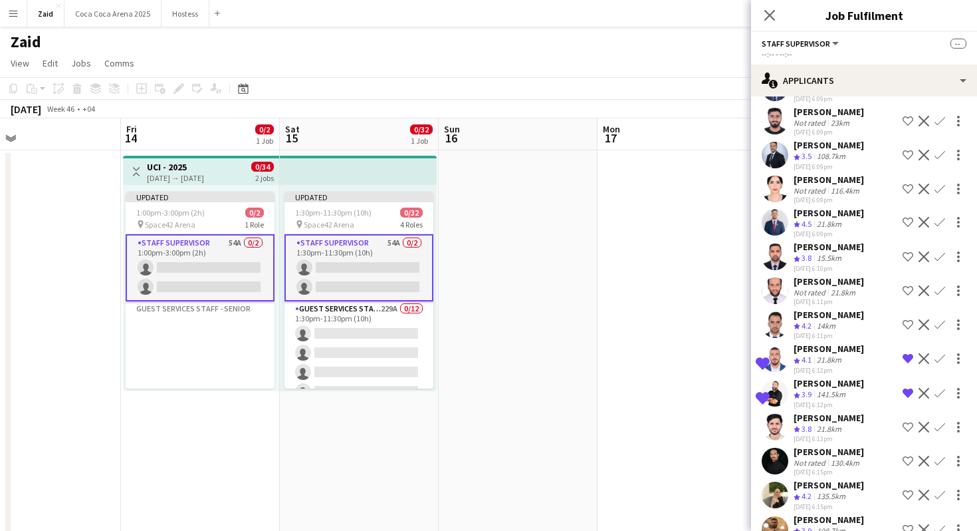
click at [885, 208] on div "[PERSON_NAME] Crew rating 4.5 21.8km [DATE] 6:09pm Shortlist crew Decline Confi…" at bounding box center [864, 223] width 226 height 32
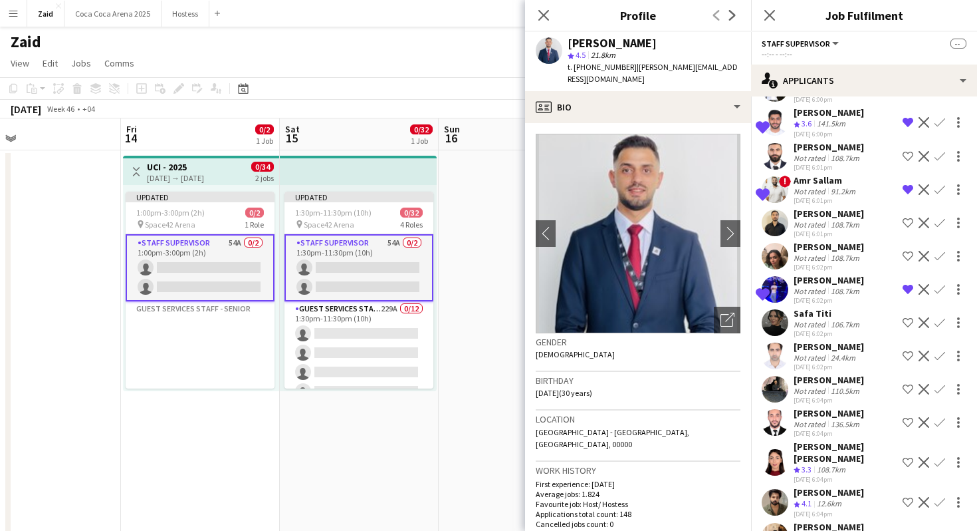
scroll to position [118, 0]
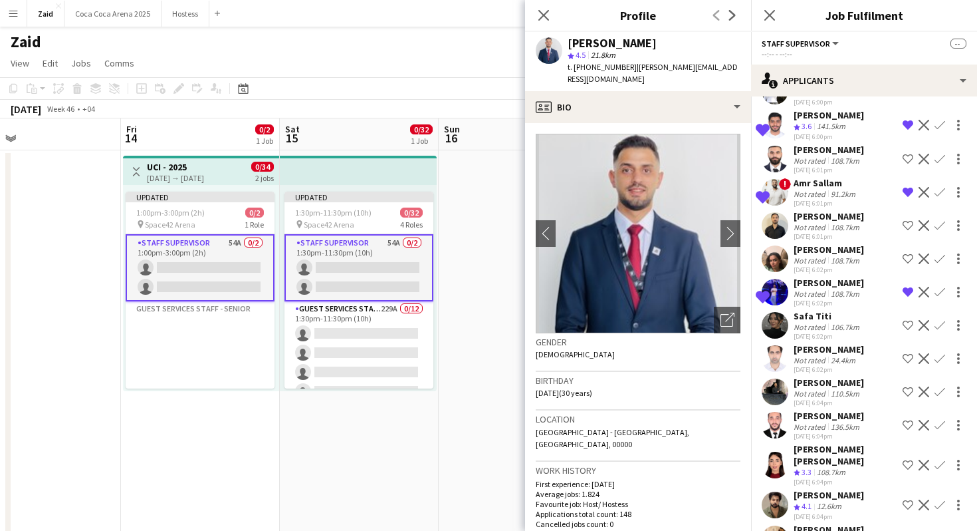
click at [849, 263] on div "108.7km" at bounding box center [846, 260] width 34 height 10
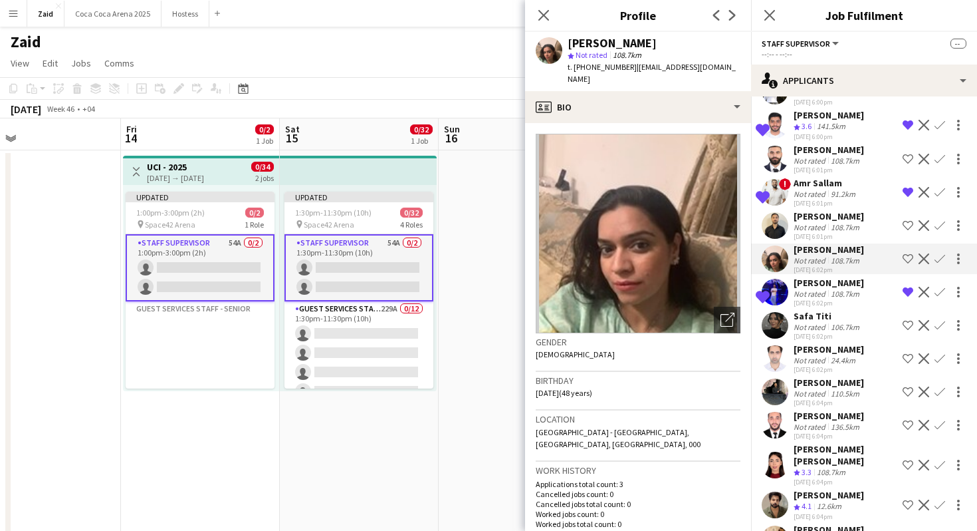
click at [832, 222] on div "108.7km" at bounding box center [846, 227] width 34 height 10
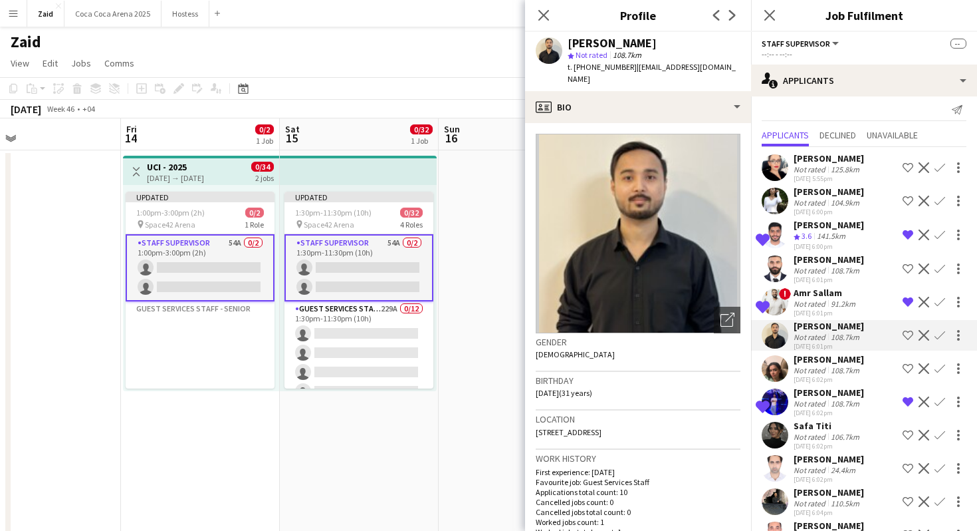
scroll to position [0, 0]
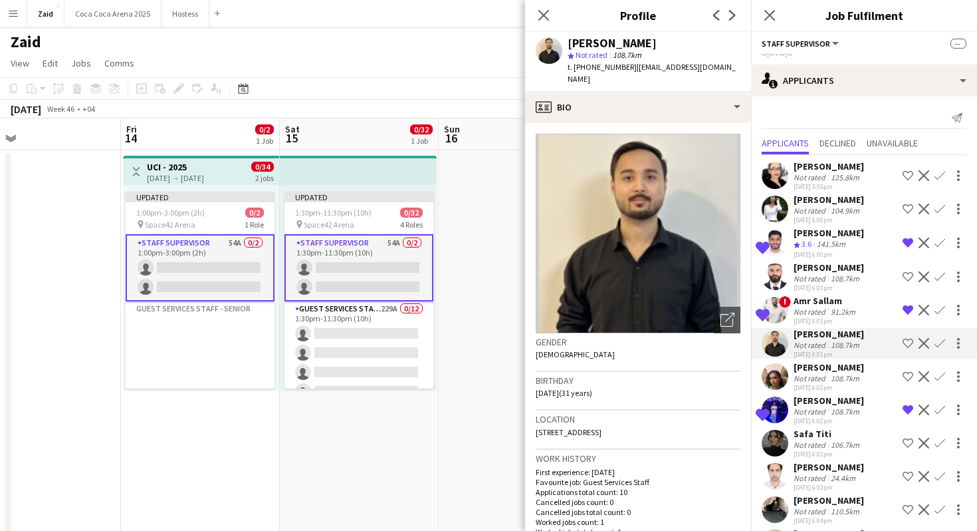
click at [824, 253] on div "[DATE] 6:00pm" at bounding box center [829, 254] width 70 height 9
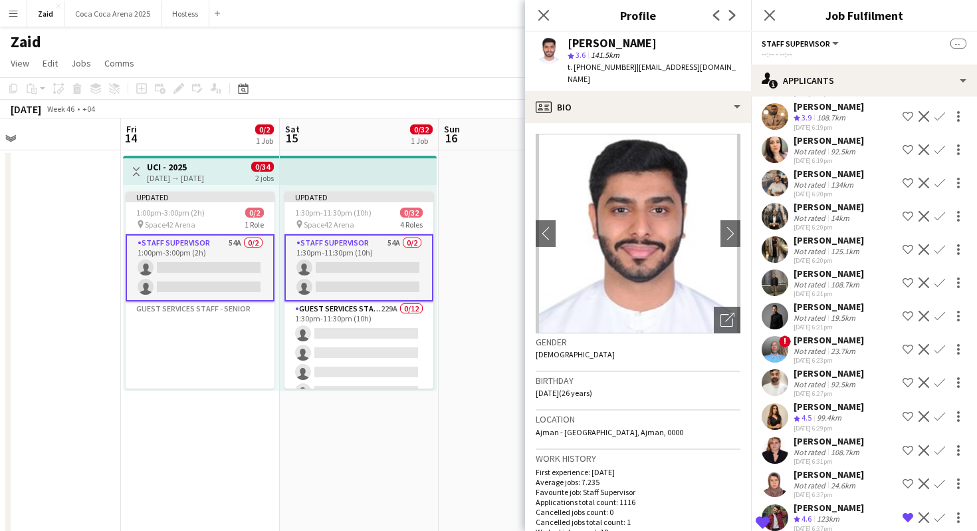
scroll to position [1221, 0]
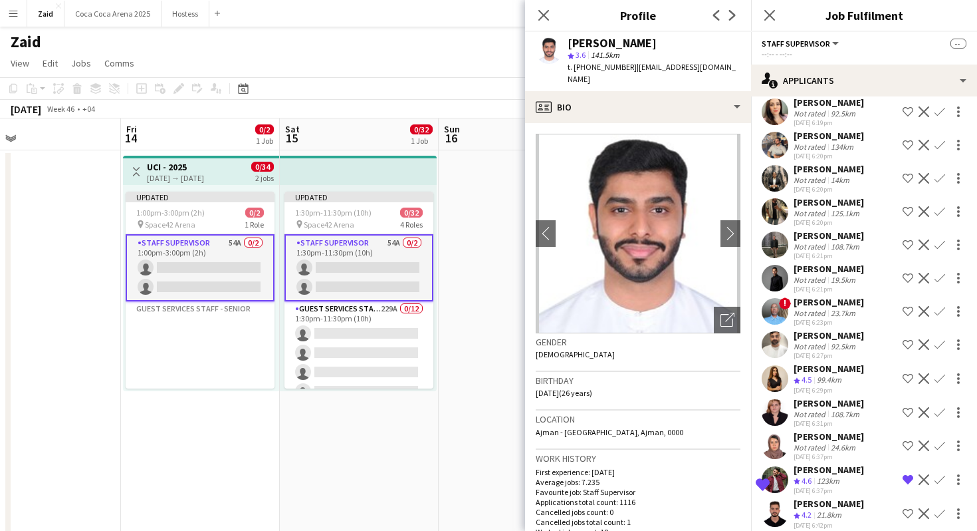
click at [471, 459] on app-date-cell at bounding box center [518, 393] width 159 height 487
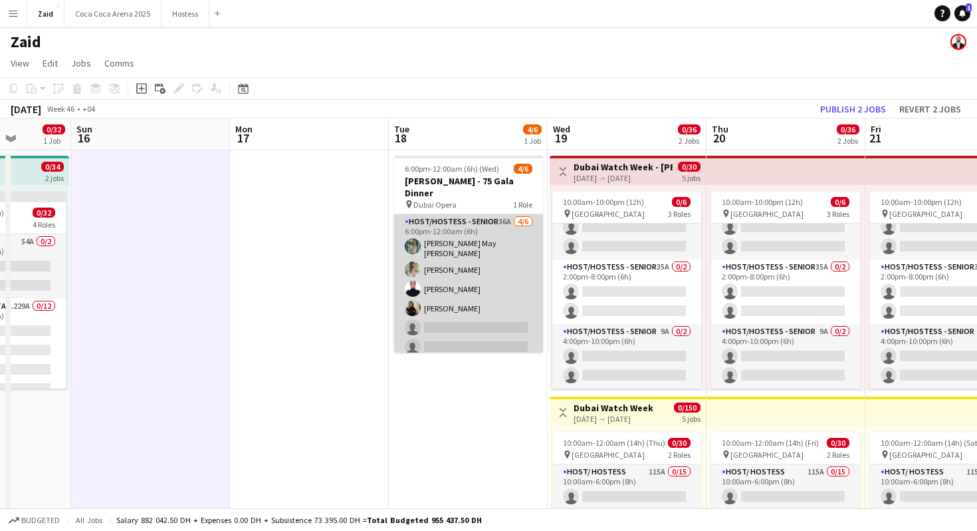
scroll to position [3, 0]
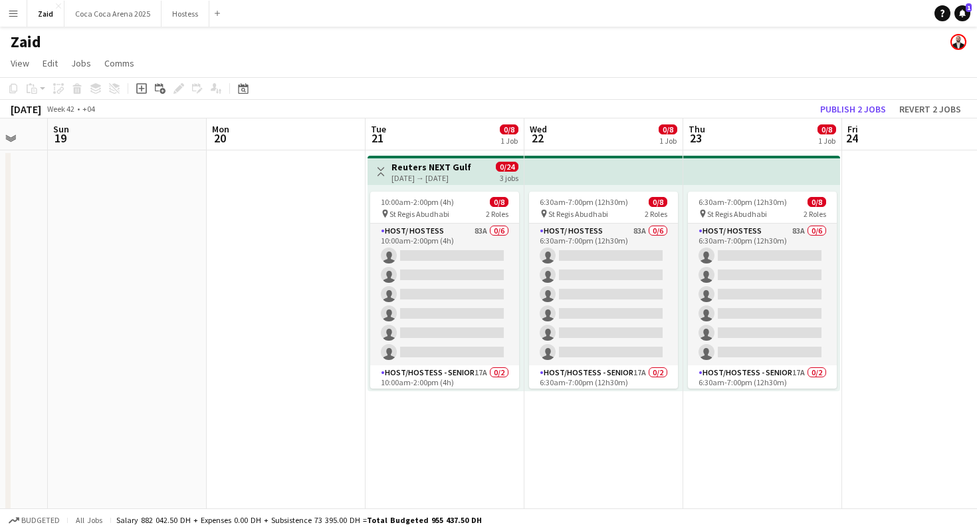
click at [11, 3] on button "Menu" at bounding box center [13, 13] width 27 height 27
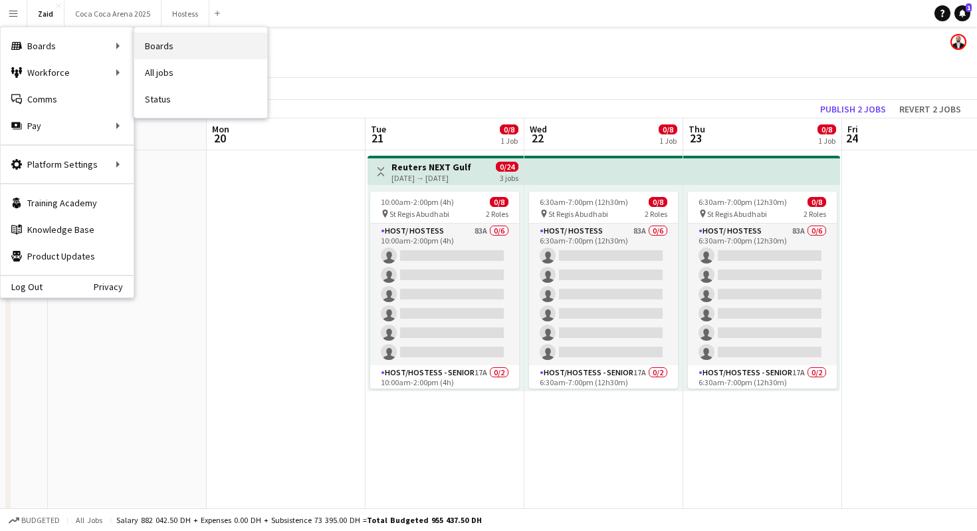
click at [184, 45] on link "Boards" at bounding box center [200, 46] width 133 height 27
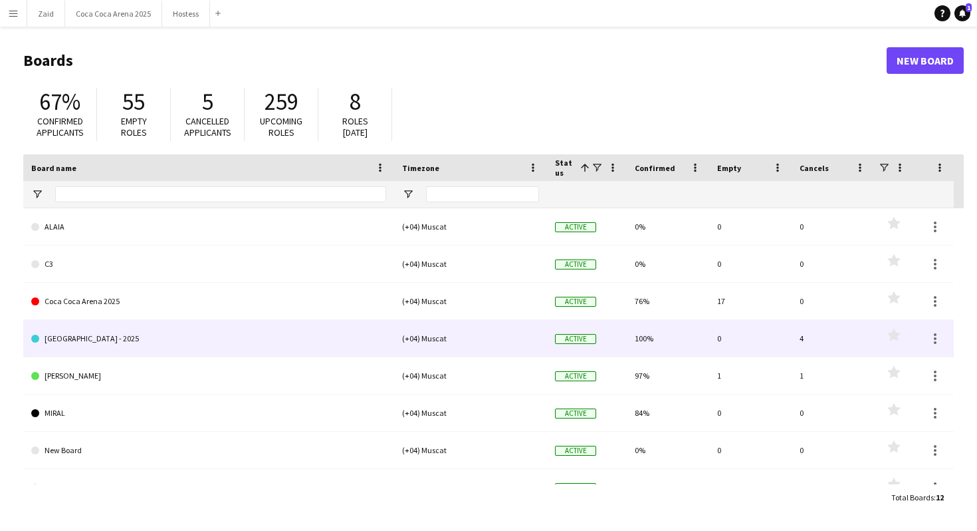
click at [160, 326] on link "[GEOGRAPHIC_DATA] - 2025" at bounding box center [208, 338] width 355 height 37
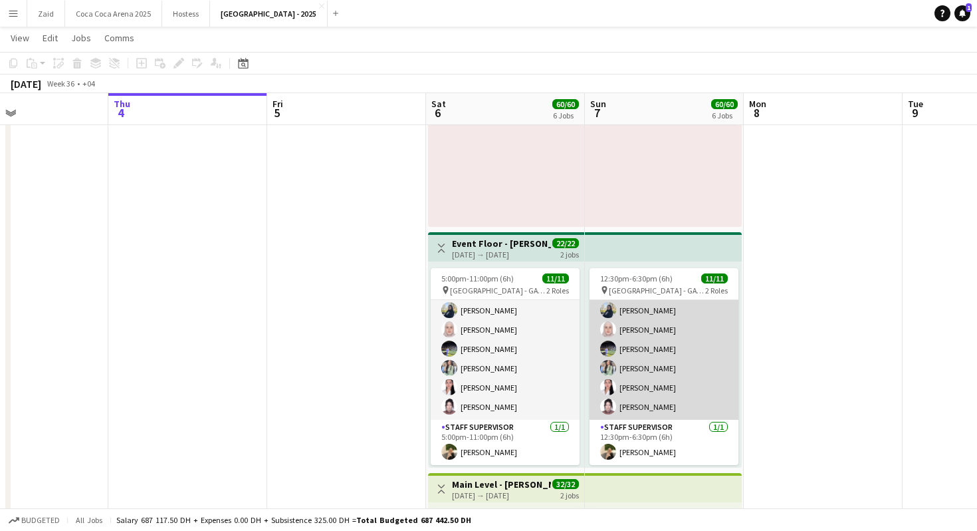
click at [672, 406] on app-card-role "Guest Services Staff [DATE] 12:30pm-6:30pm (6h) [PERSON_NAME] Khaled Abualwafa …" at bounding box center [664, 310] width 149 height 219
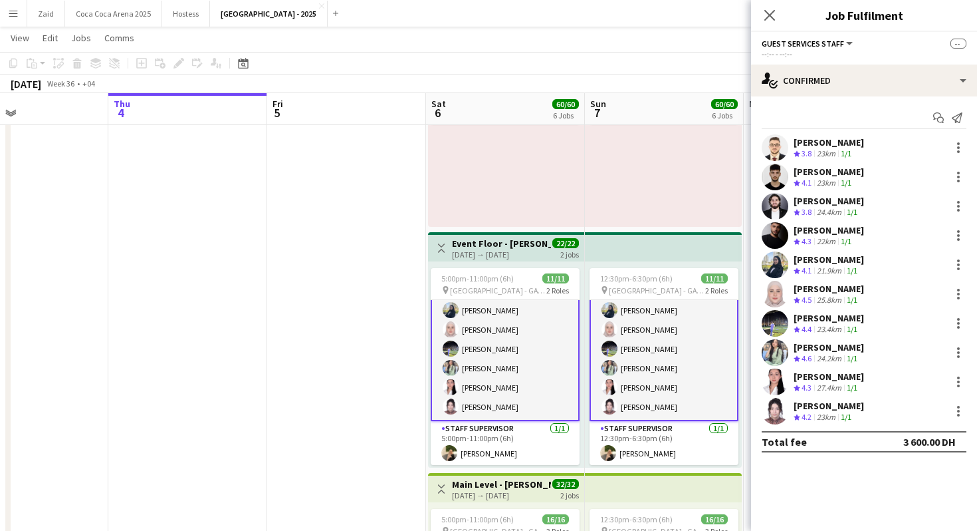
click at [814, 175] on div "[PERSON_NAME]" at bounding box center [829, 172] width 70 height 12
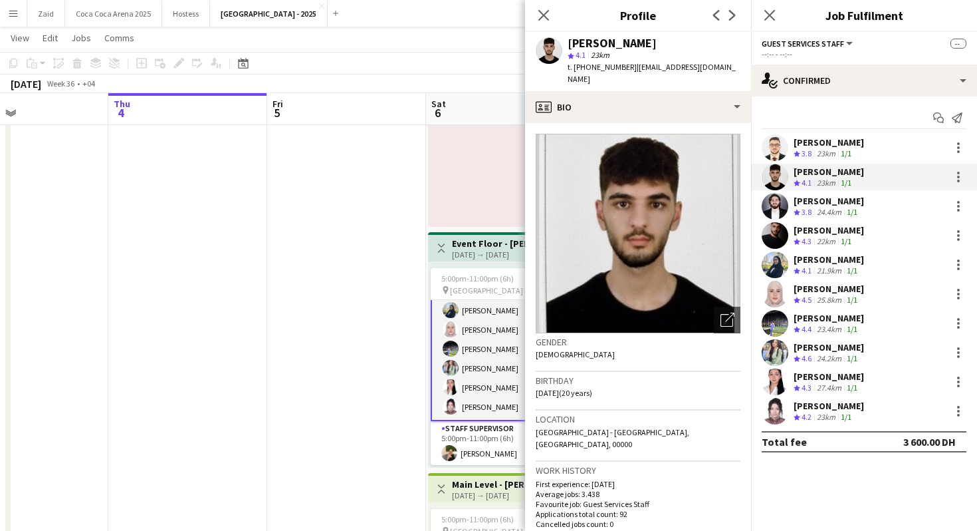
click at [818, 152] on div "23km" at bounding box center [827, 153] width 24 height 11
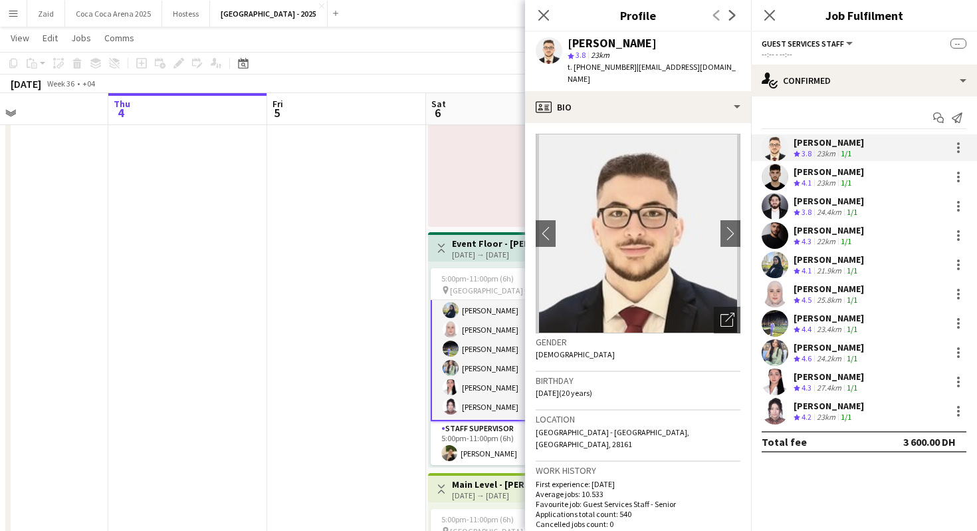
click at [778, 250] on div "[PERSON_NAME] Crew rating 3.8 23km 1/1 Khaled Abualwafa Crew rating 4.1 23km 1/…" at bounding box center [864, 279] width 226 height 290
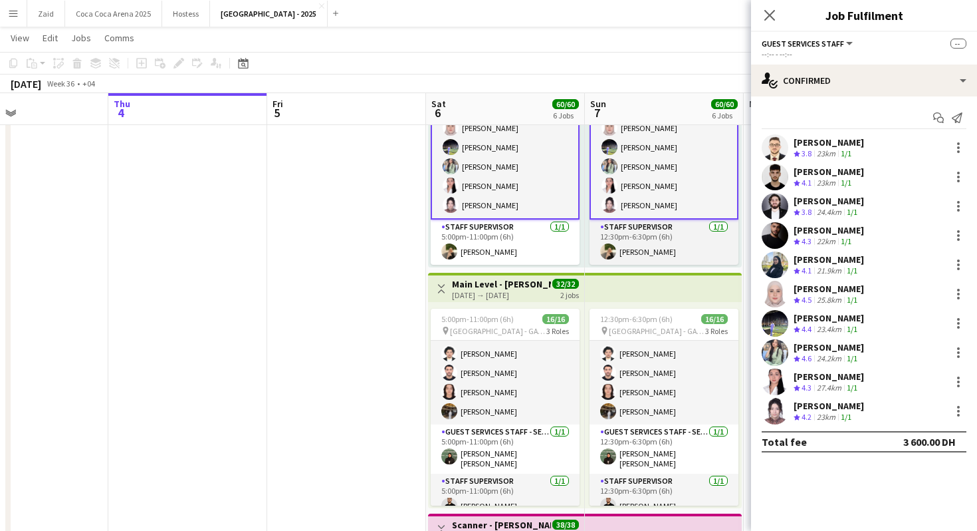
click at [623, 348] on app-card-role "Guest Services Staff 14/14 12:30pm-6:30pm (6h) [PERSON_NAME] [PERSON_NAME] [PER…" at bounding box center [664, 276] width 149 height 296
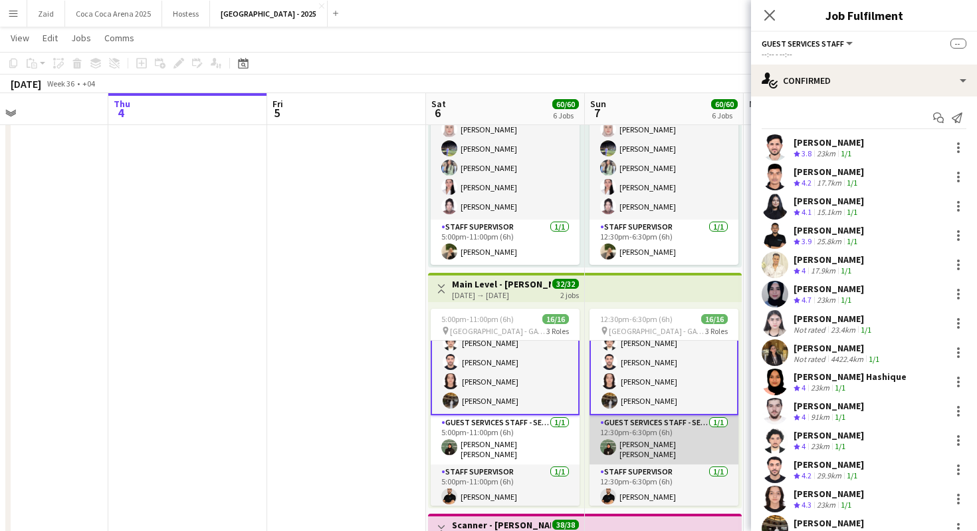
click at [680, 416] on app-card-role "Guest Services Staff - Senior [DATE] 12:30pm-6:30pm (6h) [PERSON_NAME] [PERSON_…" at bounding box center [664, 439] width 149 height 49
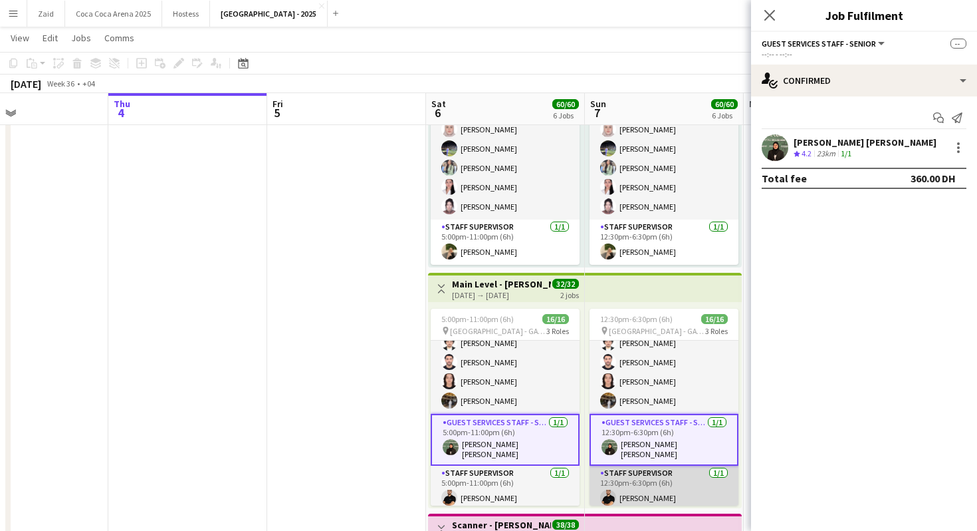
click at [700, 487] on app-card-role "Staff Supervisor [DATE] 12:30pm-6:30pm (6h) [PERSON_NAME]" at bounding box center [664, 487] width 149 height 45
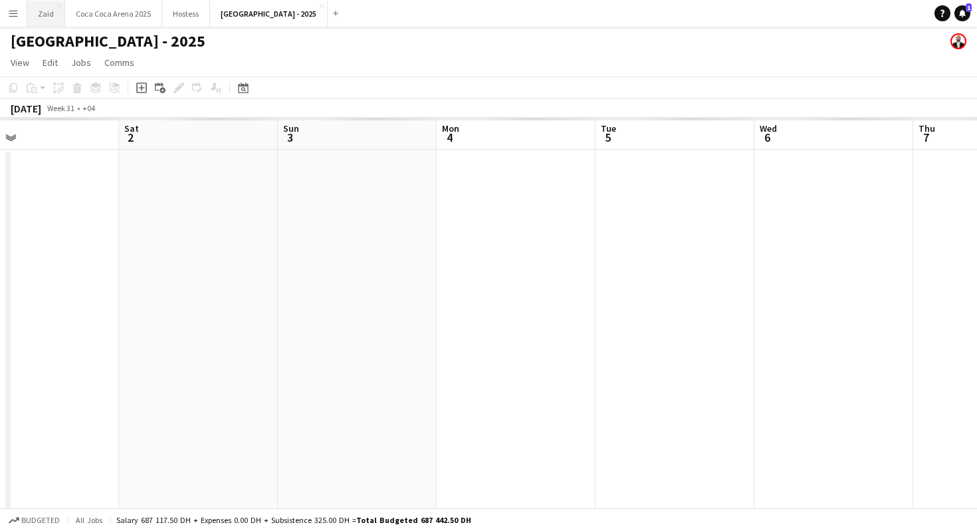
click at [38, 19] on button "Zaid Close" at bounding box center [46, 14] width 38 height 26
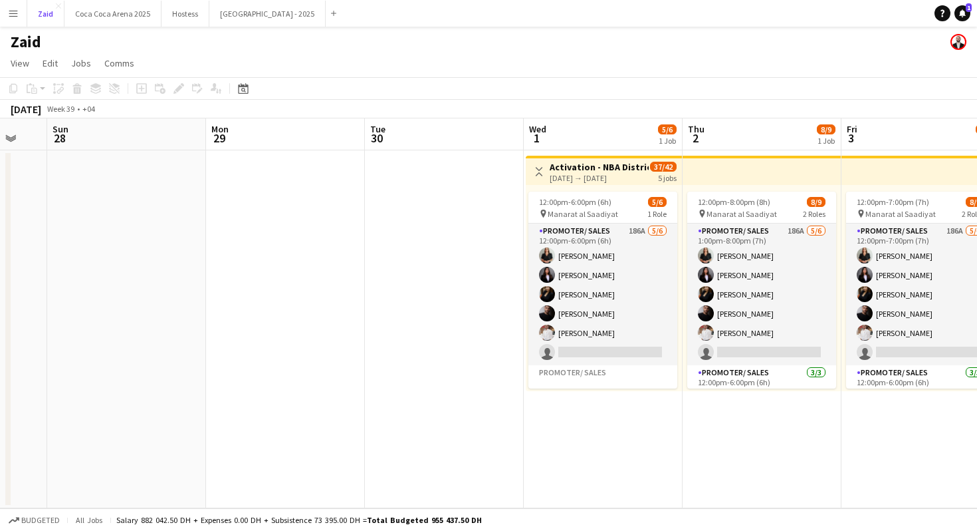
scroll to position [0, 648]
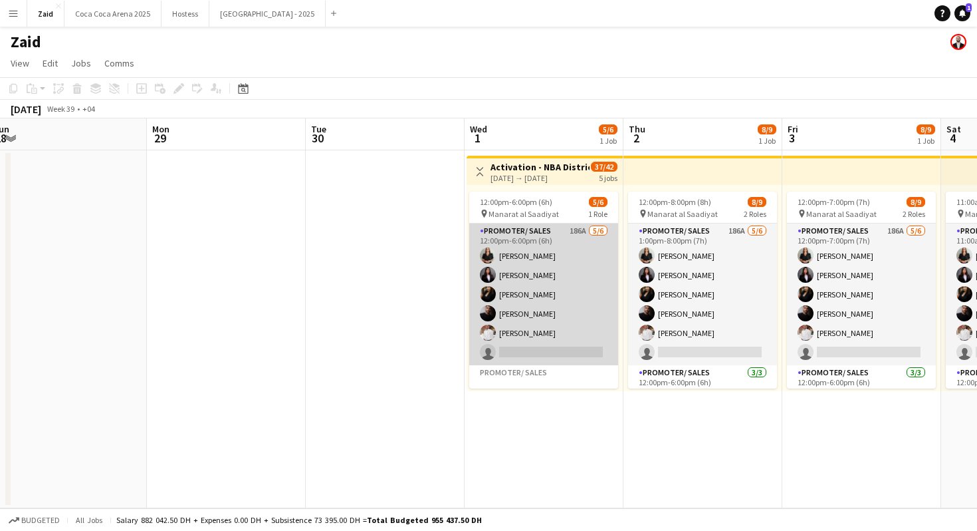
click at [604, 271] on app-card-role "Promoter/ Sales 186A [DATE] 12:00pm-6:00pm (6h) [PERSON_NAME] [PERSON_NAME] [PE…" at bounding box center [543, 294] width 149 height 142
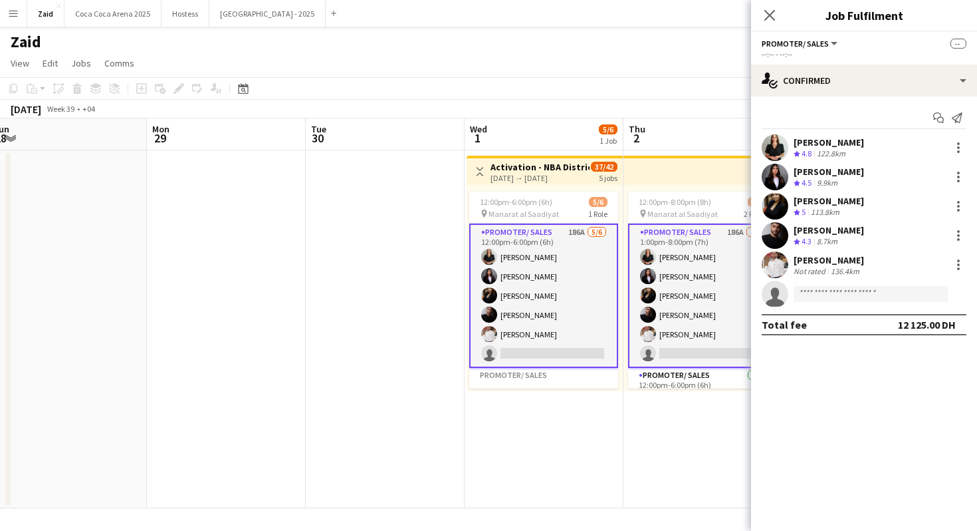
click at [816, 269] on div "Not rated" at bounding box center [811, 271] width 35 height 10
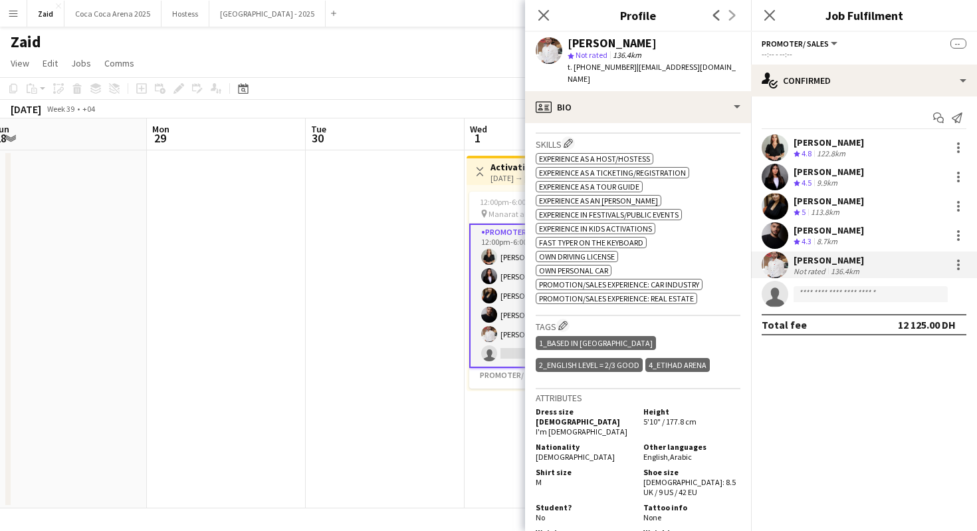
scroll to position [503, 0]
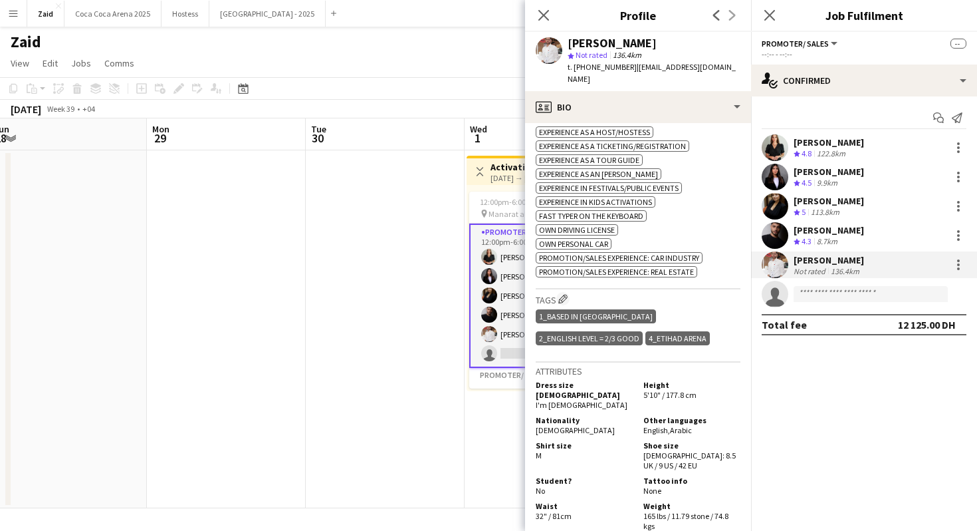
click at [833, 246] on div "8.7km" at bounding box center [828, 241] width 26 height 11
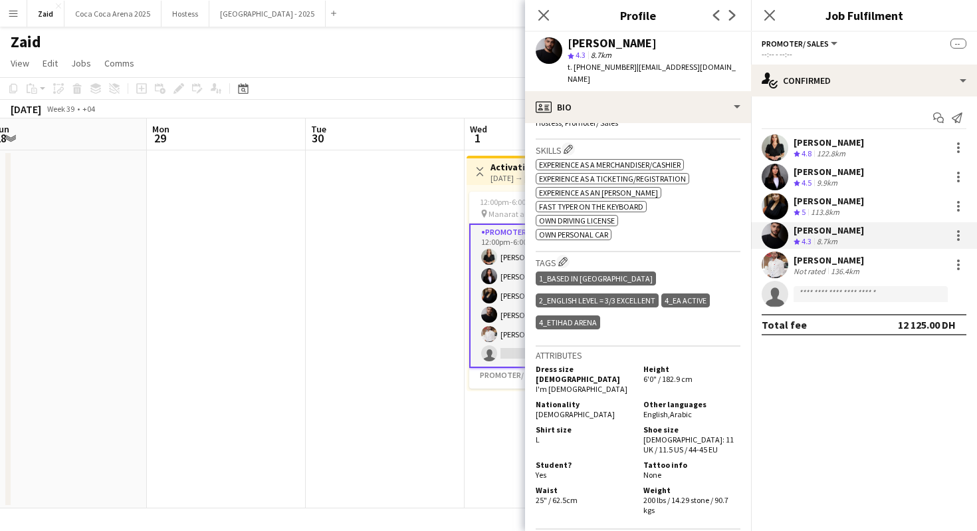
scroll to position [499, 0]
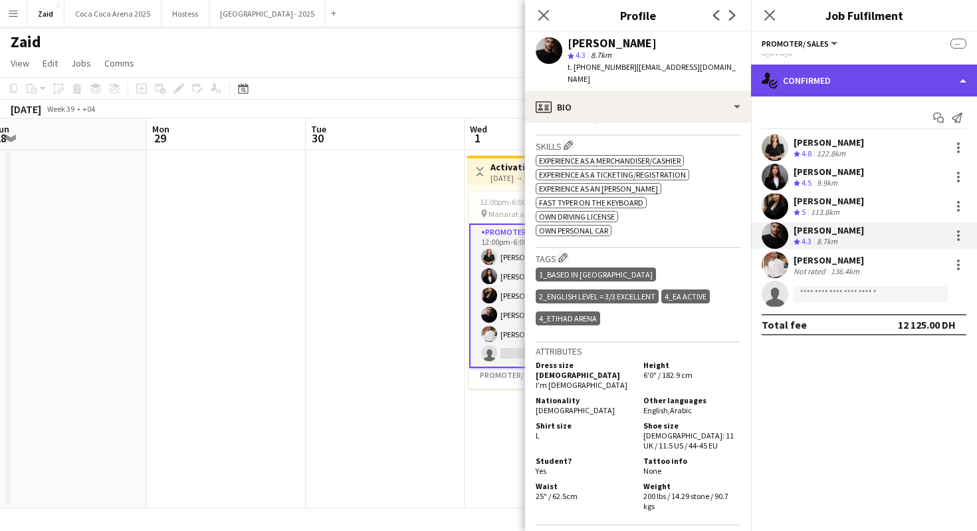
click at [834, 87] on div "single-neutral-actions-check-2 Confirmed" at bounding box center [864, 80] width 226 height 32
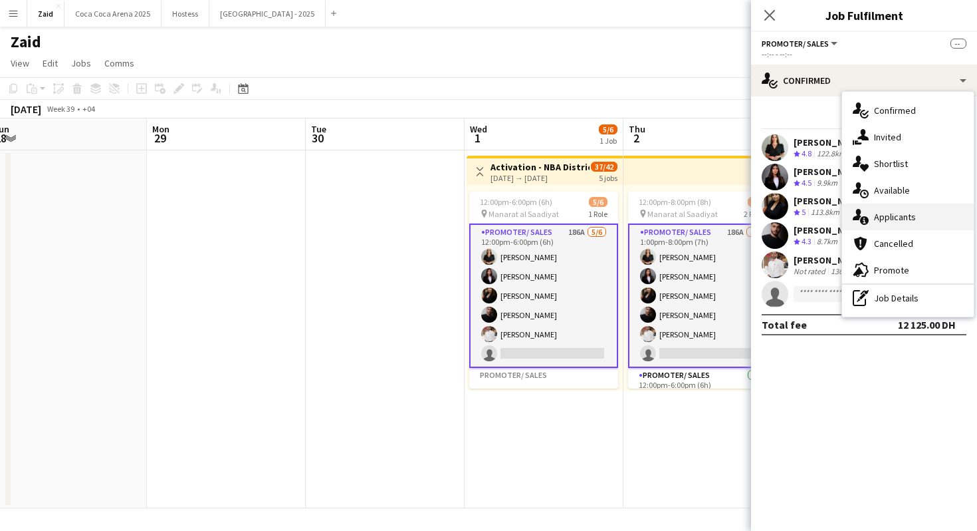
click at [901, 220] on span "Applicants" at bounding box center [895, 217] width 42 height 12
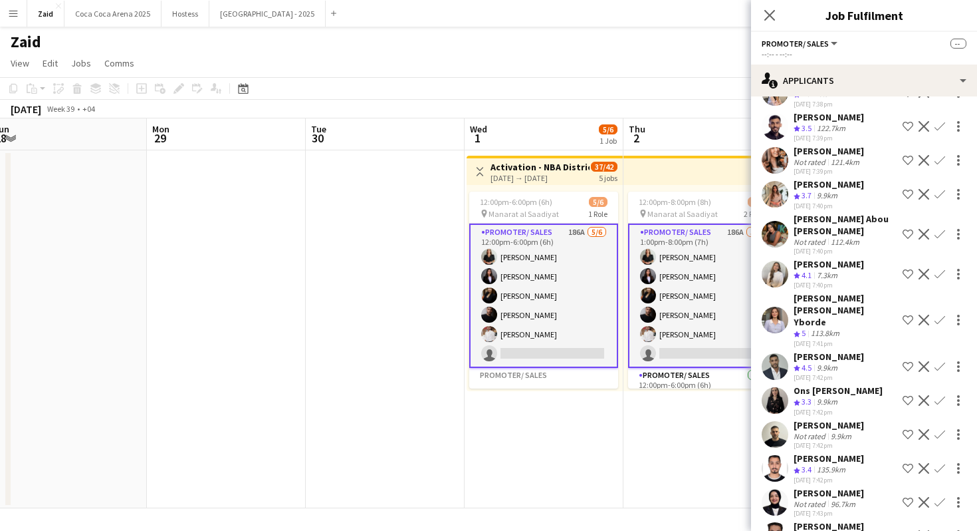
scroll to position [1223, 0]
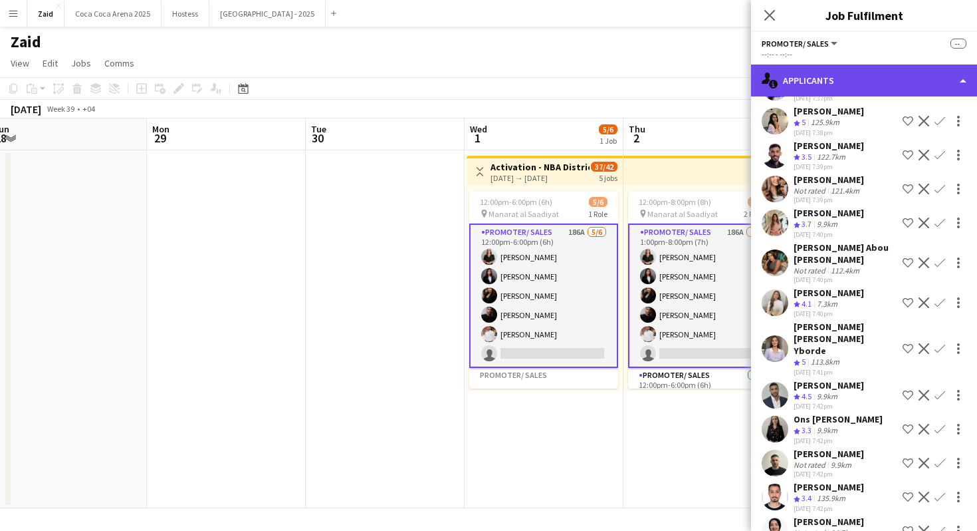
click at [854, 80] on div "single-neutral-actions-information Applicants" at bounding box center [864, 80] width 226 height 32
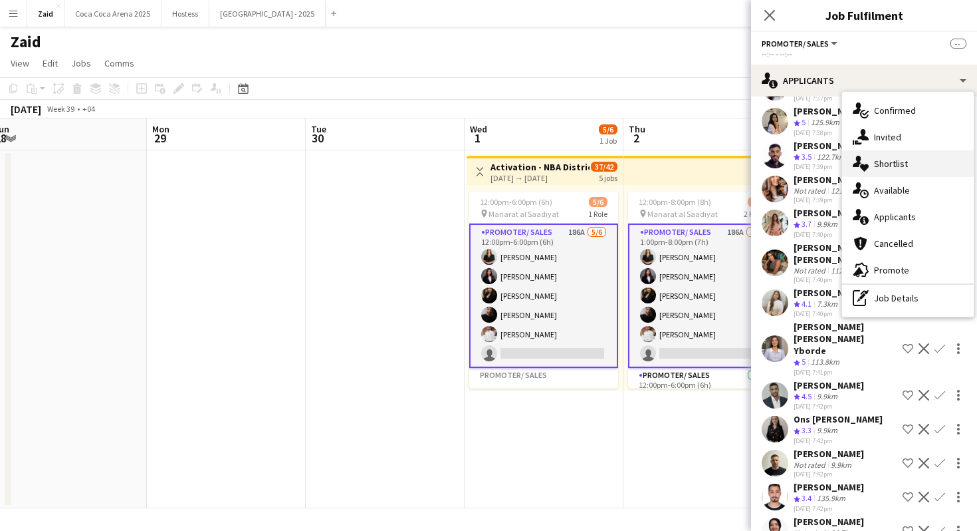
click at [907, 168] on div "single-neutral-actions-heart Shortlist" at bounding box center [908, 163] width 132 height 27
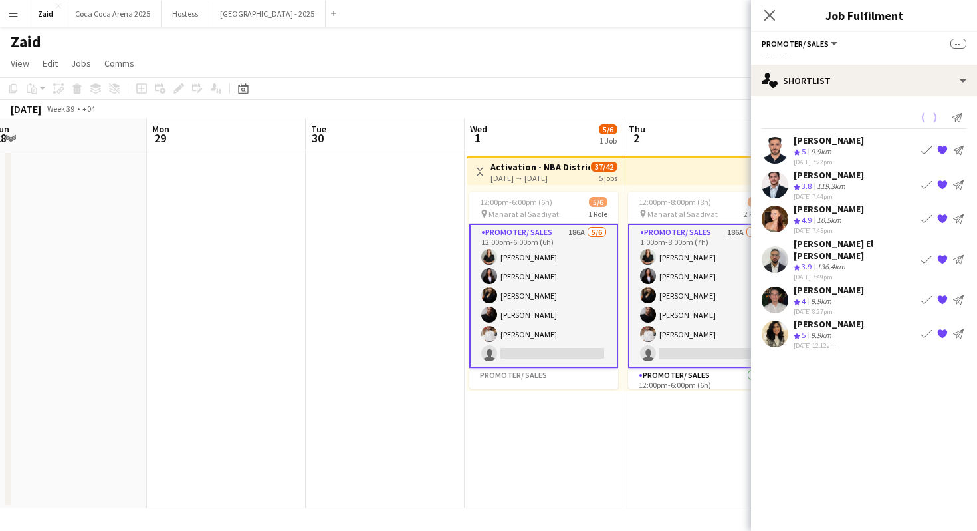
scroll to position [0, 0]
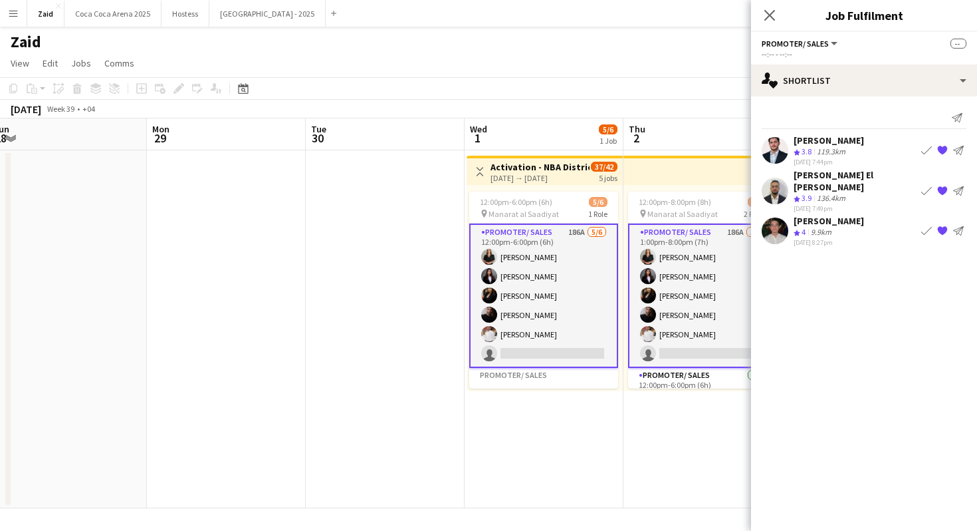
click at [926, 225] on app-icon "Book crew" at bounding box center [927, 230] width 11 height 11
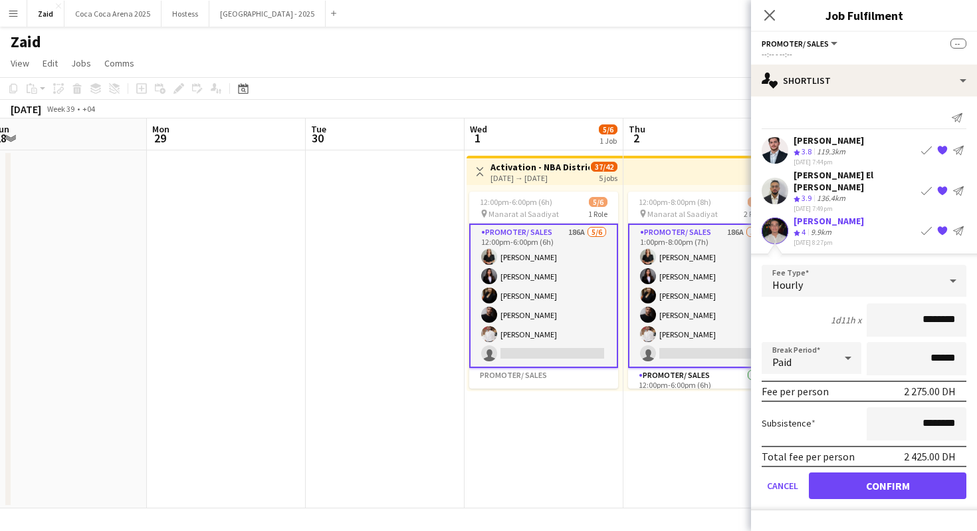
click at [825, 142] on div "[PERSON_NAME]" at bounding box center [829, 140] width 70 height 12
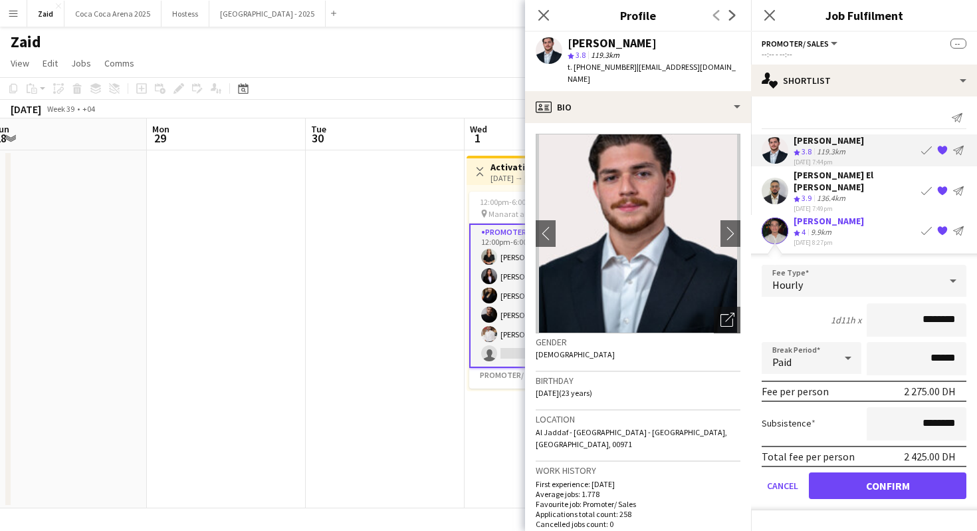
click at [845, 227] on div "Crew rating 4 9.9km" at bounding box center [829, 232] width 70 height 11
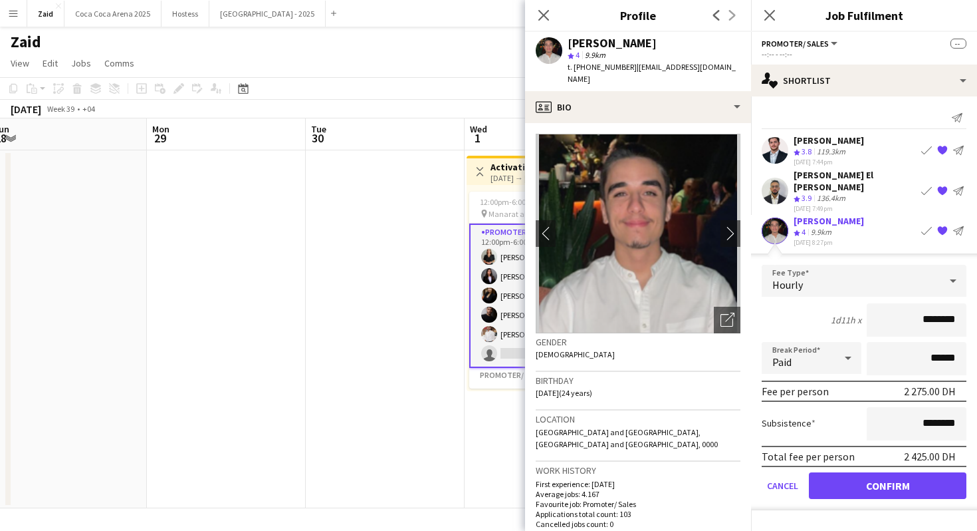
click at [831, 193] on div "136.4km" at bounding box center [832, 198] width 34 height 11
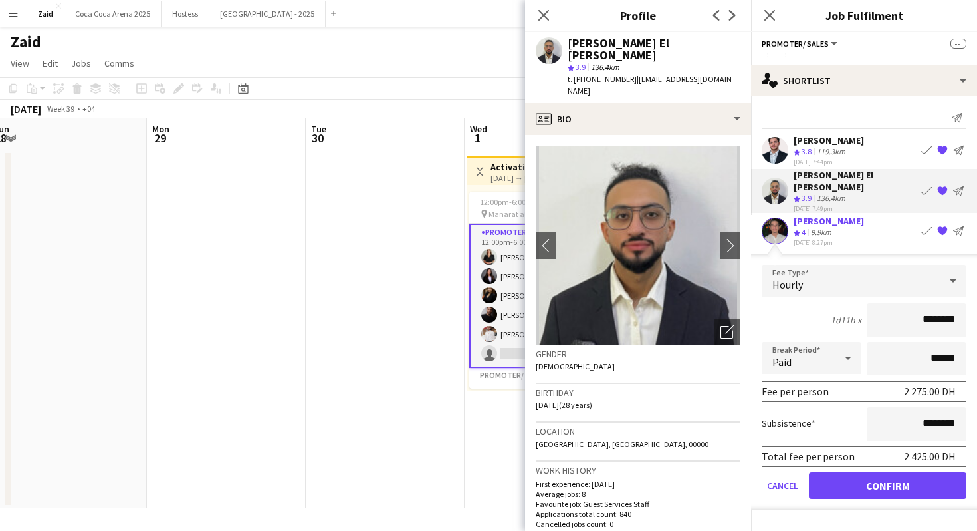
click at [828, 149] on div "119.3km" at bounding box center [832, 151] width 34 height 11
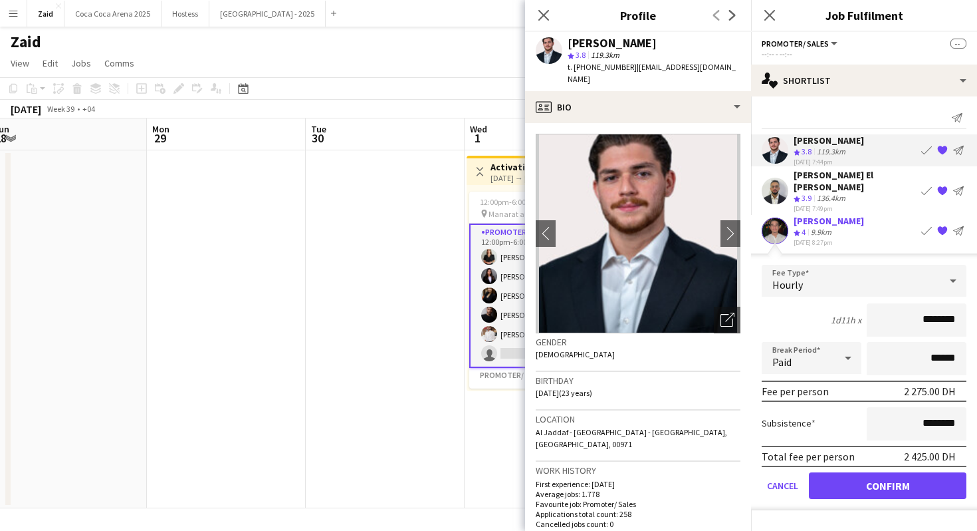
click at [817, 179] on div "[PERSON_NAME] El [PERSON_NAME]" at bounding box center [855, 181] width 122 height 24
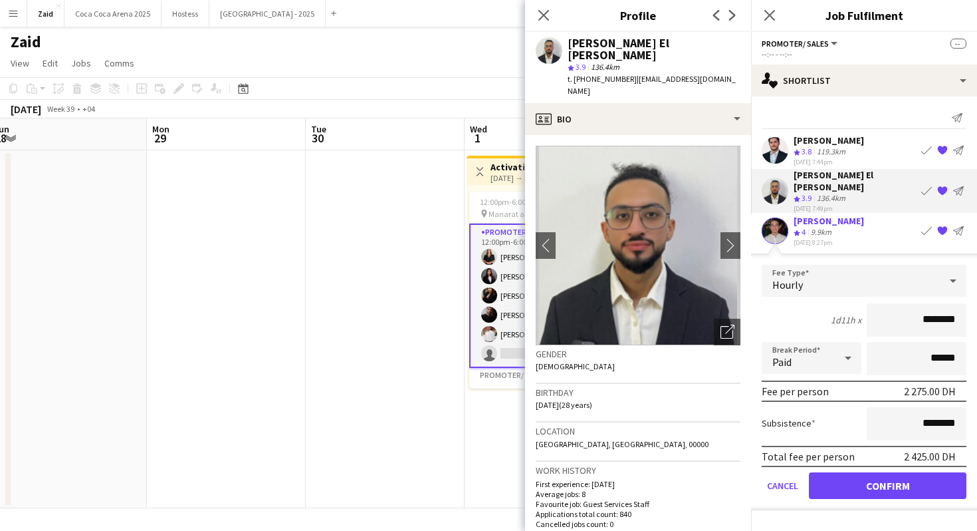
click at [944, 185] on app-icon "{{ spriteTitle }}" at bounding box center [943, 190] width 11 height 11
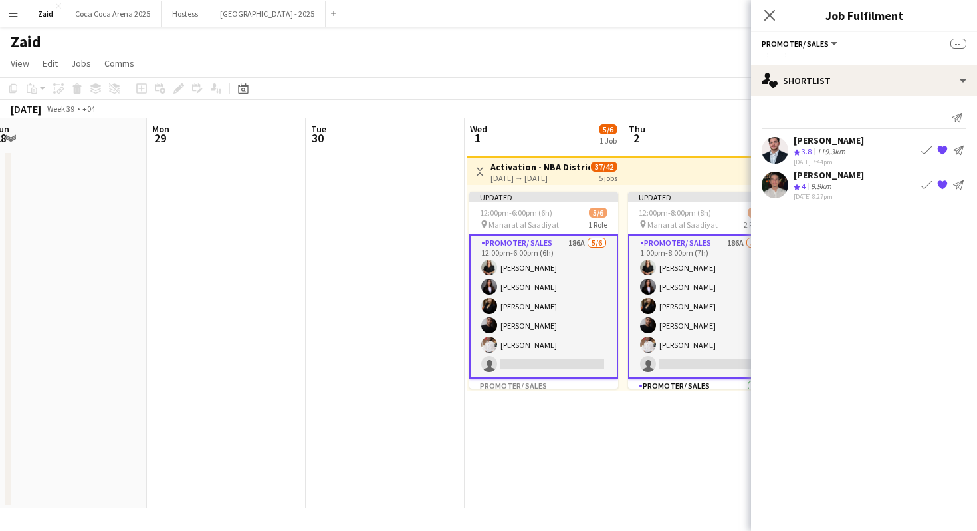
click at [675, 471] on app-date-cell "Updated 12:00pm-8:00pm (8h) 8/9 pin Manarat al Saadiyat 2 Roles Promoter/ Sales…" at bounding box center [703, 329] width 159 height 358
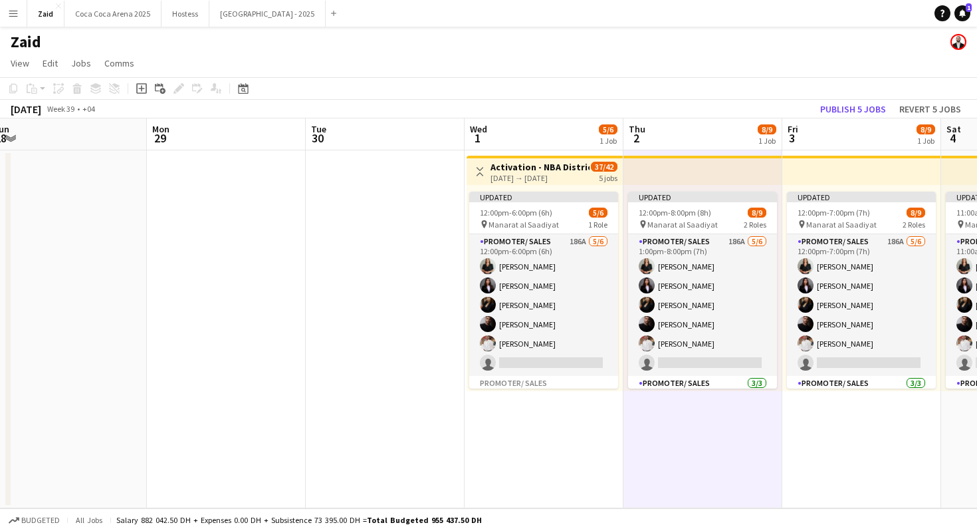
click at [880, 98] on app-toolbar "Copy Paste Paste Command V Paste with crew Command Shift V Paste linked Job [GE…" at bounding box center [488, 88] width 977 height 23
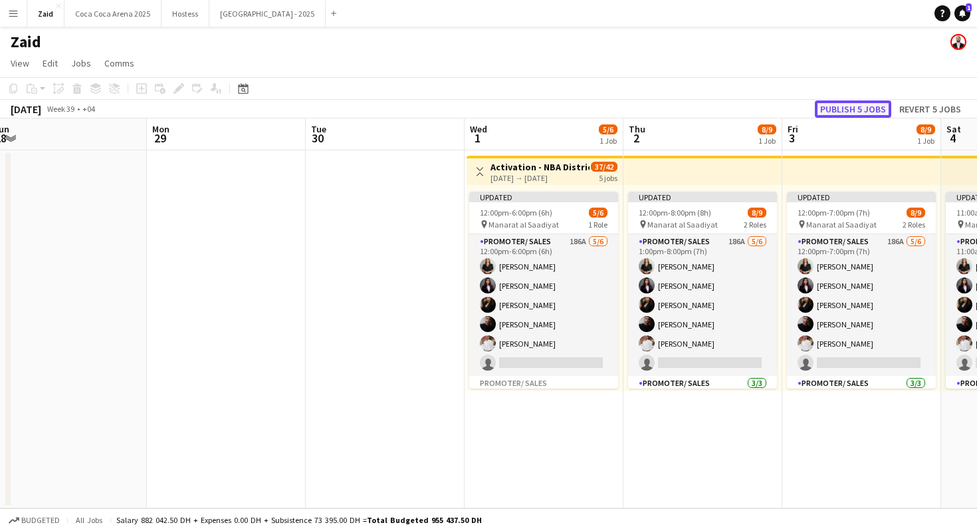
click at [879, 109] on button "Publish 5 jobs" at bounding box center [853, 108] width 76 height 17
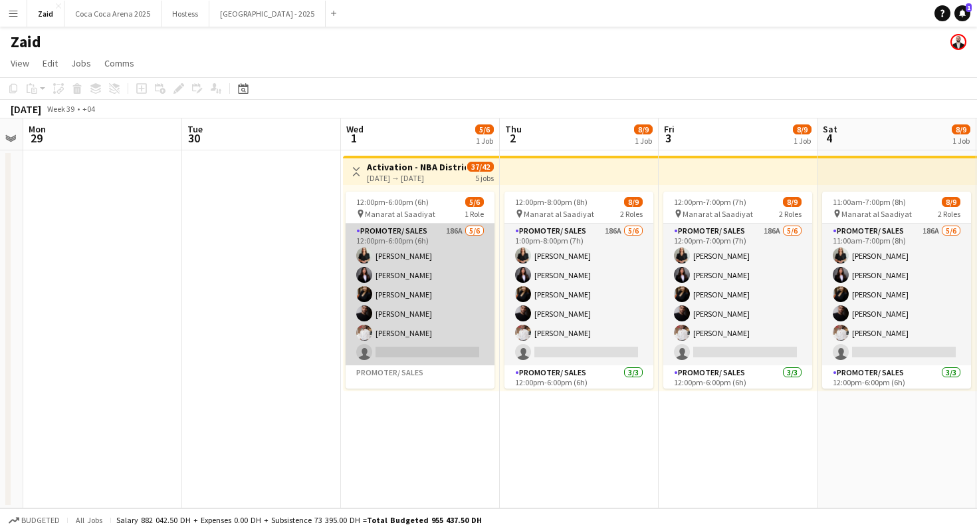
click at [414, 289] on app-card-role "Promoter/ Sales 186A [DATE] 12:00pm-6:00pm (6h) [PERSON_NAME] [PERSON_NAME] [PE…" at bounding box center [420, 294] width 149 height 142
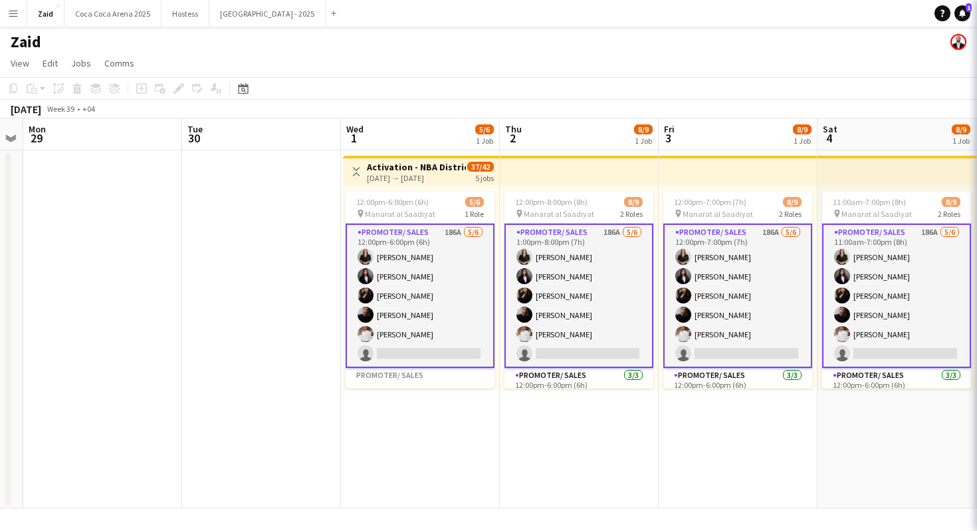
scroll to position [0, 453]
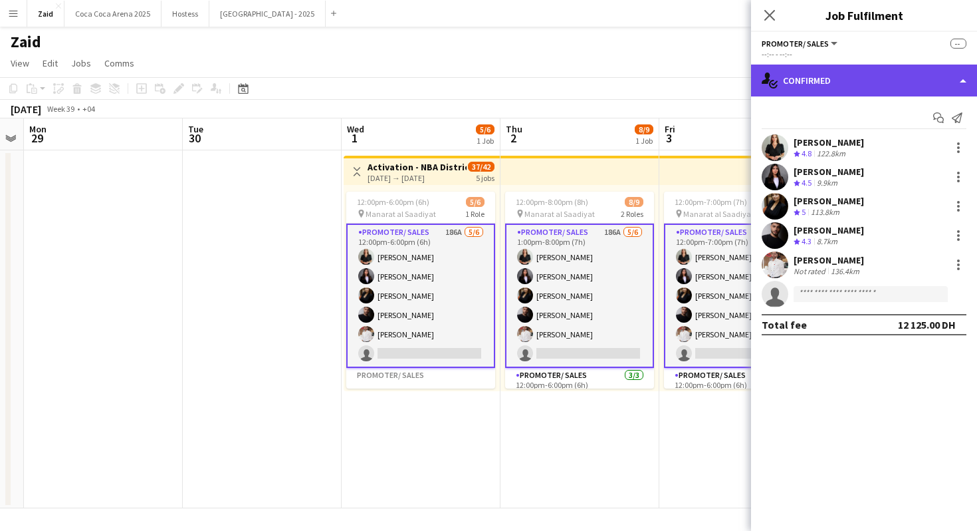
click at [905, 93] on div "single-neutral-actions-check-2 Confirmed" at bounding box center [864, 80] width 226 height 32
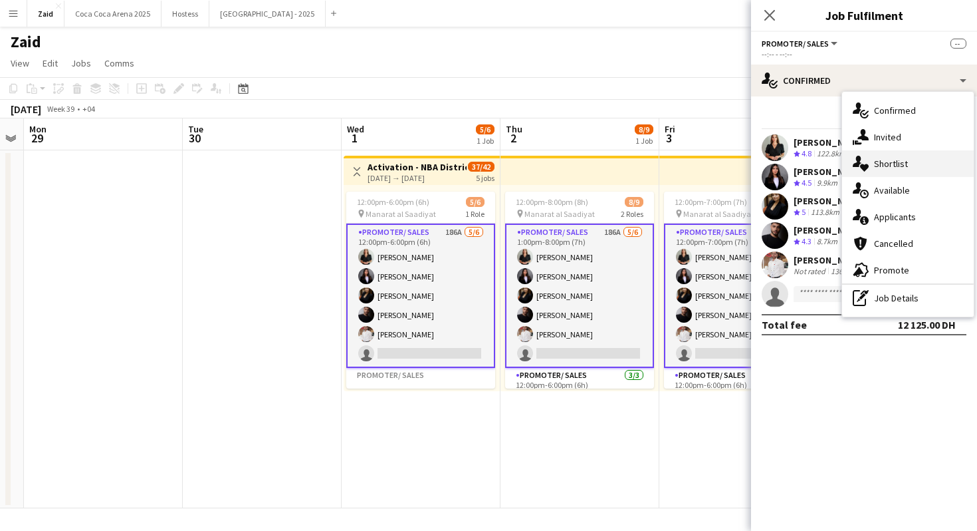
click at [942, 168] on div "single-neutral-actions-heart Shortlist" at bounding box center [908, 163] width 132 height 27
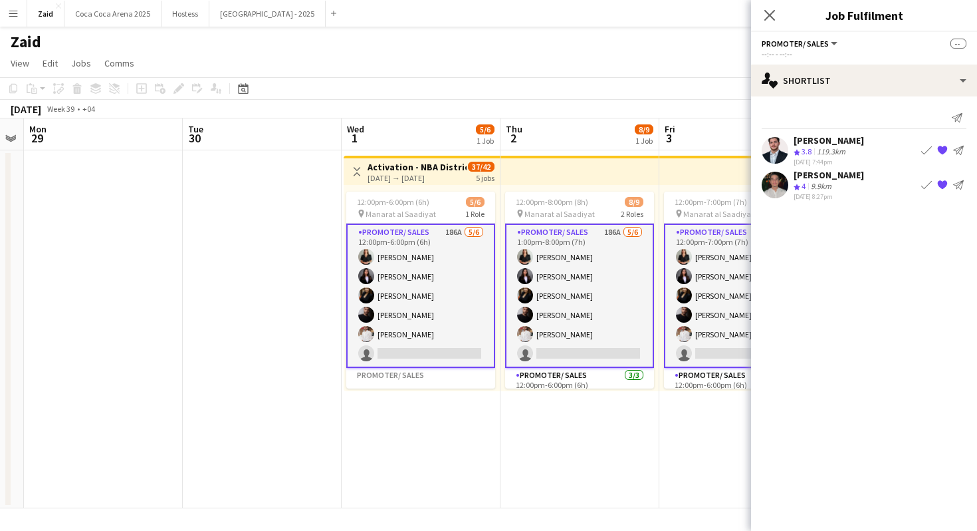
click at [658, 54] on app-page-menu "View Day view expanded Day view collapsed Month view Date picker Jump to [DATE]…" at bounding box center [488, 64] width 977 height 25
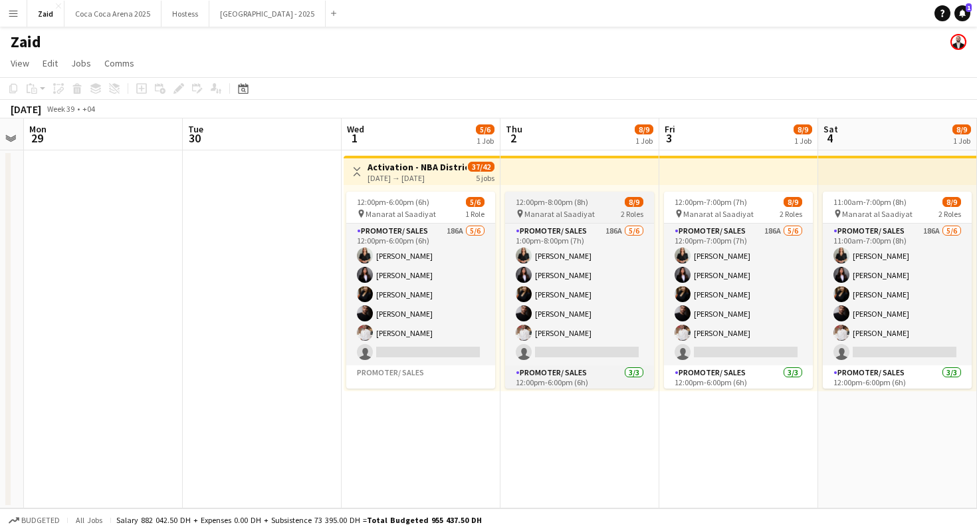
click at [593, 206] on div "12:00pm-8:00pm (8h) 8/9" at bounding box center [579, 202] width 149 height 10
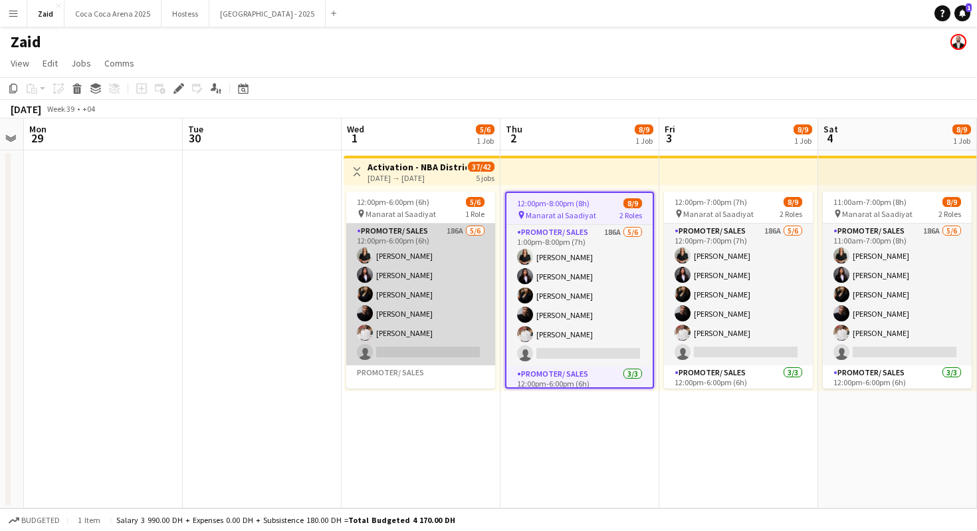
click at [447, 241] on app-card-role "Promoter/ Sales 186A [DATE] 12:00pm-6:00pm (6h) [PERSON_NAME] [PERSON_NAME] [PE…" at bounding box center [420, 294] width 149 height 142
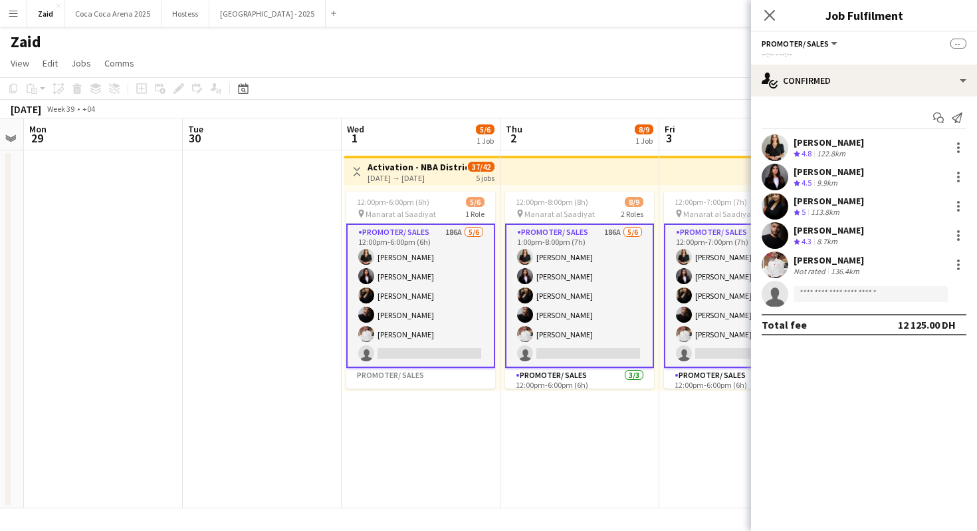
click at [596, 277] on app-card-role "Promoter/ Sales 186A [DATE] 1:00pm-8:00pm (7h) [PERSON_NAME] [PERSON_NAME] [PER…" at bounding box center [579, 295] width 149 height 144
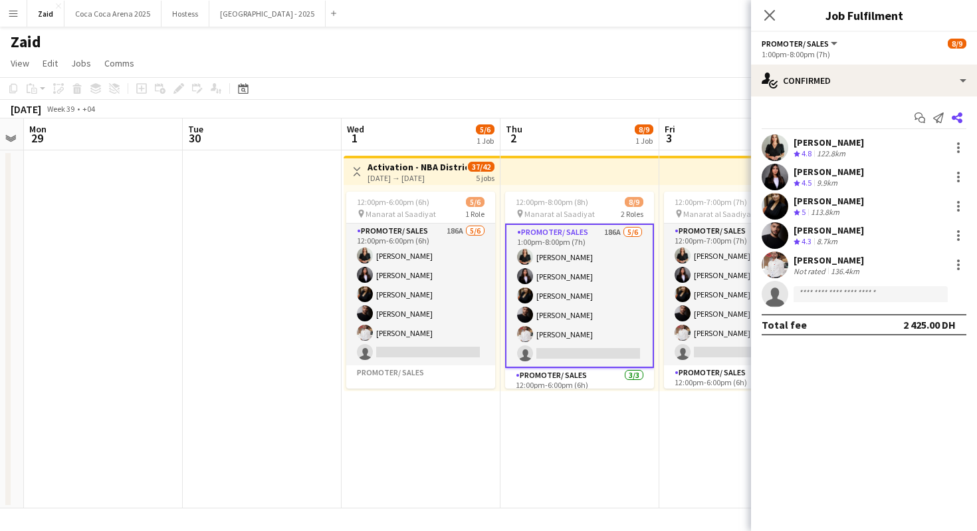
click at [956, 112] on icon "Share" at bounding box center [957, 117] width 11 height 11
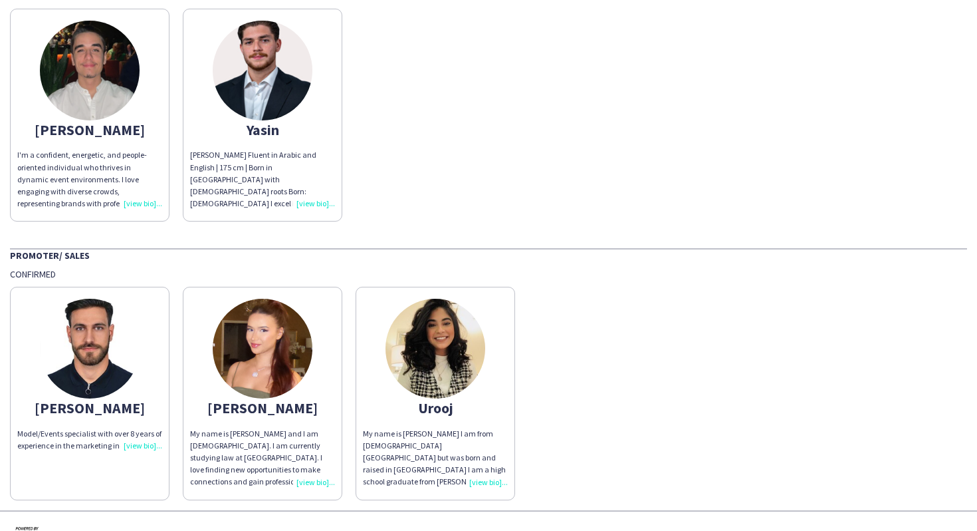
scroll to position [419, 0]
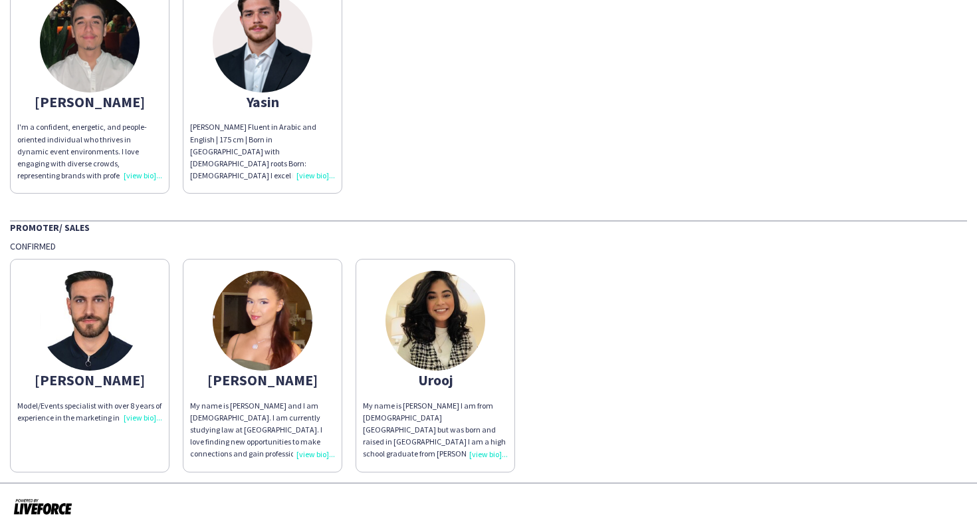
click at [335, 341] on app-share-pages-crew-card "[PERSON_NAME] My name is [PERSON_NAME] and I am [DEMOGRAPHIC_DATA]. I am curren…" at bounding box center [263, 365] width 160 height 213
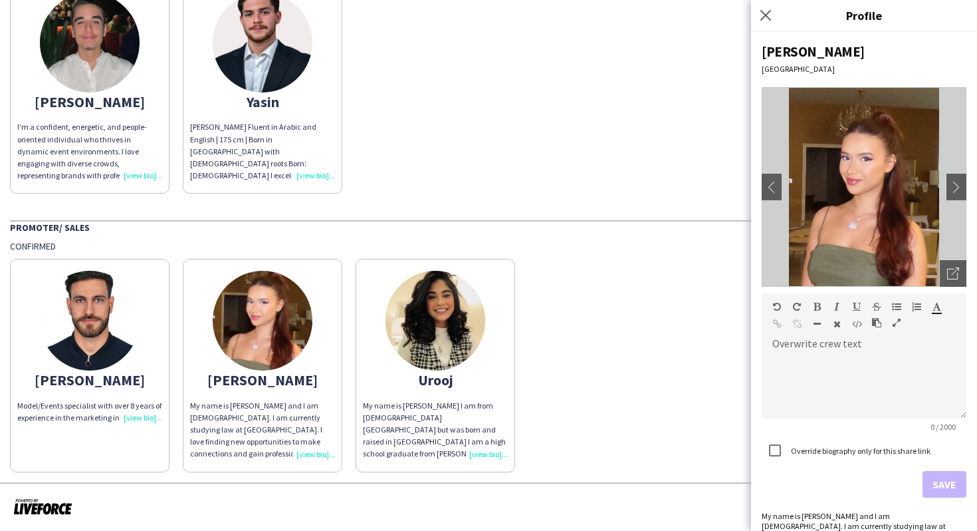
click at [550, 374] on div "[PERSON_NAME] Model/Events specialist with over 8 years of experience in the ma…" at bounding box center [489, 361] width 958 height 219
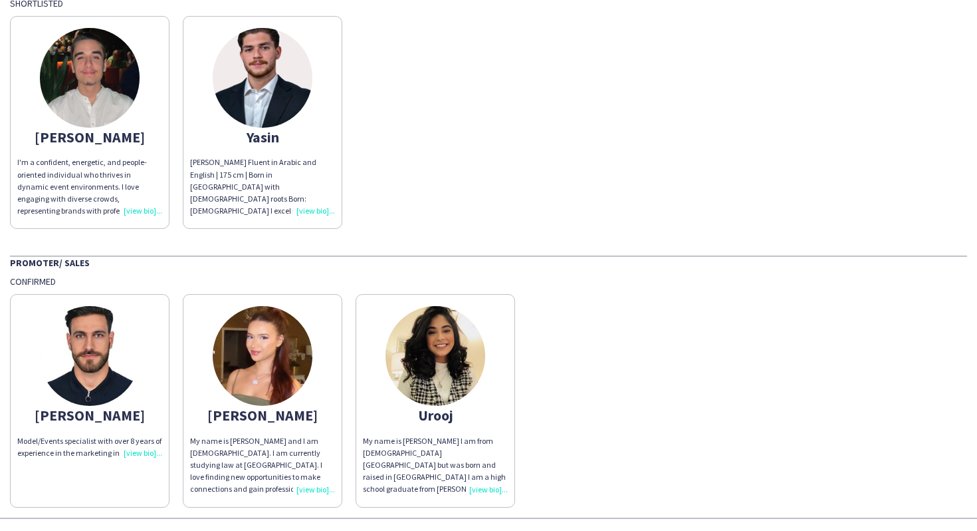
scroll to position [388, 0]
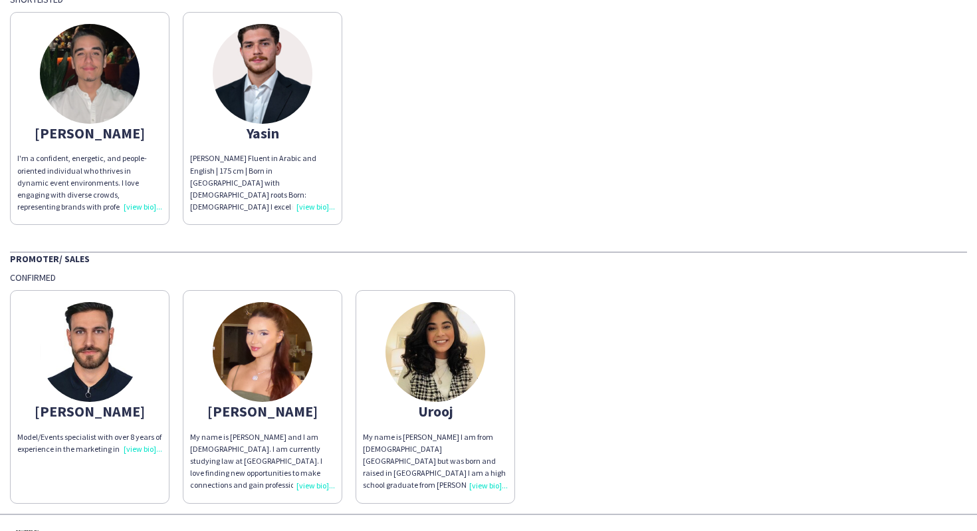
click at [477, 398] on app-share-pages-crew-card "Urooj My name is [PERSON_NAME] I am from [DEMOGRAPHIC_DATA] [GEOGRAPHIC_DATA] b…" at bounding box center [436, 396] width 160 height 213
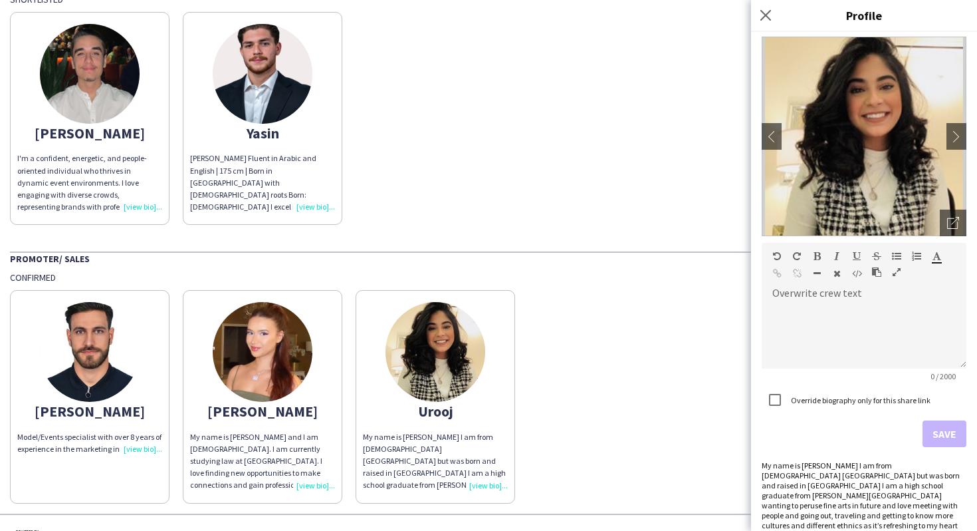
scroll to position [50, 0]
click at [615, 346] on div "Ibrahim Model/Events specialist with over 8 years of experience in the marketin…" at bounding box center [489, 392] width 958 height 219
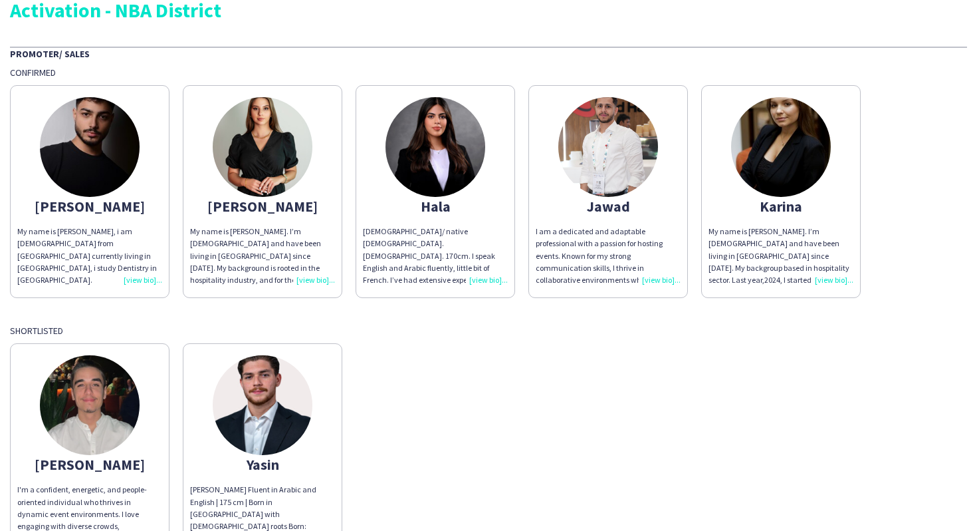
scroll to position [0, 0]
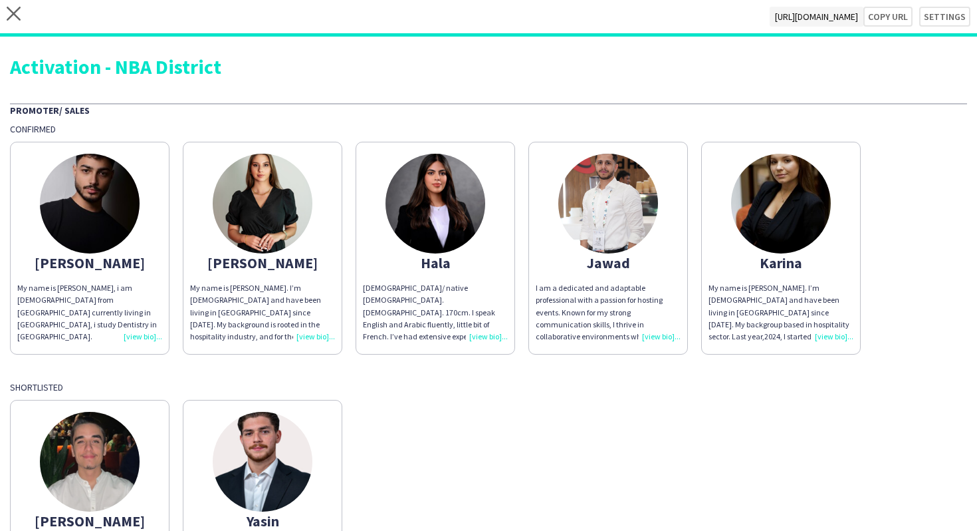
click at [494, 109] on div "Promoter/ Sales" at bounding box center [489, 109] width 958 height 13
click at [808, 306] on div "My name is [PERSON_NAME]. I’m [DEMOGRAPHIC_DATA] and have been living in [GEOGR…" at bounding box center [781, 312] width 145 height 61
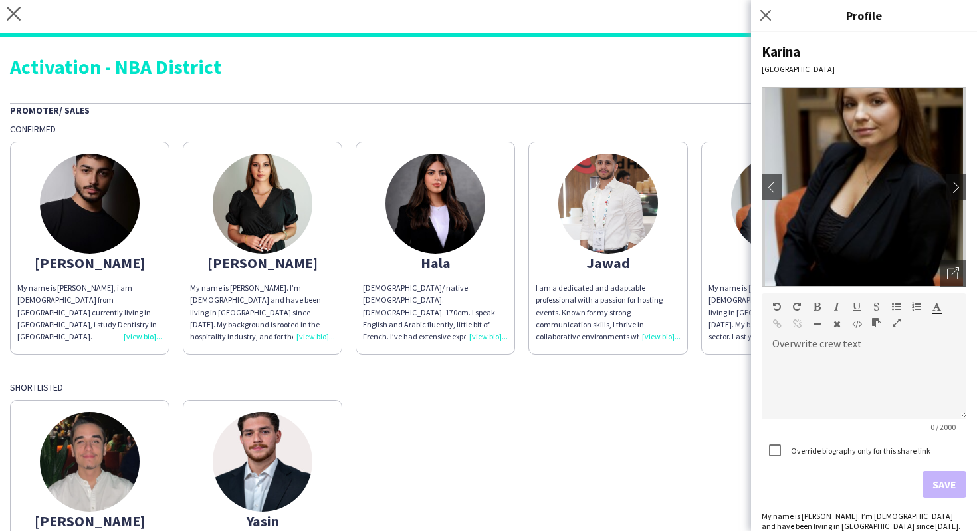
scroll to position [80, 0]
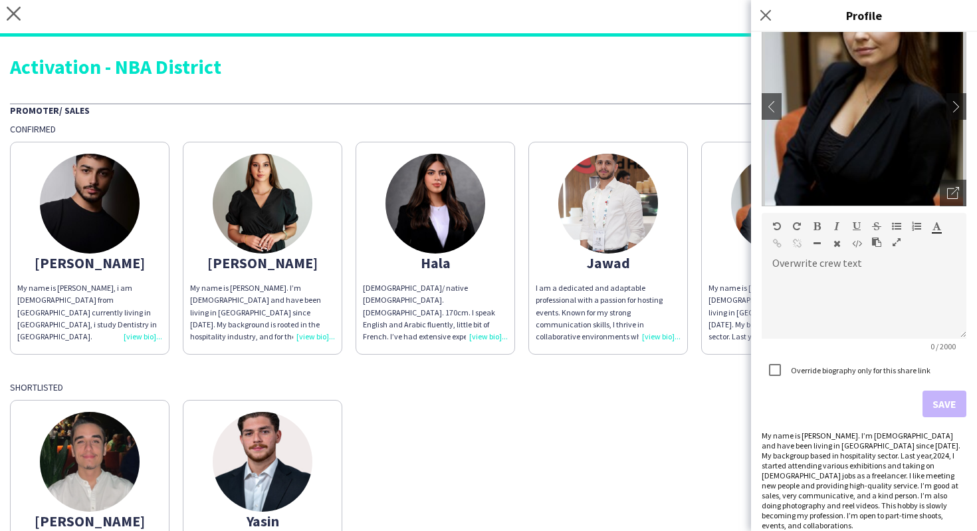
click at [711, 382] on div "Shortlisted" at bounding box center [489, 387] width 958 height 12
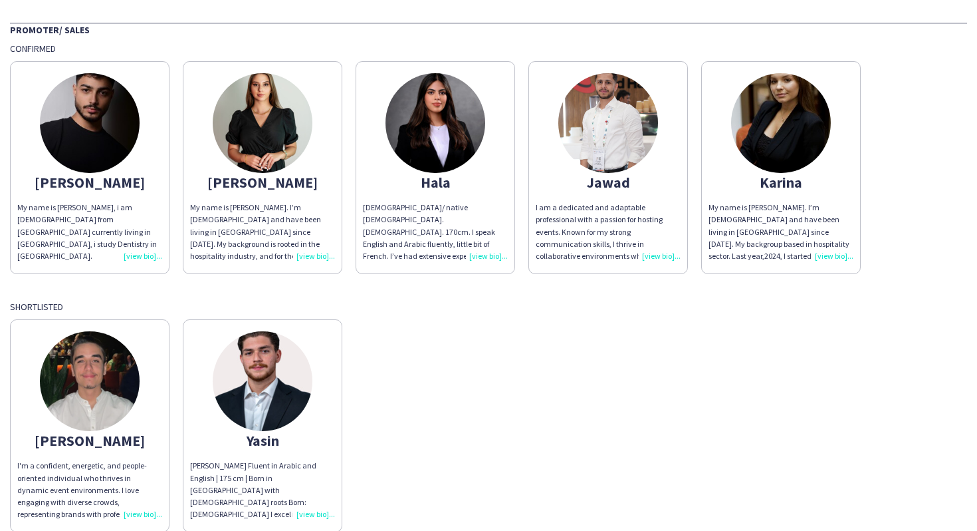
click at [322, 353] on app-share-pages-crew-card "[PERSON_NAME] M [PERSON_NAME] Fluent in Arabic and English | 175 cm | Born in […" at bounding box center [263, 425] width 160 height 213
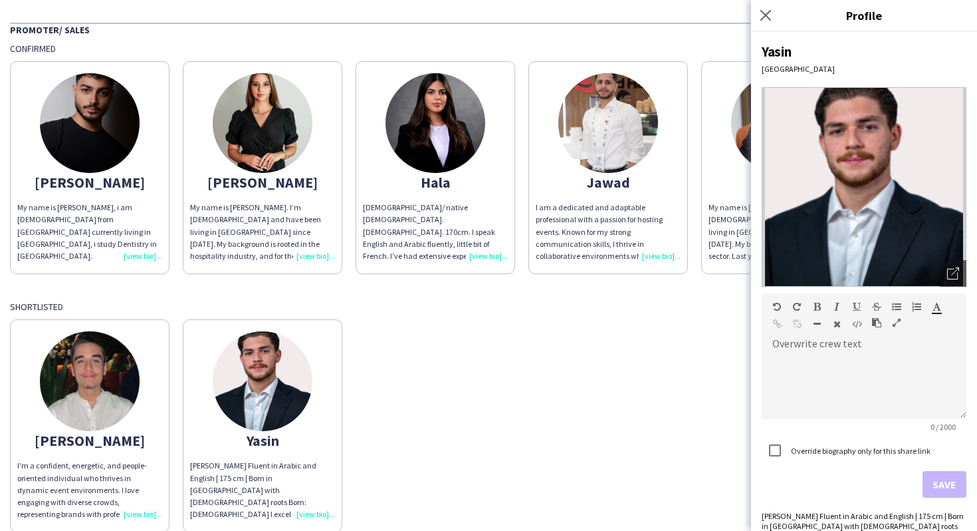
click at [429, 377] on div "[PERSON_NAME]'m a confident, energetic, and people-oriented individual who thri…" at bounding box center [489, 422] width 958 height 219
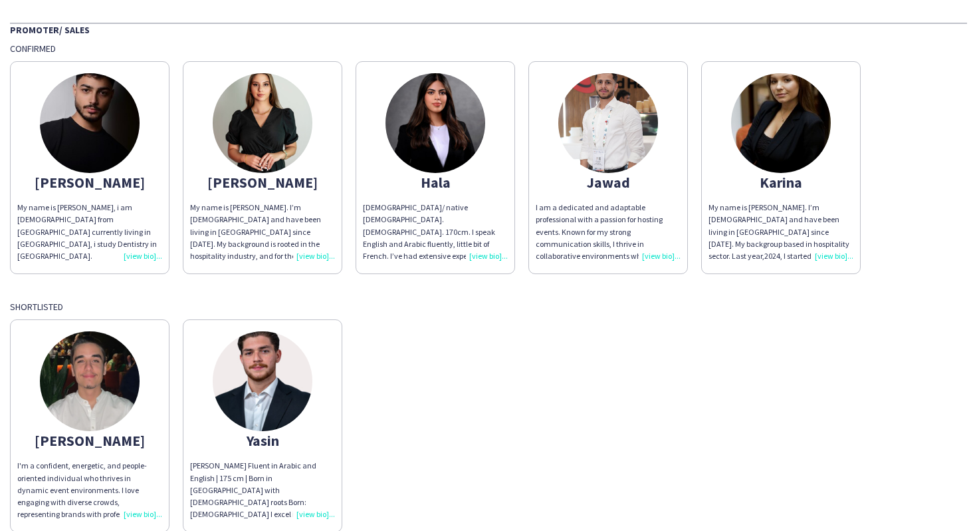
click at [116, 362] on img at bounding box center [90, 381] width 100 height 100
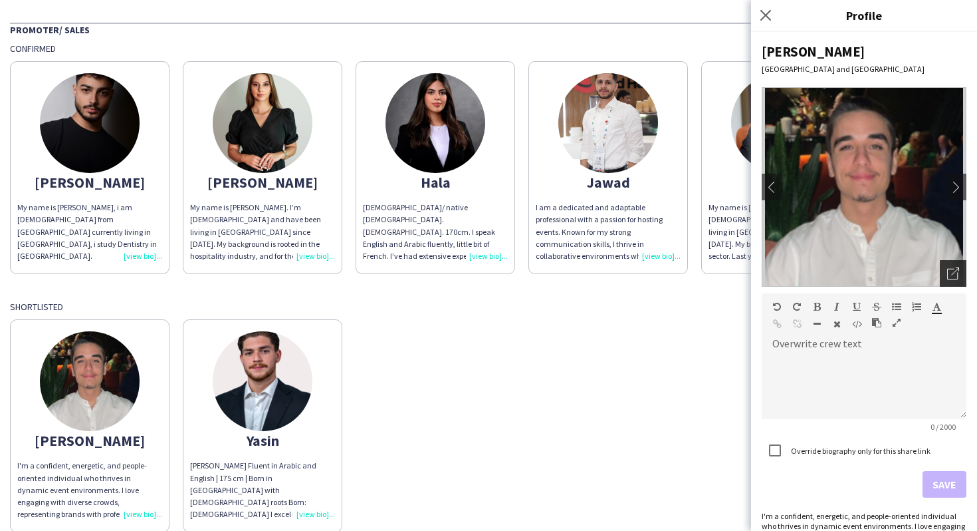
click at [956, 269] on icon "Open photos pop-in" at bounding box center [954, 273] width 12 height 12
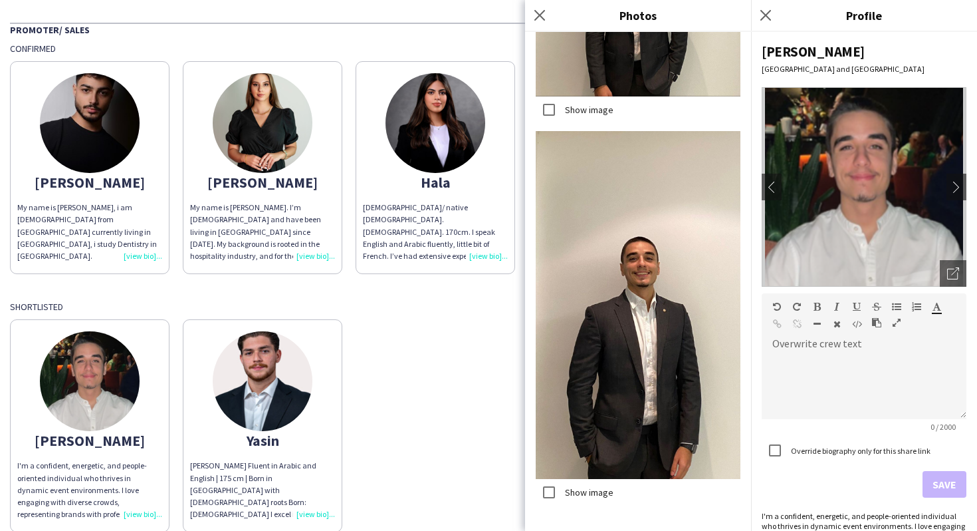
scroll to position [732, 0]
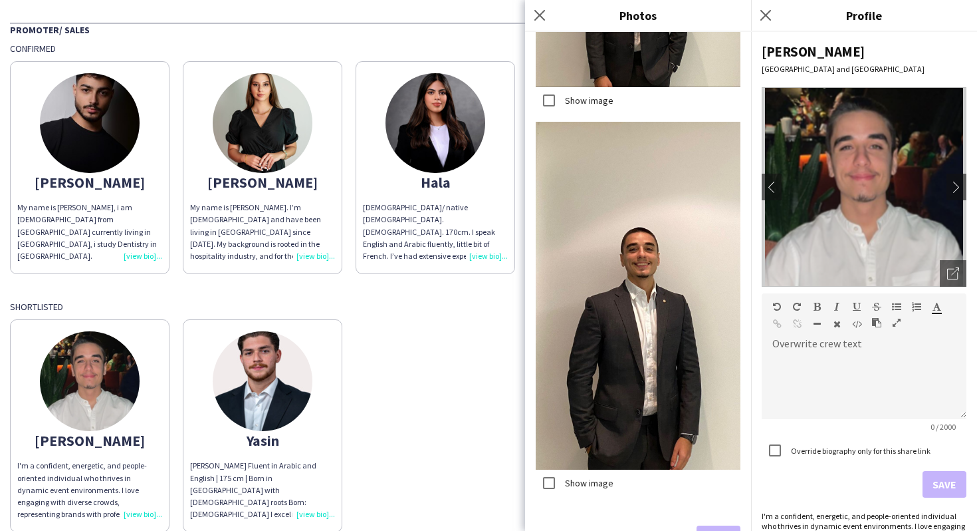
click at [342, 398] on app-share-pages-crew-card "Yasin Yasin M Sharif Alshawish Fluent in Arabic and English | 175 cm | Born in …" at bounding box center [263, 425] width 160 height 213
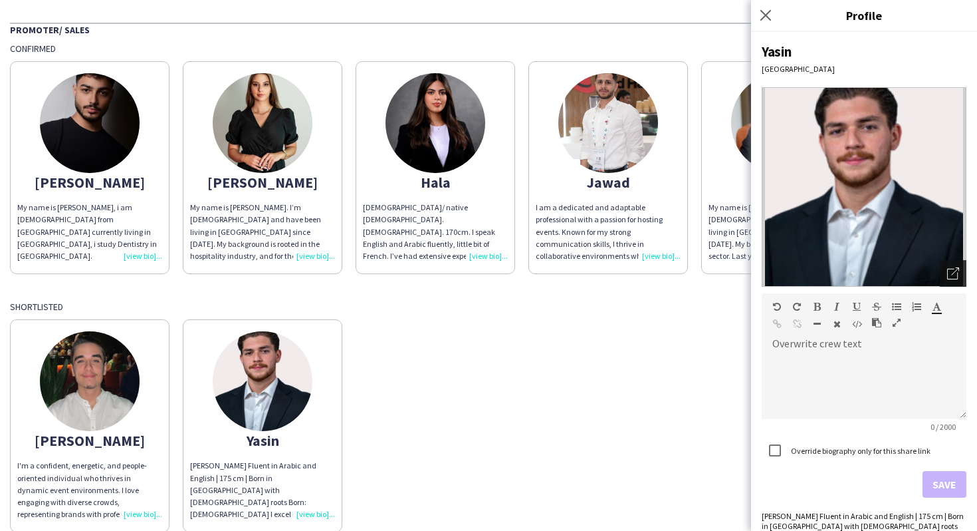
click at [949, 278] on icon "Open photos pop-in" at bounding box center [954, 273] width 12 height 12
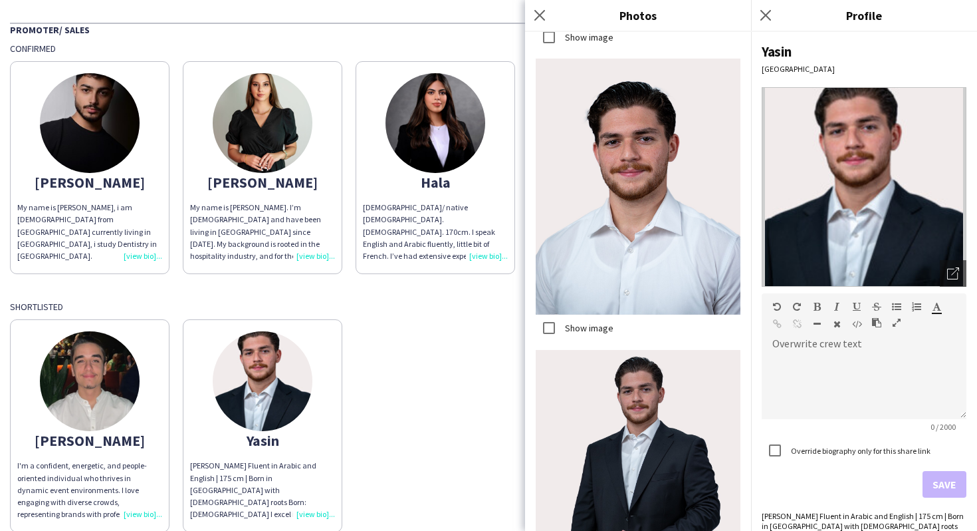
scroll to position [777, 0]
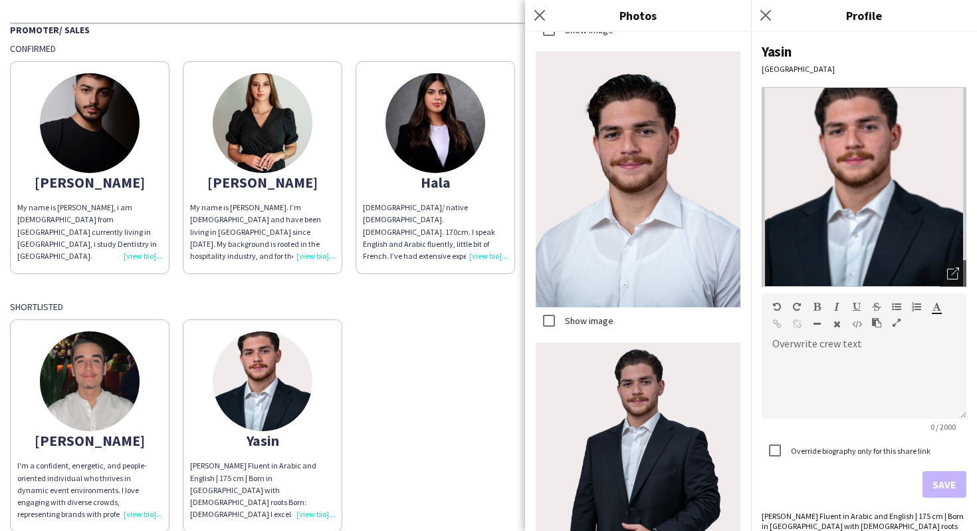
click at [486, 334] on div "Mohamad I'm a confident, energetic, and people-oriented individual who thrives …" at bounding box center [489, 422] width 958 height 219
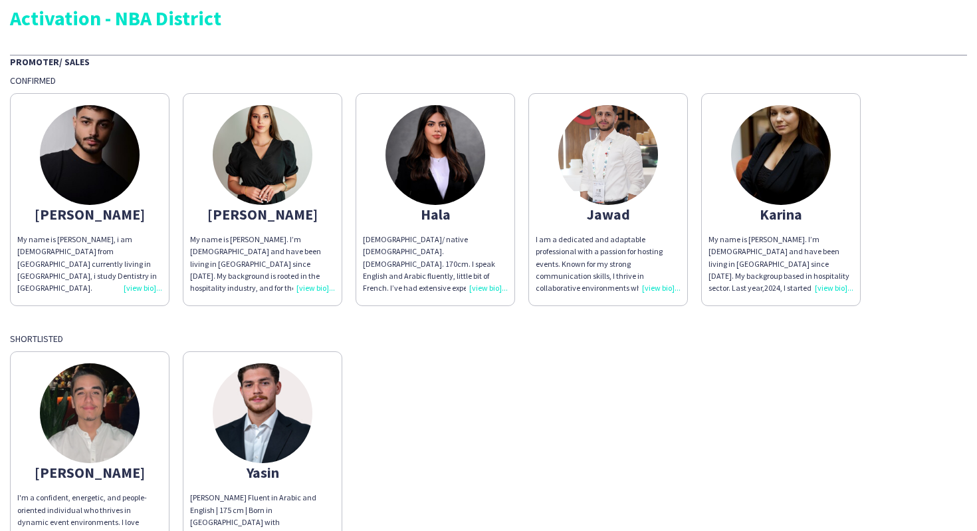
scroll to position [0, 0]
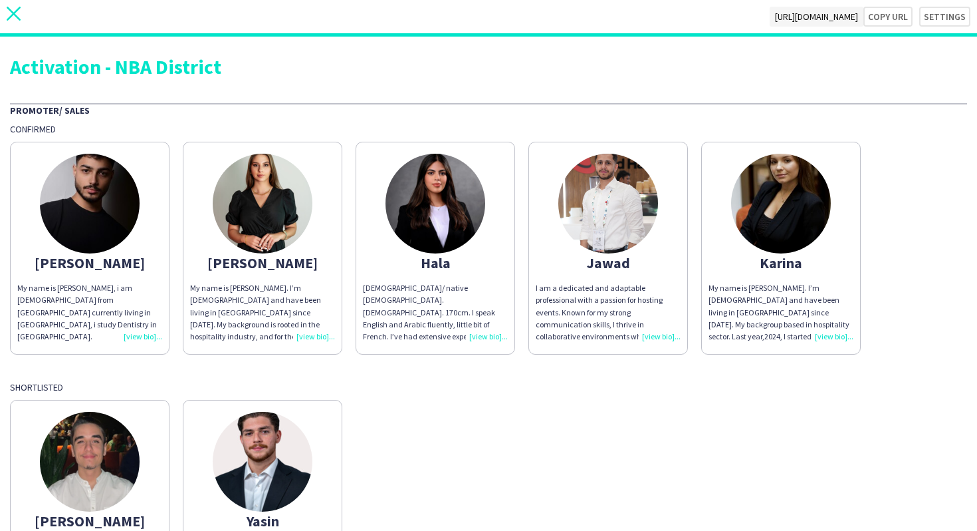
click at [15, 21] on app-icon "close" at bounding box center [14, 17] width 14 height 20
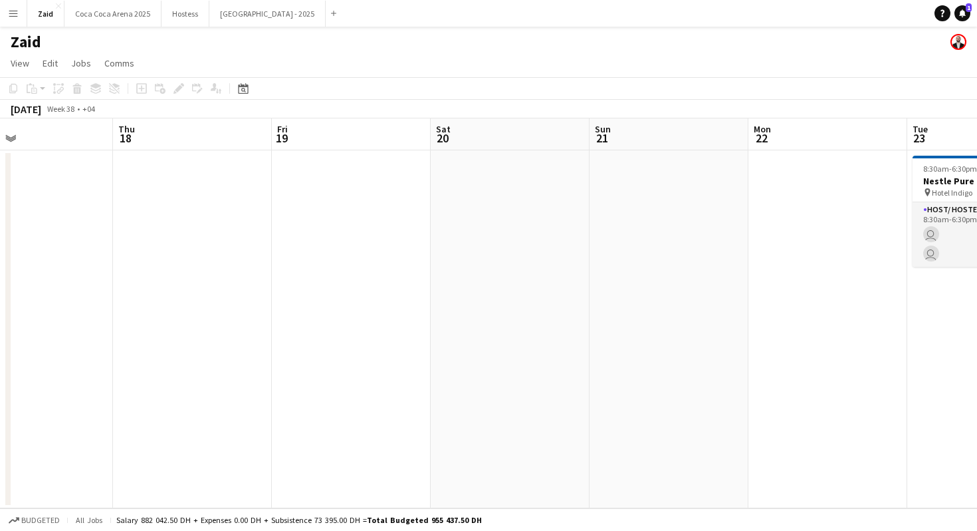
scroll to position [0, 364]
